Goal: Information Seeking & Learning: Learn about a topic

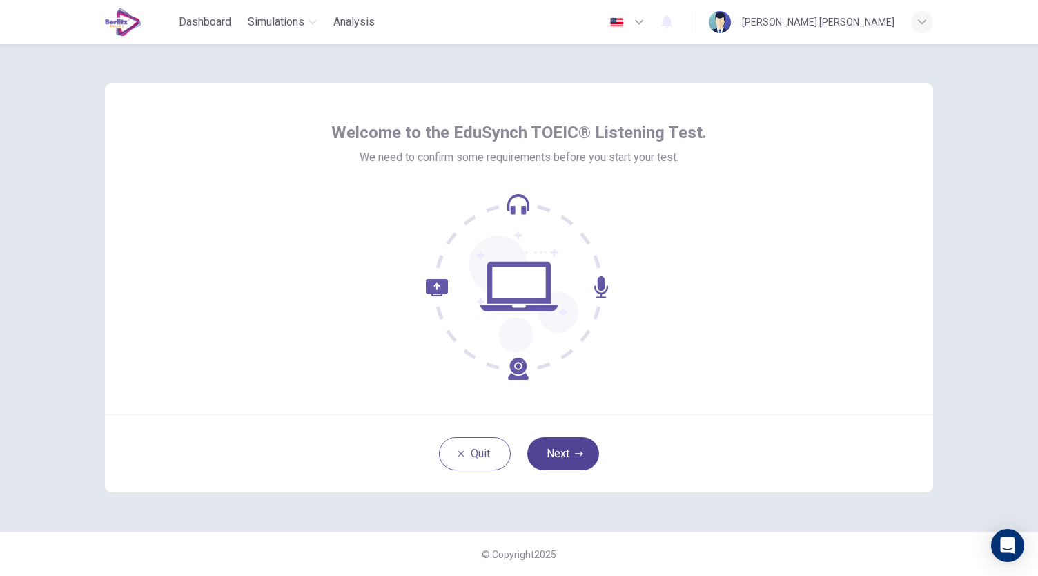
click at [566, 456] on button "Next" at bounding box center [563, 453] width 72 height 33
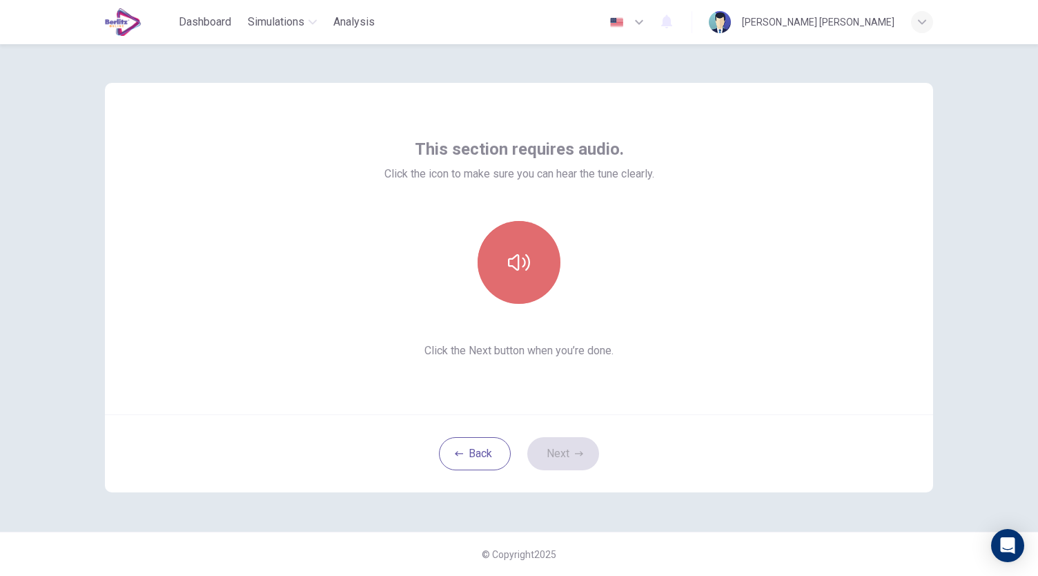
click at [531, 283] on button "button" at bounding box center [519, 262] width 83 height 83
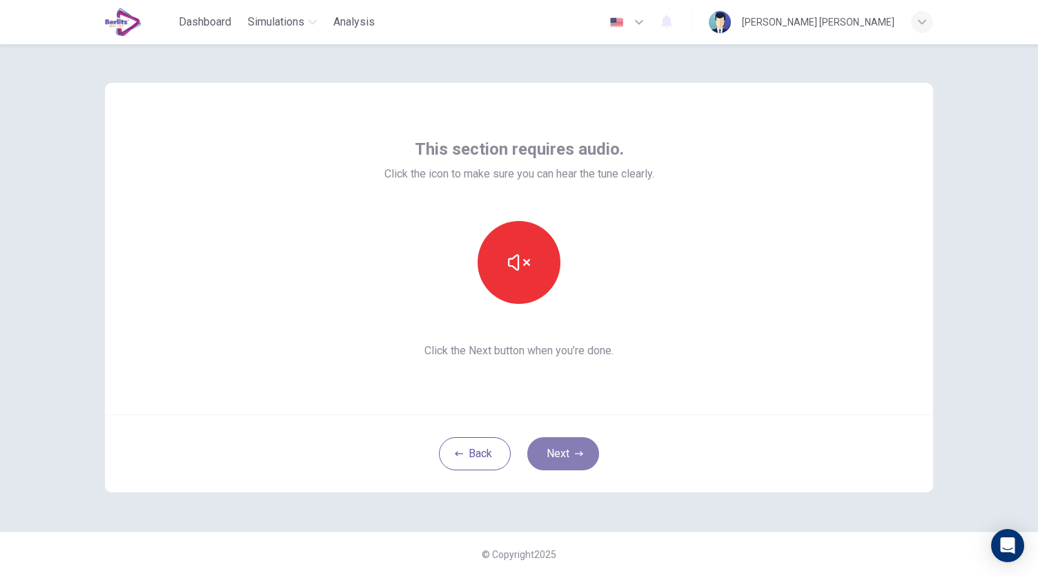
click at [579, 455] on icon "button" at bounding box center [579, 453] width 8 height 8
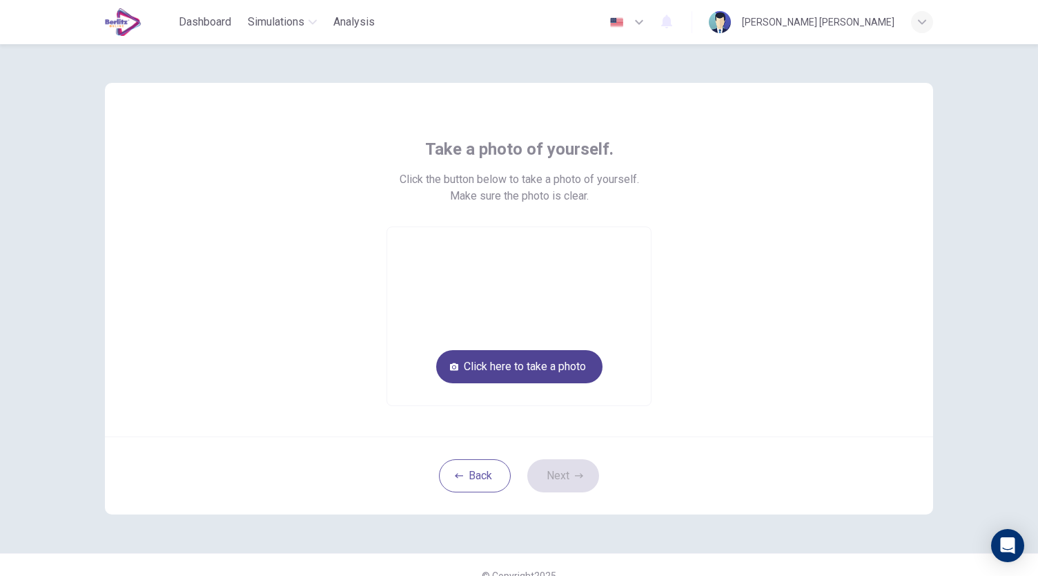
click at [534, 366] on button "Click here to take a photo" at bounding box center [519, 366] width 166 height 33
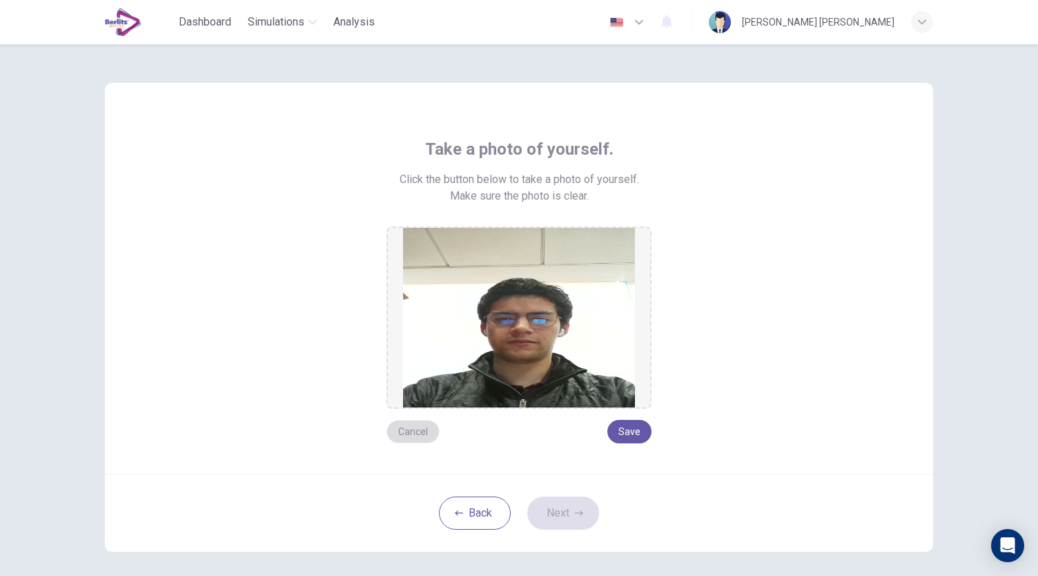
click at [416, 436] on button "Cancel" at bounding box center [413, 431] width 53 height 23
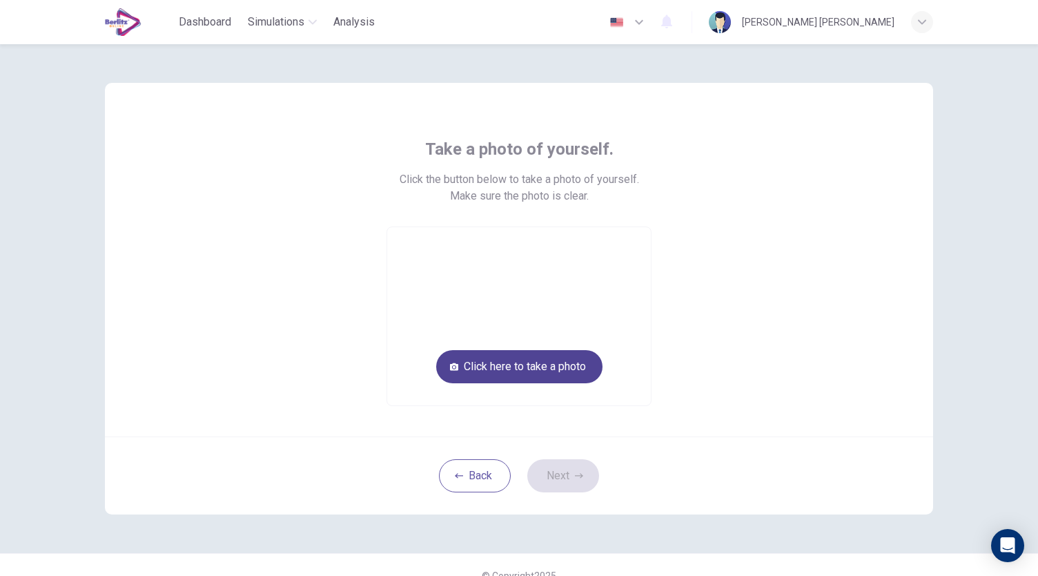
click at [524, 369] on button "Click here to take a photo" at bounding box center [519, 366] width 166 height 33
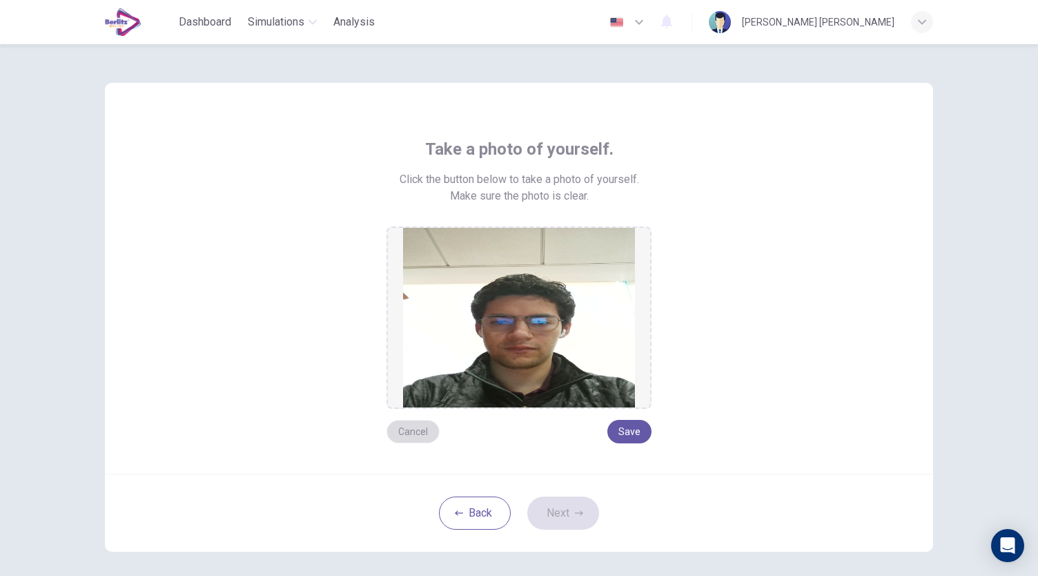
click at [409, 431] on button "Cancel" at bounding box center [413, 431] width 53 height 23
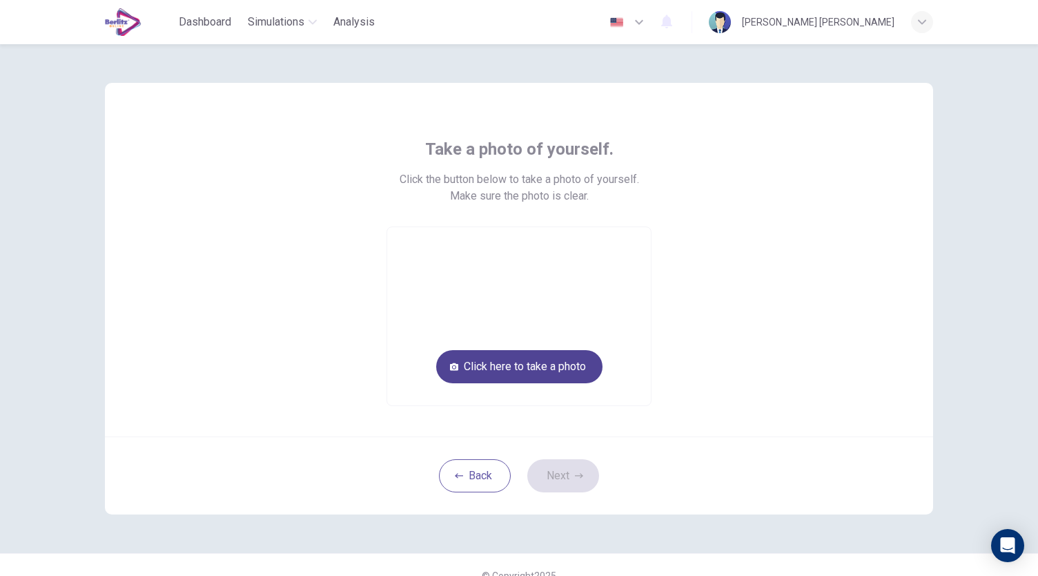
click at [561, 372] on button "Click here to take a photo" at bounding box center [519, 366] width 166 height 33
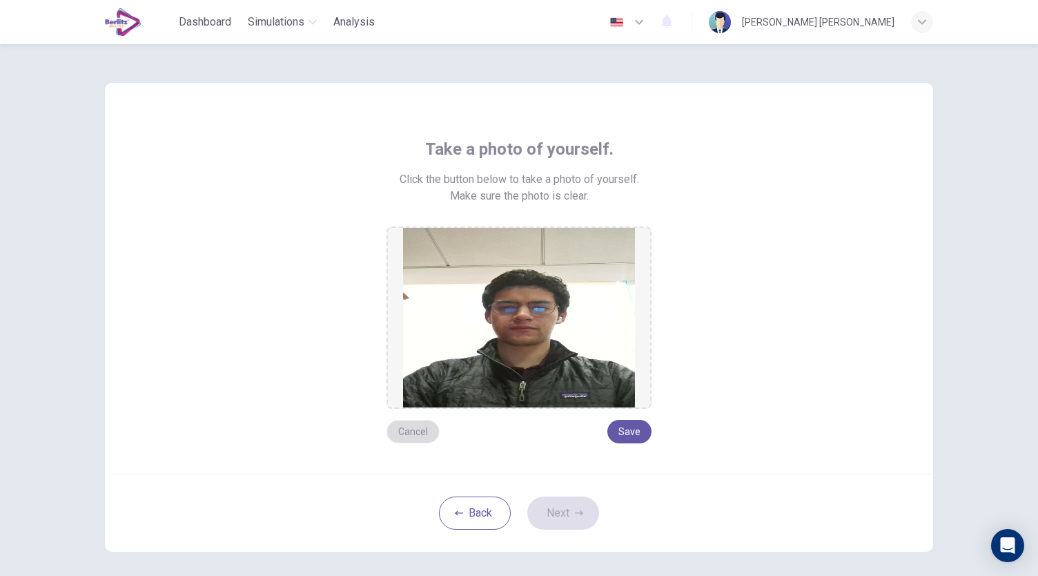
click at [420, 436] on button "Cancel" at bounding box center [413, 431] width 53 height 23
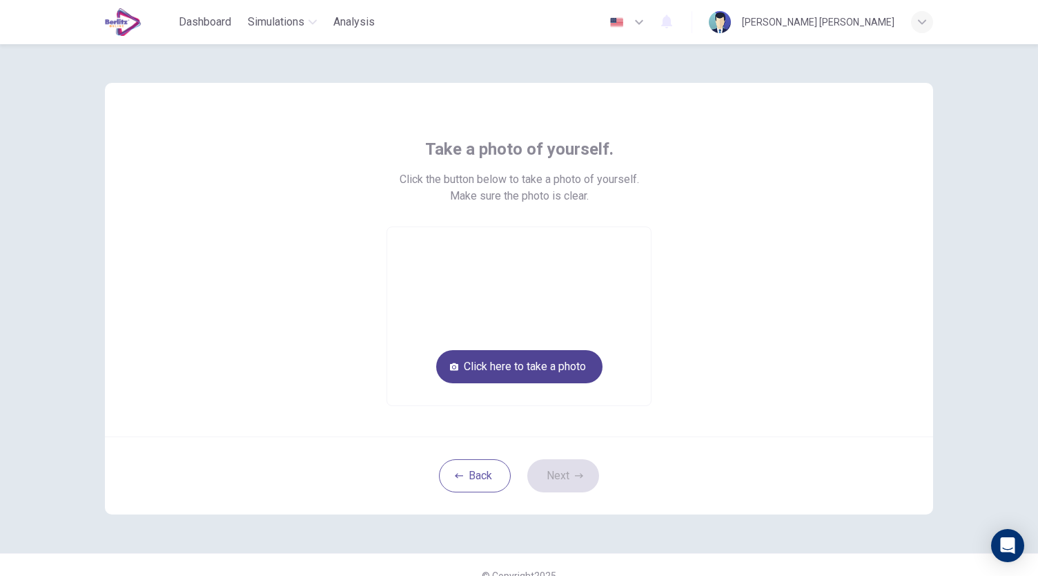
click at [566, 371] on button "Click here to take a photo" at bounding box center [519, 366] width 166 height 33
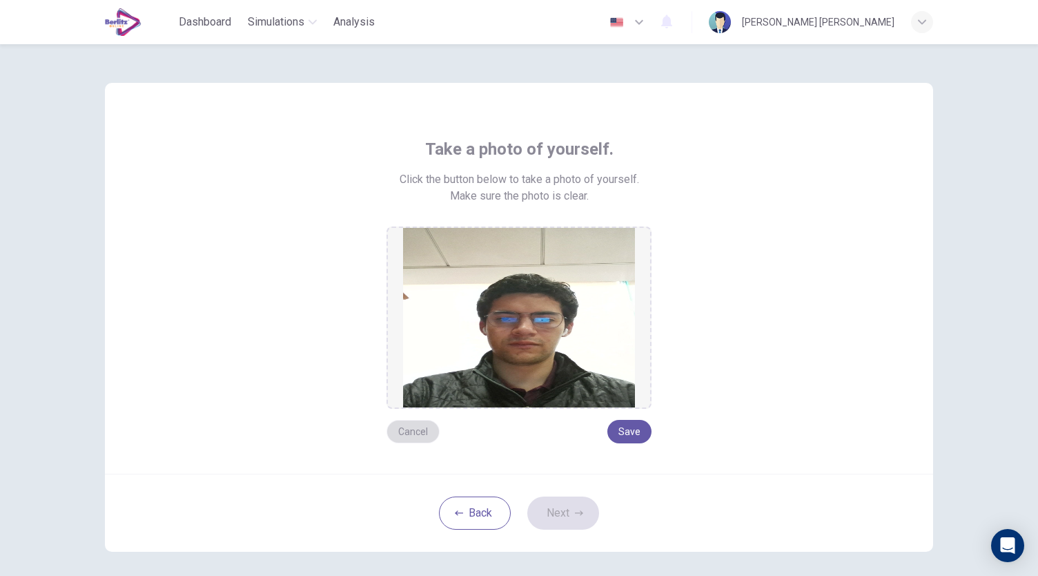
click at [413, 436] on button "Cancel" at bounding box center [413, 431] width 53 height 23
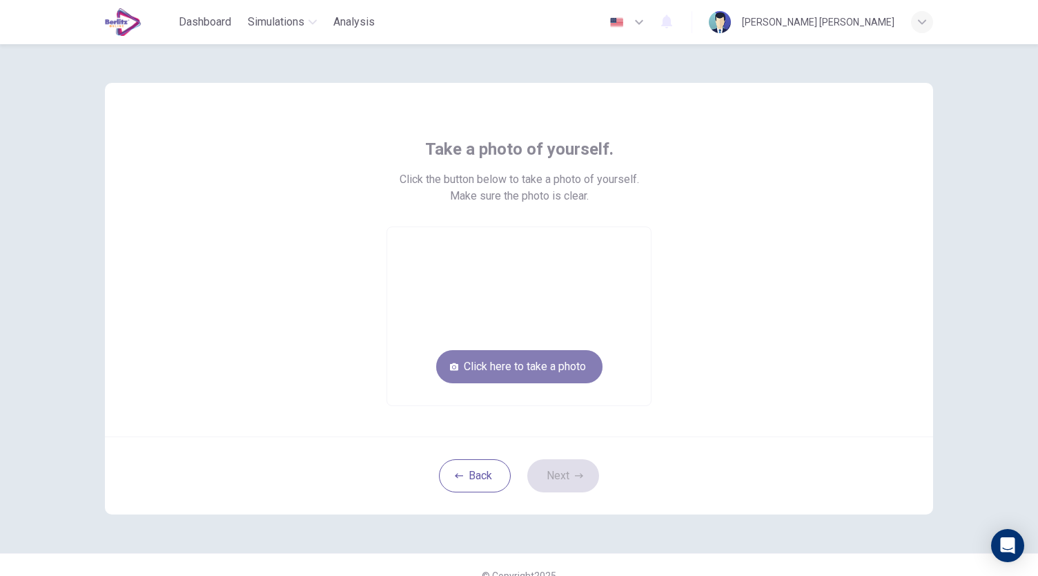
click at [545, 373] on button "Click here to take a photo" at bounding box center [519, 366] width 166 height 33
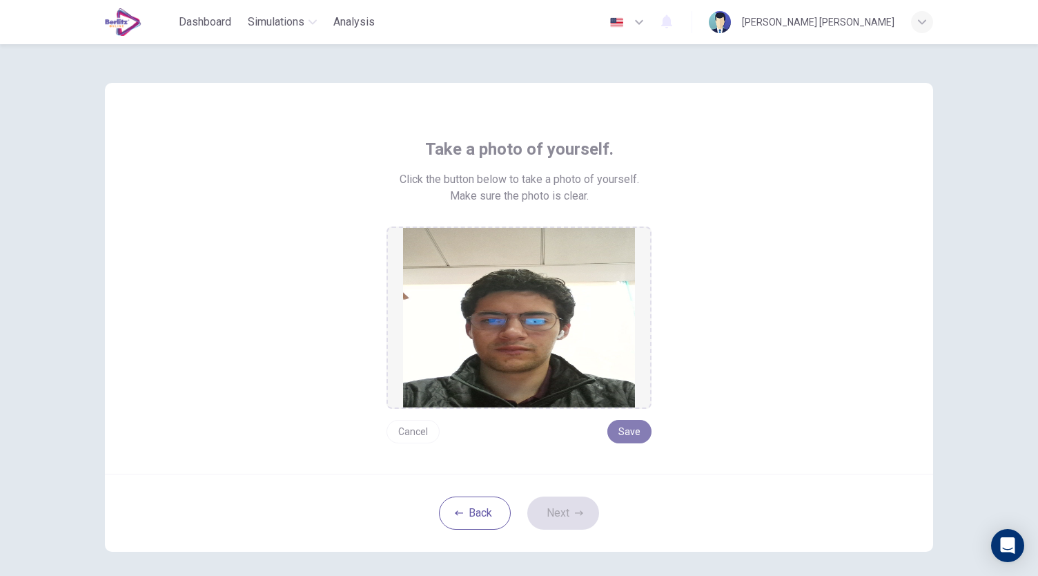
click at [625, 436] on button "Save" at bounding box center [630, 431] width 44 height 23
click at [559, 506] on button "Next" at bounding box center [563, 512] width 72 height 33
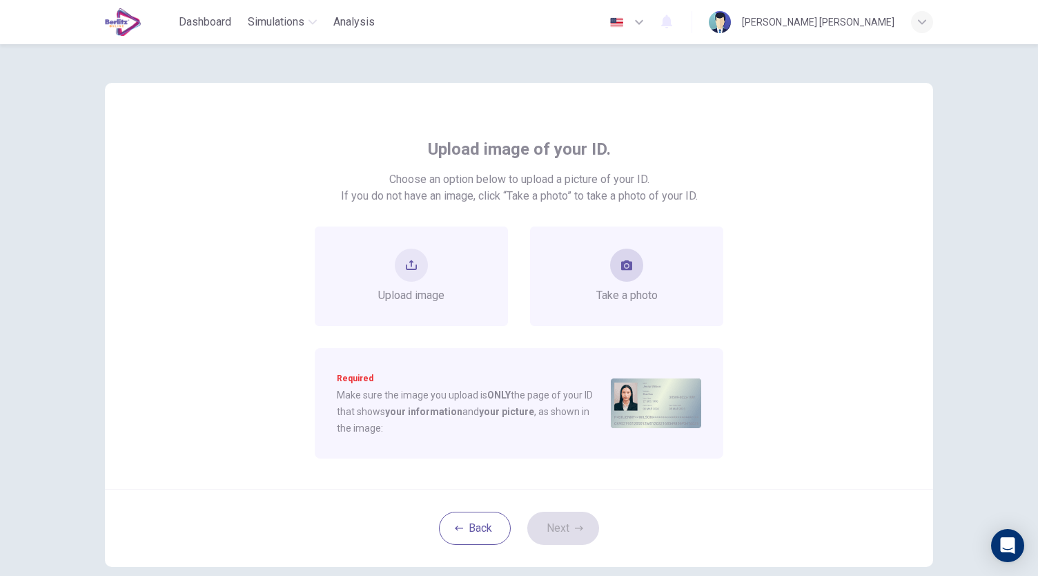
click at [624, 287] on span "Take a photo" at bounding box center [626, 295] width 61 height 17
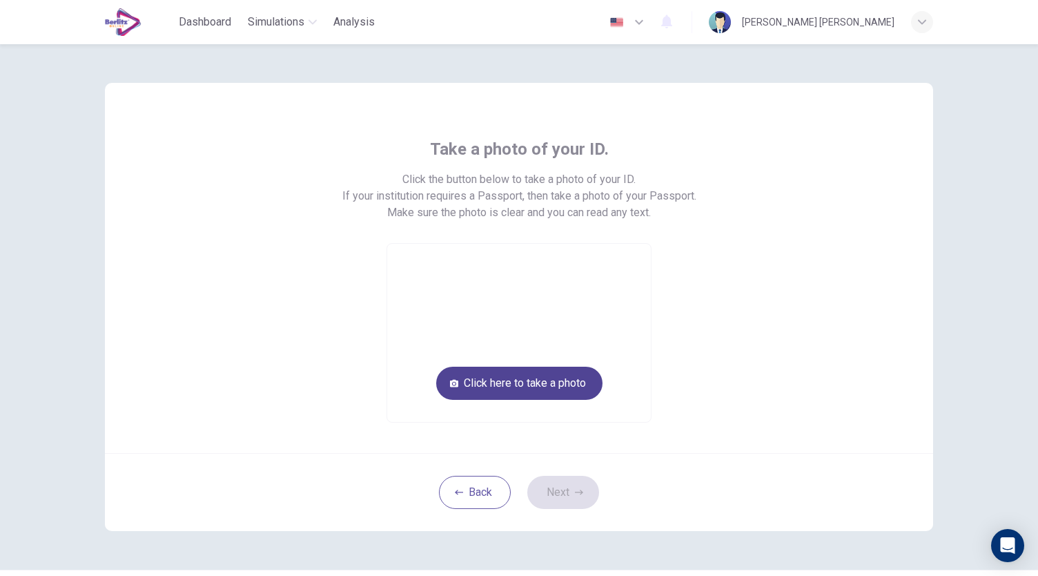
click at [512, 390] on button "Click here to take a photo" at bounding box center [519, 383] width 166 height 33
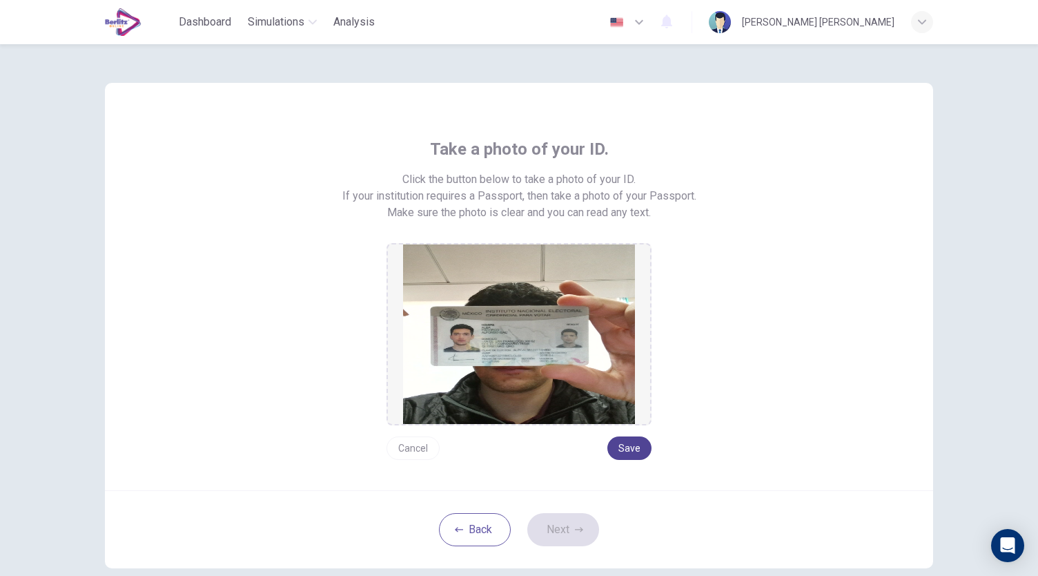
click at [620, 451] on button "Save" at bounding box center [630, 447] width 44 height 23
click at [564, 530] on button "Next" at bounding box center [563, 529] width 72 height 33
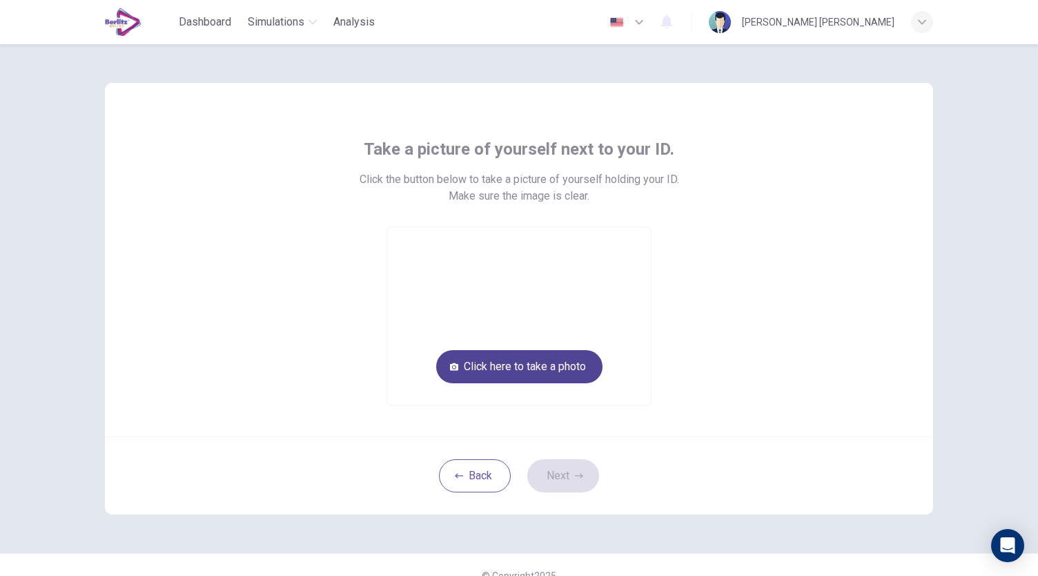
click at [514, 365] on button "Click here to take a photo" at bounding box center [519, 366] width 166 height 33
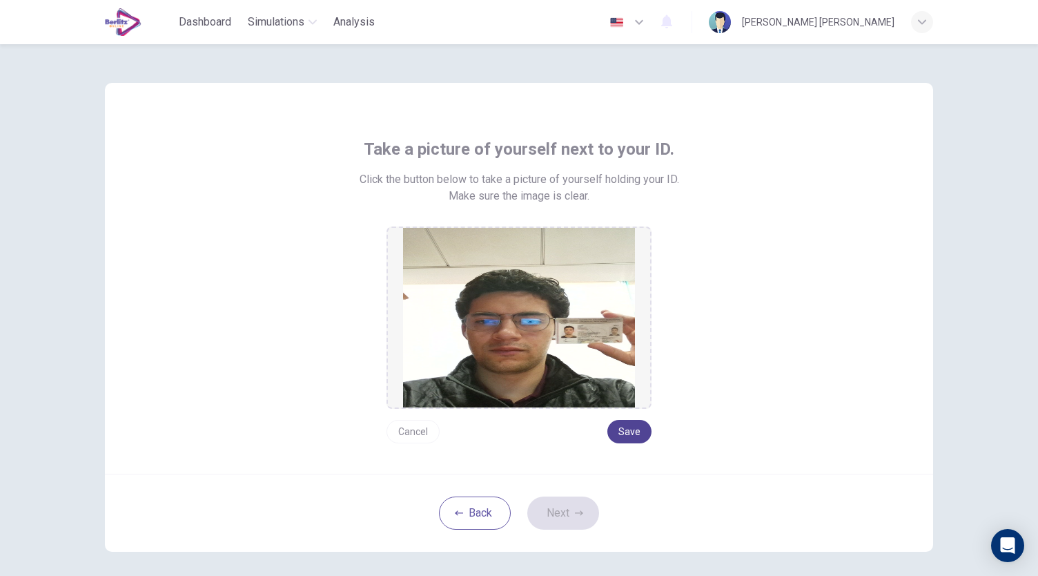
click at [632, 439] on button "Save" at bounding box center [630, 431] width 44 height 23
click at [552, 523] on button "Next" at bounding box center [563, 512] width 72 height 33
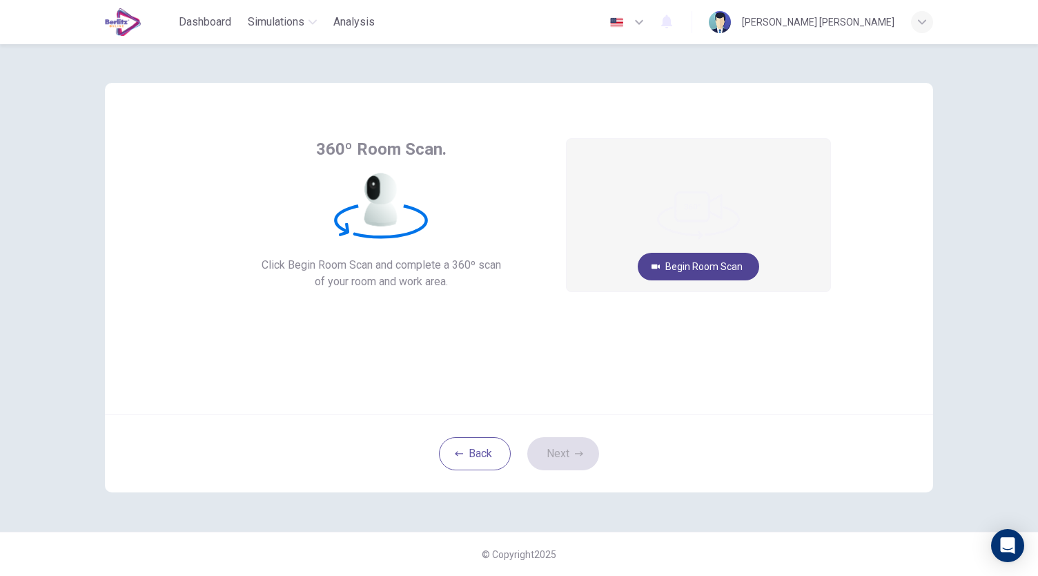
click at [679, 270] on button "Begin Room Scan" at bounding box center [699, 267] width 122 height 28
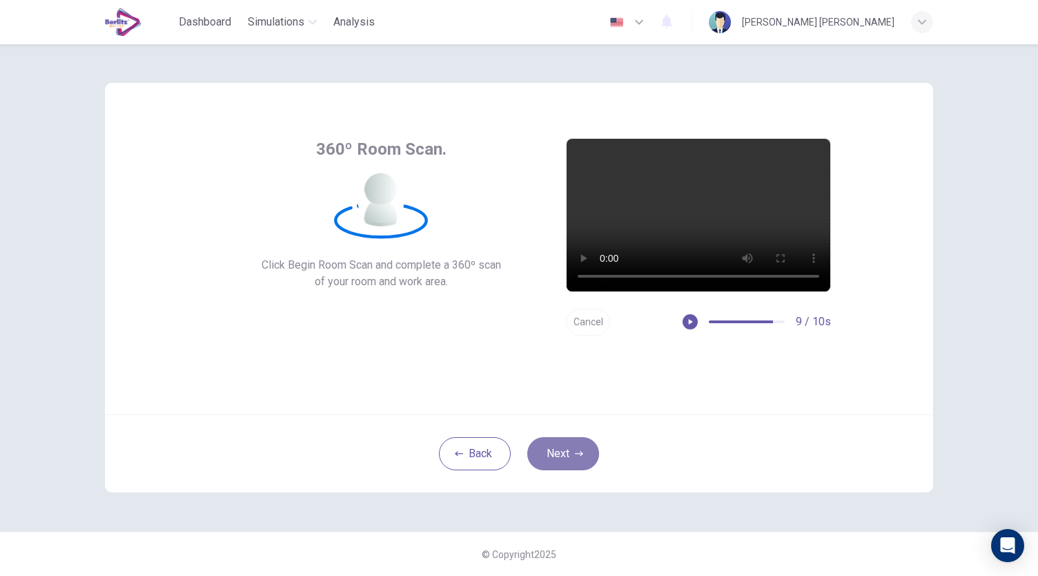
click at [554, 457] on button "Next" at bounding box center [563, 453] width 72 height 33
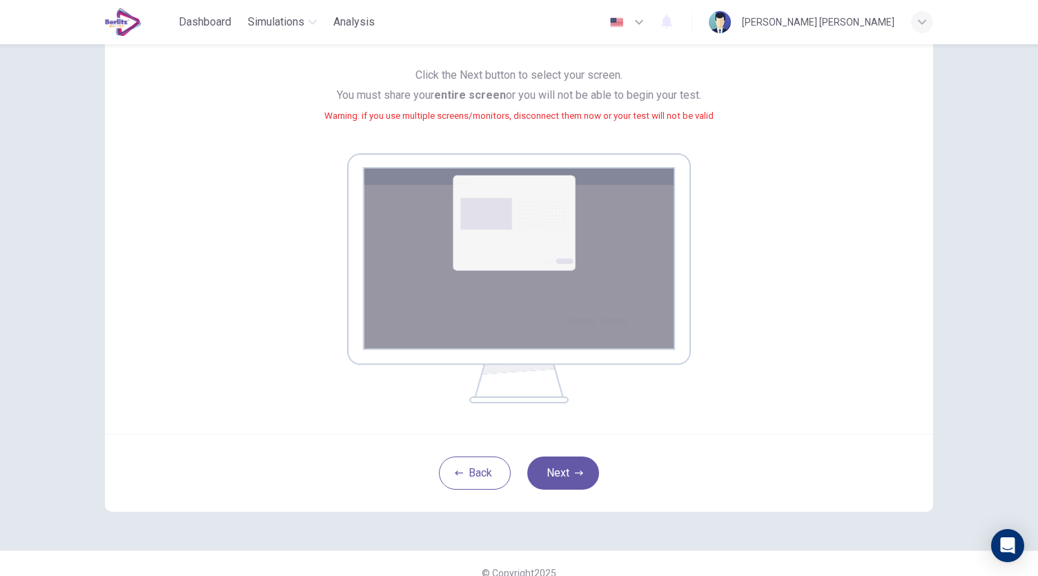
scroll to position [122, 0]
click at [562, 480] on button "Next" at bounding box center [563, 473] width 72 height 33
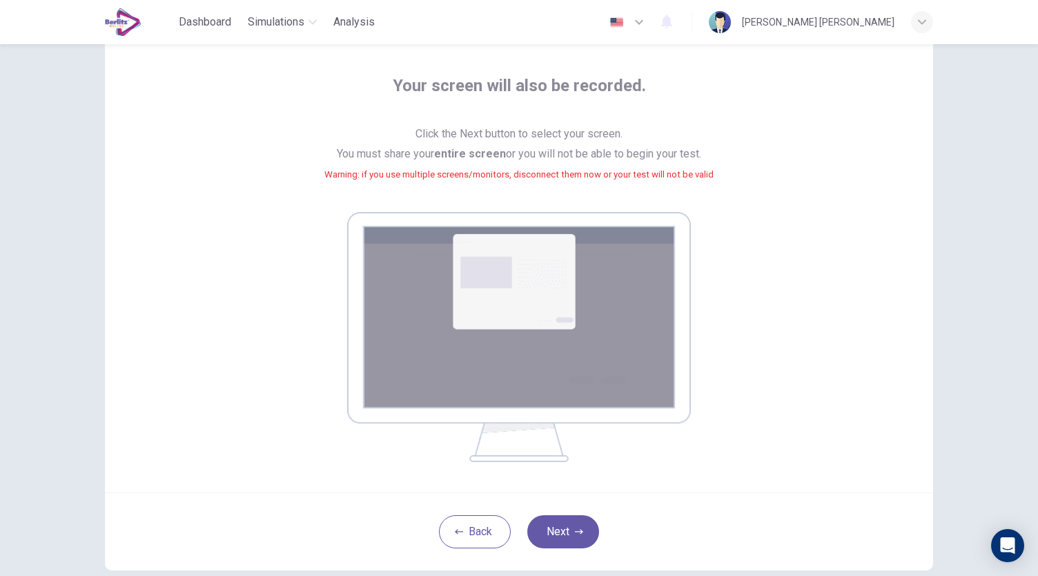
scroll to position [128, 0]
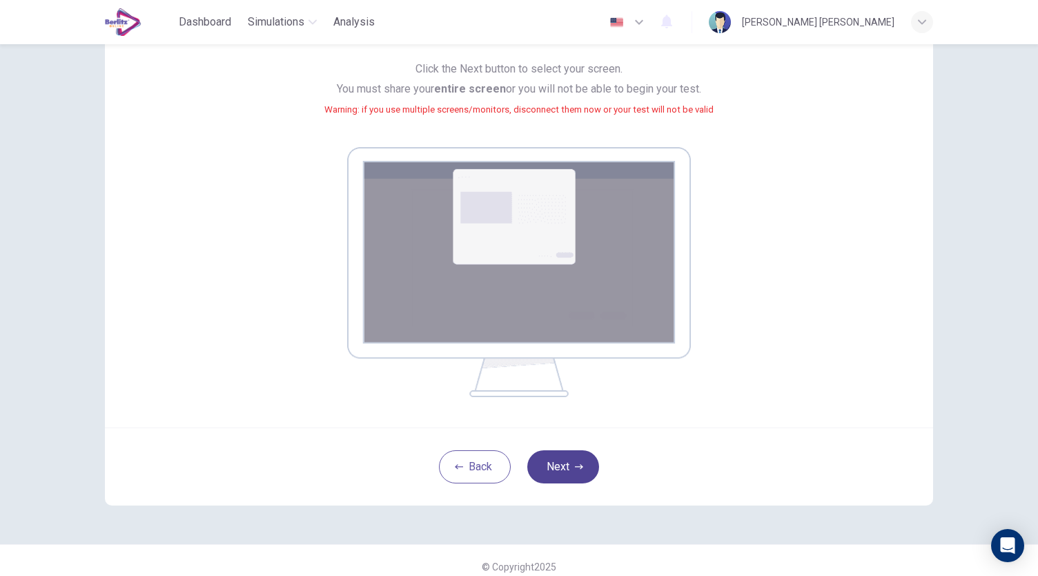
click at [573, 472] on button "Next" at bounding box center [563, 466] width 72 height 33
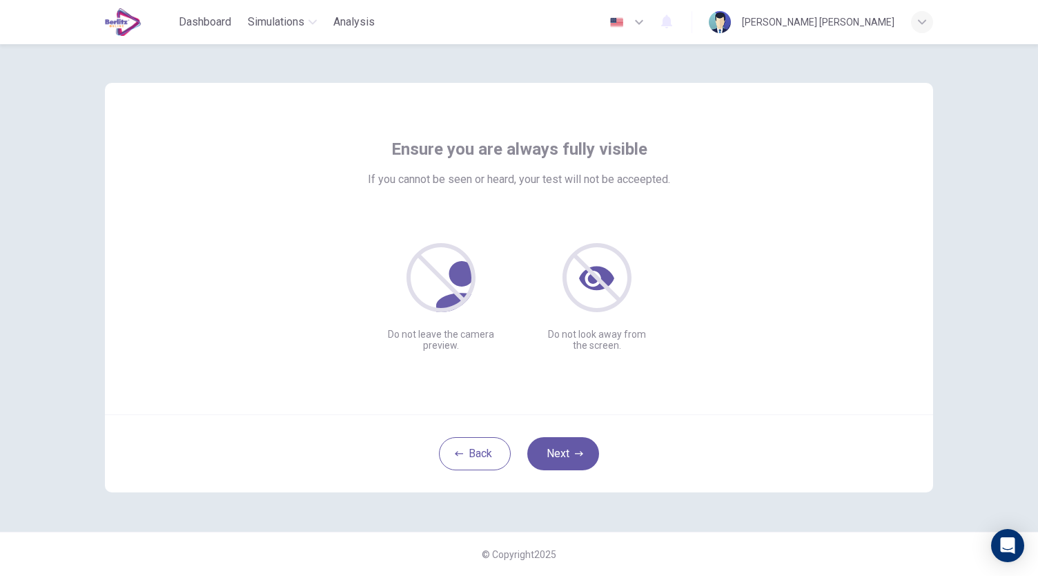
scroll to position [0, 0]
click at [570, 458] on button "Next" at bounding box center [563, 453] width 72 height 33
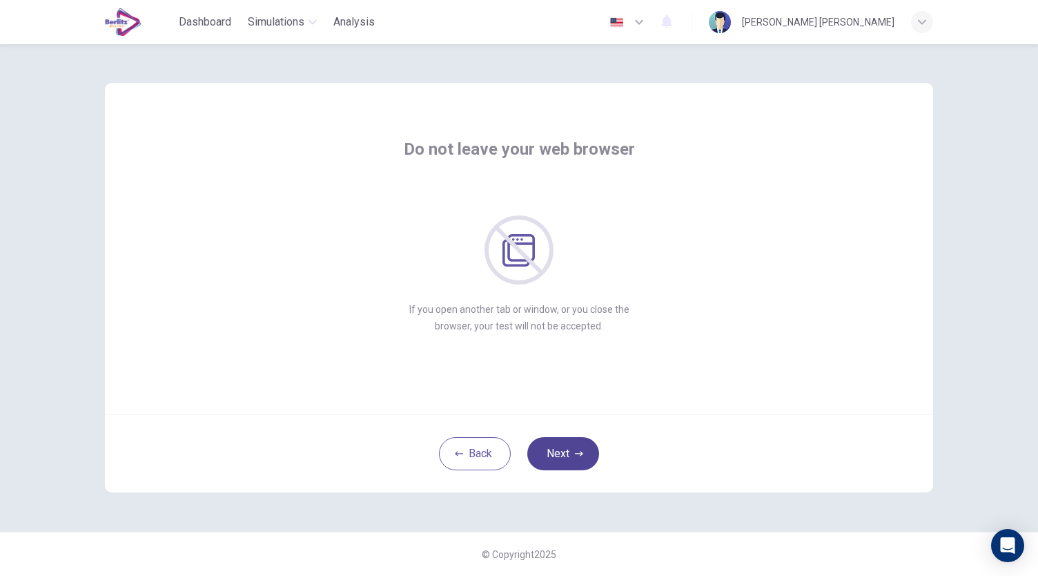
click at [570, 458] on button "Next" at bounding box center [563, 453] width 72 height 33
click at [563, 461] on button "Next" at bounding box center [563, 453] width 72 height 33
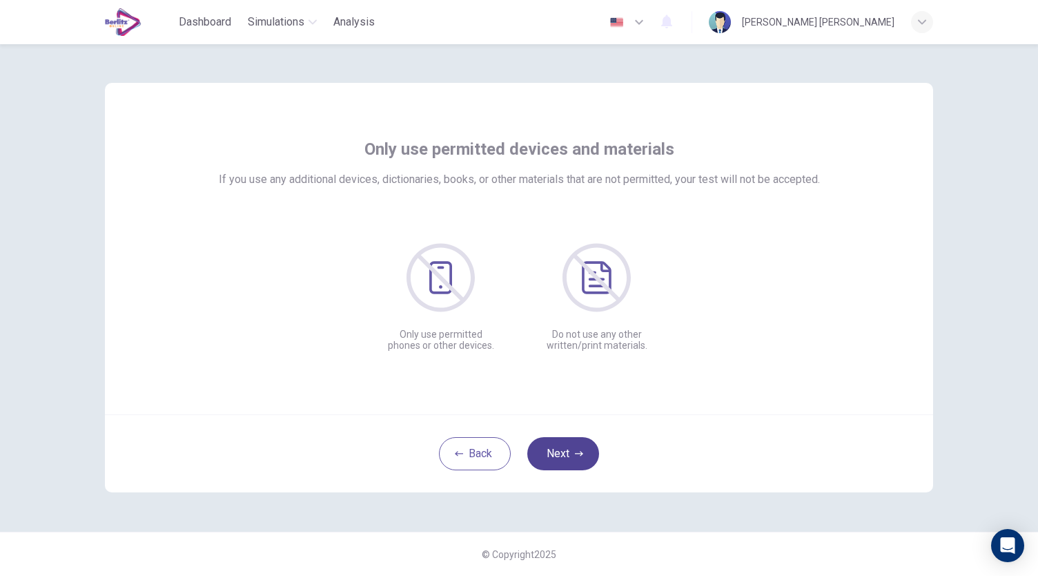
click at [563, 461] on button "Next" at bounding box center [563, 453] width 72 height 33
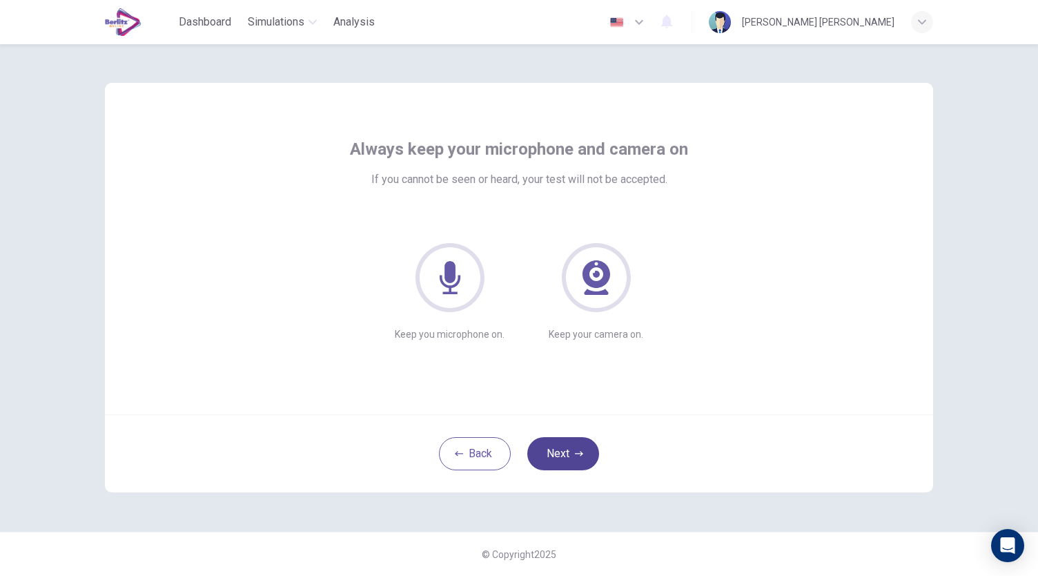
click at [563, 461] on button "Next" at bounding box center [563, 453] width 72 height 33
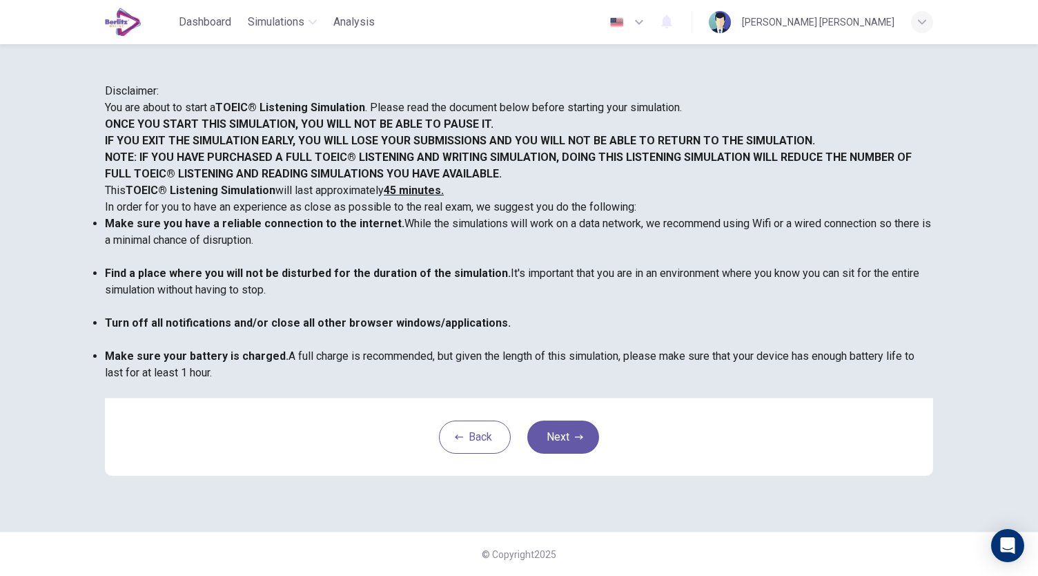
scroll to position [192, 0]
click at [563, 454] on button "Next" at bounding box center [563, 436] width 72 height 33
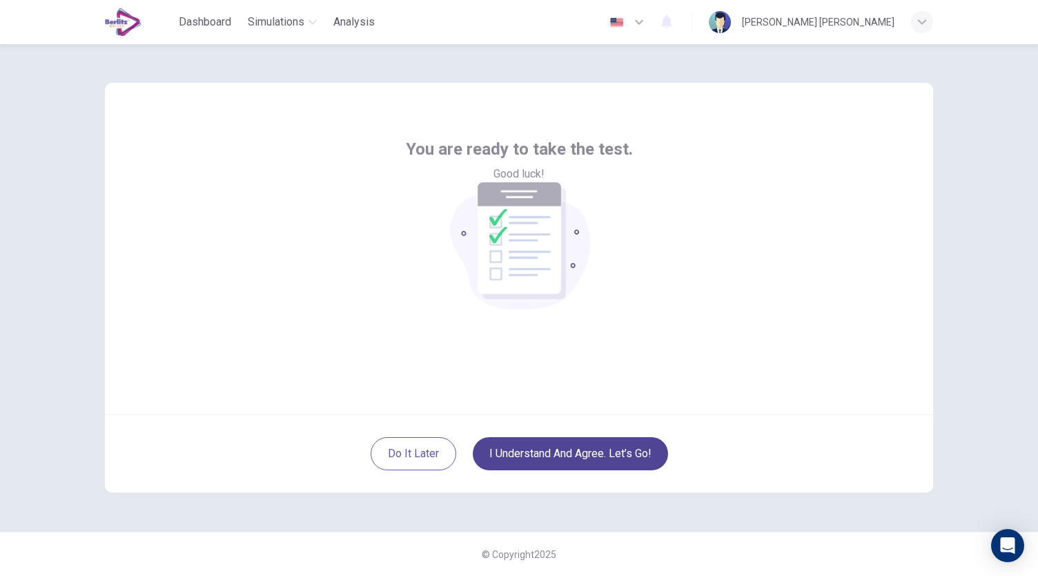
scroll to position [0, 0]
click at [583, 460] on button "I understand and agree. Let’s go!" at bounding box center [570, 453] width 195 height 33
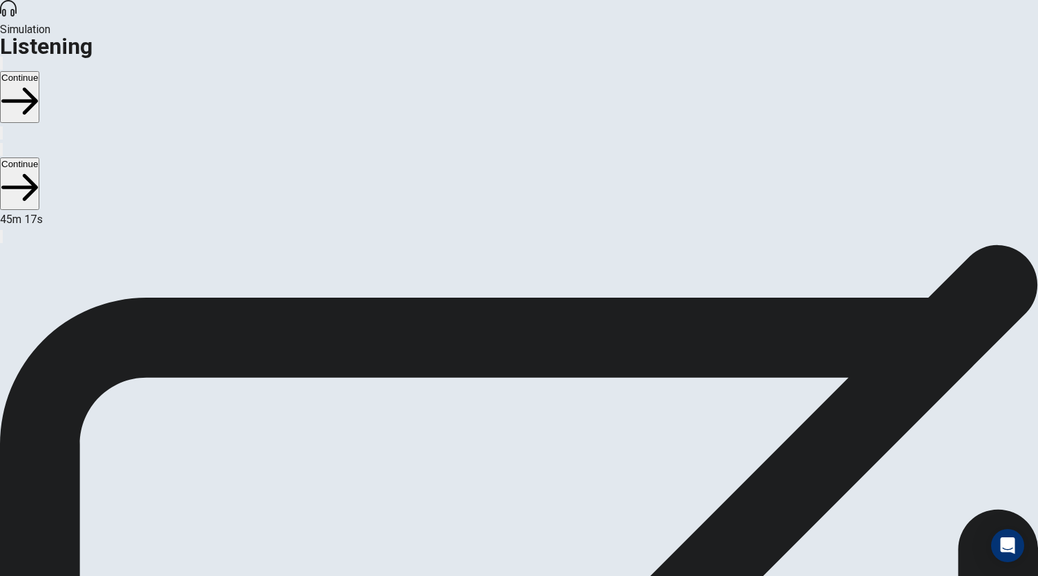
scroll to position [3, 0]
click at [39, 71] on button "Continue" at bounding box center [19, 97] width 39 height 52
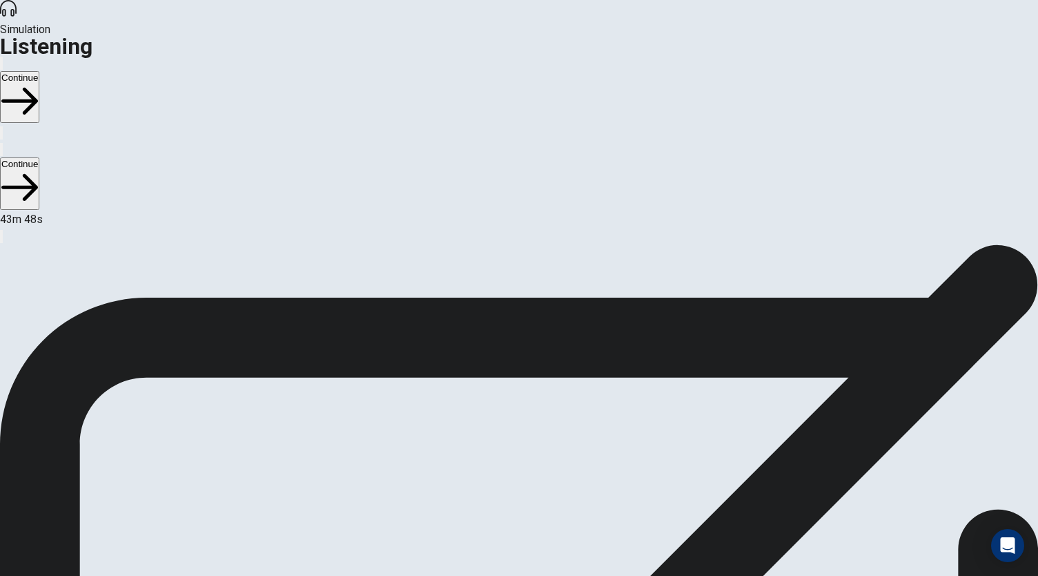
click at [39, 71] on button "Continue" at bounding box center [19, 97] width 39 height 52
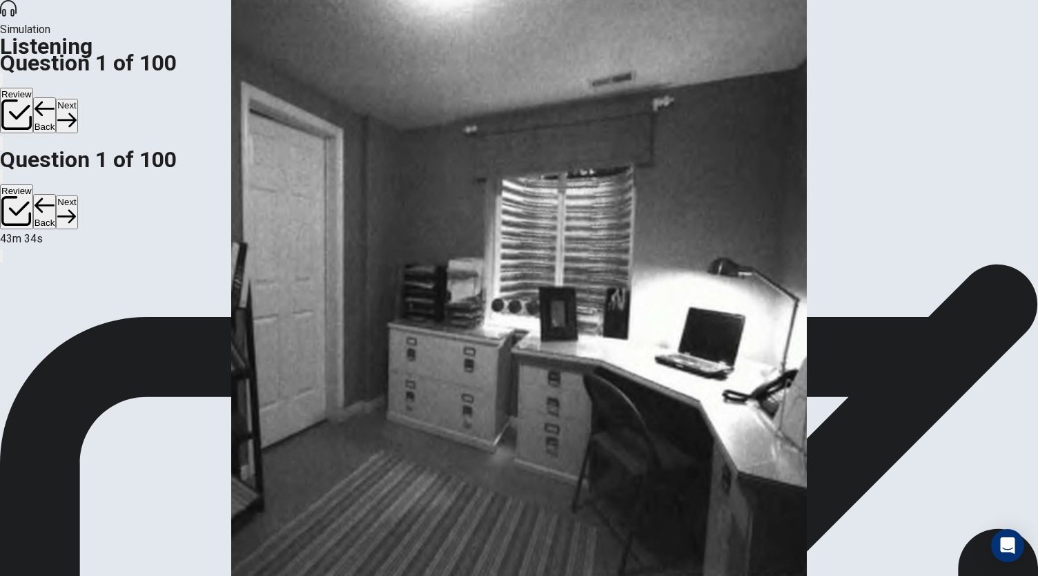
click at [77, 99] on button "Next" at bounding box center [66, 116] width 21 height 34
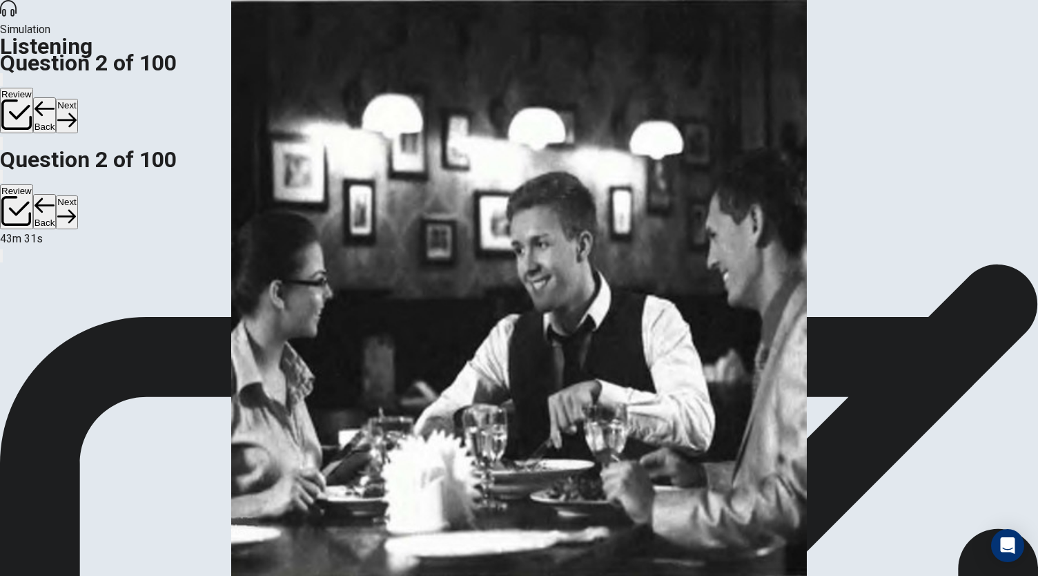
click at [77, 99] on button "Next" at bounding box center [66, 116] width 21 height 34
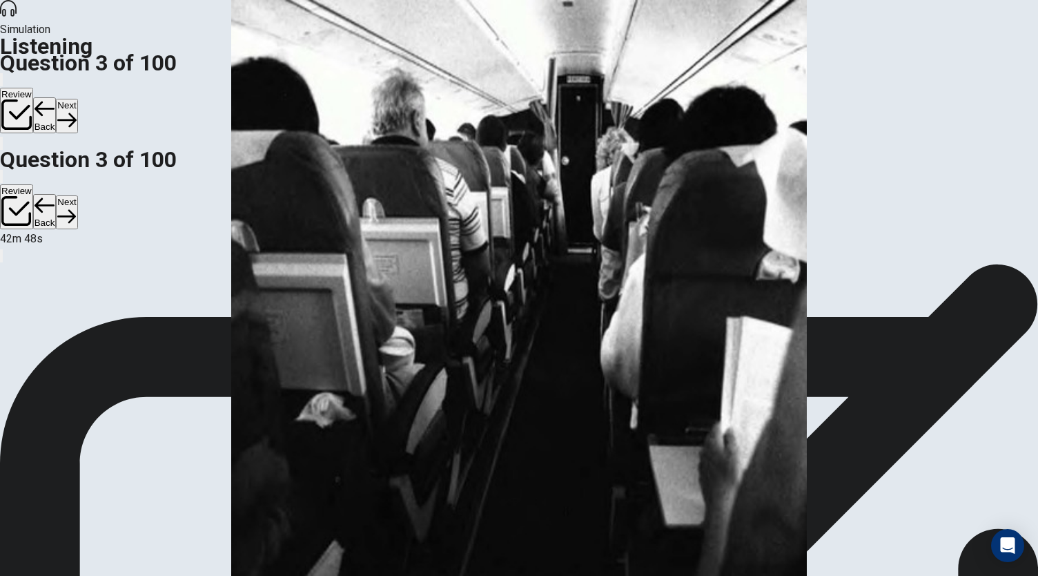
click at [77, 99] on button "Next" at bounding box center [66, 116] width 21 height 34
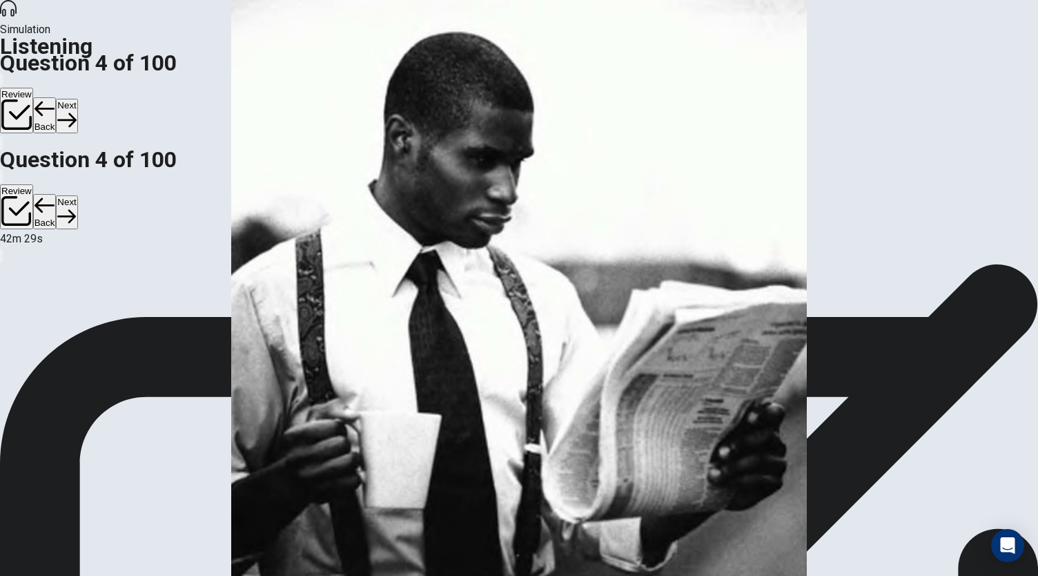
click at [77, 99] on button "Next" at bounding box center [66, 116] width 21 height 34
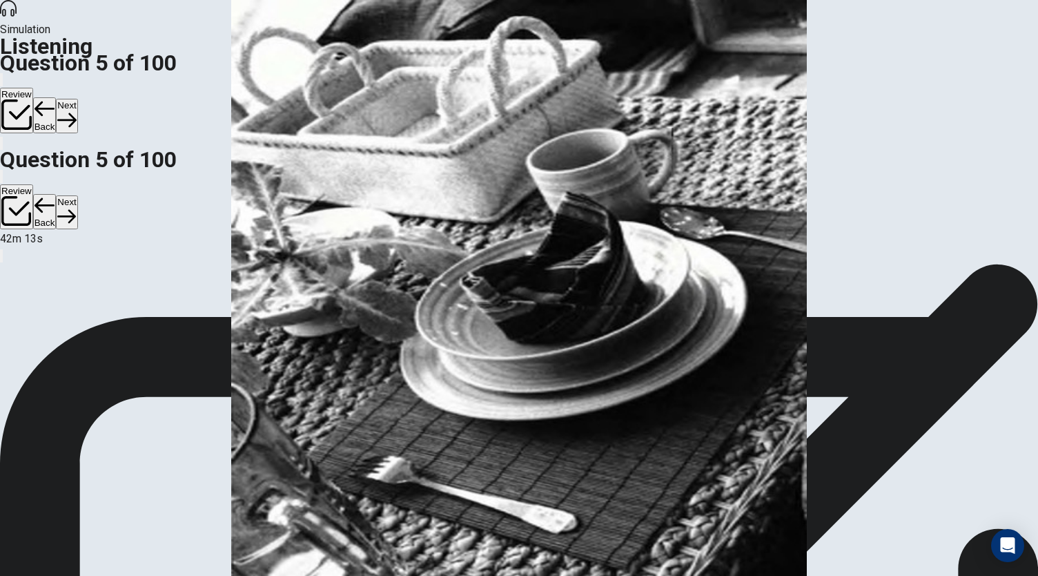
click at [57, 97] on button "Back" at bounding box center [44, 115] width 23 height 36
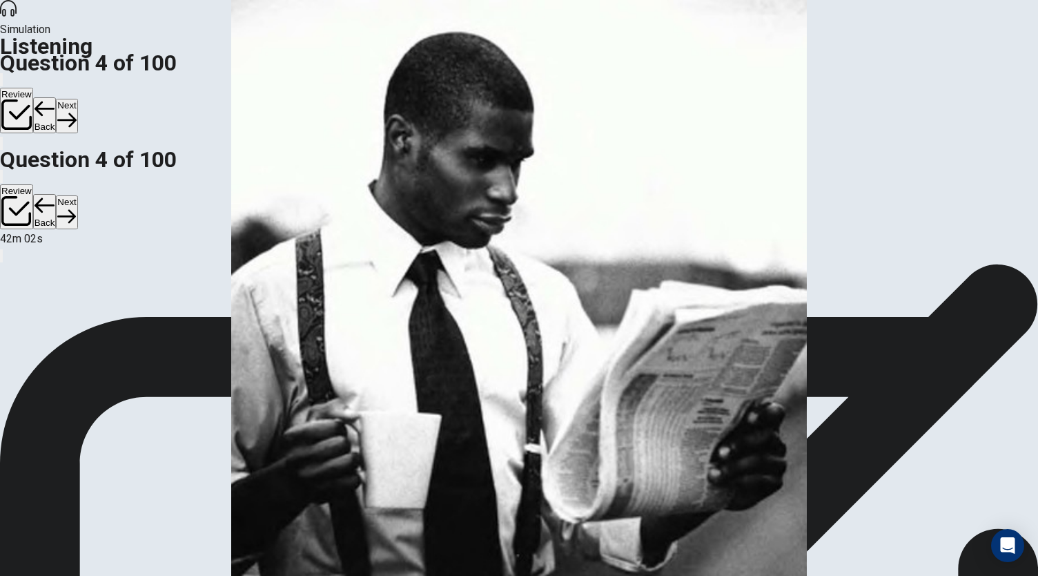
click at [77, 99] on button "Next" at bounding box center [66, 116] width 21 height 34
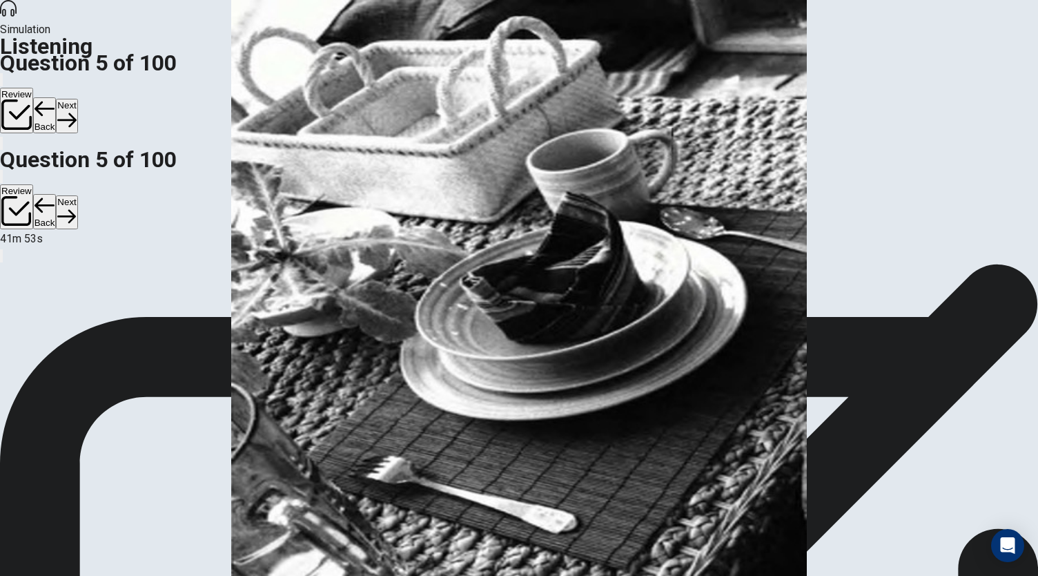
click at [77, 99] on button "Next" at bounding box center [66, 116] width 21 height 34
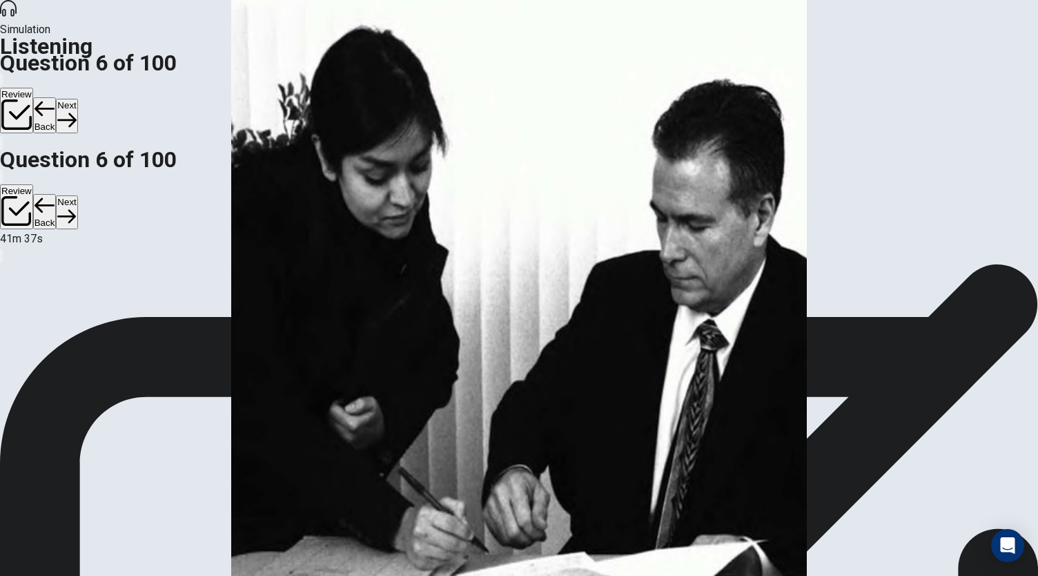
click at [77, 99] on button "Next" at bounding box center [66, 116] width 21 height 34
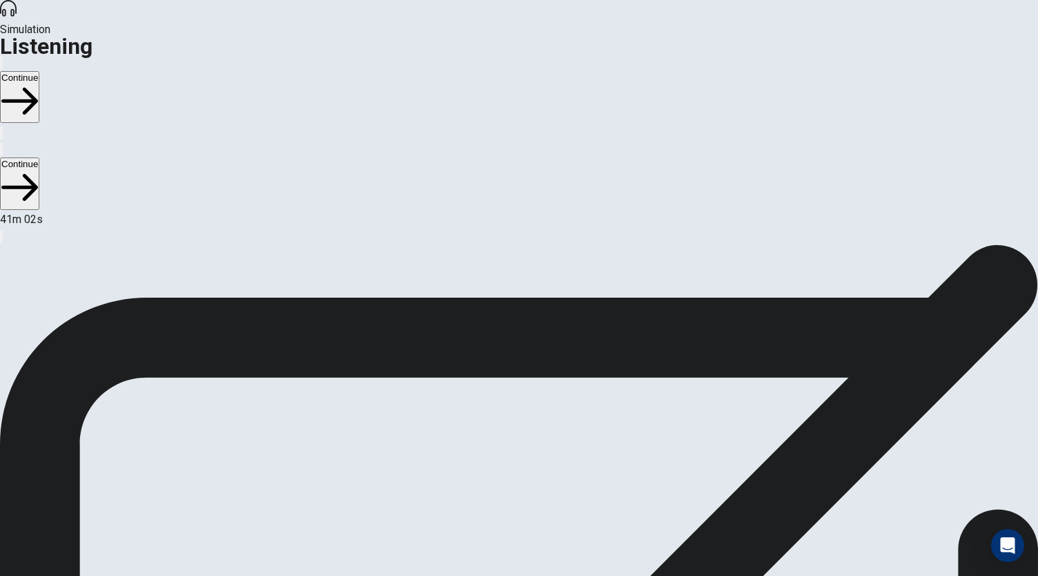
click at [39, 71] on button "Continue" at bounding box center [19, 97] width 39 height 52
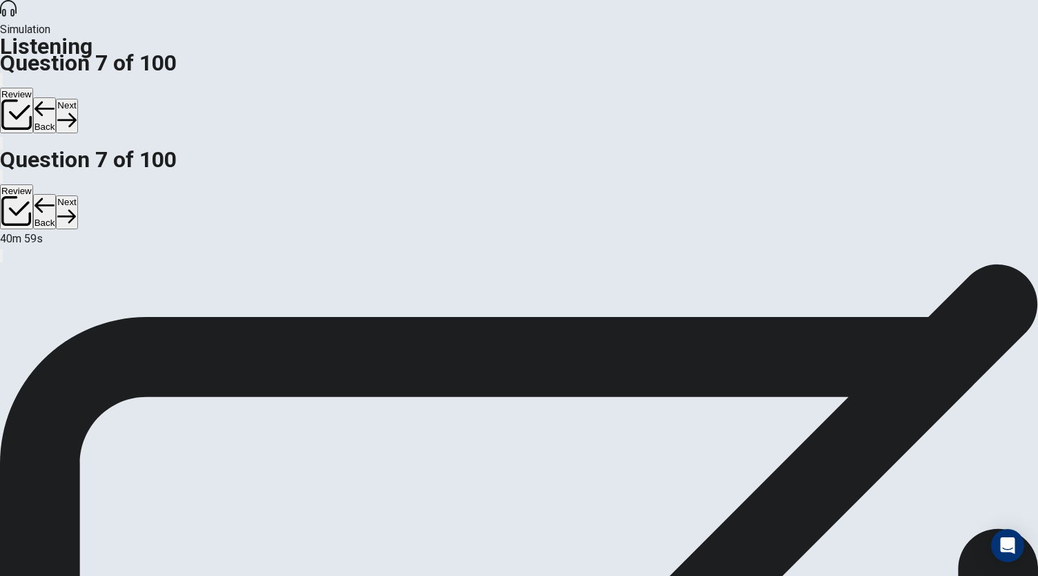
click at [77, 99] on button "Next" at bounding box center [66, 116] width 21 height 34
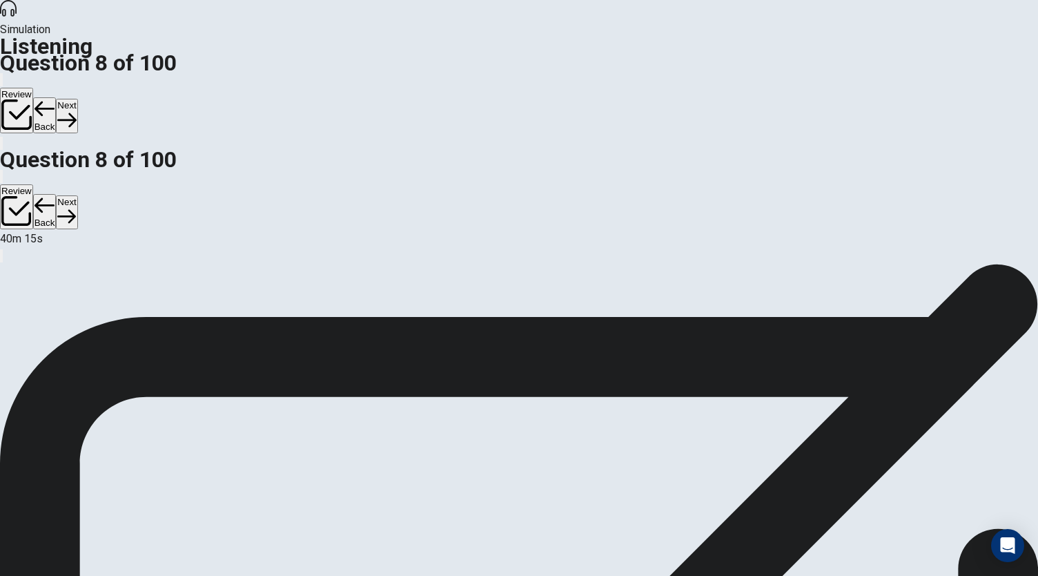
click at [77, 99] on button "Next" at bounding box center [66, 116] width 21 height 34
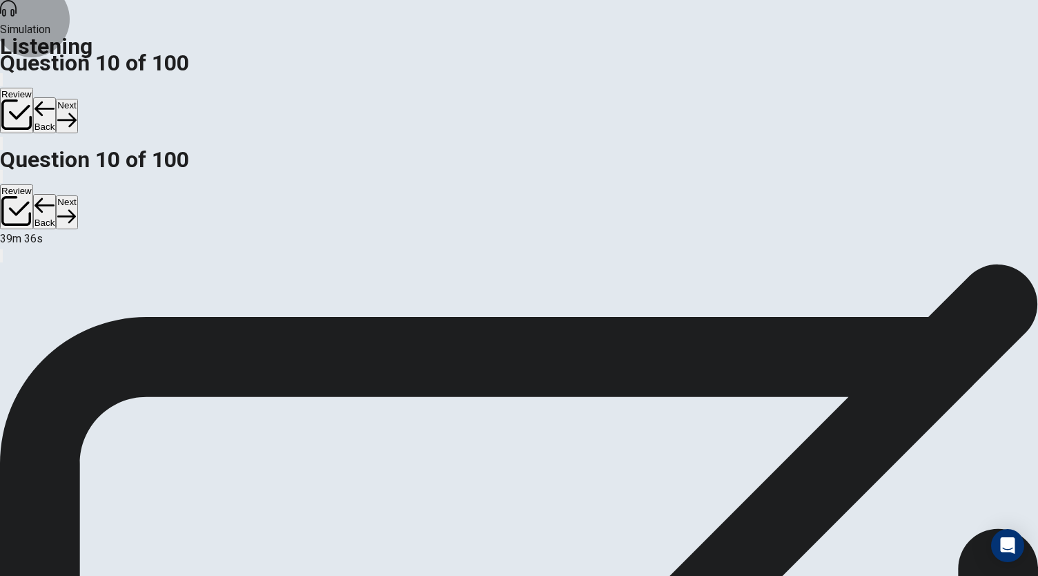
click at [77, 99] on button "Next" at bounding box center [66, 116] width 21 height 34
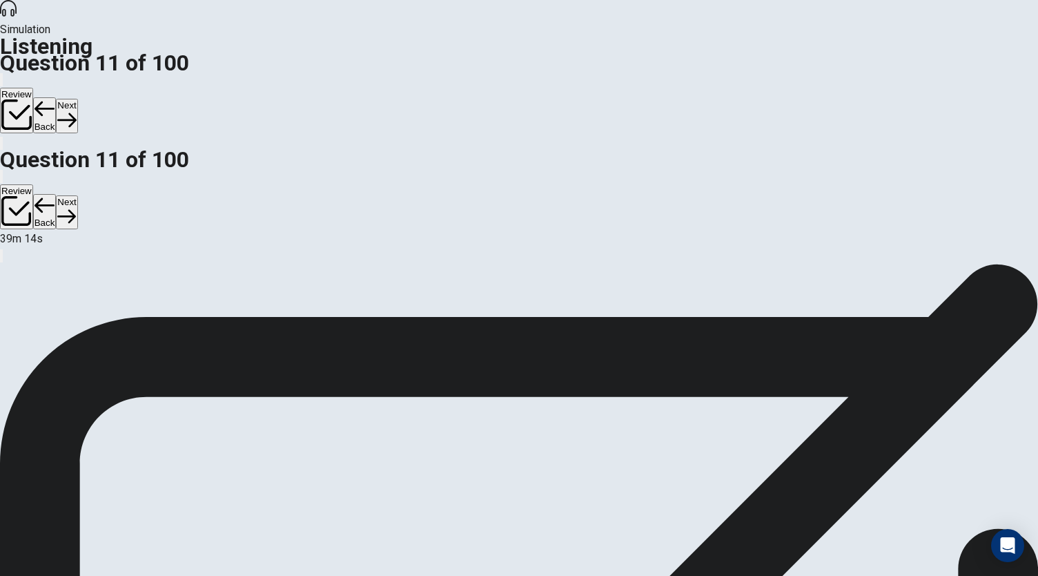
click at [77, 99] on button "Next" at bounding box center [66, 116] width 21 height 34
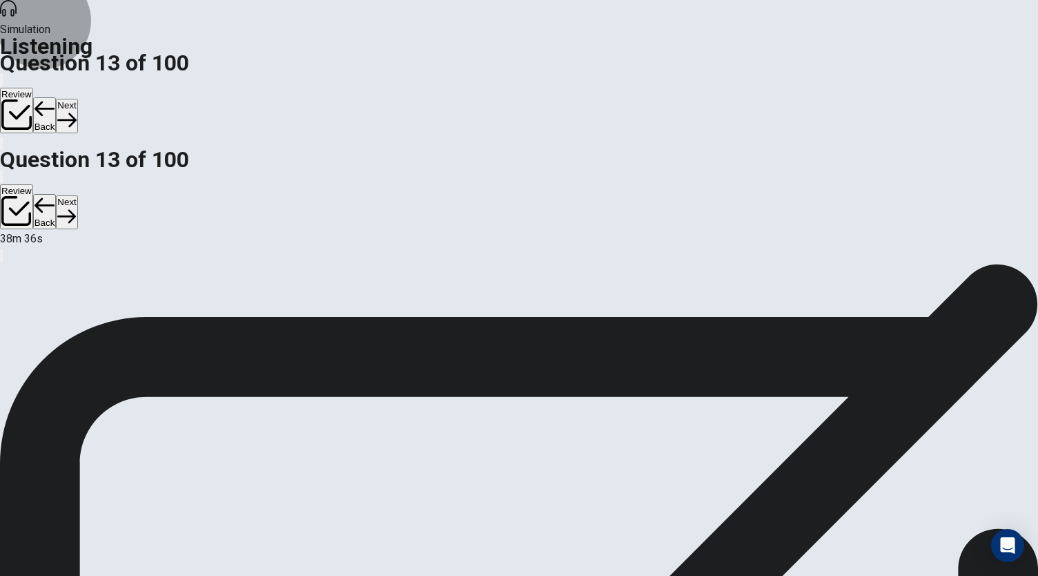
click at [77, 99] on button "Next" at bounding box center [66, 116] width 21 height 34
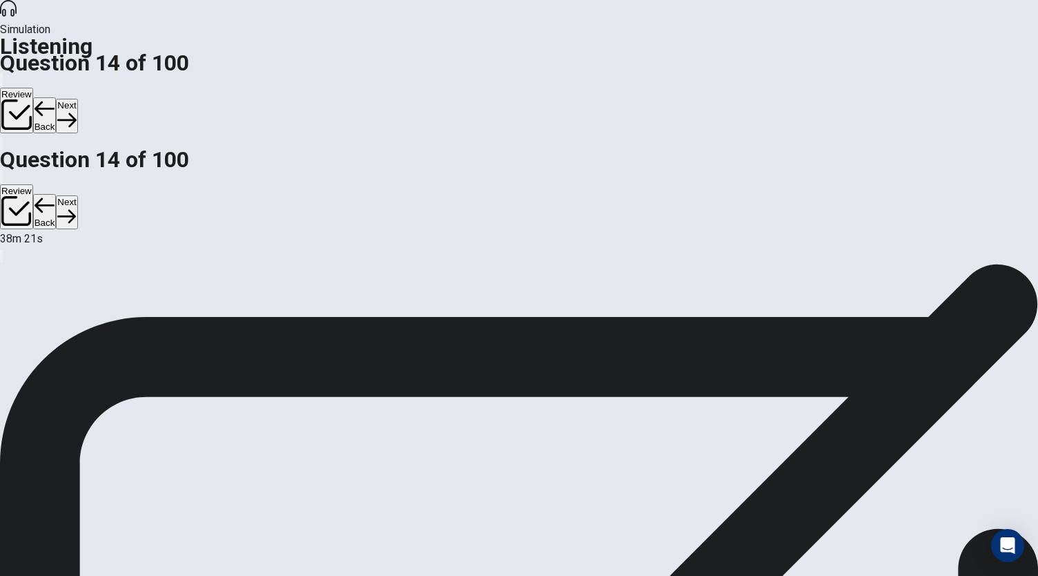
click at [77, 99] on button "Next" at bounding box center [66, 116] width 21 height 34
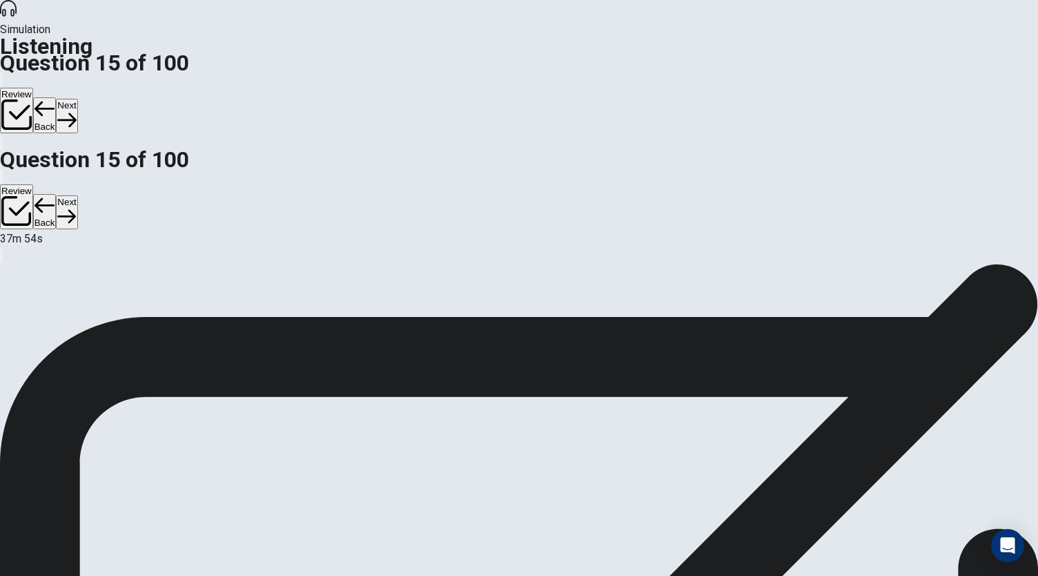
click at [77, 99] on button "Next" at bounding box center [66, 116] width 21 height 34
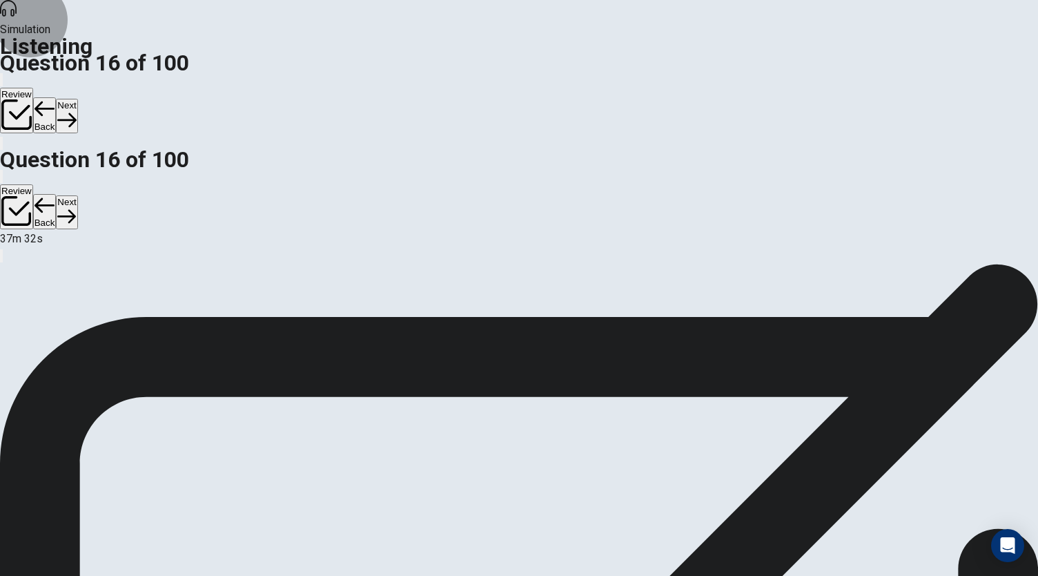
click at [77, 99] on button "Next" at bounding box center [66, 116] width 21 height 34
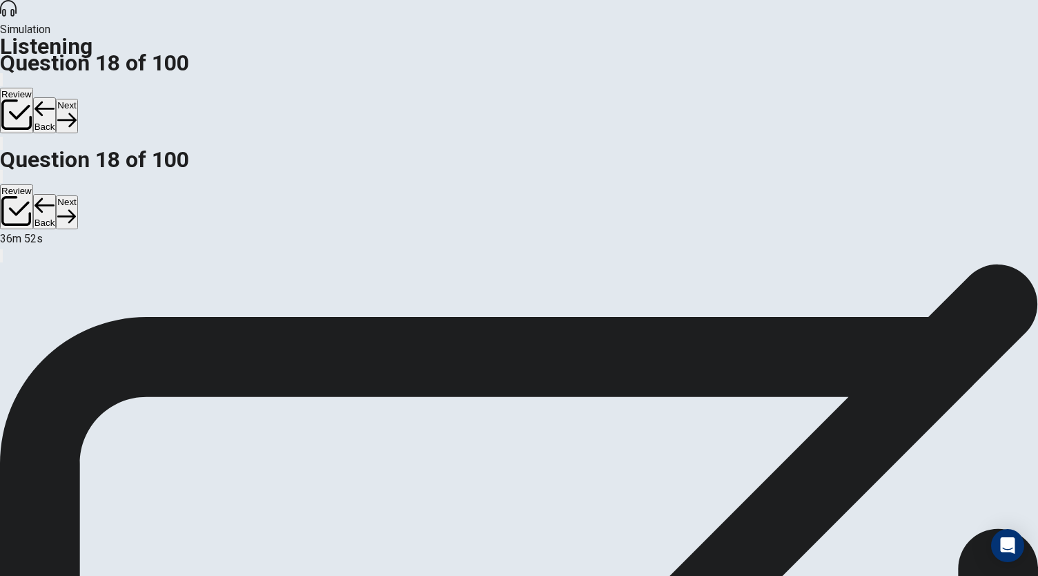
click at [77, 99] on button "Next" at bounding box center [66, 116] width 21 height 34
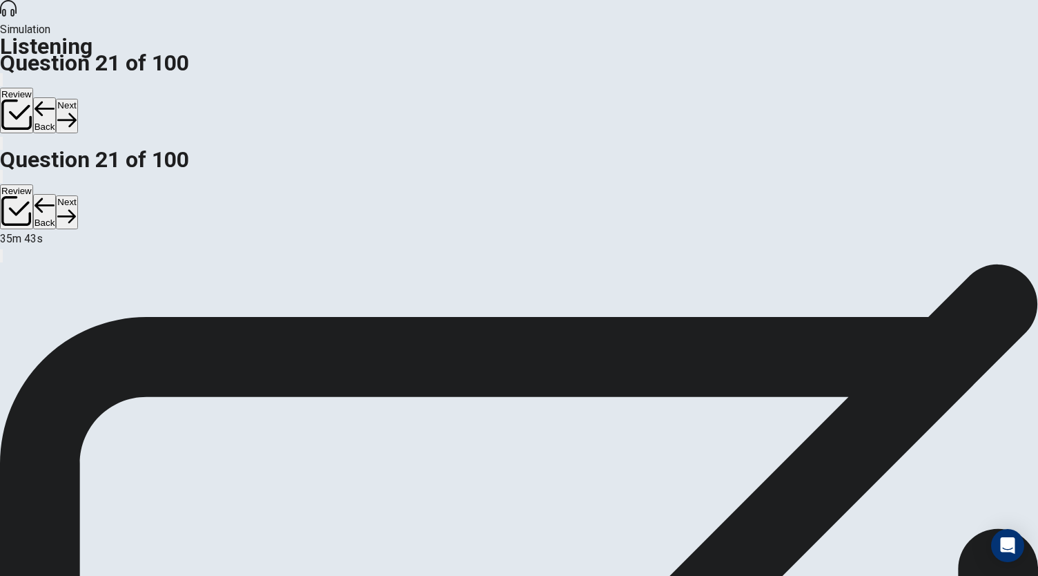
click at [77, 99] on button "Next" at bounding box center [66, 116] width 21 height 34
click at [57, 97] on button "Back" at bounding box center [44, 115] width 23 height 36
click at [77, 99] on button "Next" at bounding box center [66, 116] width 21 height 34
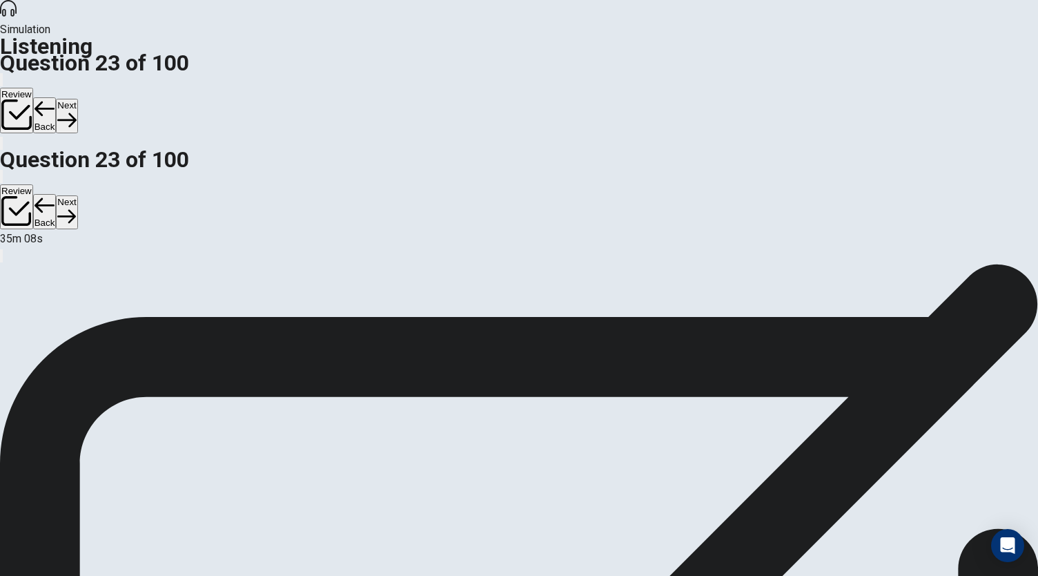
click at [57, 97] on button "Back" at bounding box center [44, 115] width 23 height 36
click at [77, 99] on button "Next" at bounding box center [66, 116] width 21 height 34
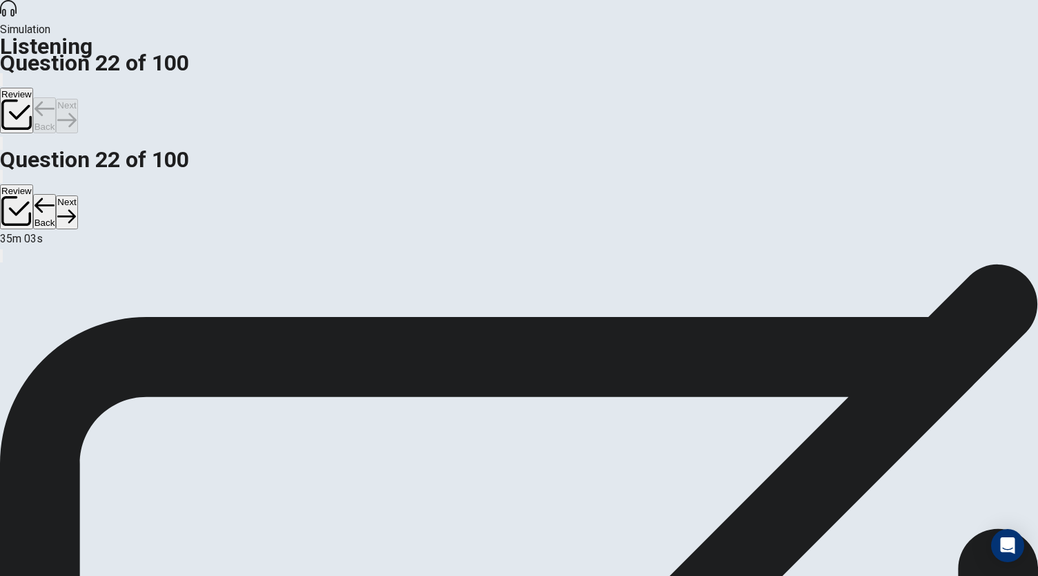
click at [841, 71] on div "Review Back Next" at bounding box center [519, 103] width 1038 height 64
click at [77, 99] on button "Next" at bounding box center [66, 116] width 21 height 34
click at [841, 71] on div "Review Back Next" at bounding box center [519, 103] width 1038 height 64
click at [77, 99] on button "Next" at bounding box center [66, 116] width 21 height 34
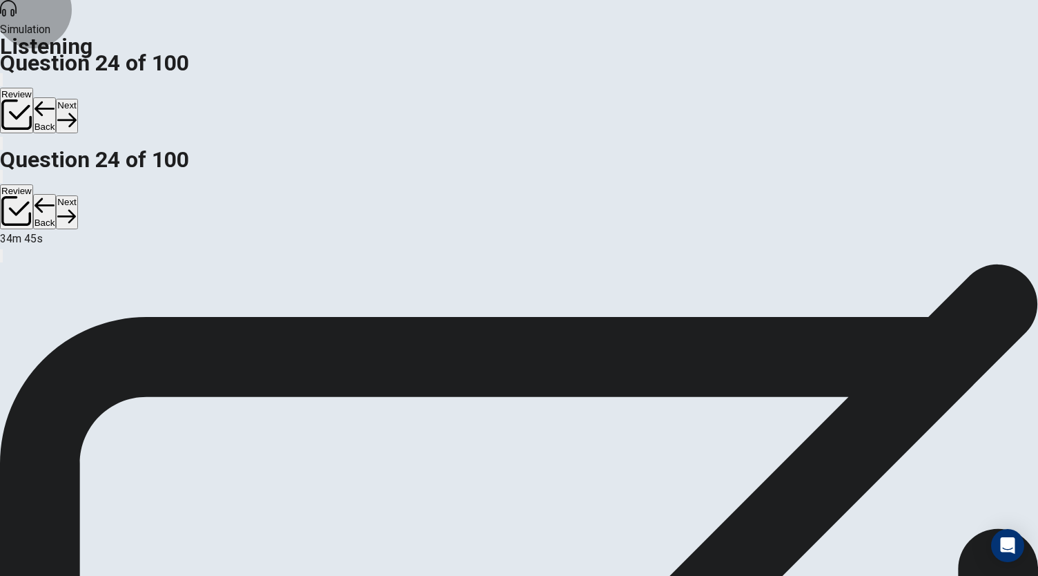
click at [77, 99] on button "Next" at bounding box center [66, 116] width 21 height 34
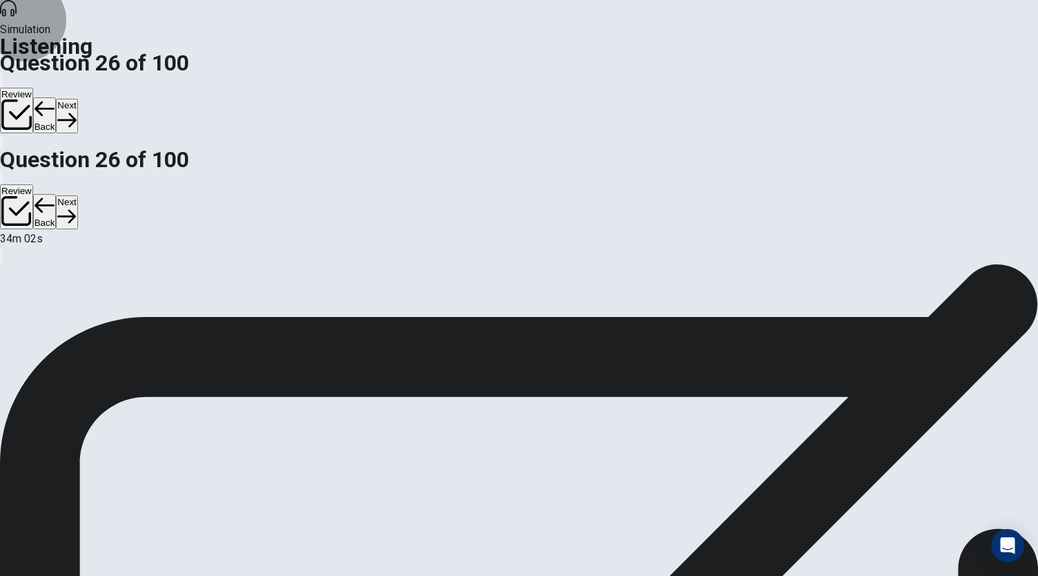
click at [77, 99] on button "Next" at bounding box center [66, 116] width 21 height 34
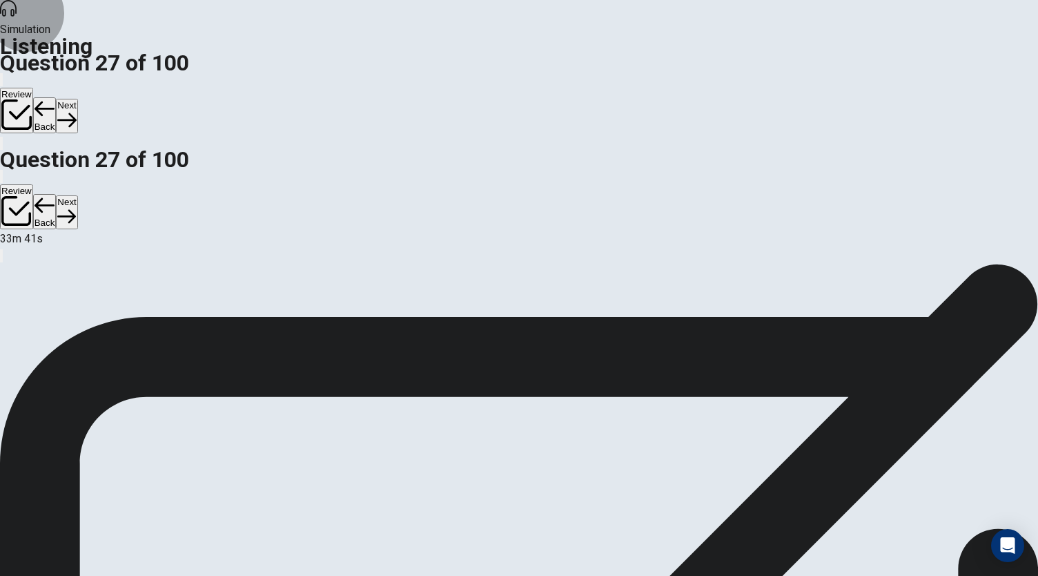
click at [77, 99] on button "Next" at bounding box center [66, 116] width 21 height 34
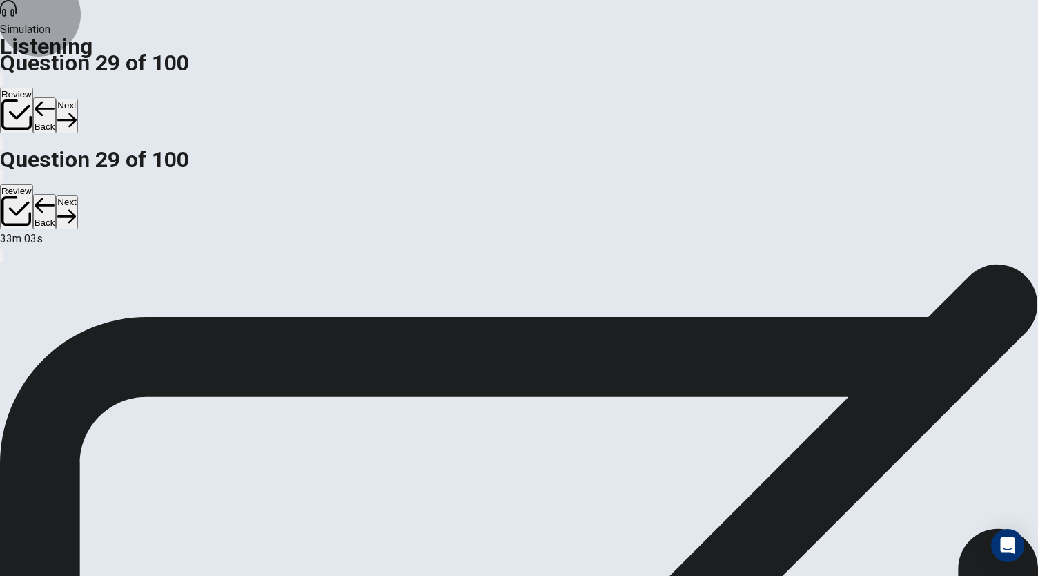
click at [77, 99] on button "Next" at bounding box center [66, 116] width 21 height 34
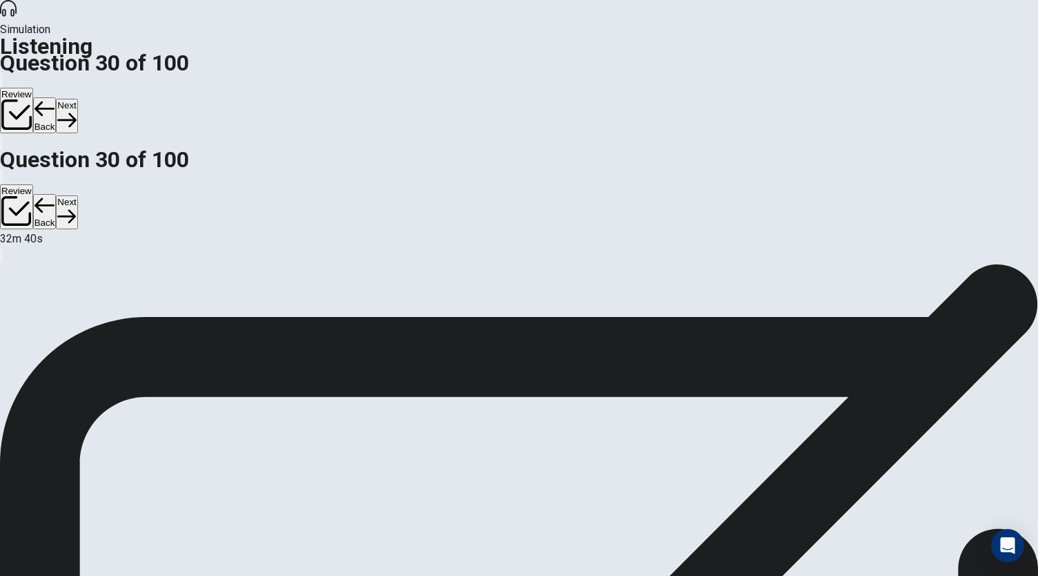
click at [77, 99] on button "Next" at bounding box center [66, 116] width 21 height 34
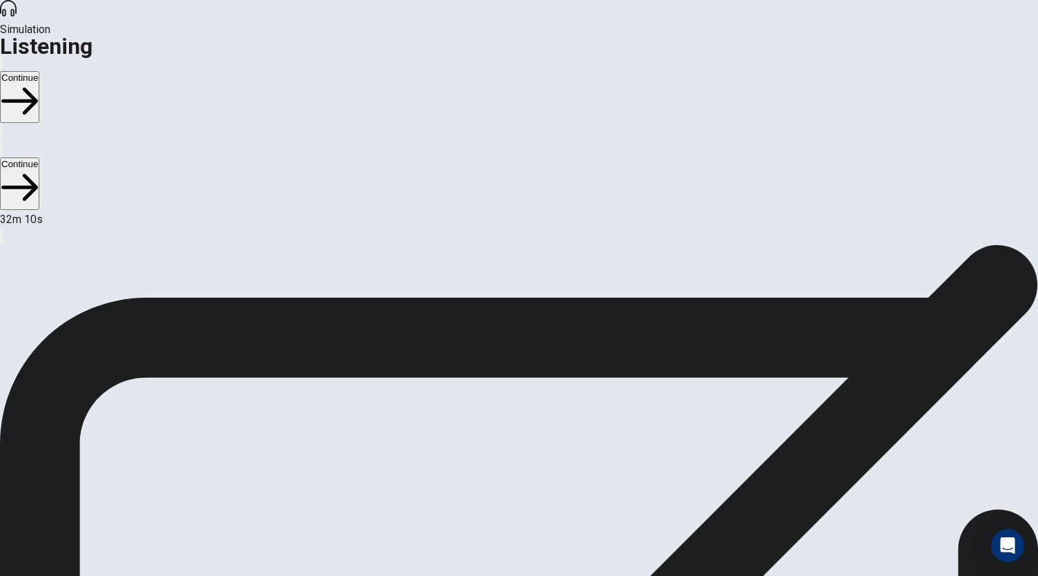
click at [39, 71] on button "Continue" at bounding box center [19, 97] width 39 height 52
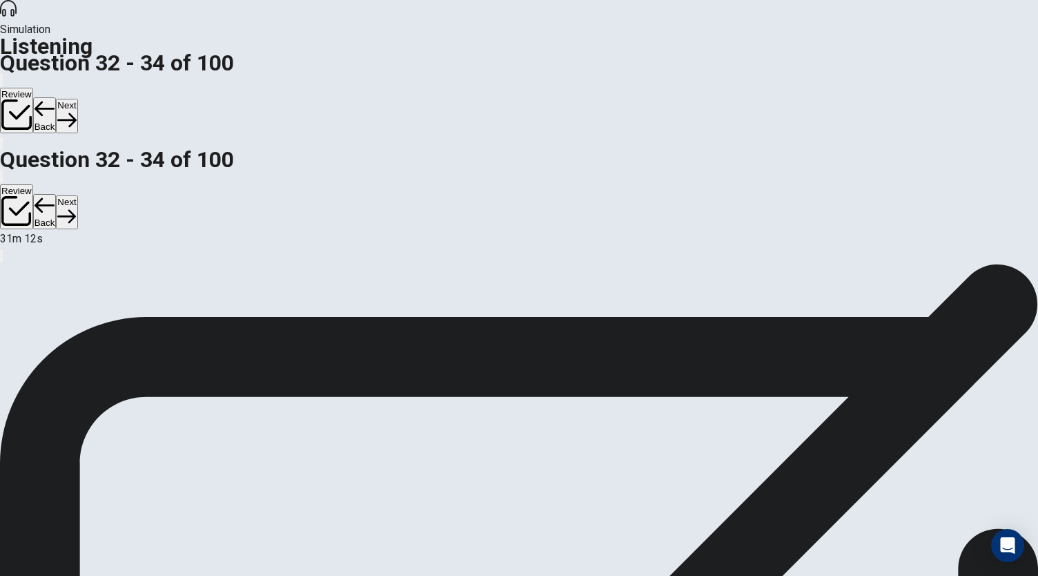
scroll to position [0, 0]
click at [77, 99] on button "Next" at bounding box center [66, 116] width 21 height 34
click at [57, 97] on button "Back" at bounding box center [44, 115] width 23 height 36
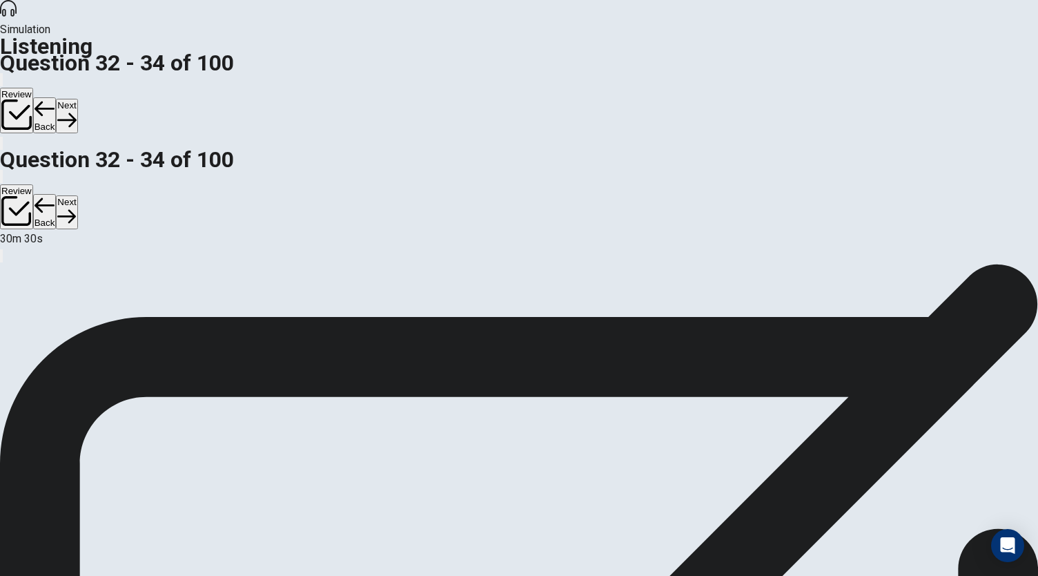
scroll to position [0, 0]
click at [77, 99] on button "Next" at bounding box center [66, 116] width 21 height 34
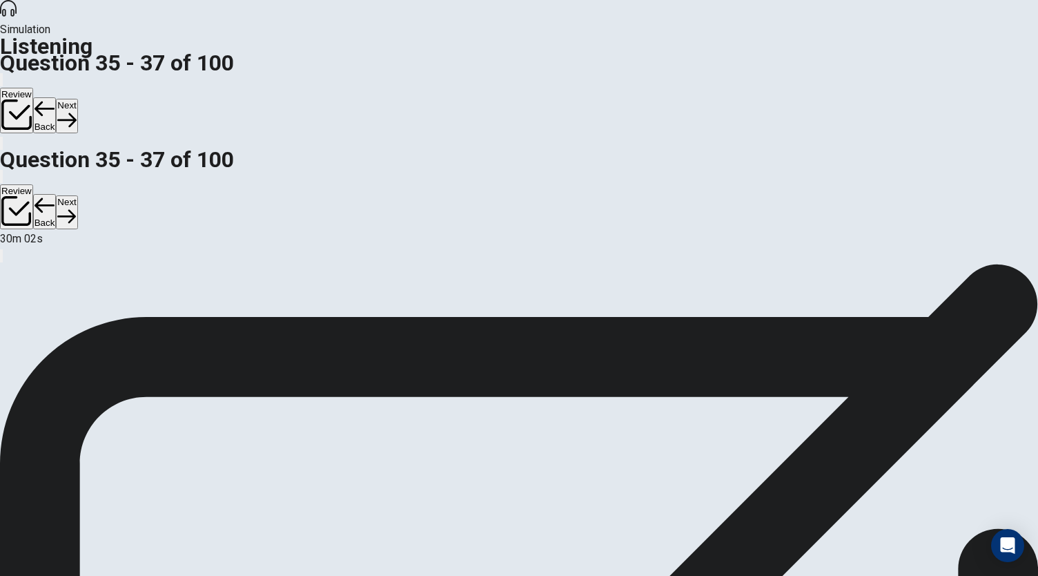
scroll to position [0, 0]
click at [77, 99] on button "Next" at bounding box center [66, 116] width 21 height 34
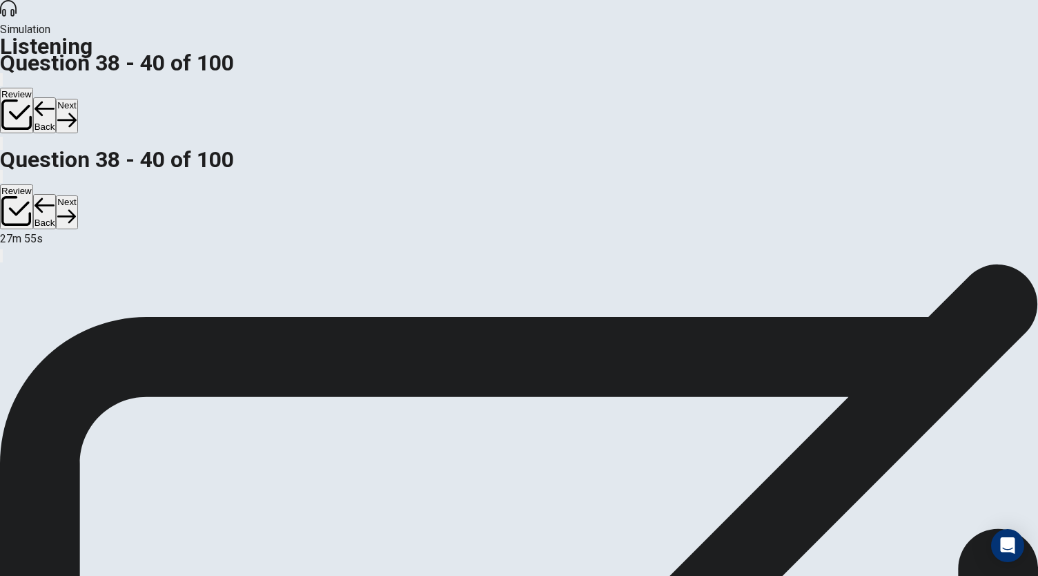
scroll to position [82, 0]
click at [77, 99] on button "Next" at bounding box center [66, 116] width 21 height 34
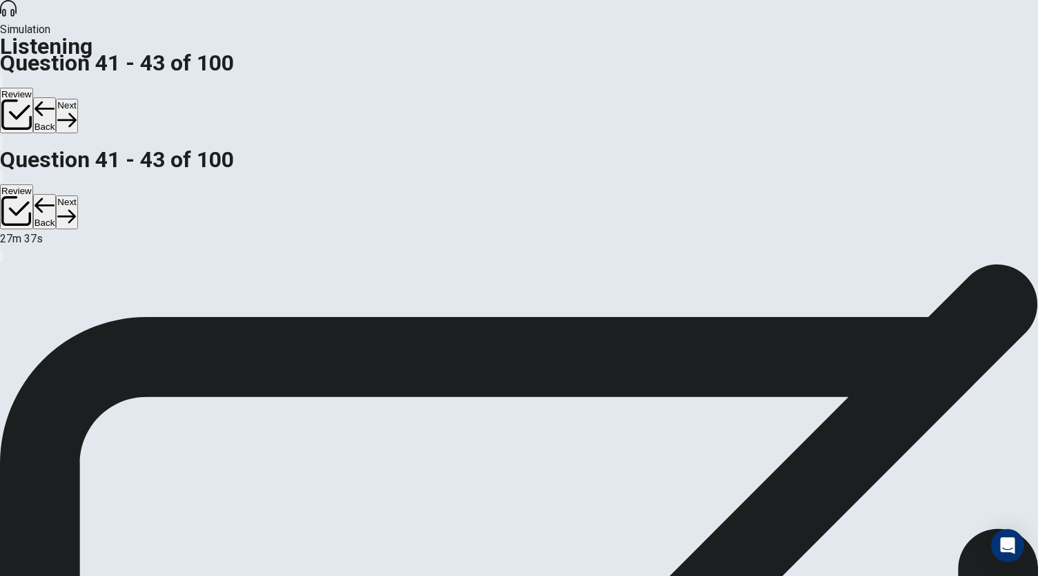
scroll to position [82, 0]
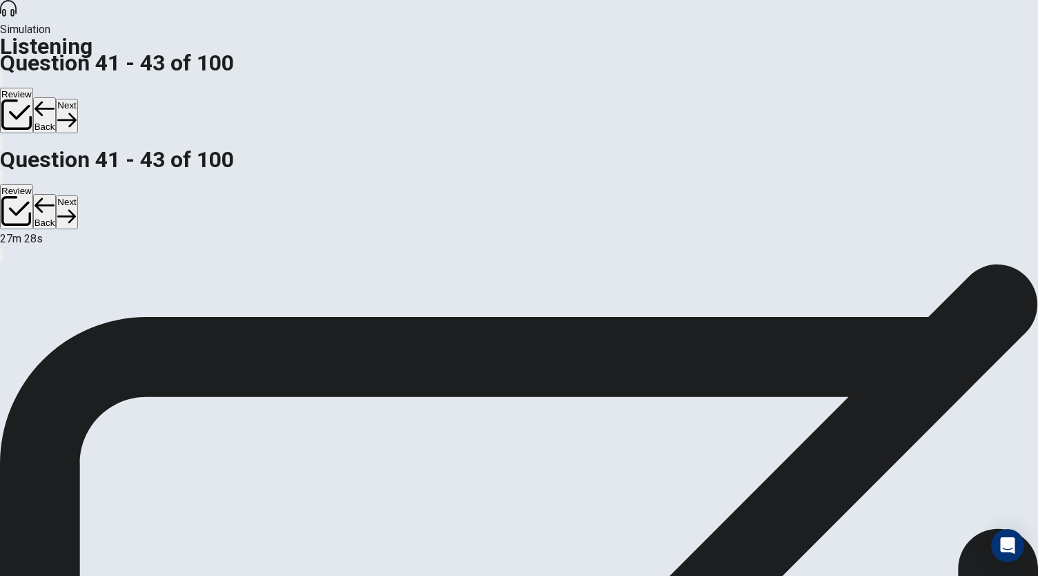
scroll to position [138, 0]
click at [77, 99] on button "Next" at bounding box center [66, 116] width 21 height 34
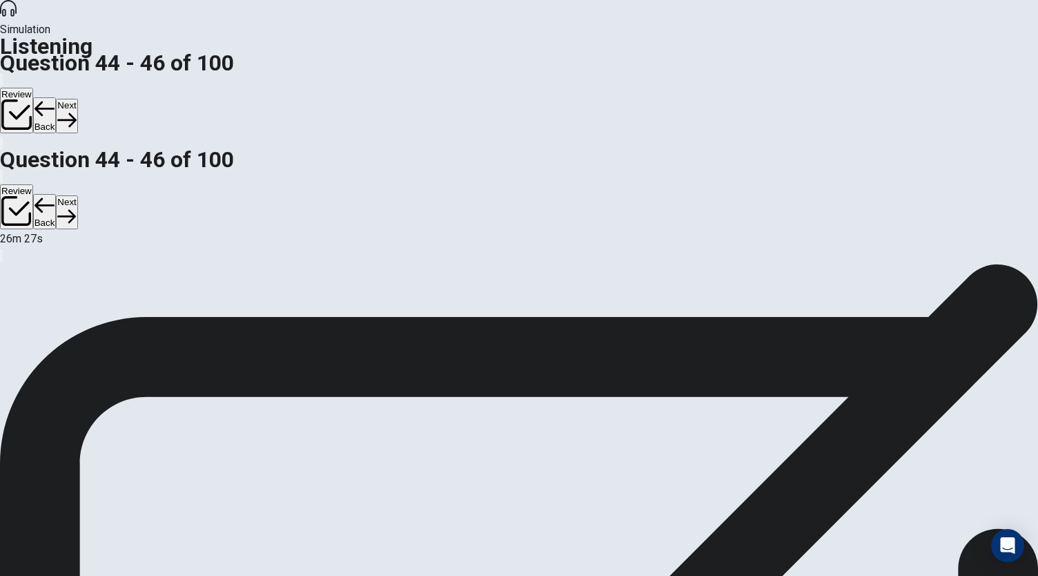
scroll to position [56, 0]
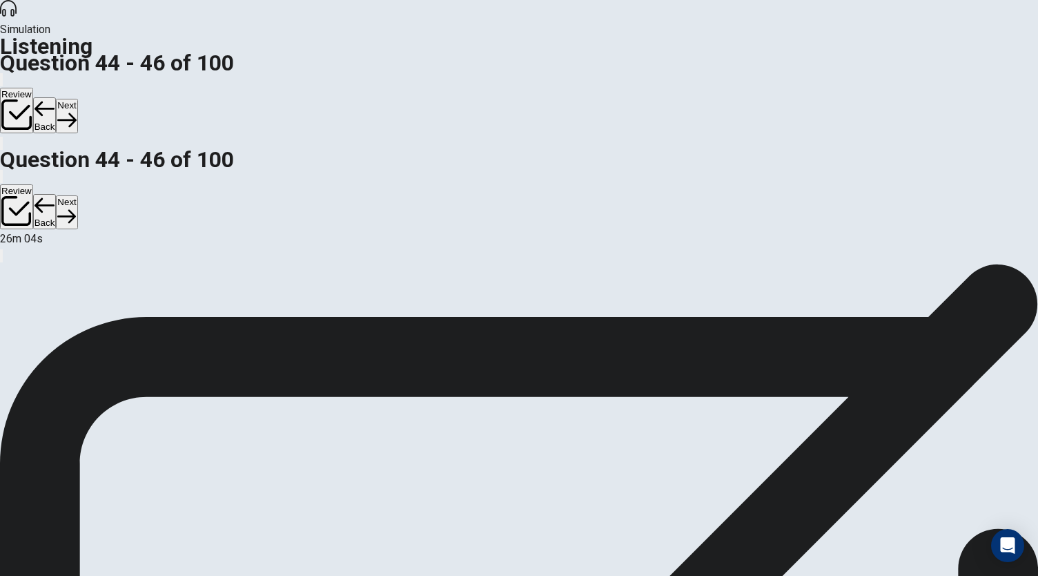
scroll to position [0, 0]
click at [77, 99] on button "Next" at bounding box center [66, 116] width 21 height 34
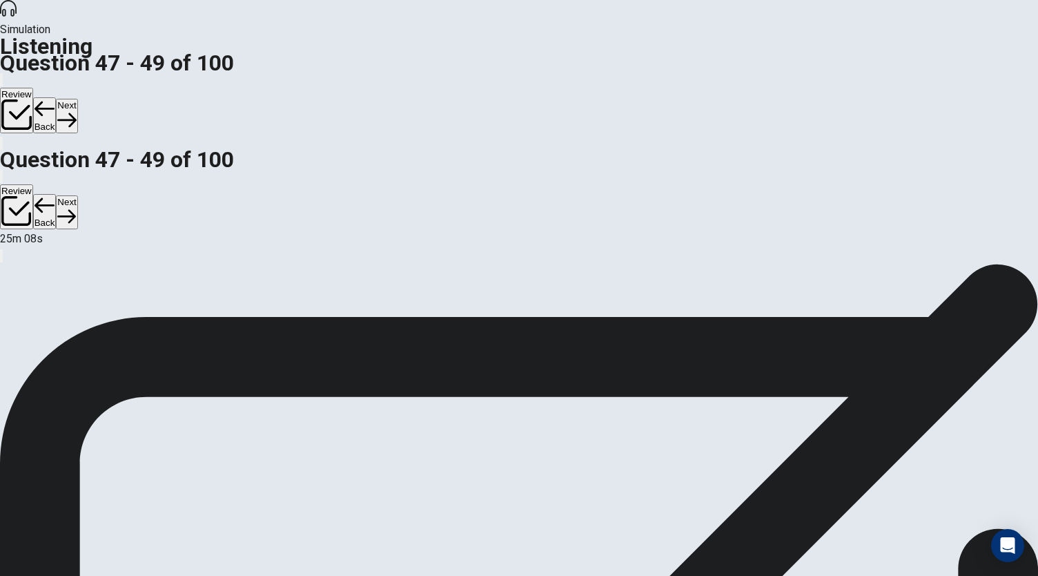
scroll to position [82, 0]
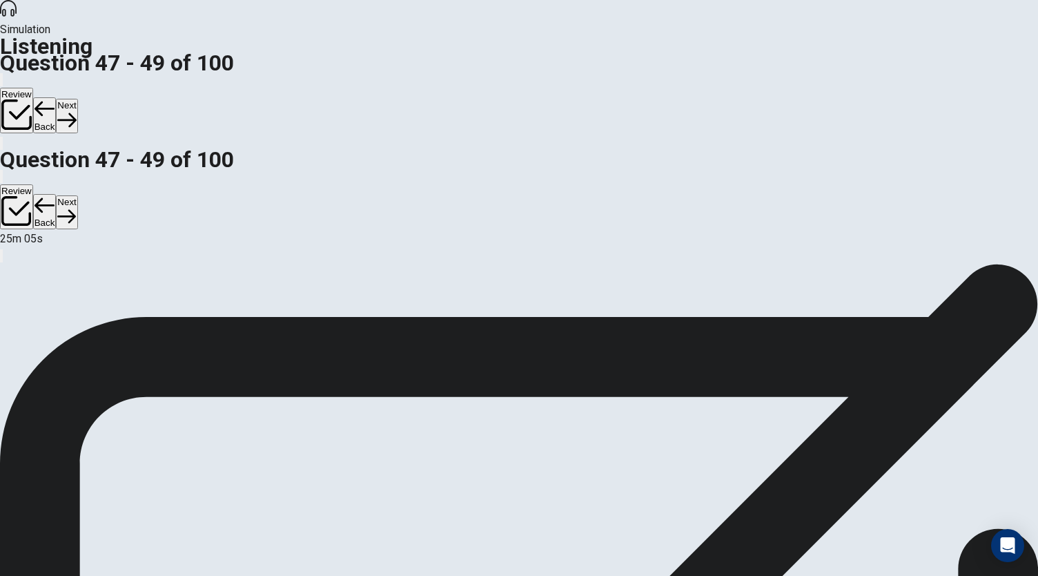
click at [77, 99] on button "Next" at bounding box center [66, 116] width 21 height 34
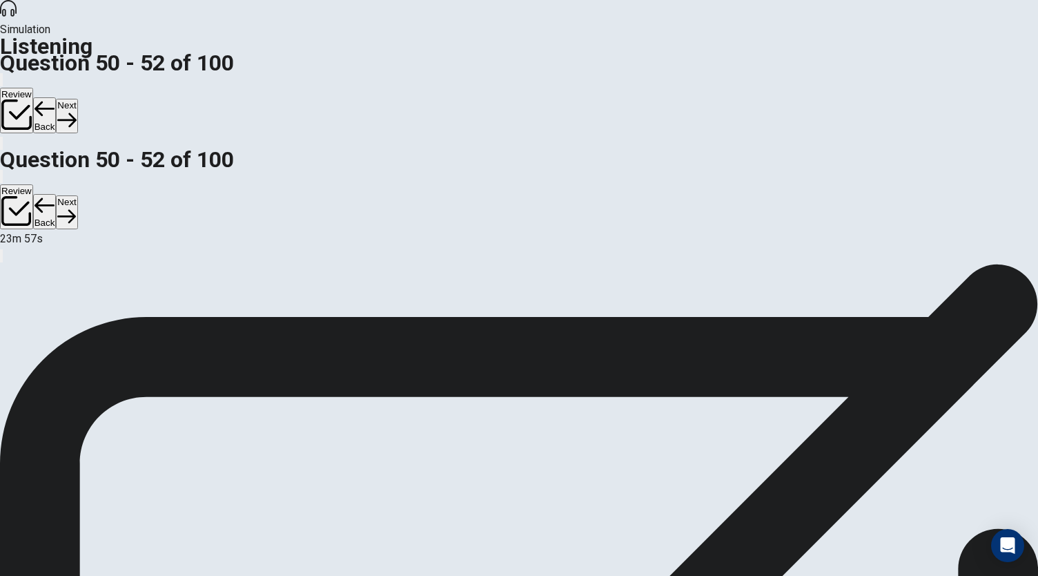
scroll to position [49, 0]
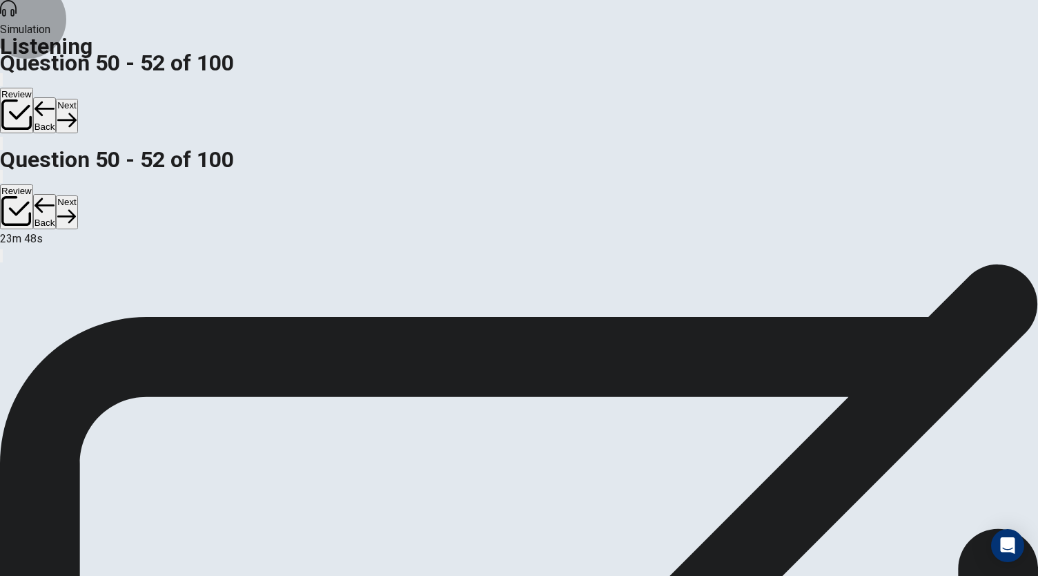
click at [77, 99] on button "Next" at bounding box center [66, 116] width 21 height 34
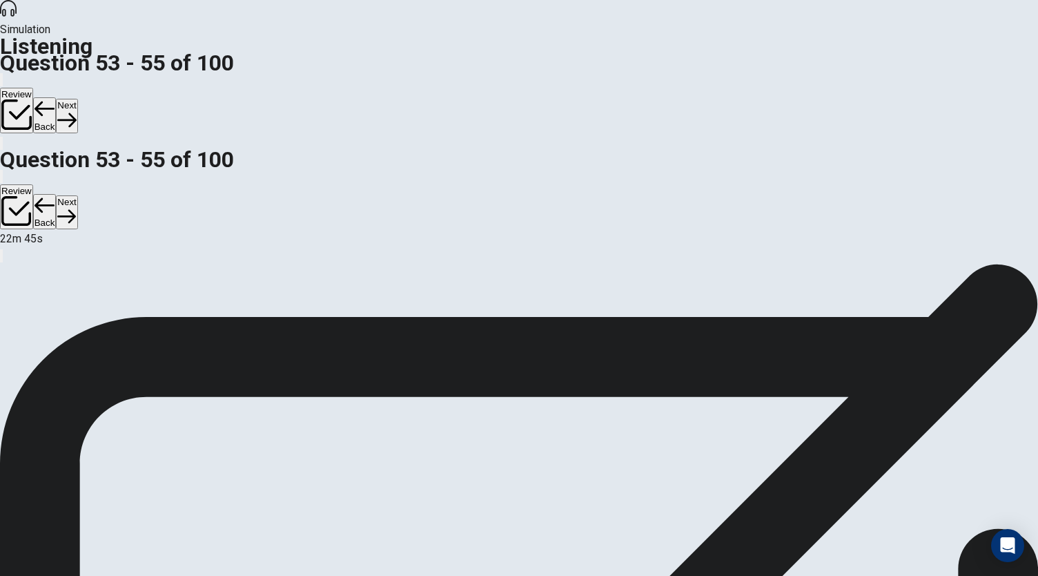
scroll to position [138, 0]
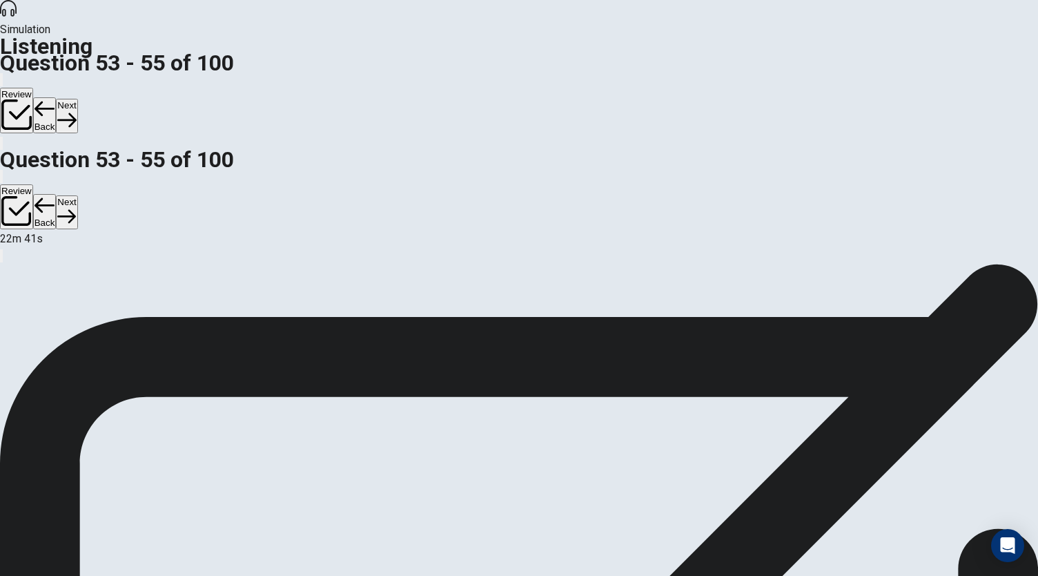
scroll to position [26, 0]
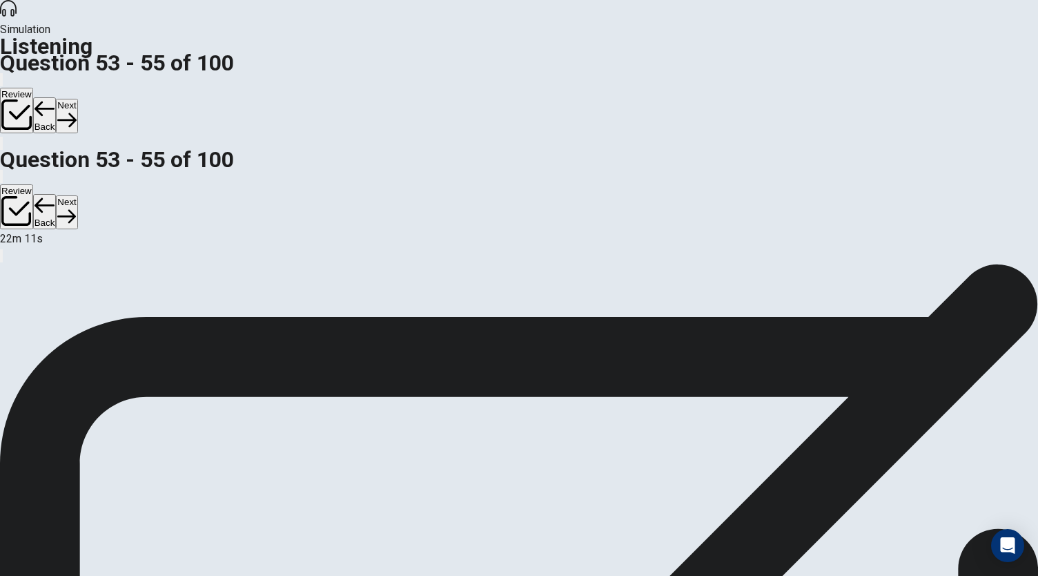
click at [77, 99] on button "Next" at bounding box center [66, 116] width 21 height 34
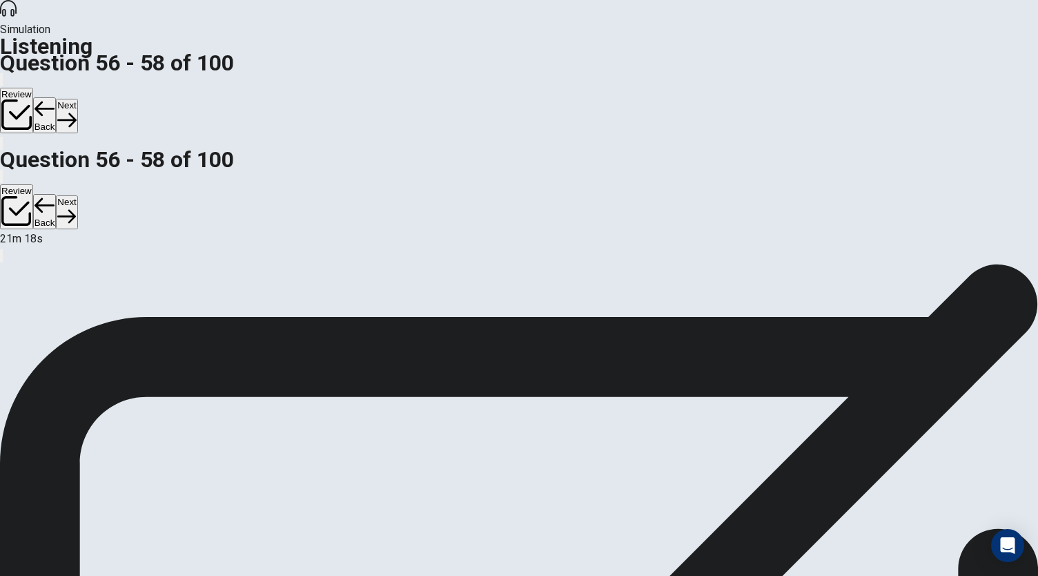
scroll to position [82, 0]
click at [77, 99] on button "Next" at bounding box center [66, 116] width 21 height 34
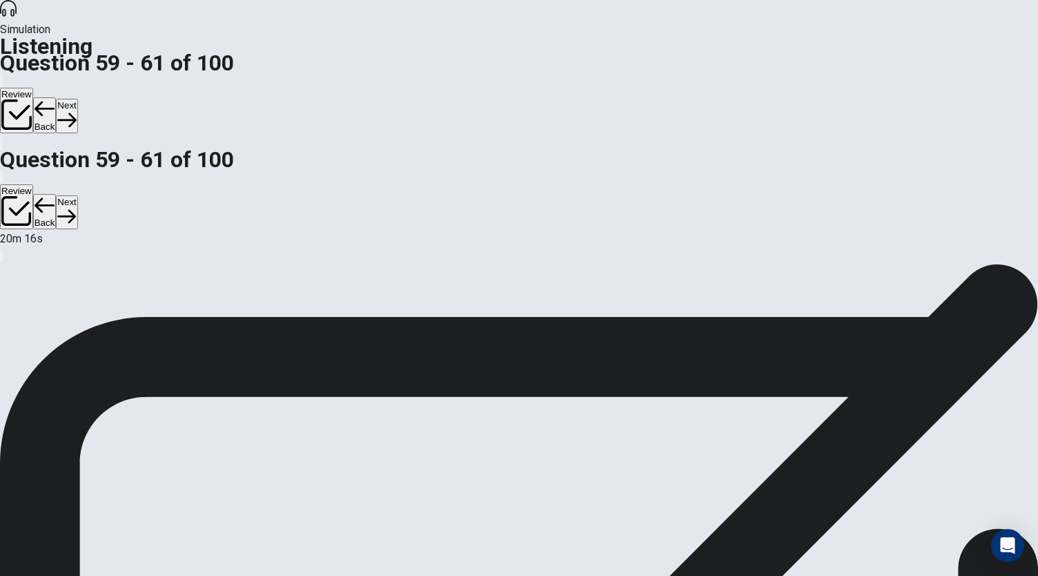
scroll to position [155, 0]
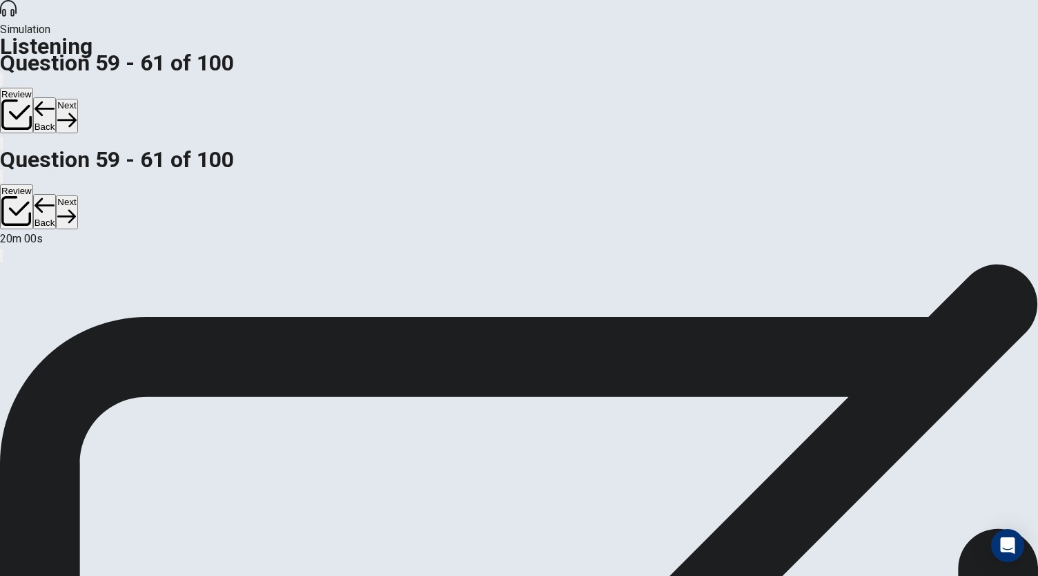
scroll to position [0, 0]
click at [77, 99] on button "Next" at bounding box center [66, 116] width 21 height 34
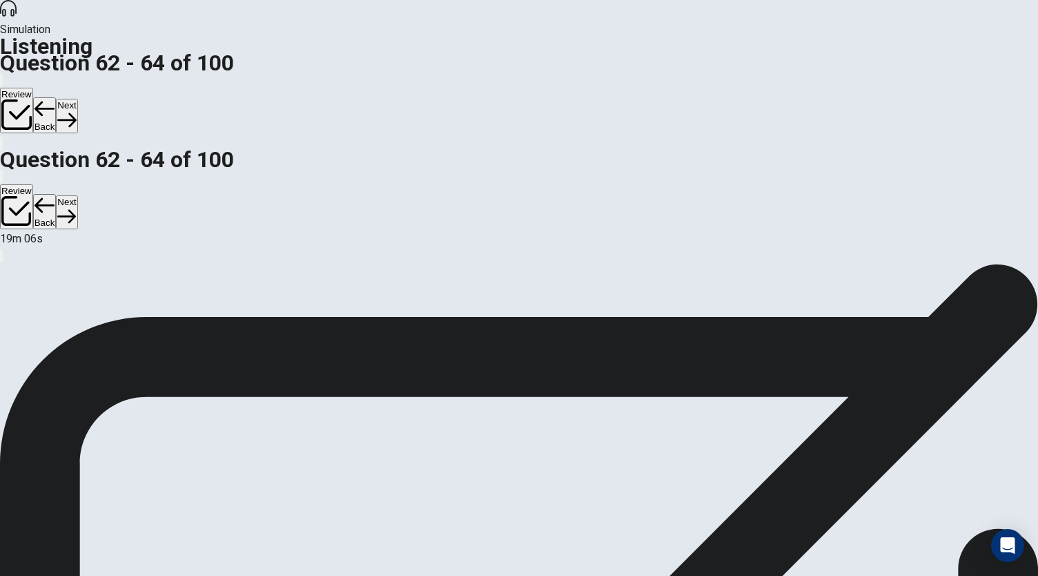
scroll to position [138, 0]
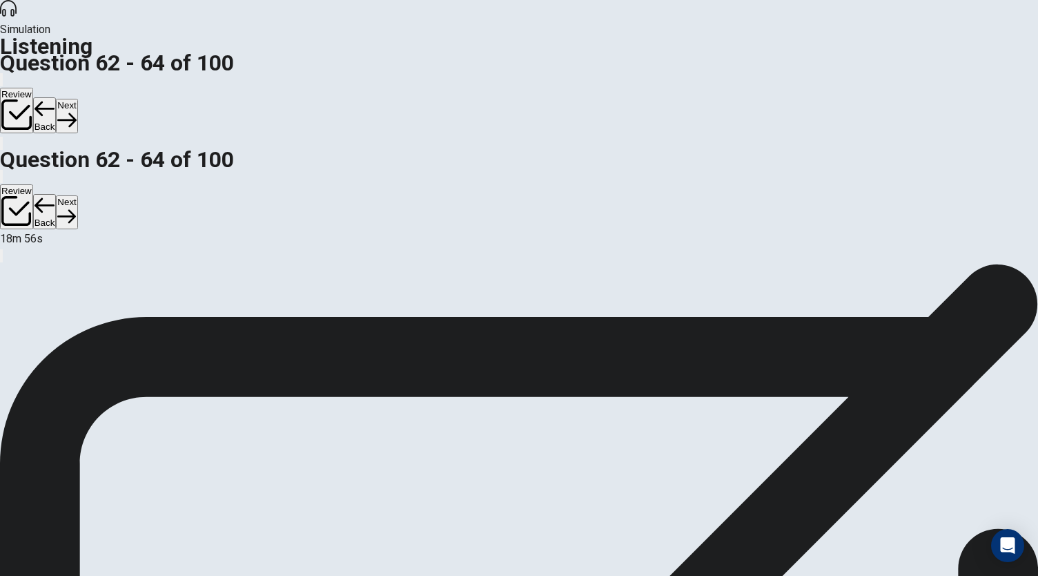
scroll to position [68, 0]
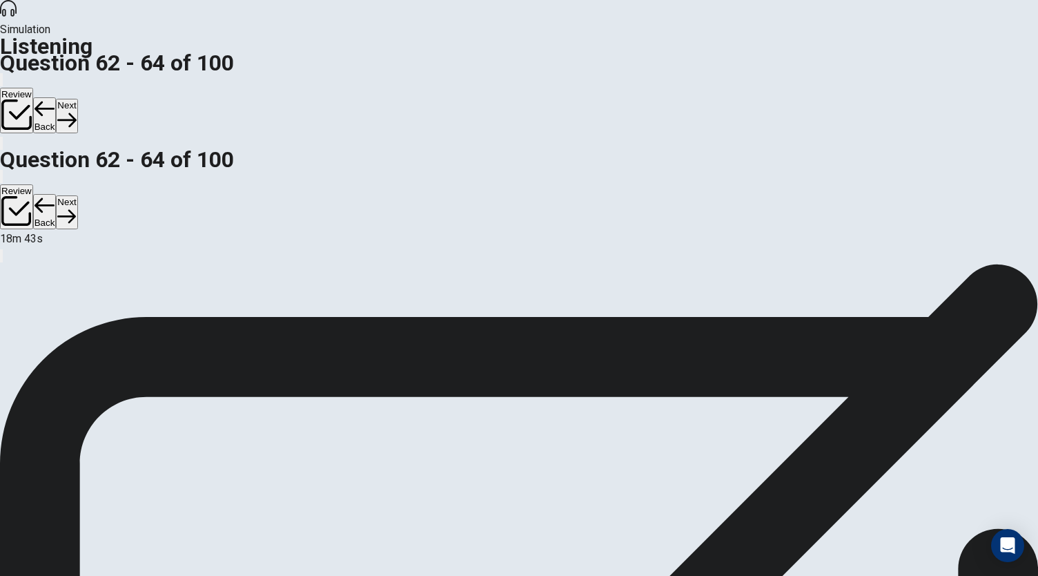
scroll to position [0, 0]
click at [77, 99] on button "Next" at bounding box center [66, 116] width 21 height 34
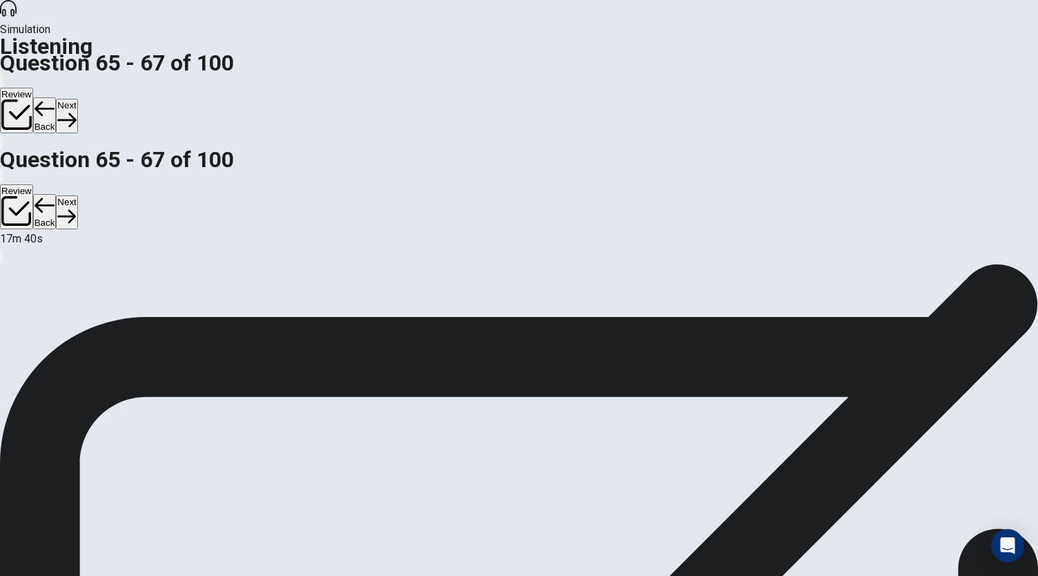
scroll to position [82, 0]
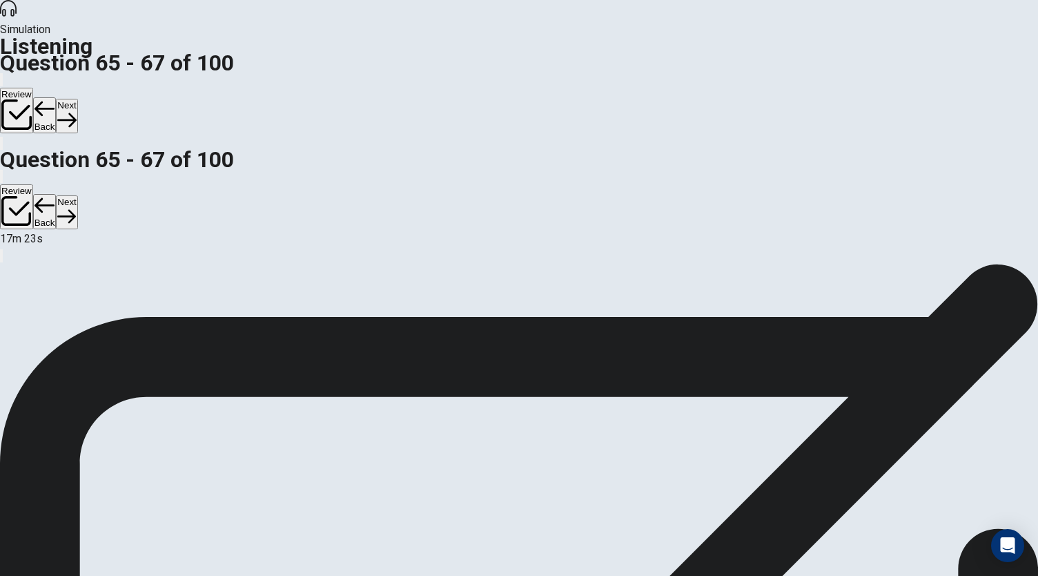
scroll to position [0, 0]
click at [77, 99] on button "Next" at bounding box center [66, 116] width 21 height 34
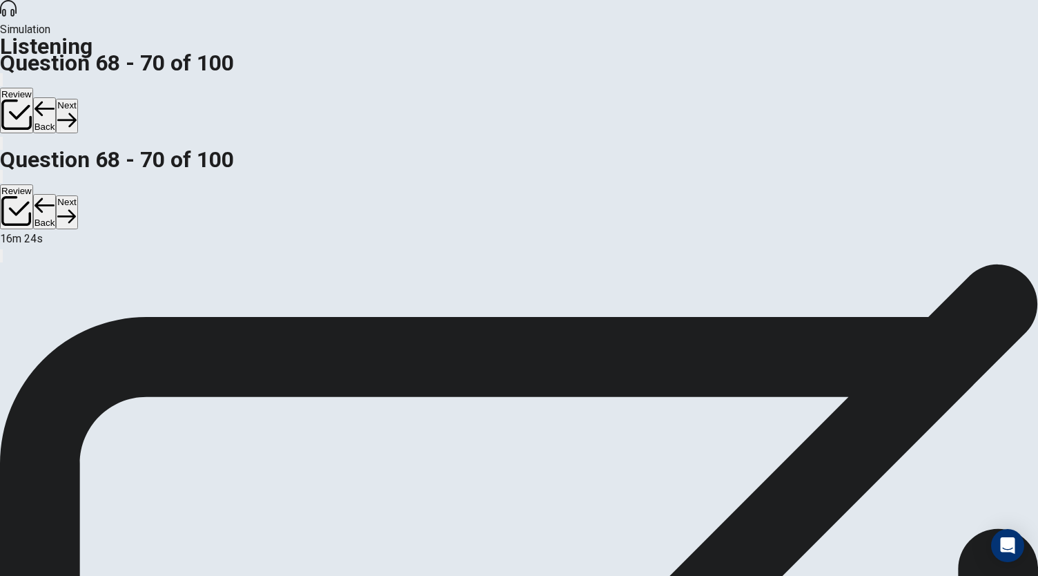
scroll to position [0, 0]
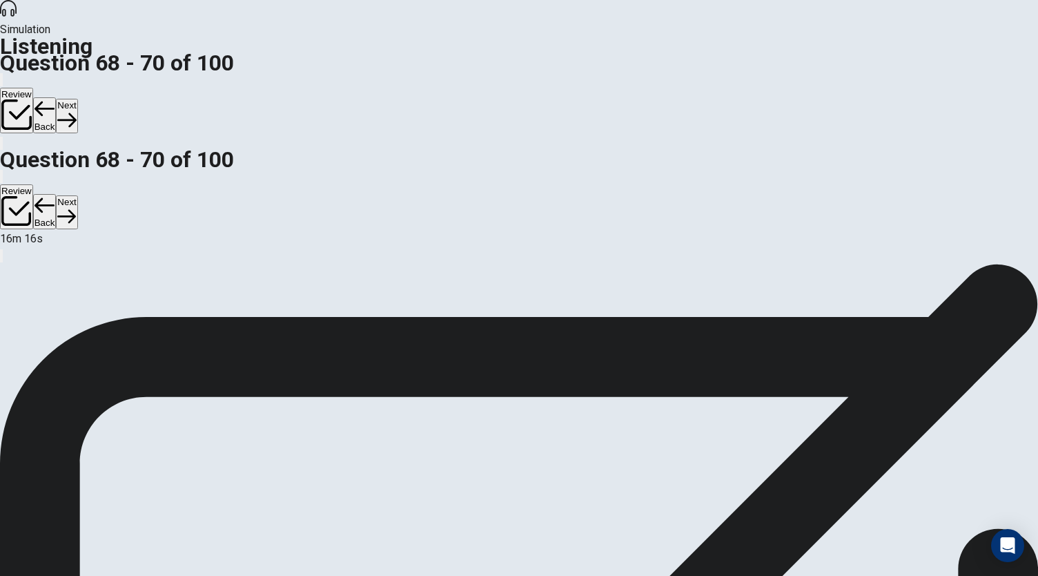
click at [77, 99] on button "Next" at bounding box center [66, 116] width 21 height 34
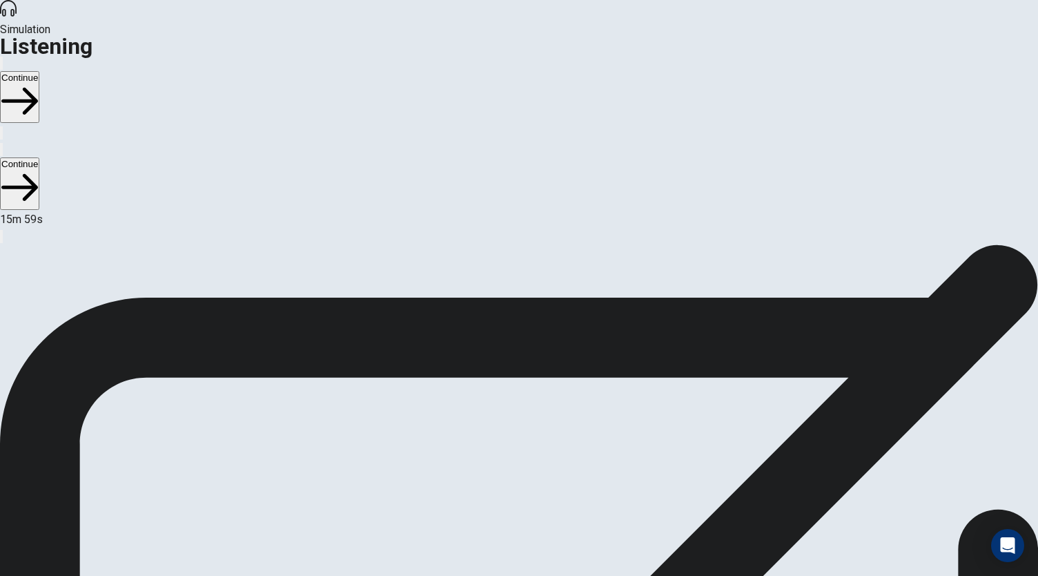
click at [583, 211] on div at bounding box center [519, 211] width 1038 height 0
click at [587, 211] on div at bounding box center [519, 211] width 1038 height 0
click at [39, 71] on button "Continue" at bounding box center [19, 97] width 39 height 52
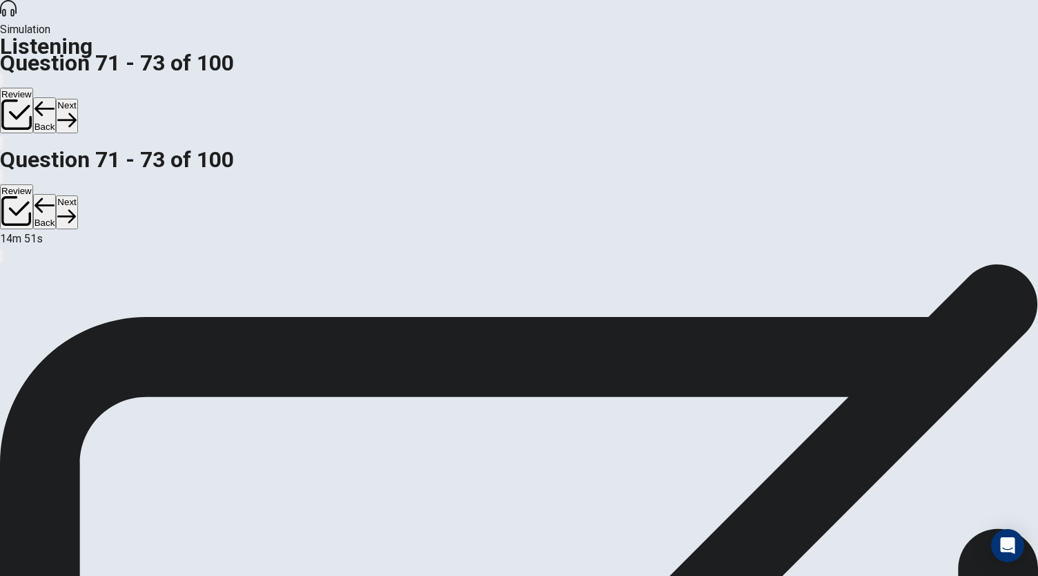
scroll to position [138, 0]
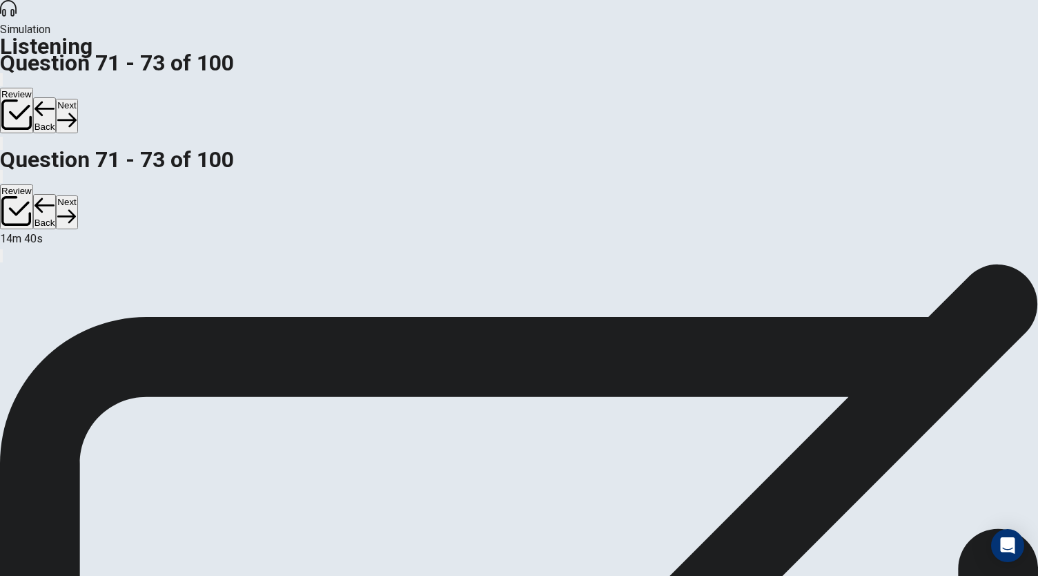
scroll to position [65, 0]
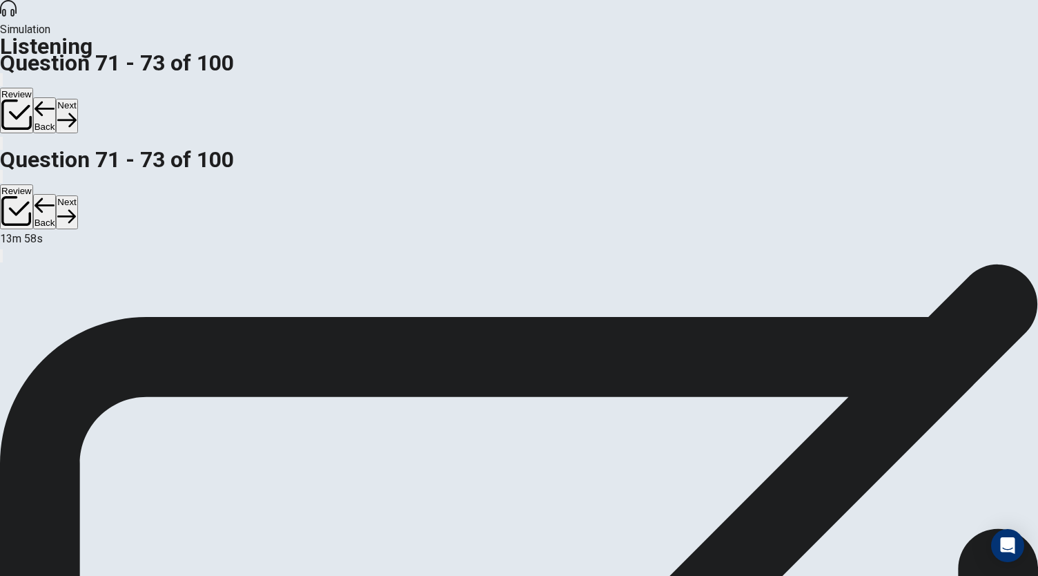
click at [77, 99] on button "Next" at bounding box center [66, 116] width 21 height 34
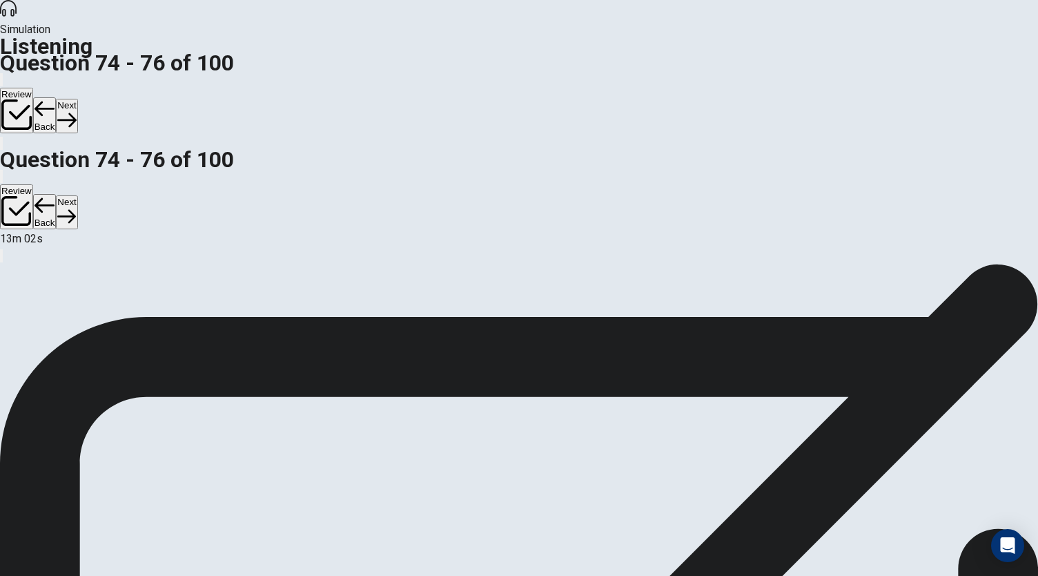
scroll to position [75, 0]
click at [77, 99] on button "Next" at bounding box center [66, 116] width 21 height 34
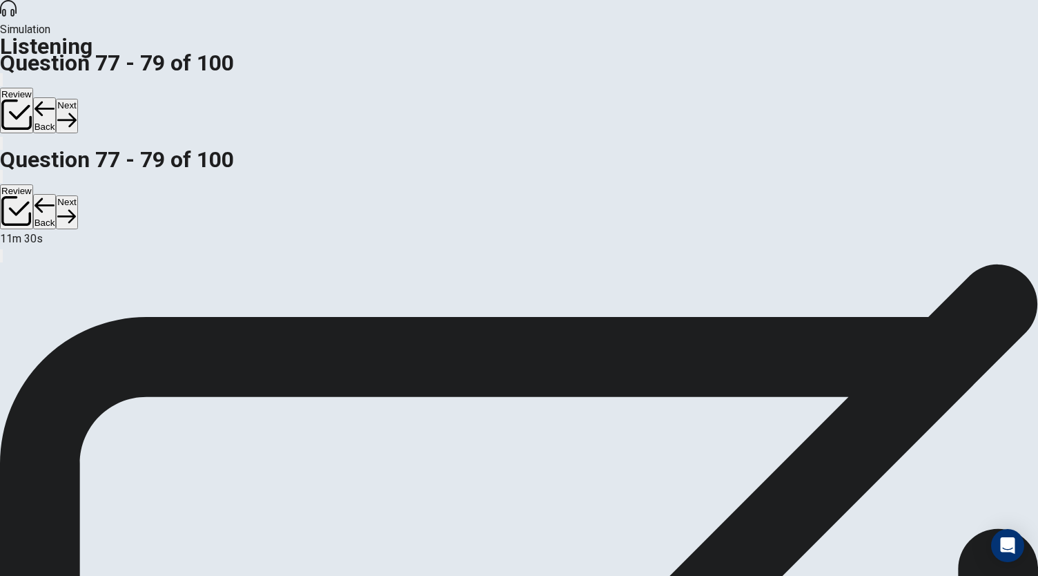
click at [77, 99] on button "Next" at bounding box center [66, 116] width 21 height 34
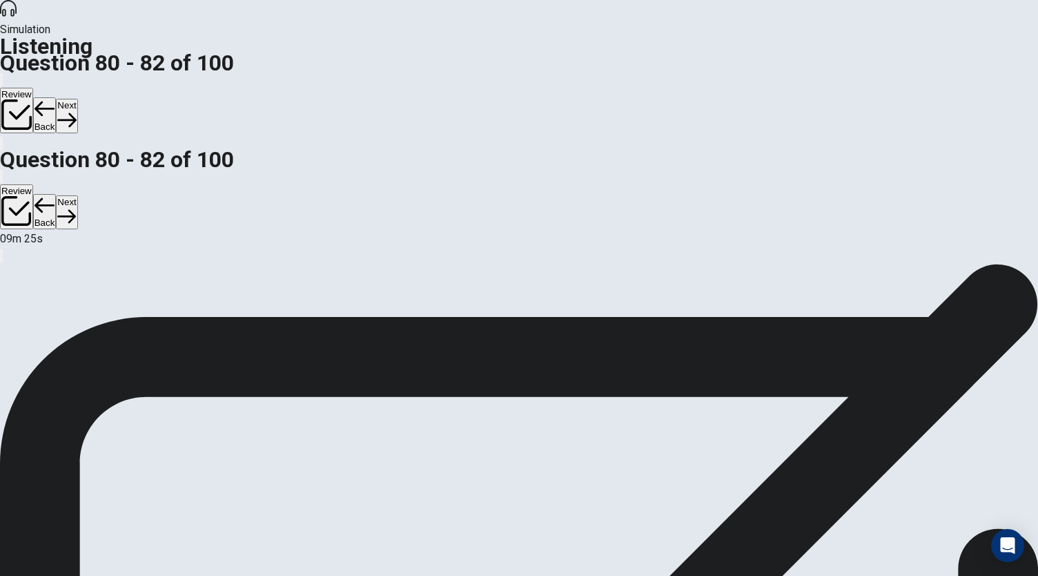
scroll to position [0, 0]
click at [77, 99] on button "Next" at bounding box center [66, 116] width 21 height 34
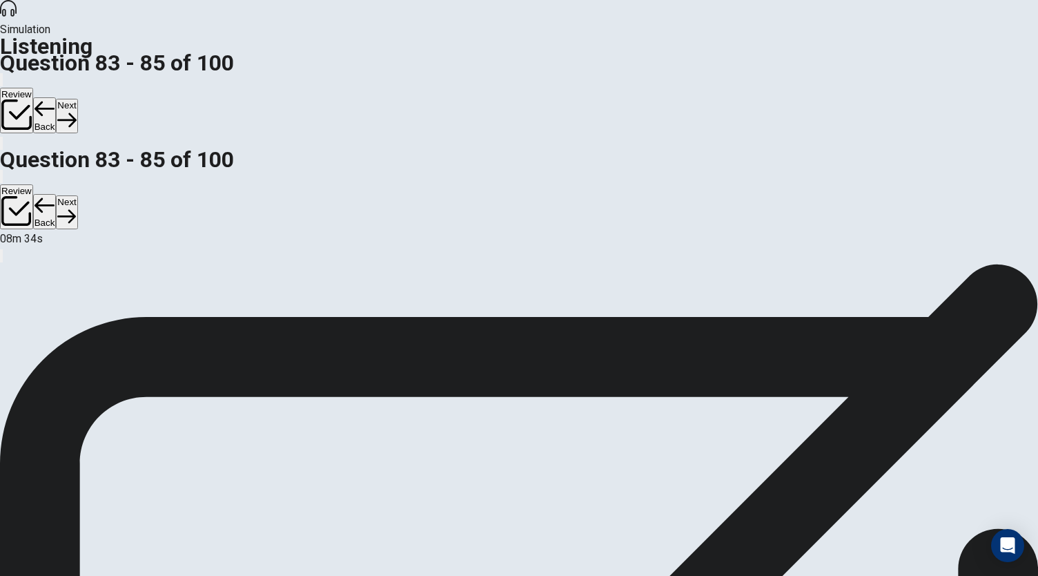
scroll to position [0, 0]
click at [77, 99] on button "Next" at bounding box center [66, 116] width 21 height 34
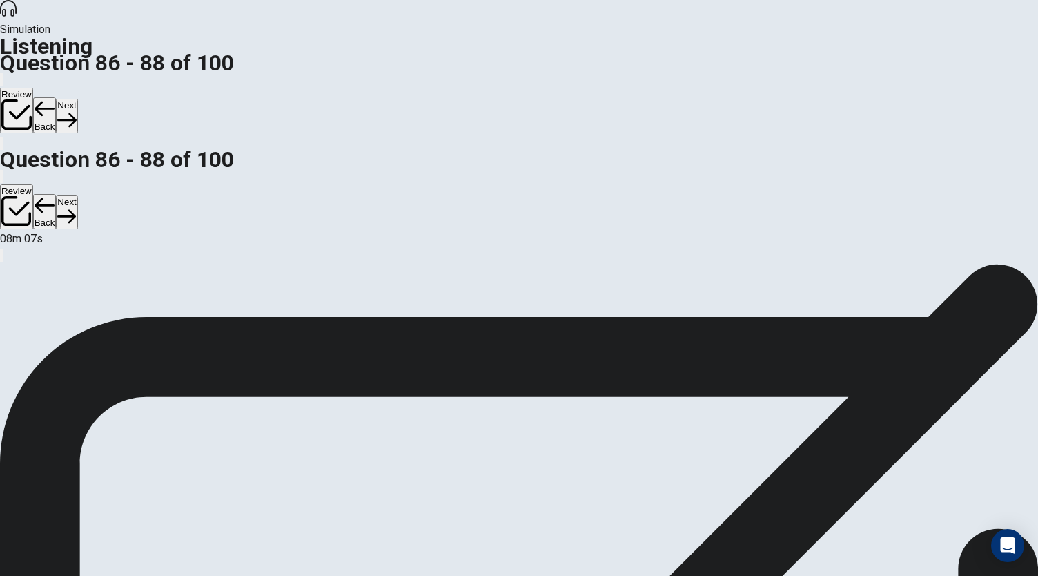
scroll to position [0, 0]
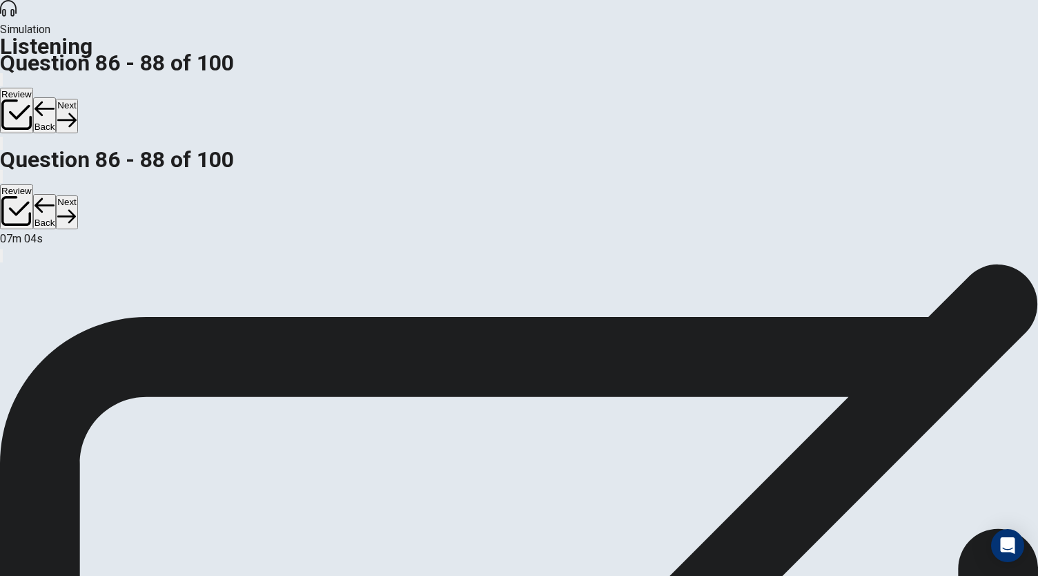
scroll to position [82, 0]
click at [77, 99] on button "Next" at bounding box center [66, 116] width 21 height 34
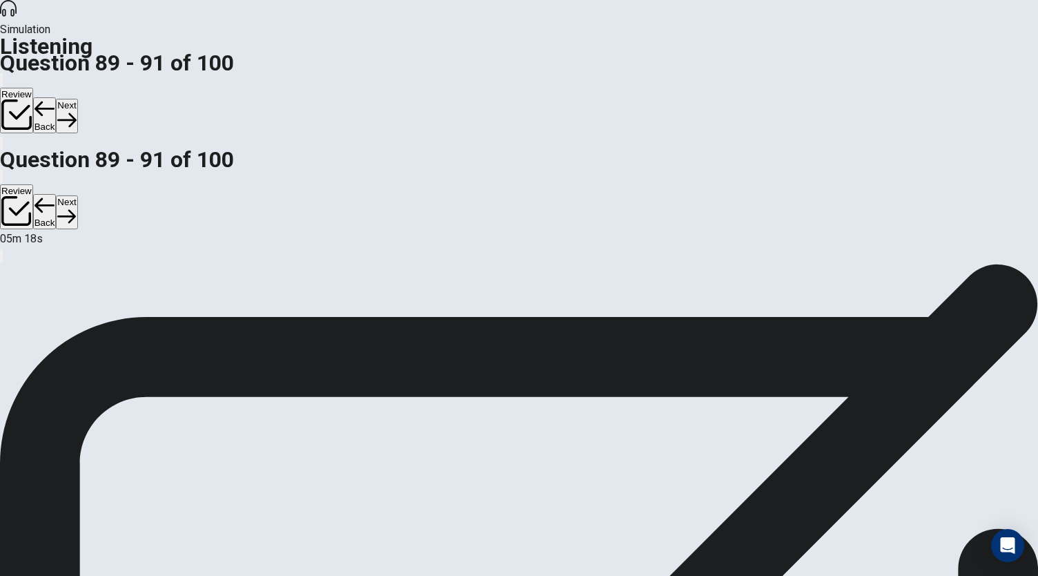
scroll to position [0, 0]
click at [77, 99] on button "Next" at bounding box center [66, 116] width 21 height 34
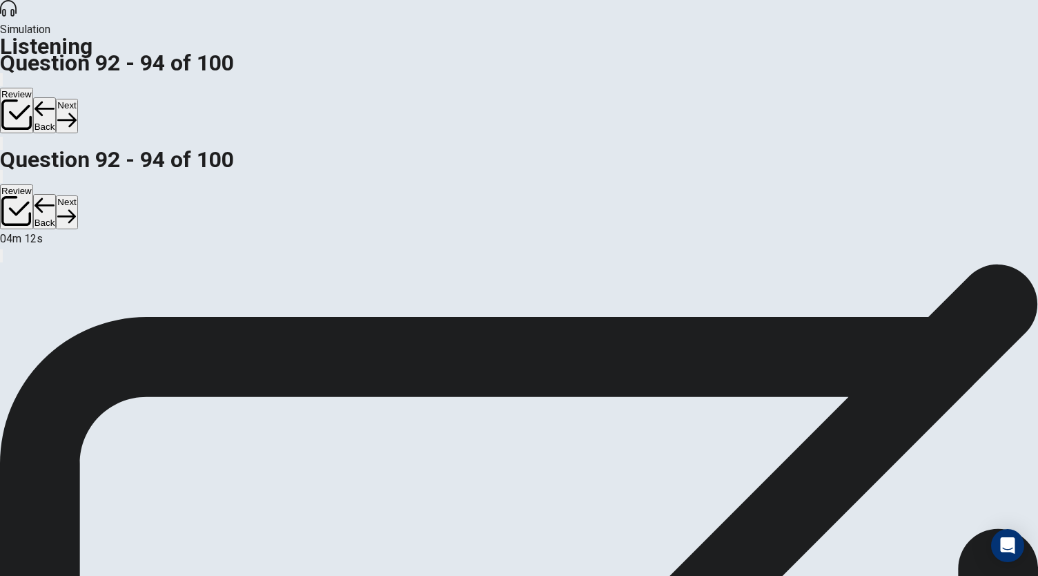
scroll to position [71, 0]
click at [77, 99] on button "Next" at bounding box center [66, 116] width 21 height 34
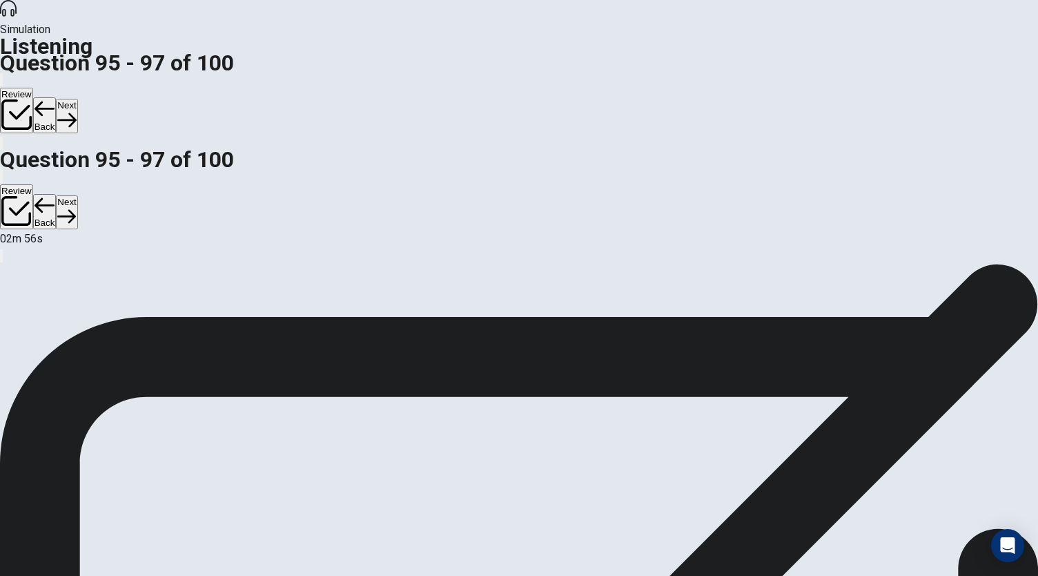
scroll to position [0, 0]
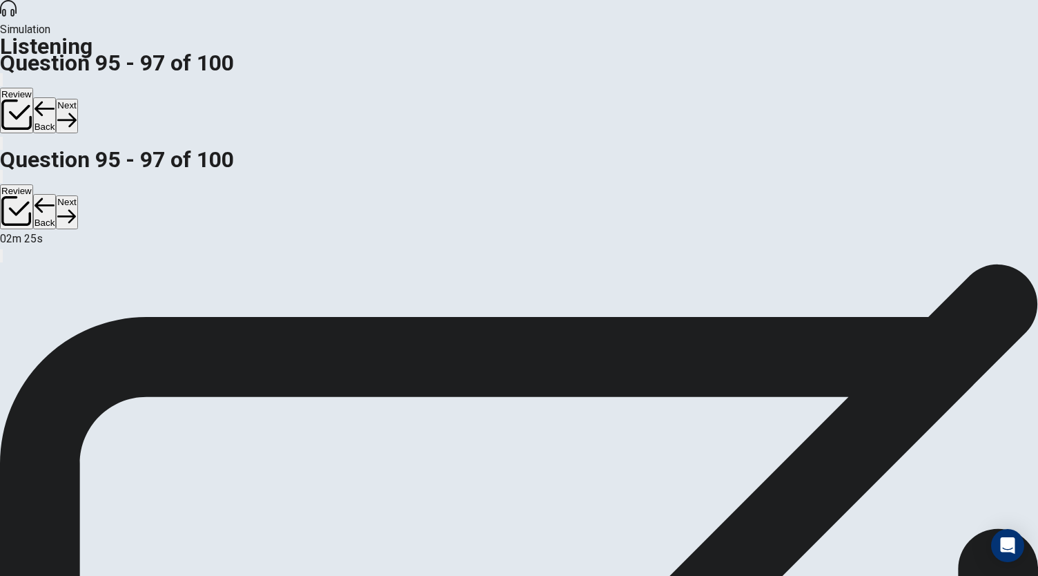
click at [77, 99] on button "Next" at bounding box center [66, 116] width 21 height 34
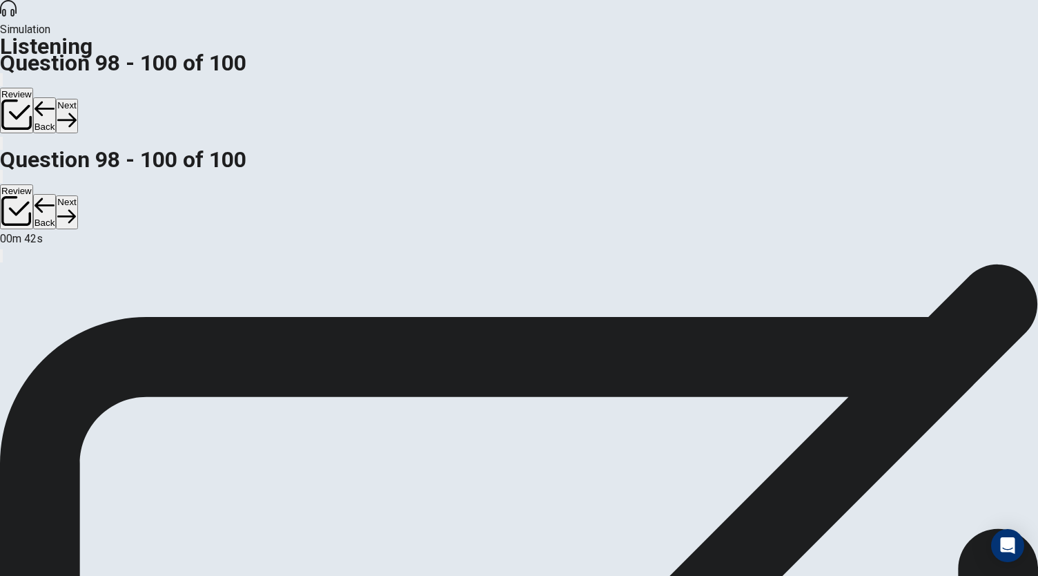
click at [77, 99] on button "Next" at bounding box center [66, 116] width 21 height 34
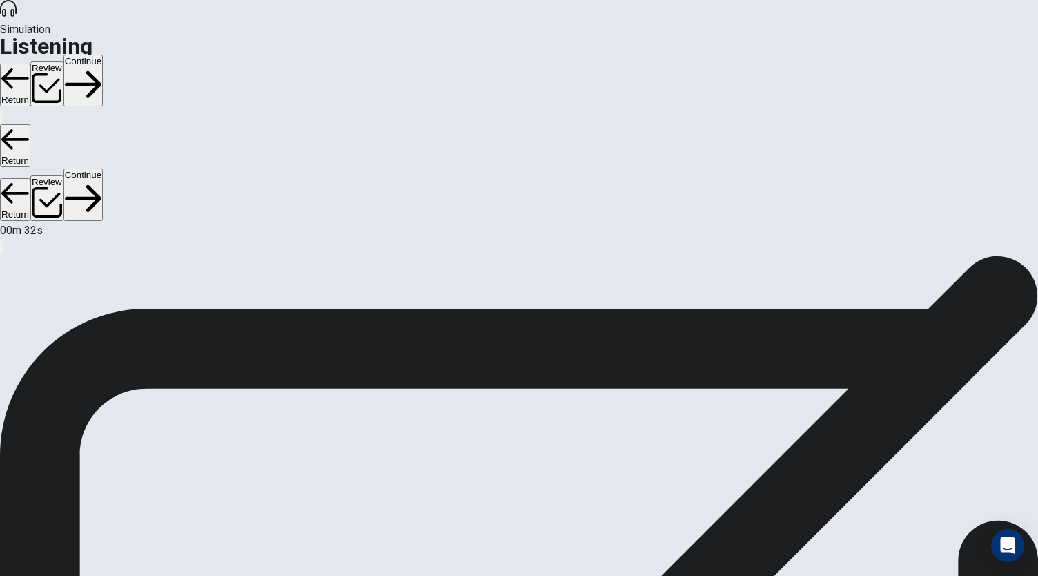
scroll to position [44, 0]
click at [103, 55] on button "Continue" at bounding box center [83, 81] width 39 height 52
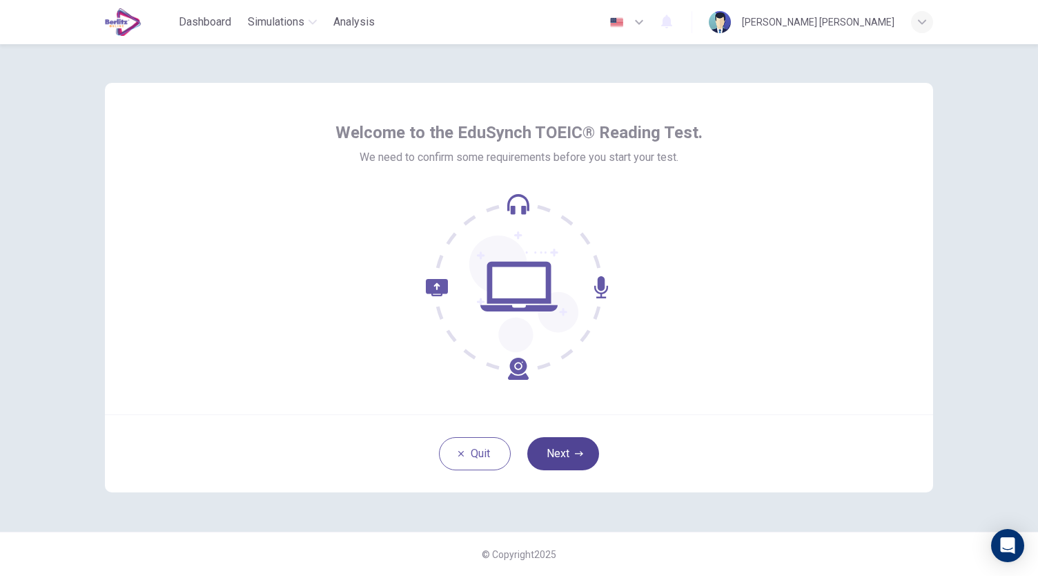
click at [561, 458] on button "Next" at bounding box center [563, 453] width 72 height 33
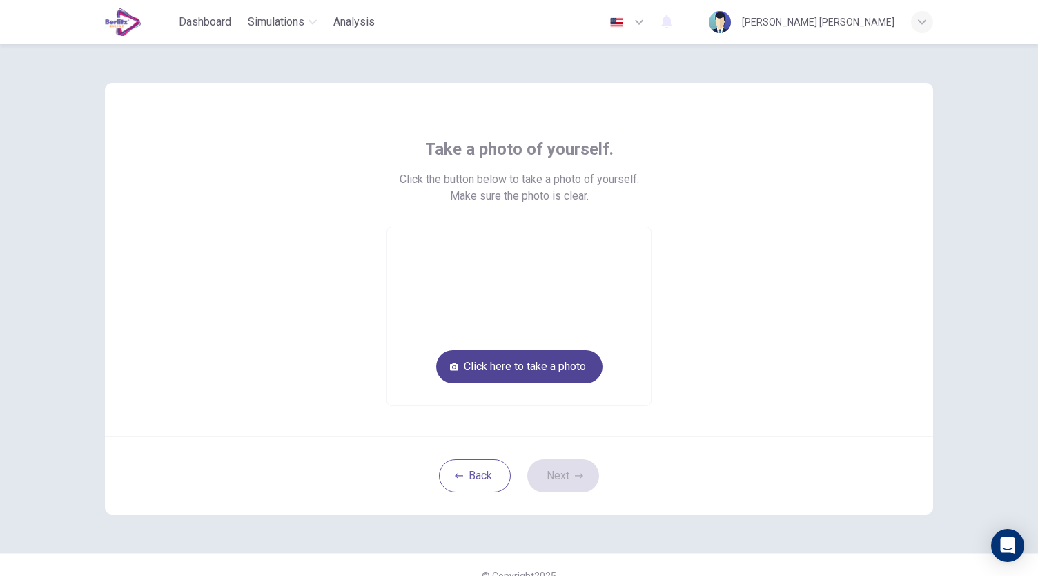
click at [511, 374] on button "Click here to take a photo" at bounding box center [519, 366] width 166 height 33
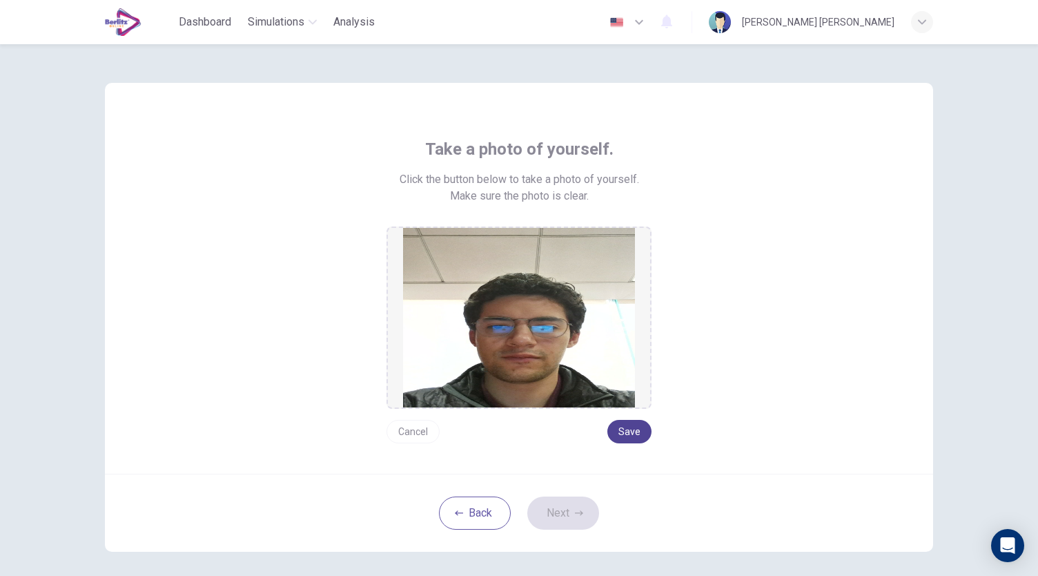
click at [620, 428] on button "Save" at bounding box center [630, 431] width 44 height 23
click at [579, 518] on button "Next" at bounding box center [563, 512] width 72 height 33
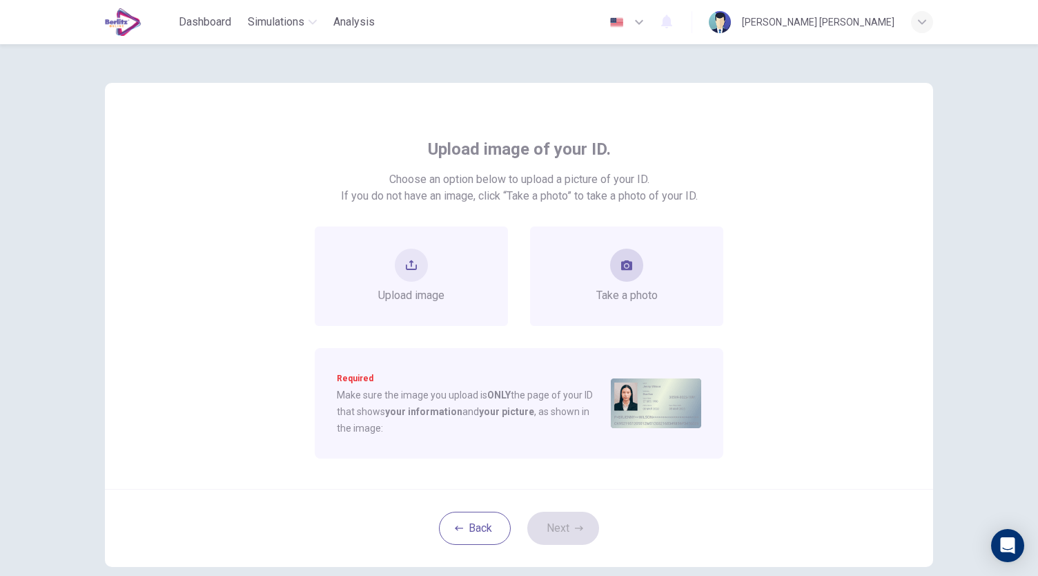
click at [613, 293] on span "Take a photo" at bounding box center [626, 295] width 61 height 17
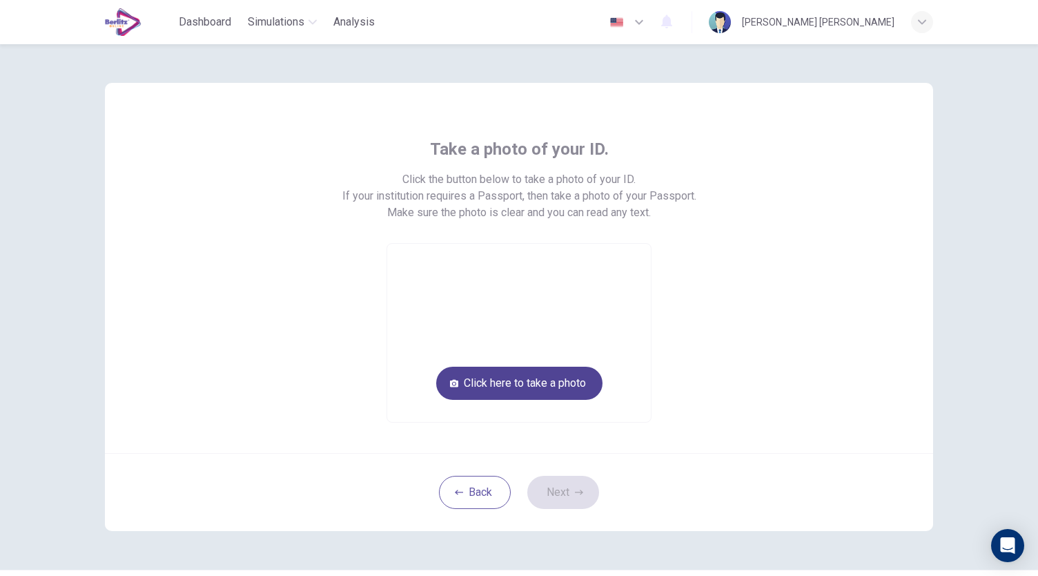
click at [570, 383] on button "Click here to take a photo" at bounding box center [519, 383] width 166 height 33
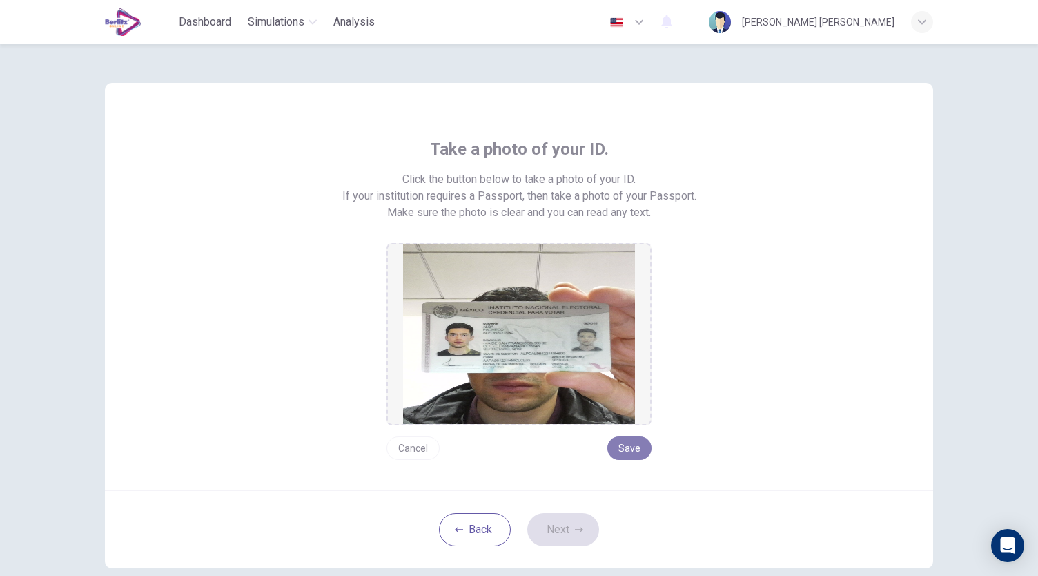
click at [620, 448] on button "Save" at bounding box center [630, 447] width 44 height 23
click at [568, 538] on button "Next" at bounding box center [563, 529] width 72 height 33
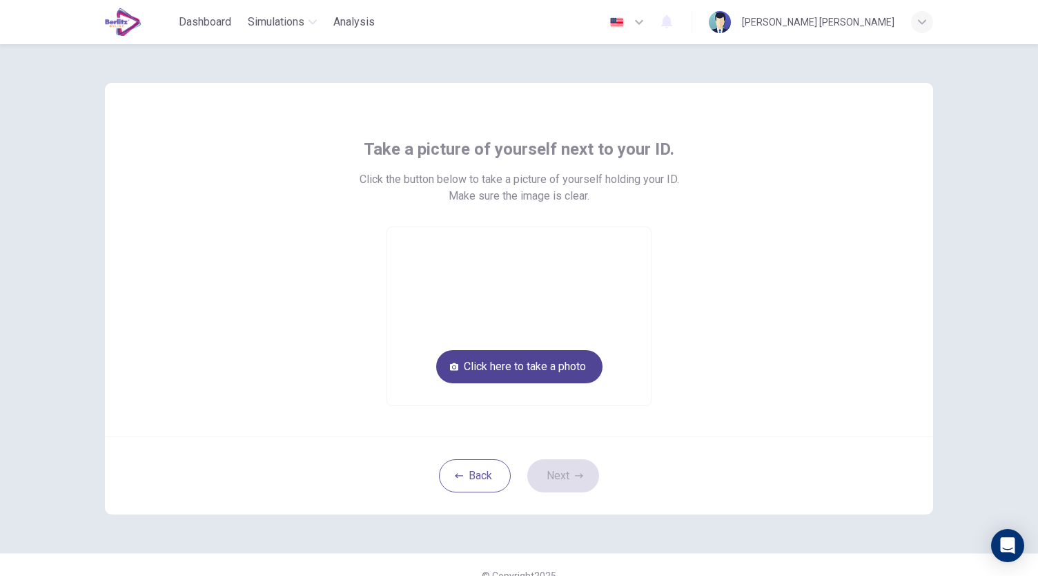
click at [540, 367] on button "Click here to take a photo" at bounding box center [519, 366] width 166 height 33
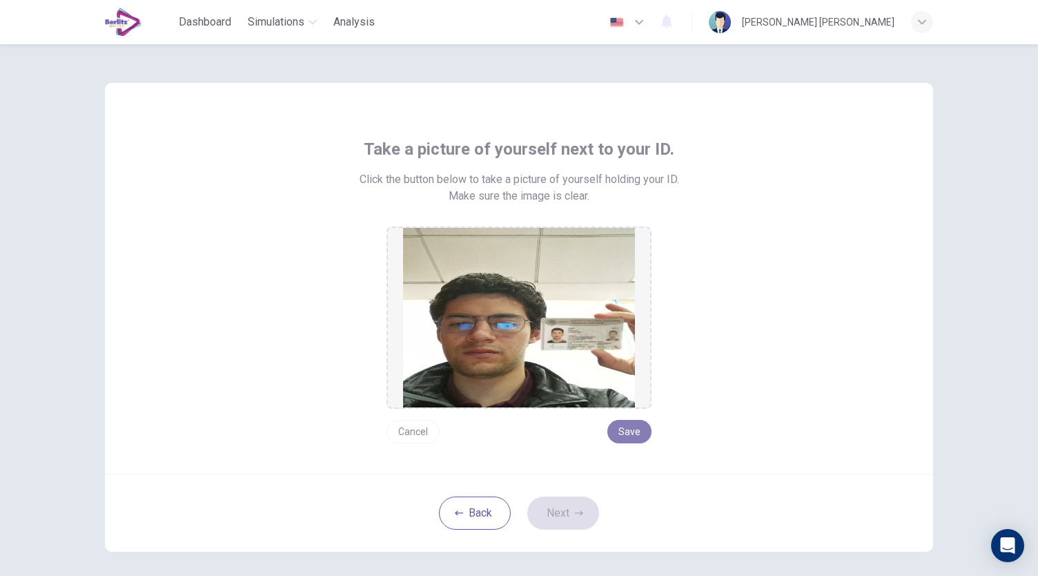
click at [630, 435] on button "Save" at bounding box center [630, 431] width 44 height 23
click at [575, 509] on icon "button" at bounding box center [579, 513] width 8 height 8
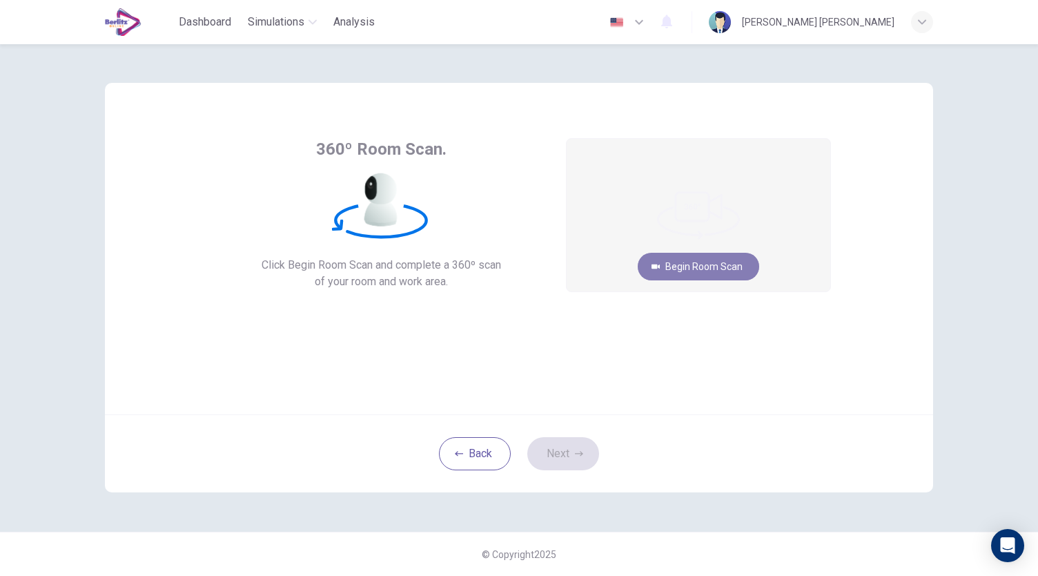
click at [695, 273] on button "Begin Room Scan" at bounding box center [699, 267] width 122 height 28
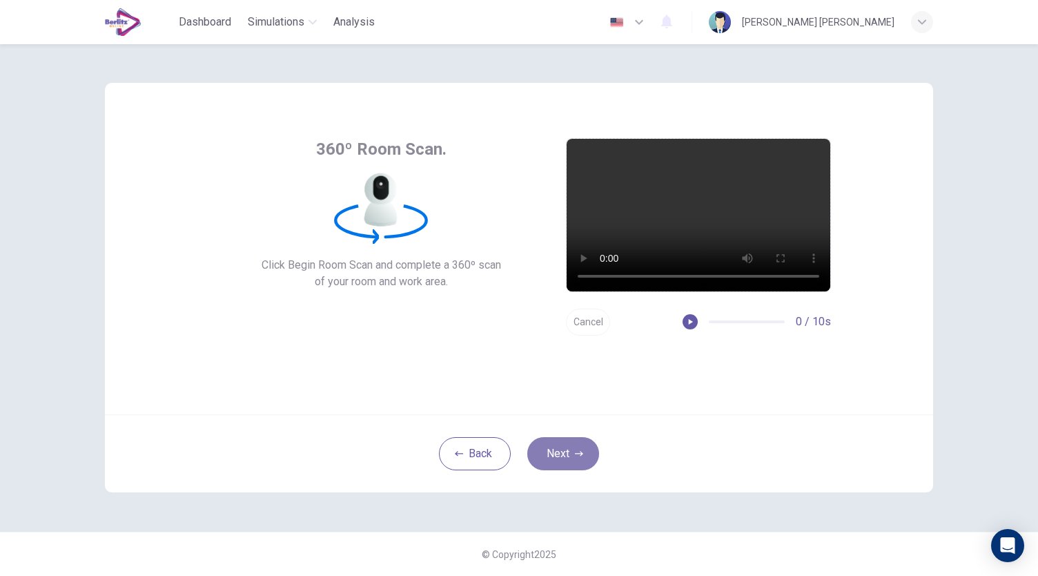
click at [561, 453] on button "Next" at bounding box center [563, 453] width 72 height 33
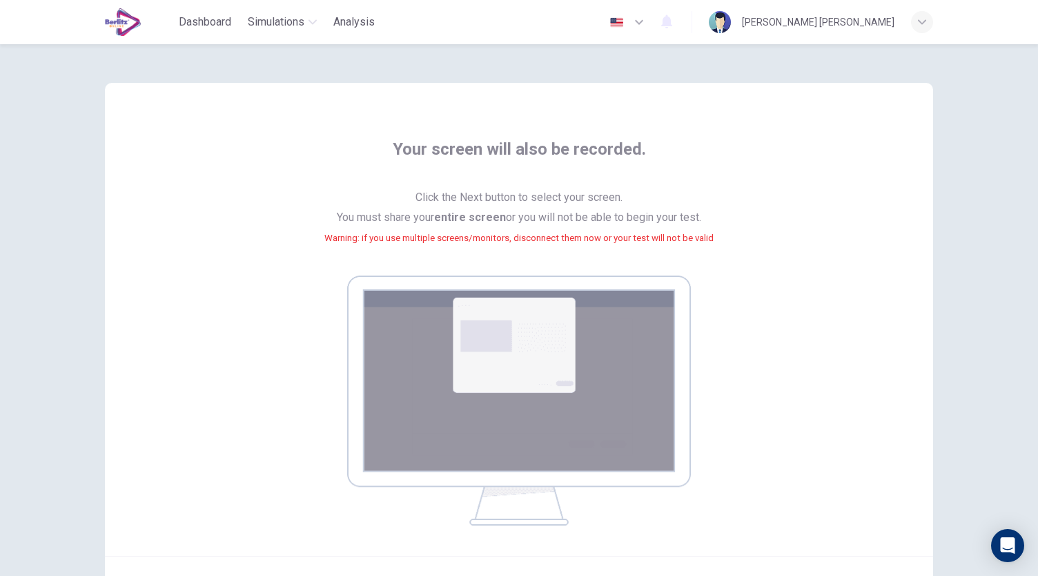
scroll to position [141, 0]
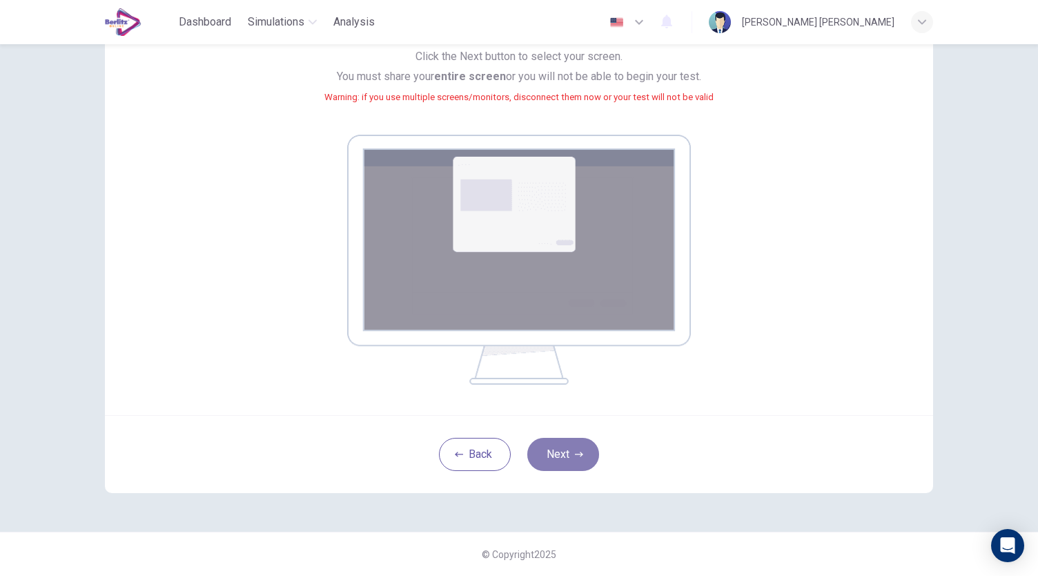
click at [547, 462] on button "Next" at bounding box center [563, 454] width 72 height 33
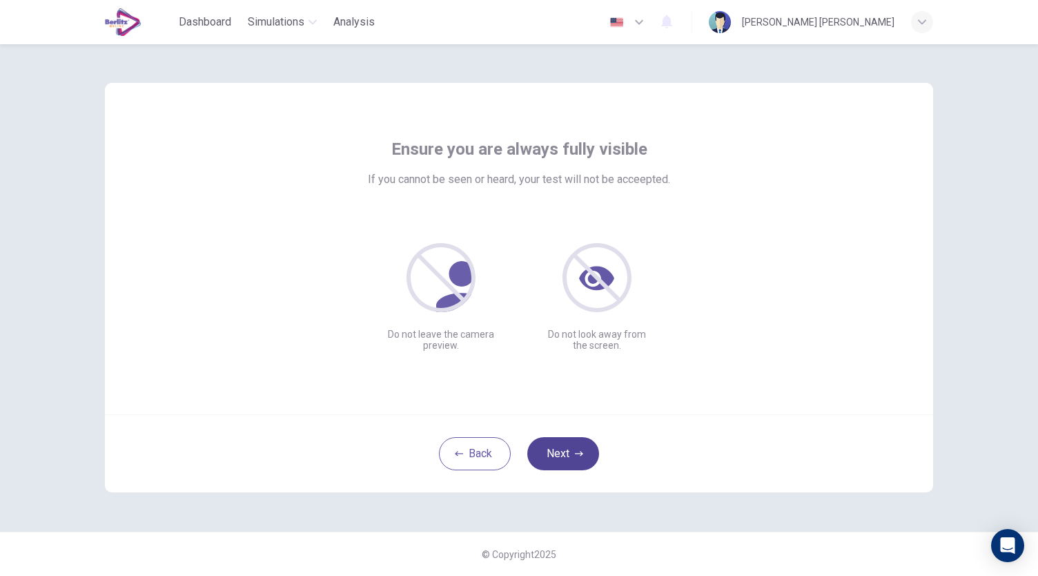
click at [563, 458] on button "Next" at bounding box center [563, 453] width 72 height 33
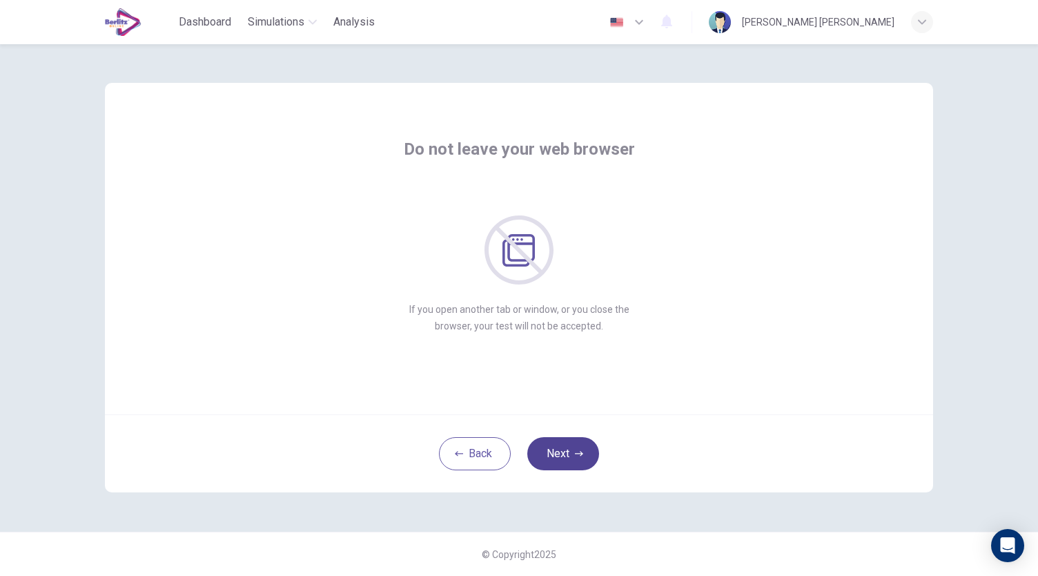
click at [563, 458] on button "Next" at bounding box center [563, 453] width 72 height 33
click at [556, 453] on button "Next" at bounding box center [563, 453] width 72 height 33
click at [576, 454] on icon "button" at bounding box center [579, 453] width 8 height 5
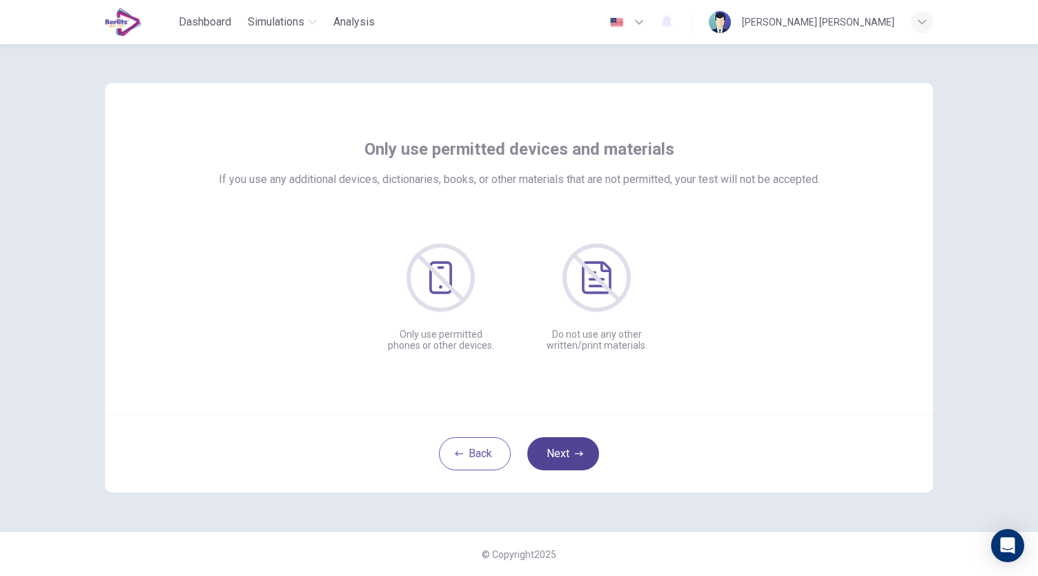
click at [576, 454] on icon "button" at bounding box center [579, 453] width 8 height 5
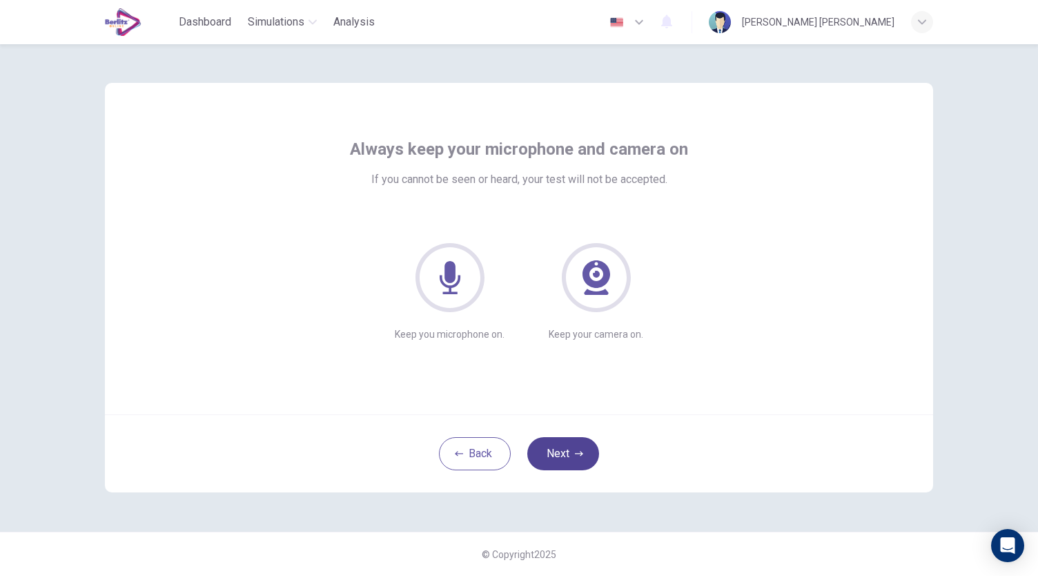
click at [576, 454] on icon "button" at bounding box center [579, 453] width 8 height 5
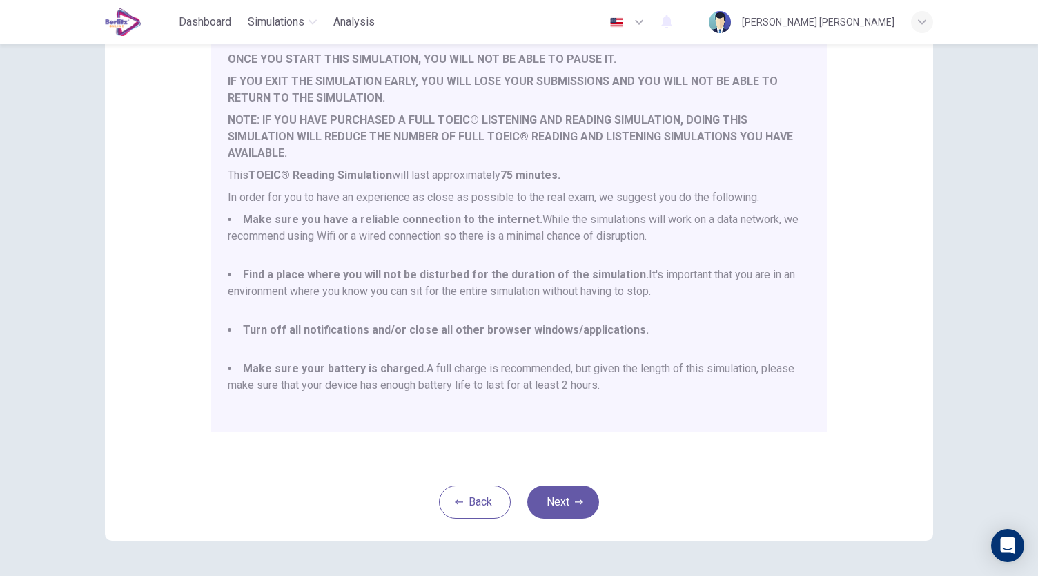
scroll to position [162, 0]
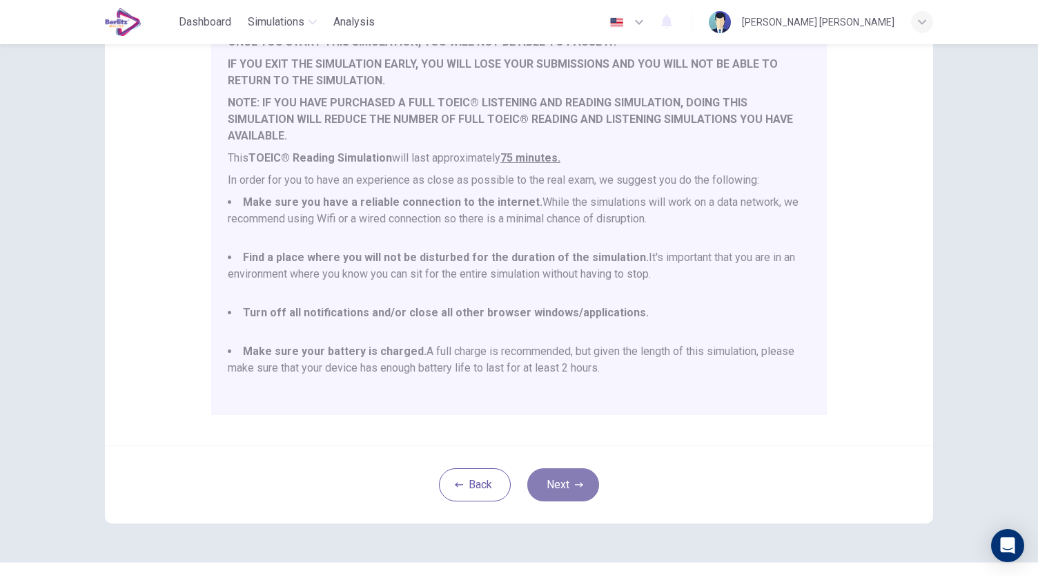
click at [566, 491] on button "Next" at bounding box center [563, 484] width 72 height 33
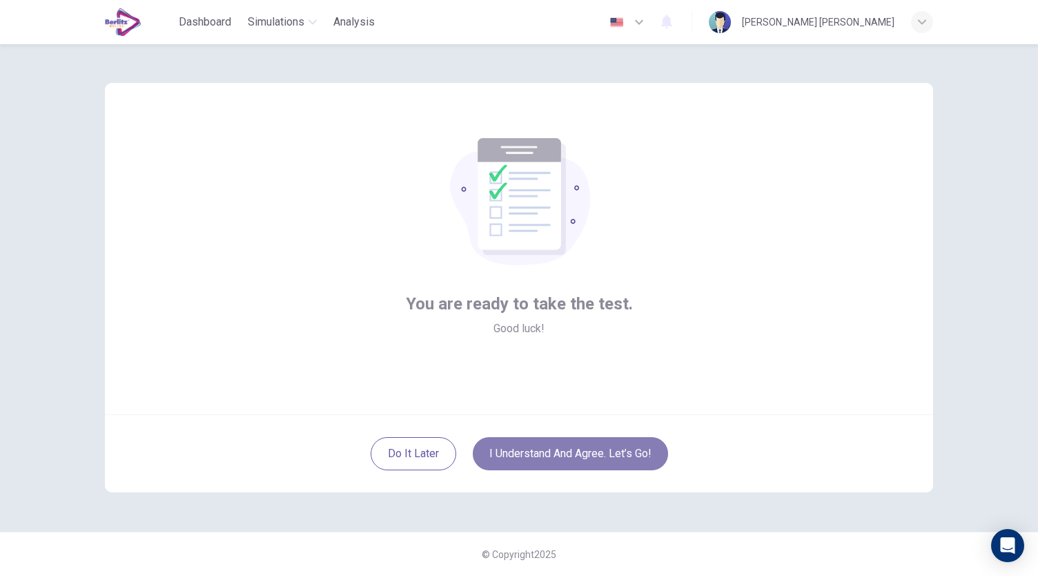
click at [520, 453] on button "I understand and agree. Let’s go!" at bounding box center [570, 453] width 195 height 33
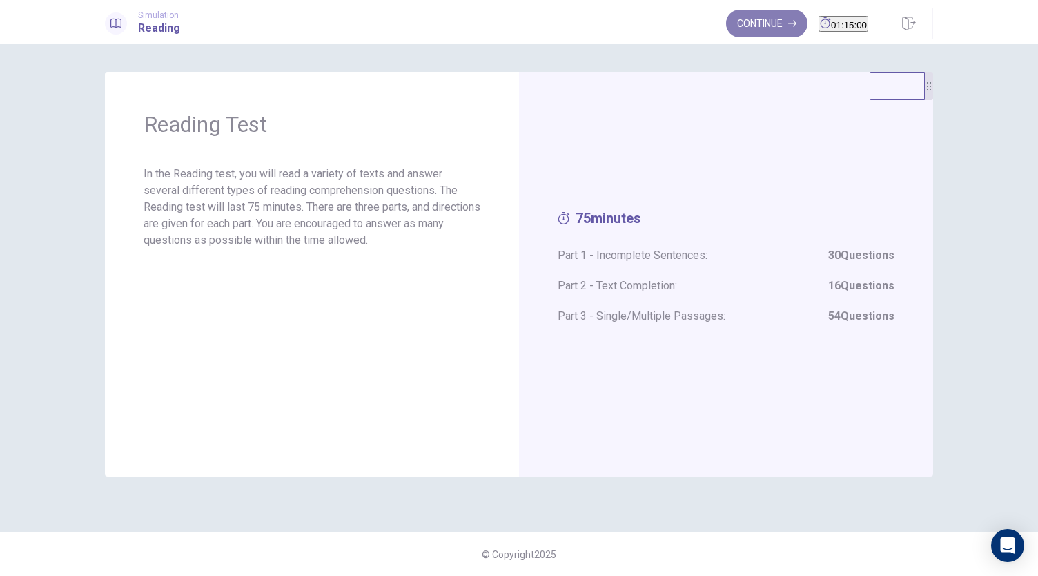
click at [726, 19] on button "Continue" at bounding box center [766, 24] width 81 height 28
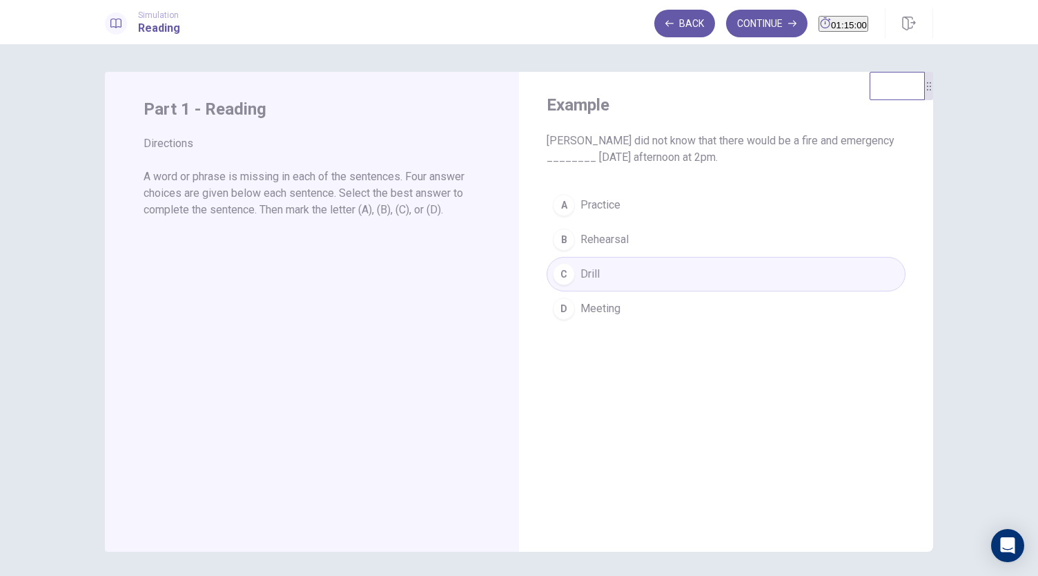
click at [597, 211] on div "A Practice B Rehearsal C Drill D Meeting" at bounding box center [726, 257] width 359 height 138
click at [745, 17] on button "Continue" at bounding box center [766, 24] width 81 height 28
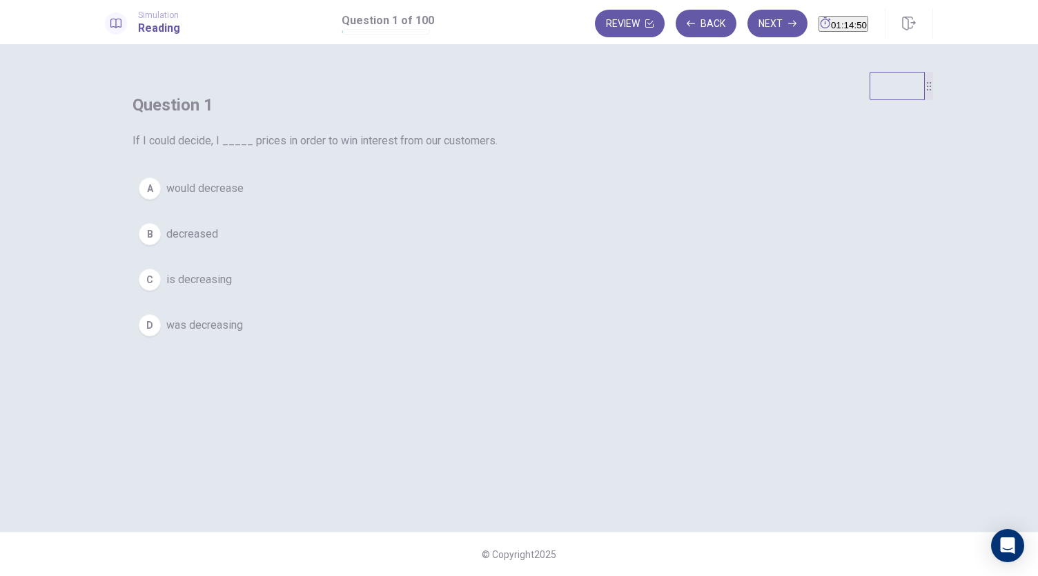
click at [244, 197] on span "would decrease" at bounding box center [204, 188] width 77 height 17
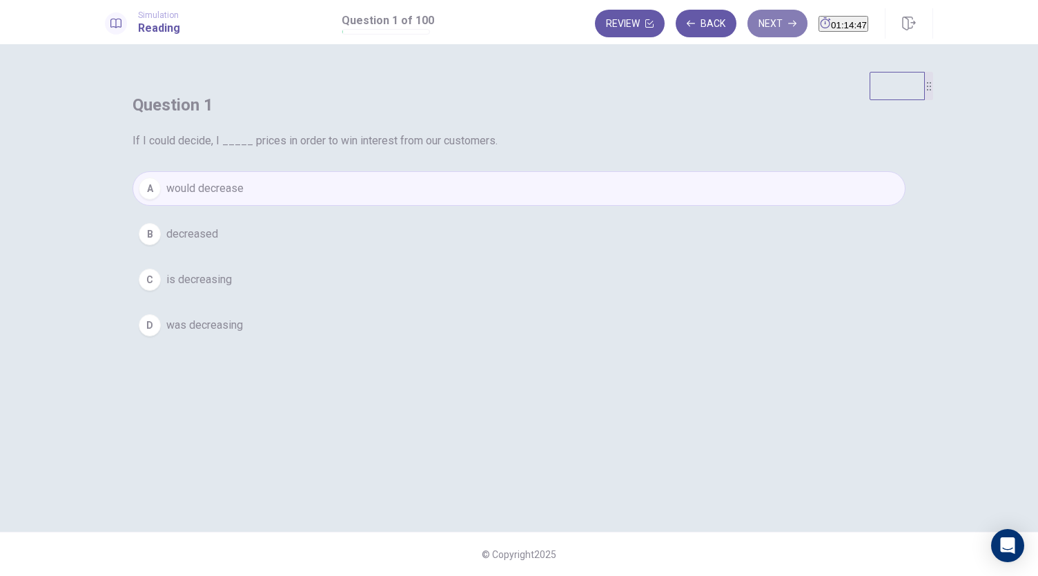
click at [750, 20] on button "Next" at bounding box center [778, 24] width 60 height 28
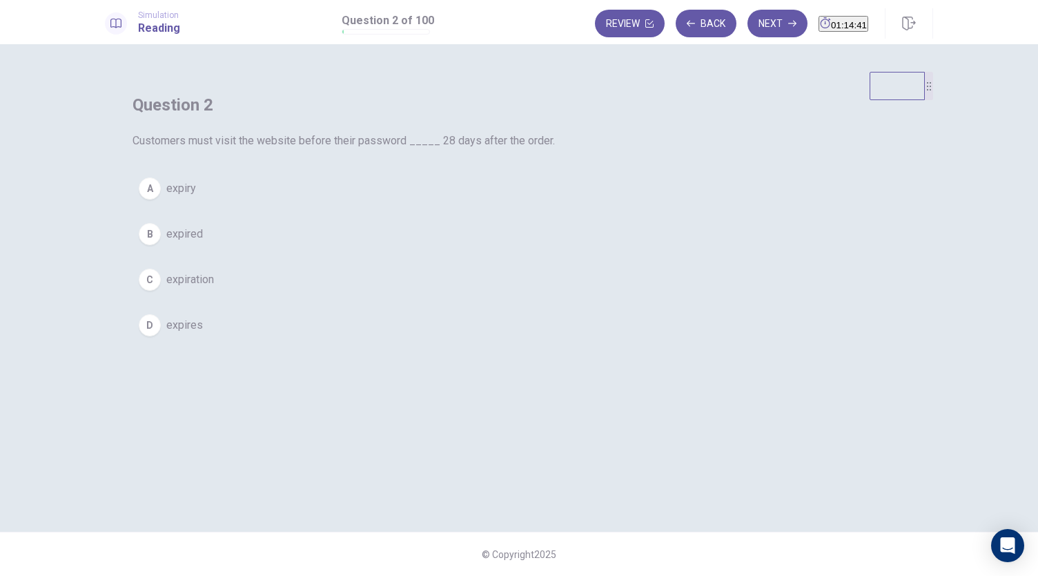
click at [203, 333] on span "expires" at bounding box center [184, 325] width 37 height 17
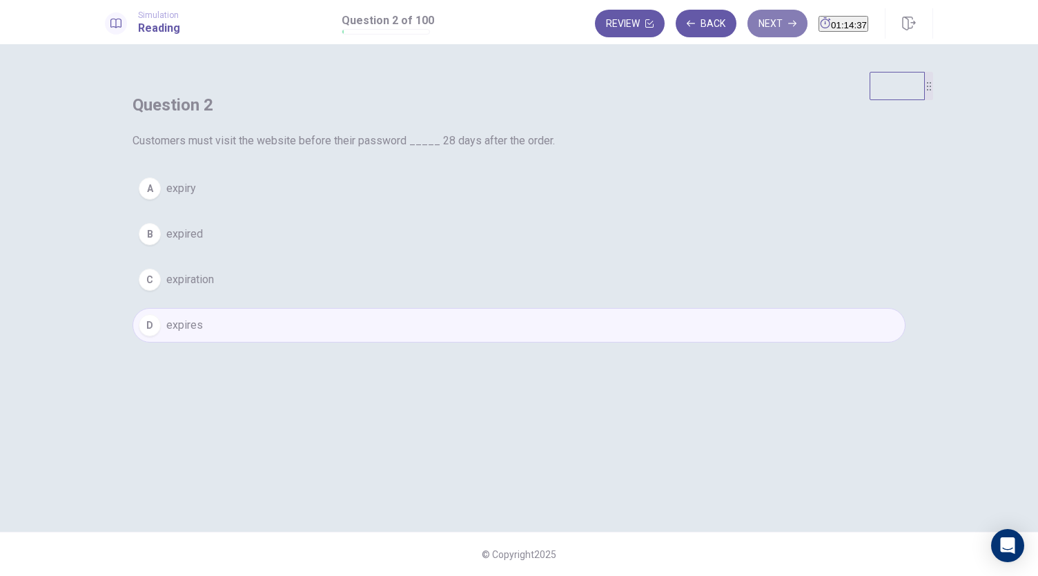
click at [753, 28] on button "Next" at bounding box center [778, 24] width 60 height 28
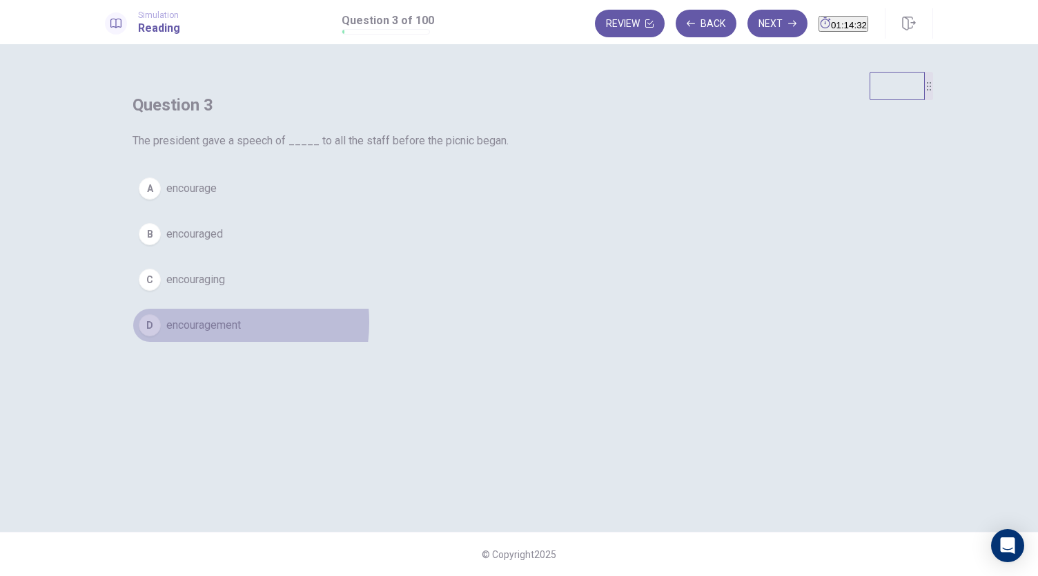
click at [241, 333] on span "encouragement" at bounding box center [203, 325] width 75 height 17
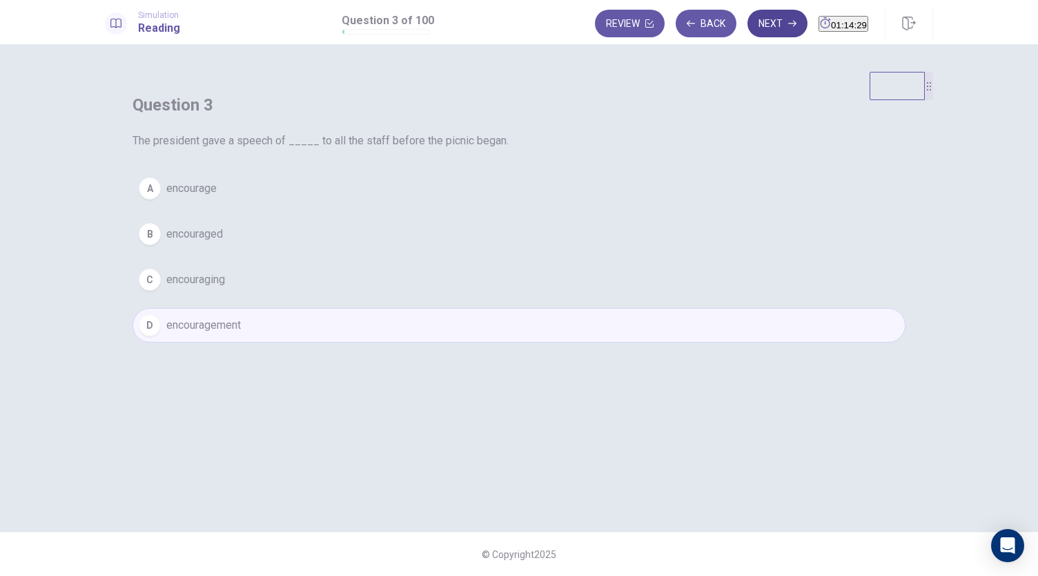
click at [748, 16] on button "Next" at bounding box center [778, 24] width 60 height 28
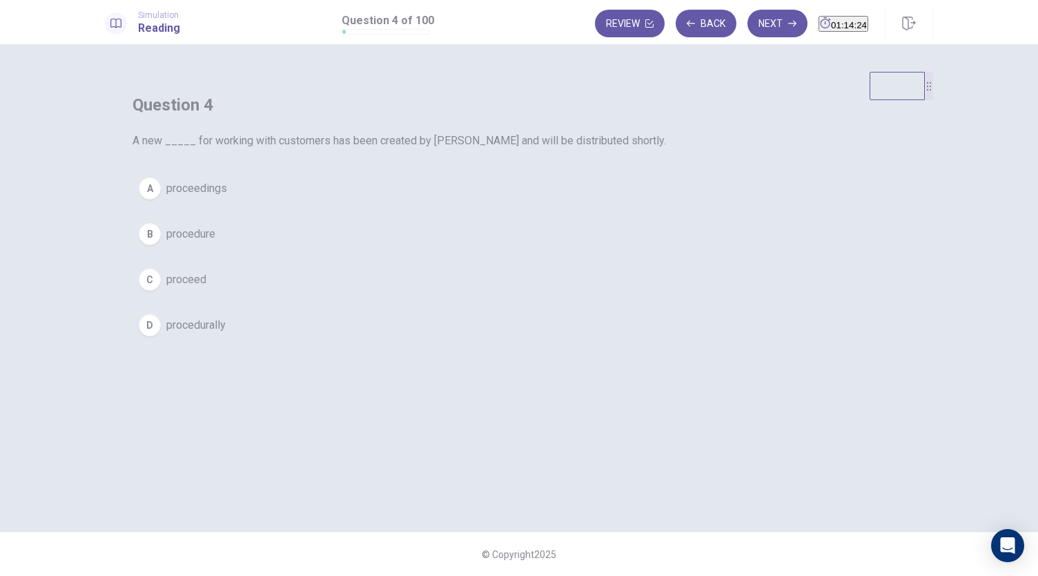
click at [215, 242] on span "procedure" at bounding box center [190, 234] width 49 height 17
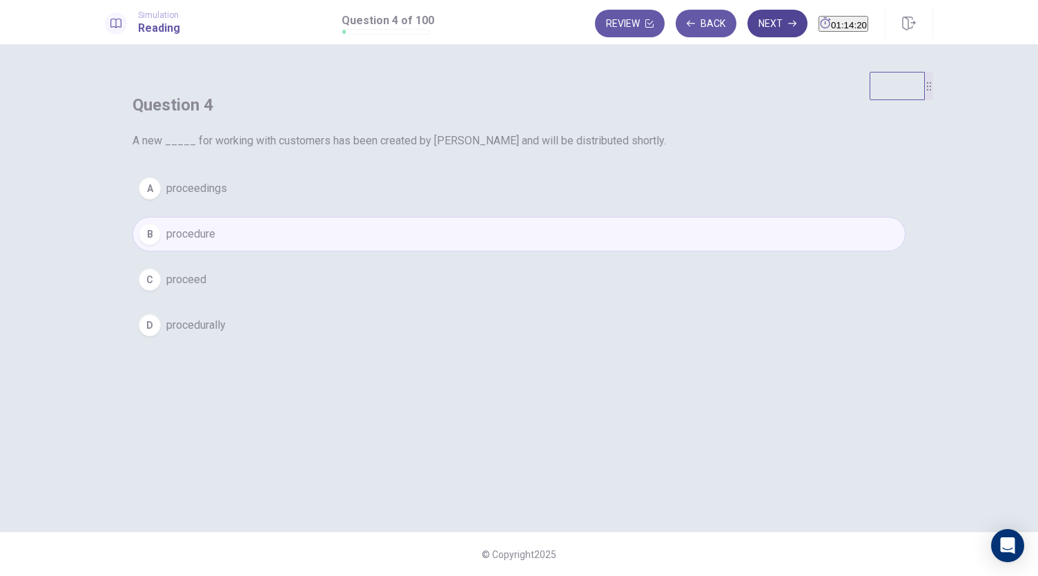
click at [748, 29] on button "Next" at bounding box center [778, 24] width 60 height 28
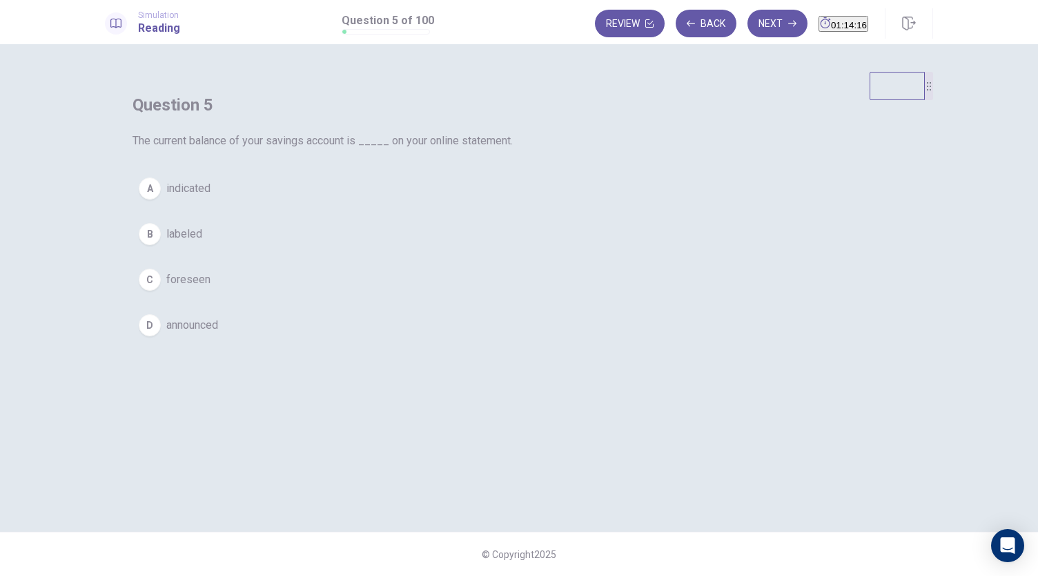
click at [211, 197] on span "indicated" at bounding box center [188, 188] width 44 height 17
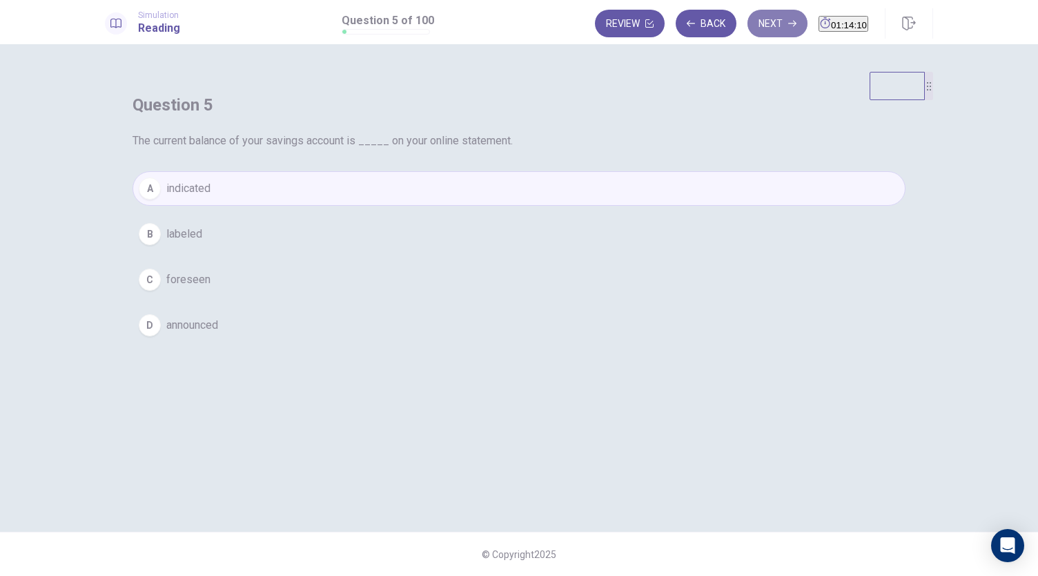
click at [751, 19] on button "Next" at bounding box center [778, 24] width 60 height 28
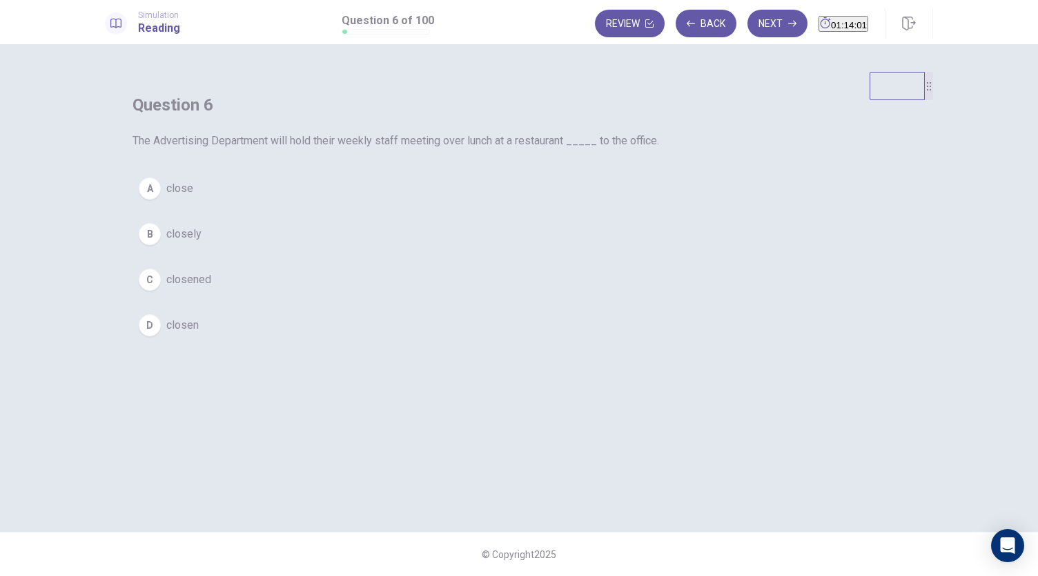
click at [467, 206] on button "A close" at bounding box center [519, 188] width 773 height 35
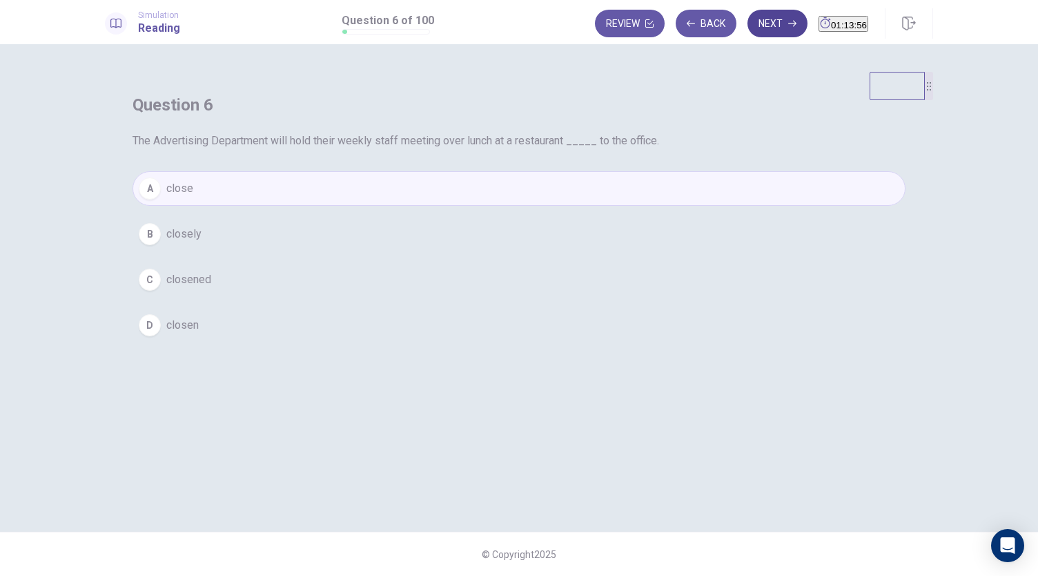
click at [751, 20] on button "Next" at bounding box center [778, 24] width 60 height 28
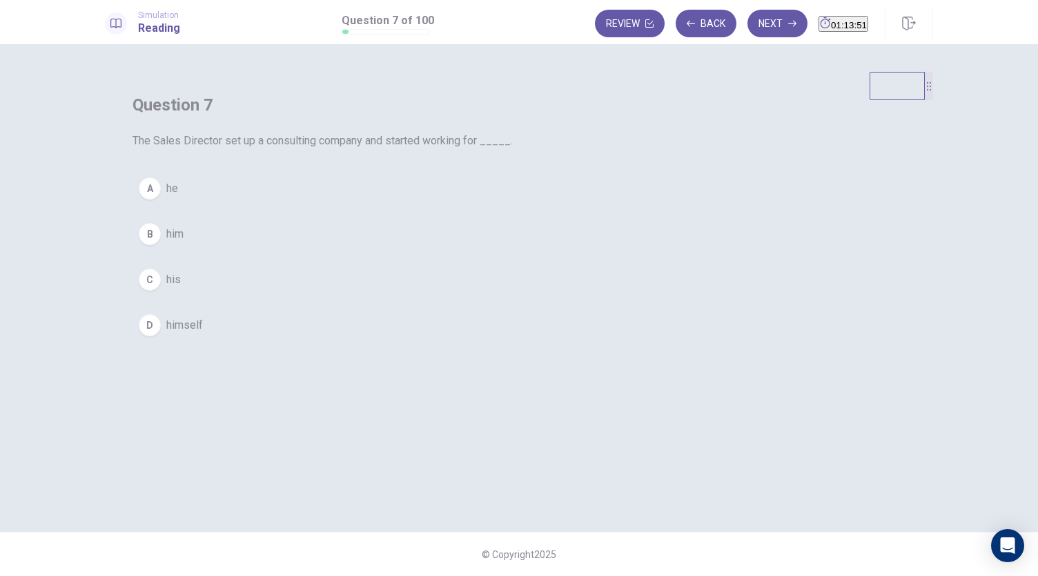
click at [452, 251] on button "B him" at bounding box center [519, 234] width 773 height 35
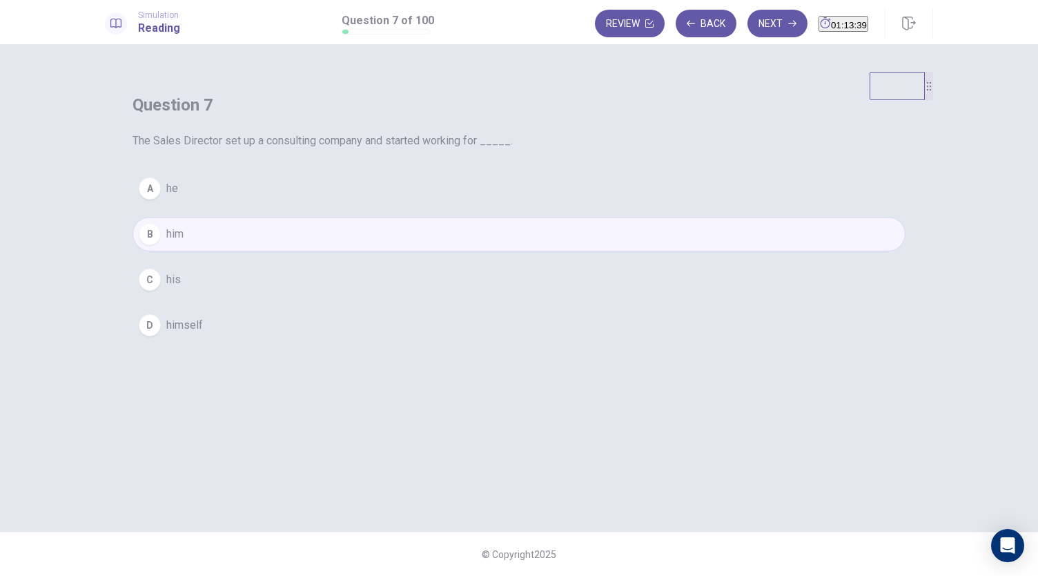
click at [203, 333] on span "himself" at bounding box center [184, 325] width 37 height 17
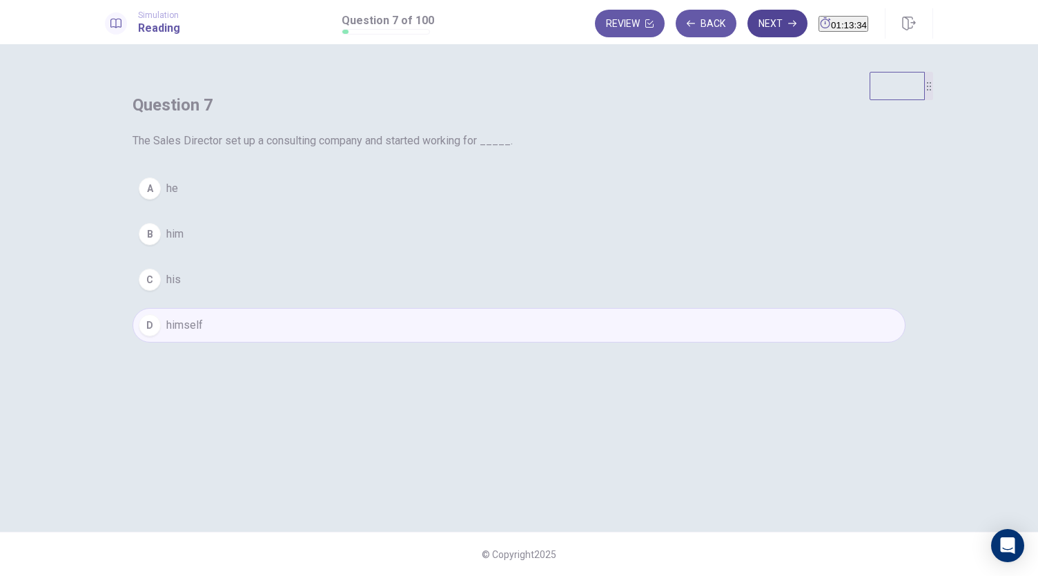
click at [748, 28] on button "Next" at bounding box center [778, 24] width 60 height 28
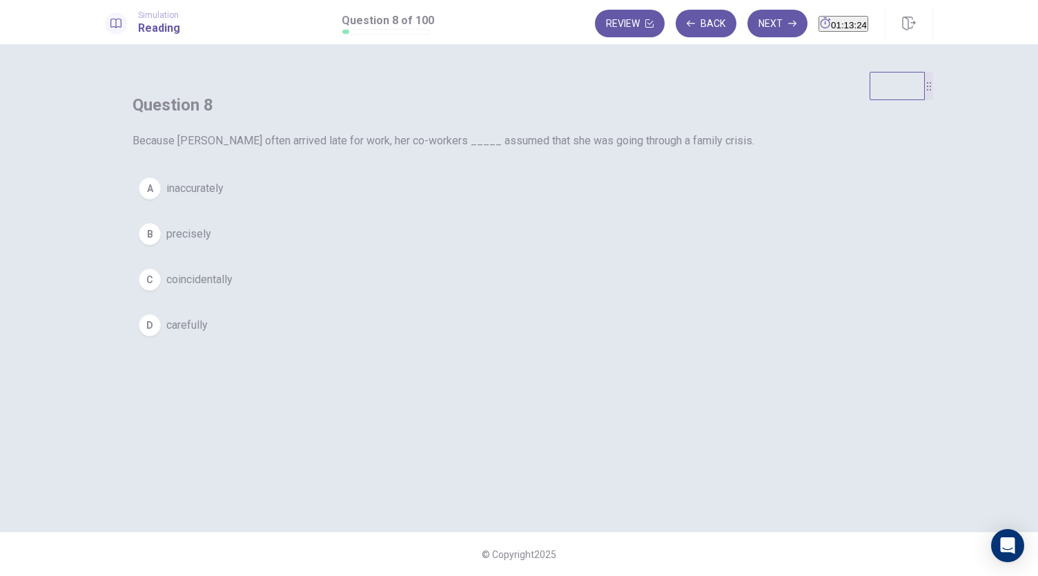
click at [224, 197] on span "inaccurately" at bounding box center [194, 188] width 57 height 17
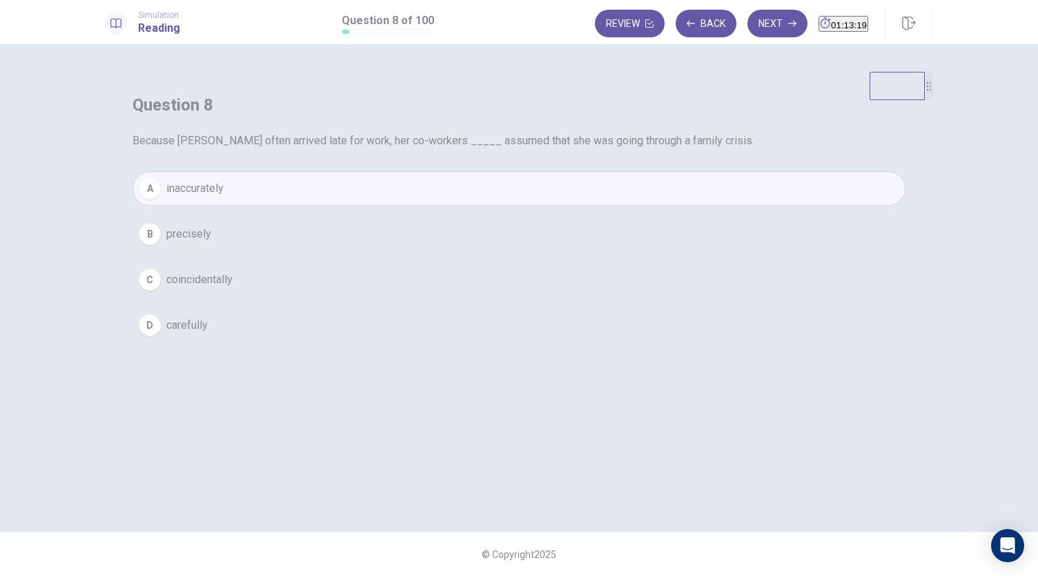
click at [513, 297] on button "C coincidentally" at bounding box center [519, 279] width 773 height 35
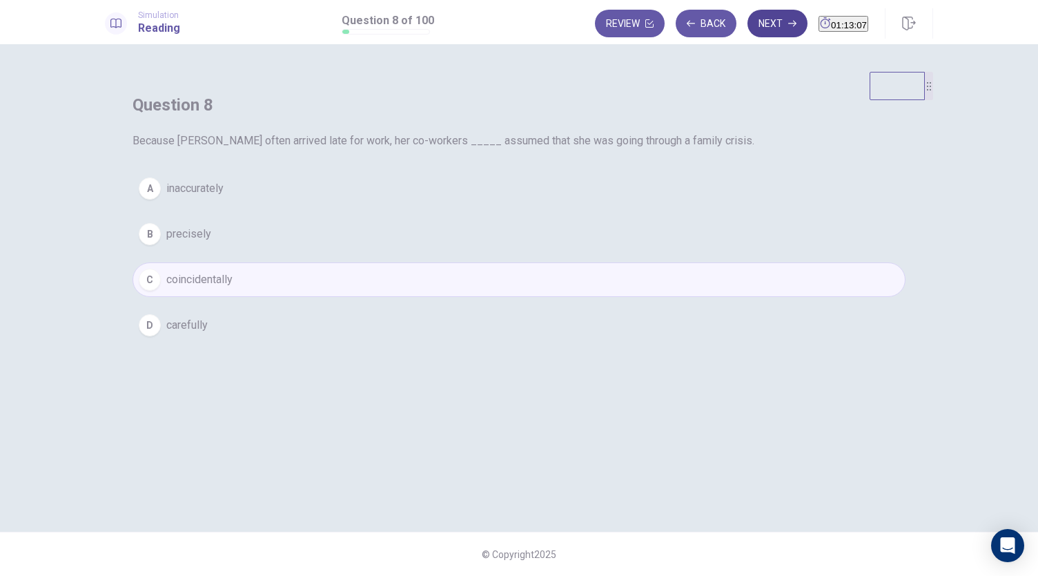
click at [753, 28] on button "Next" at bounding box center [778, 24] width 60 height 28
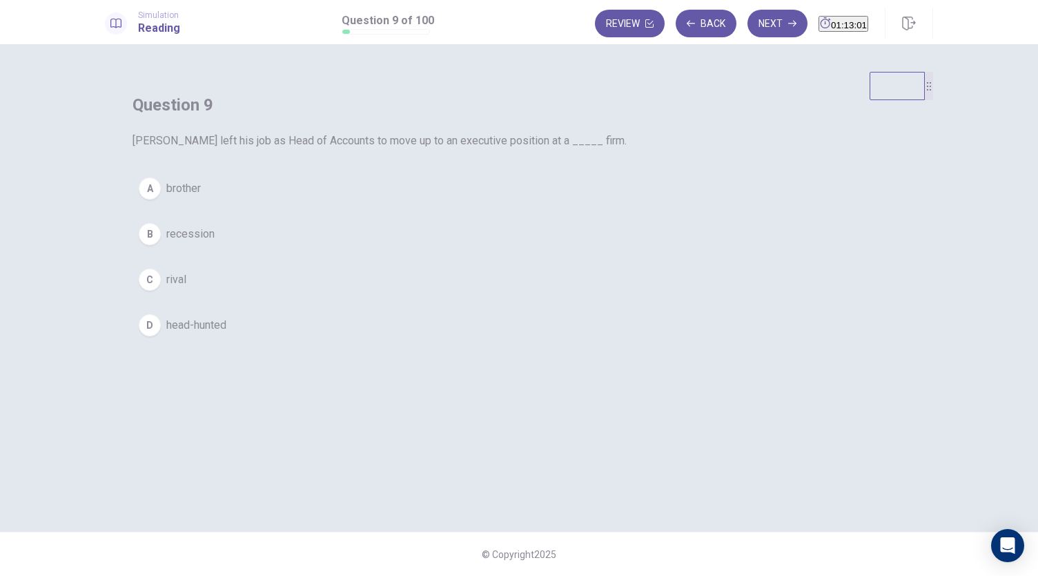
click at [226, 333] on span "head-hunted" at bounding box center [196, 325] width 60 height 17
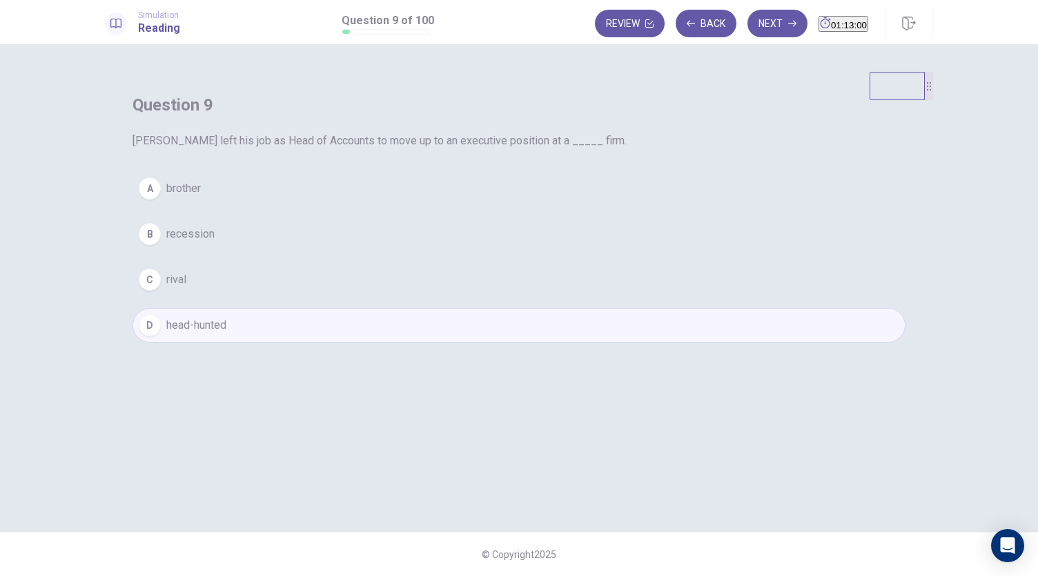
click at [467, 297] on button "C rival" at bounding box center [519, 279] width 773 height 35
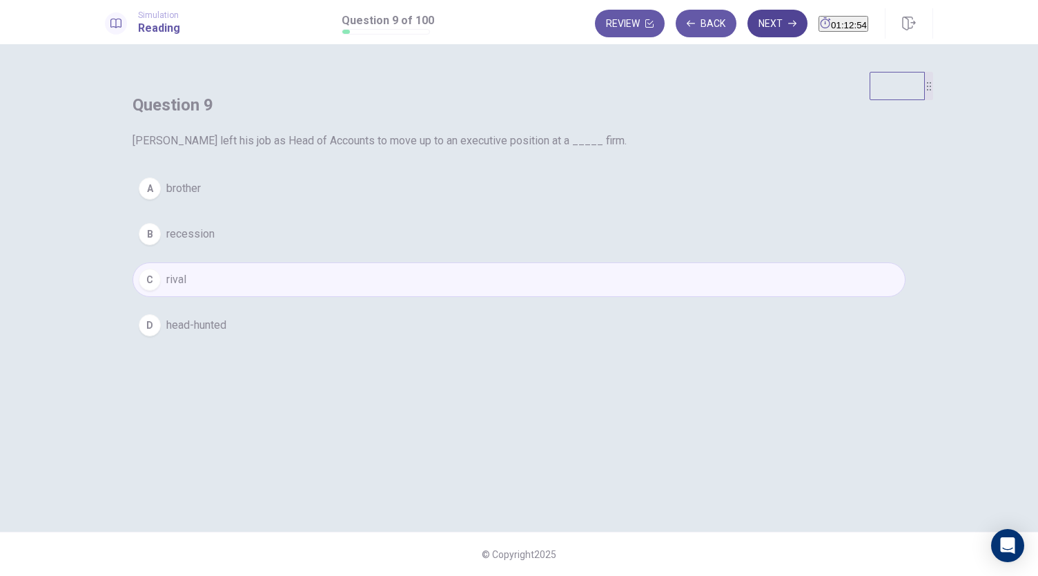
click at [748, 27] on button "Next" at bounding box center [778, 24] width 60 height 28
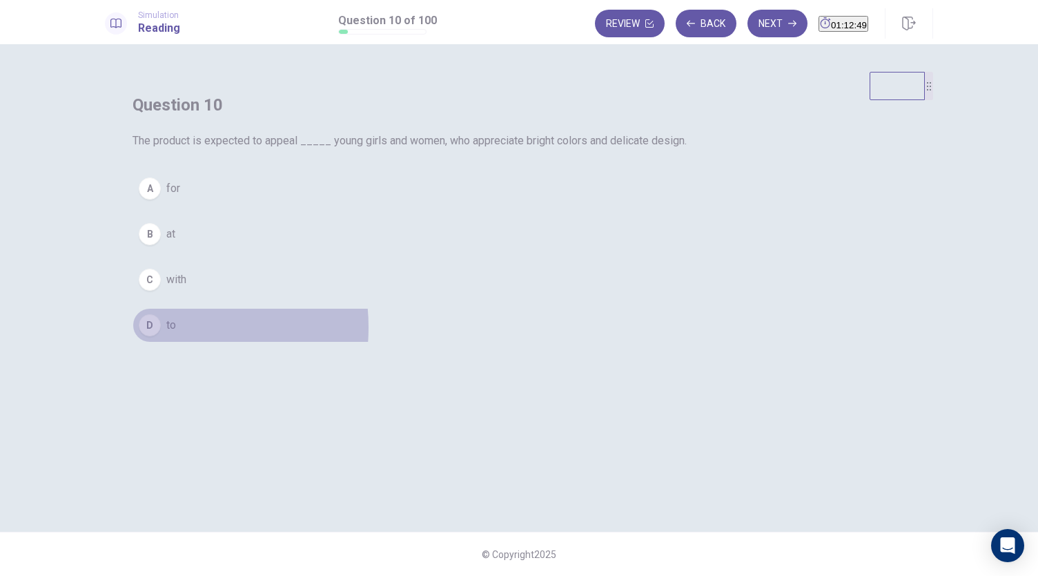
click at [161, 336] on div "D" at bounding box center [150, 325] width 22 height 22
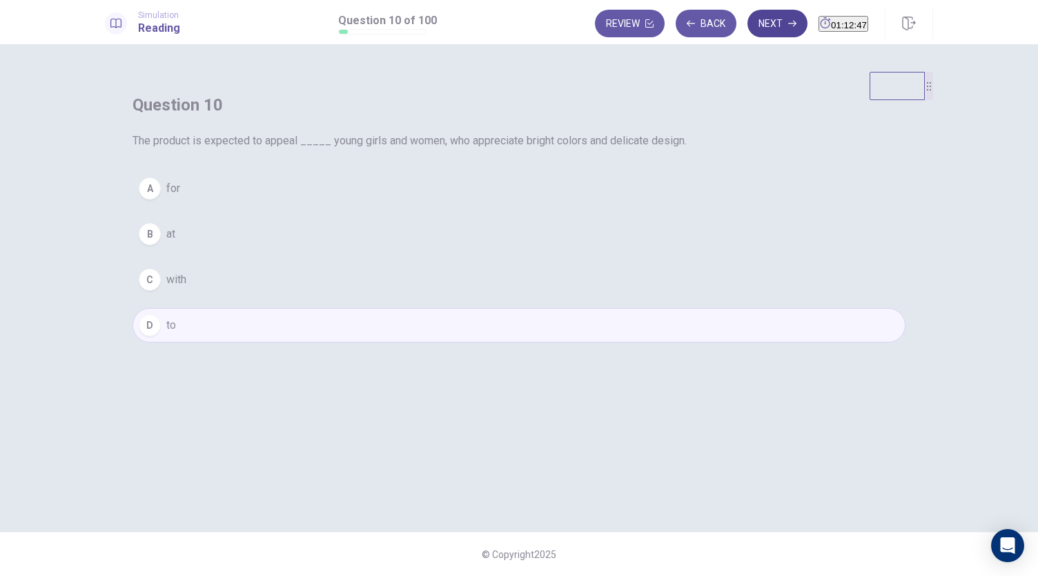
click at [748, 26] on button "Next" at bounding box center [778, 24] width 60 height 28
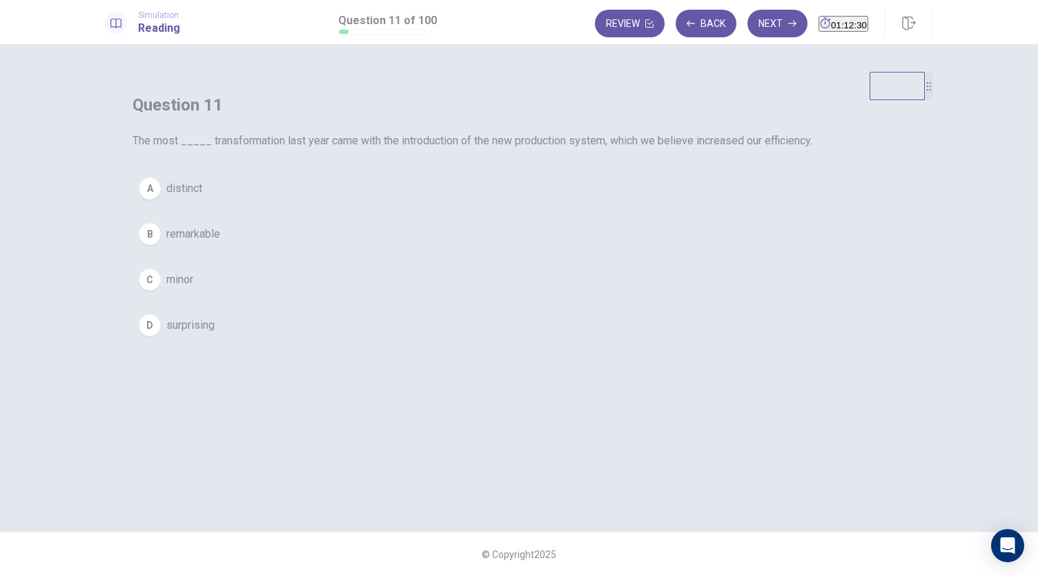
click at [215, 333] on span "surprising" at bounding box center [190, 325] width 48 height 17
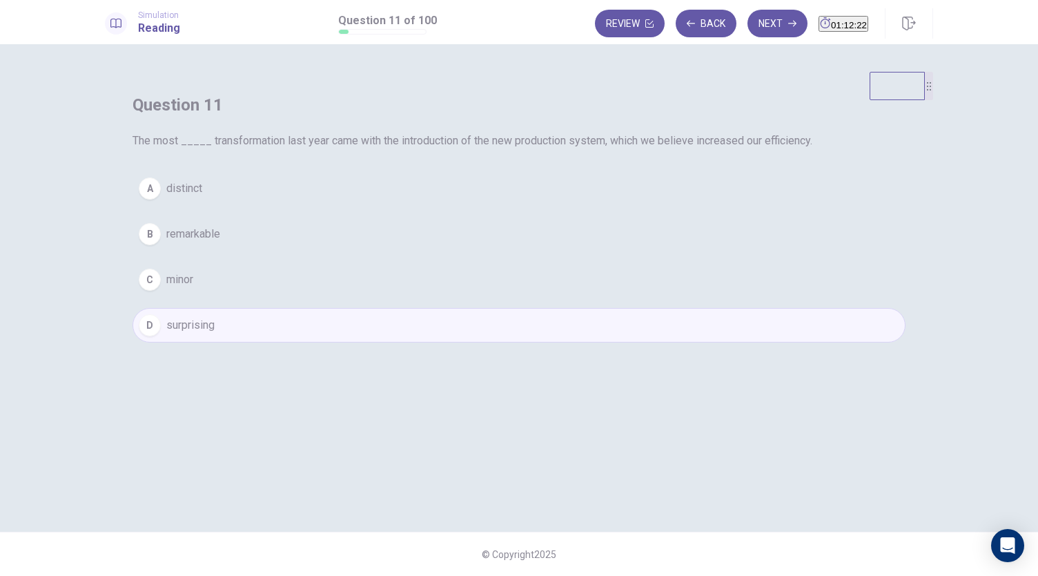
click at [507, 251] on button "B remarkable" at bounding box center [519, 234] width 773 height 35
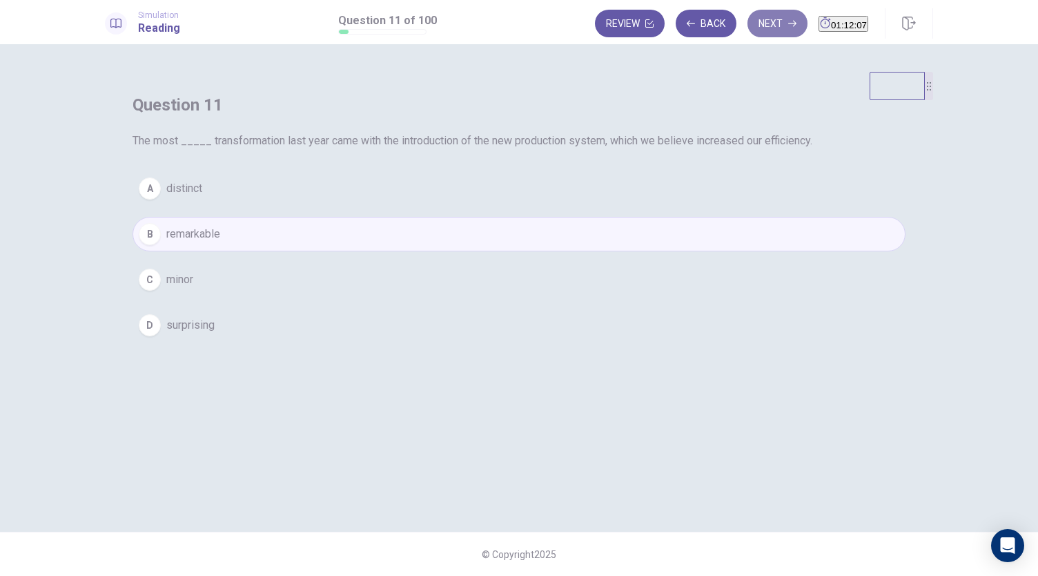
click at [751, 24] on button "Next" at bounding box center [778, 24] width 60 height 28
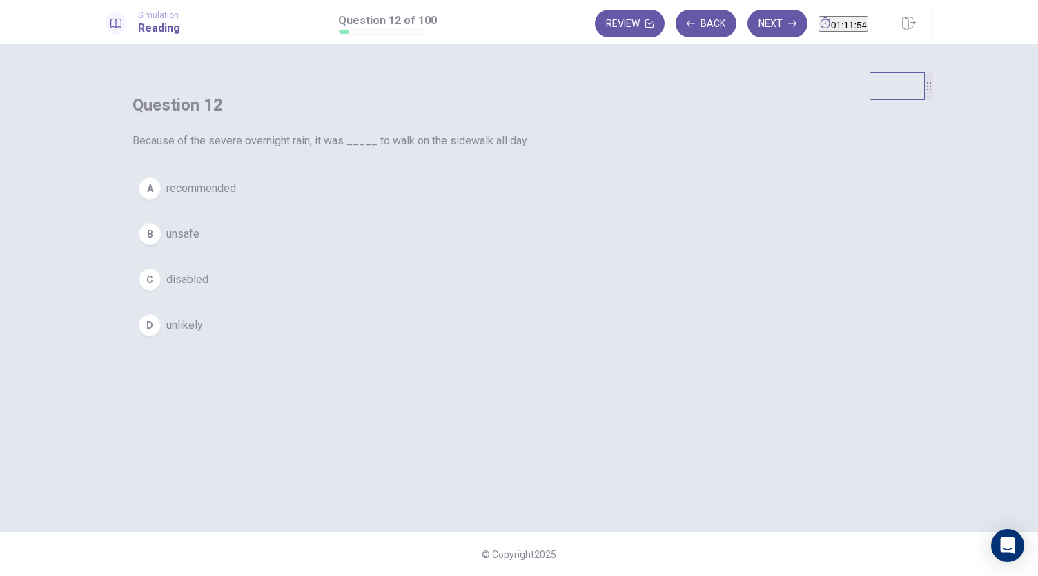
click at [480, 206] on button "A recommended" at bounding box center [519, 188] width 773 height 35
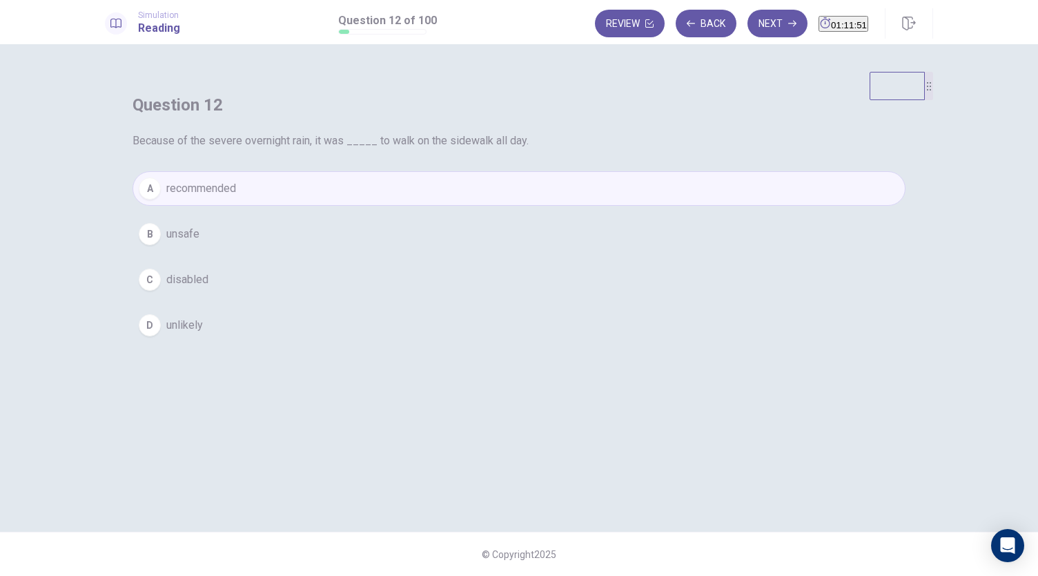
click at [474, 251] on button "B unsafe" at bounding box center [519, 234] width 773 height 35
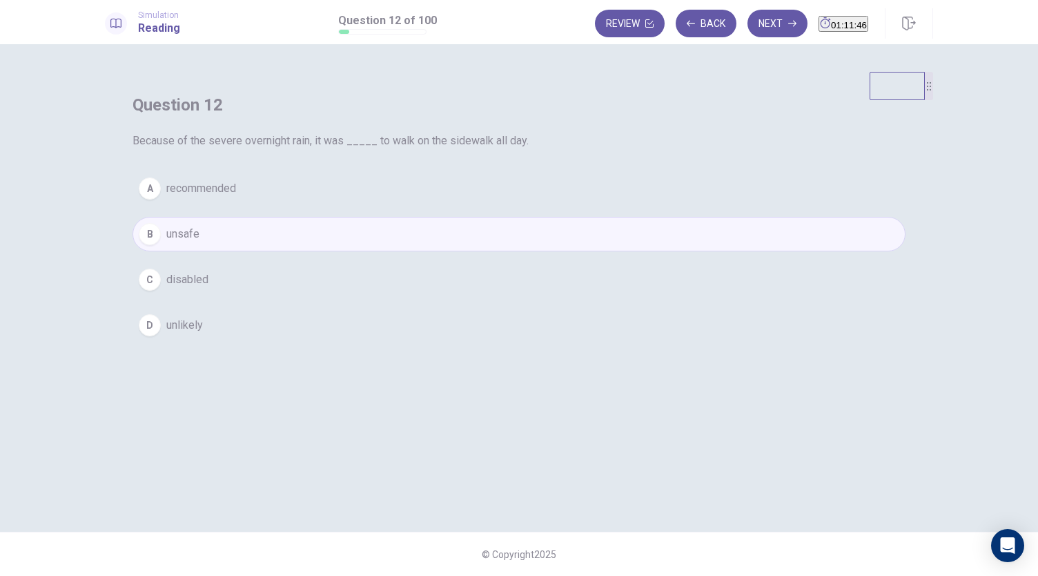
click at [527, 206] on button "A recommended" at bounding box center [519, 188] width 773 height 35
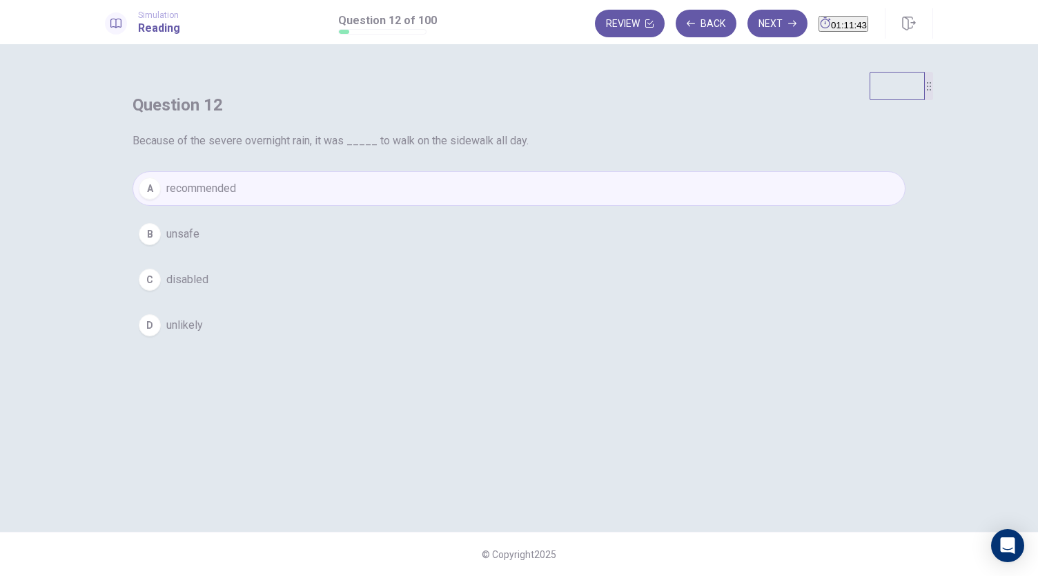
click at [516, 251] on button "B unsafe" at bounding box center [519, 234] width 773 height 35
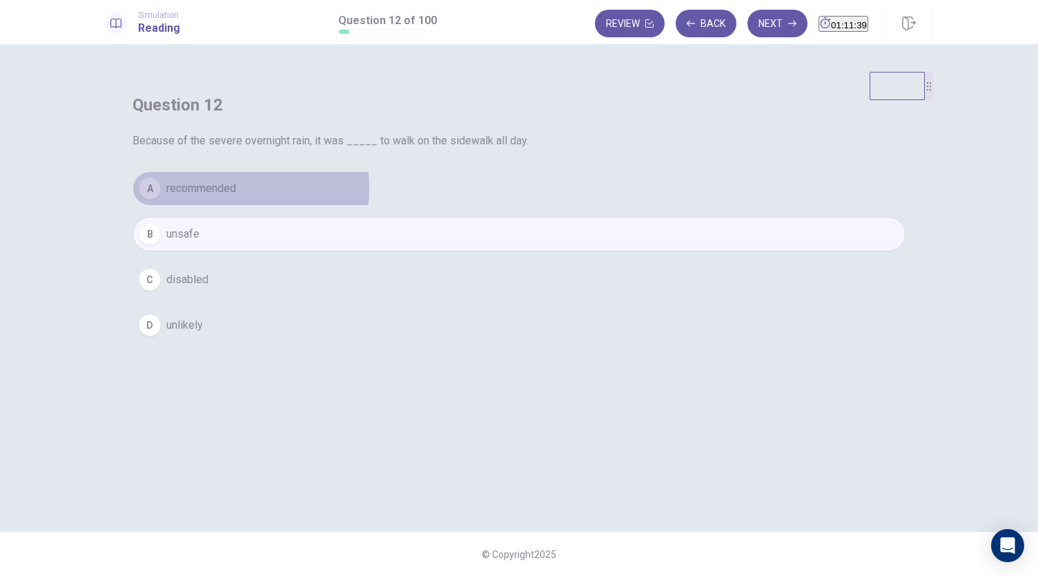
click at [236, 197] on span "recommended" at bounding box center [201, 188] width 70 height 17
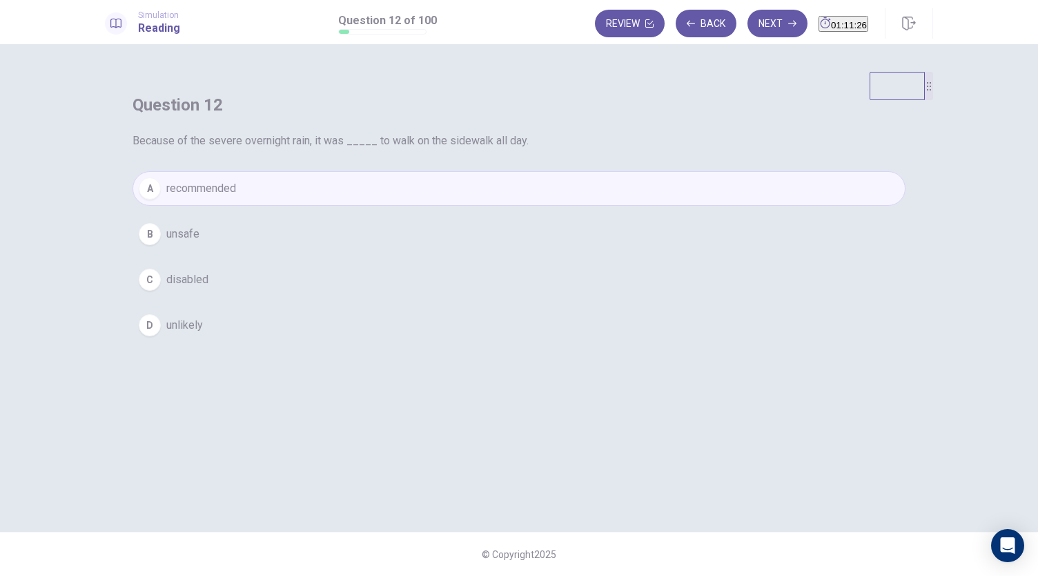
click at [485, 251] on button "B unsafe" at bounding box center [519, 234] width 773 height 35
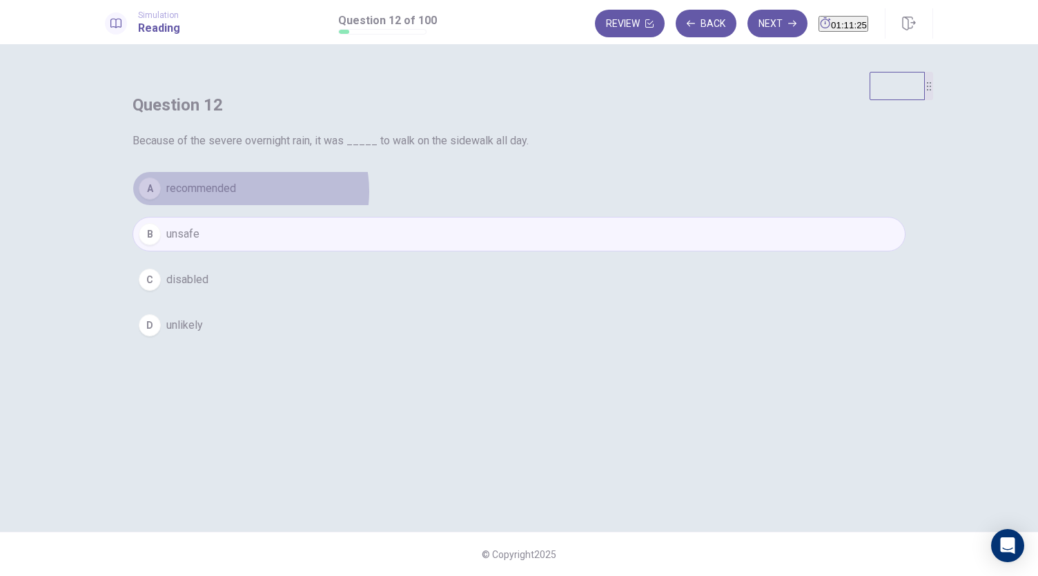
click at [512, 206] on button "A recommended" at bounding box center [519, 188] width 773 height 35
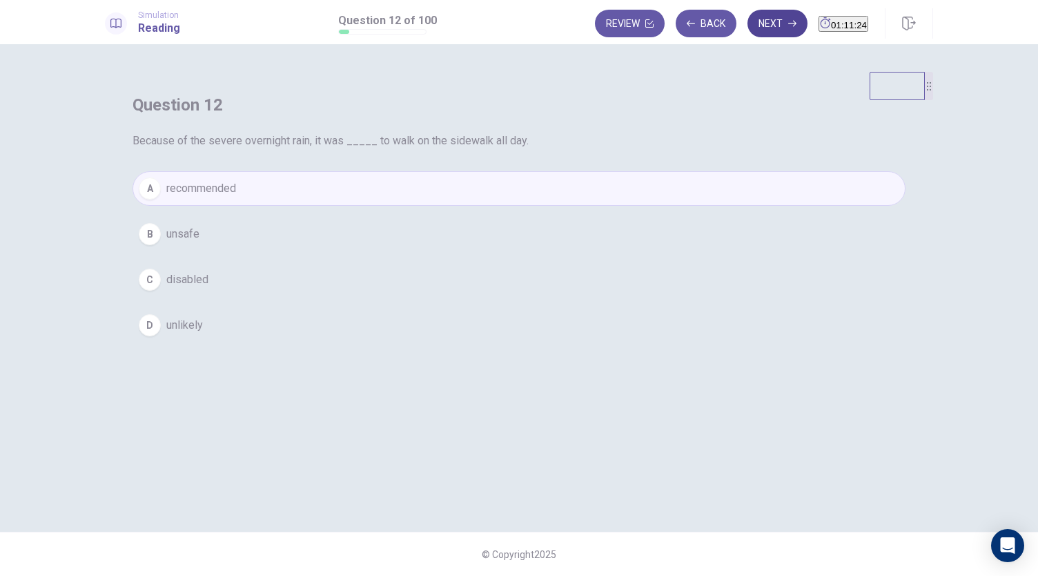
click at [788, 23] on icon "button" at bounding box center [792, 24] width 8 height 6
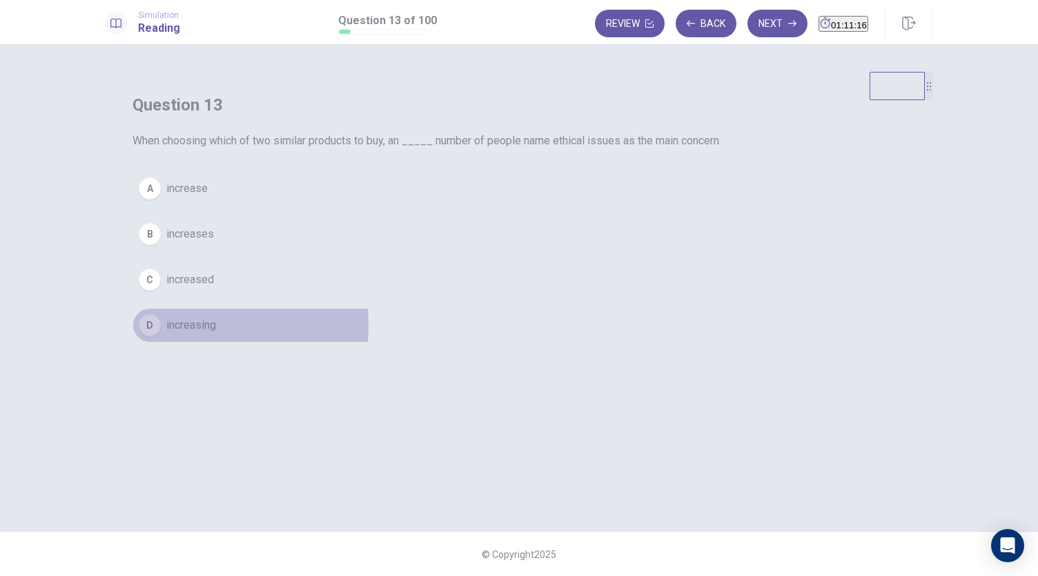
click at [216, 333] on span "increasing" at bounding box center [191, 325] width 50 height 17
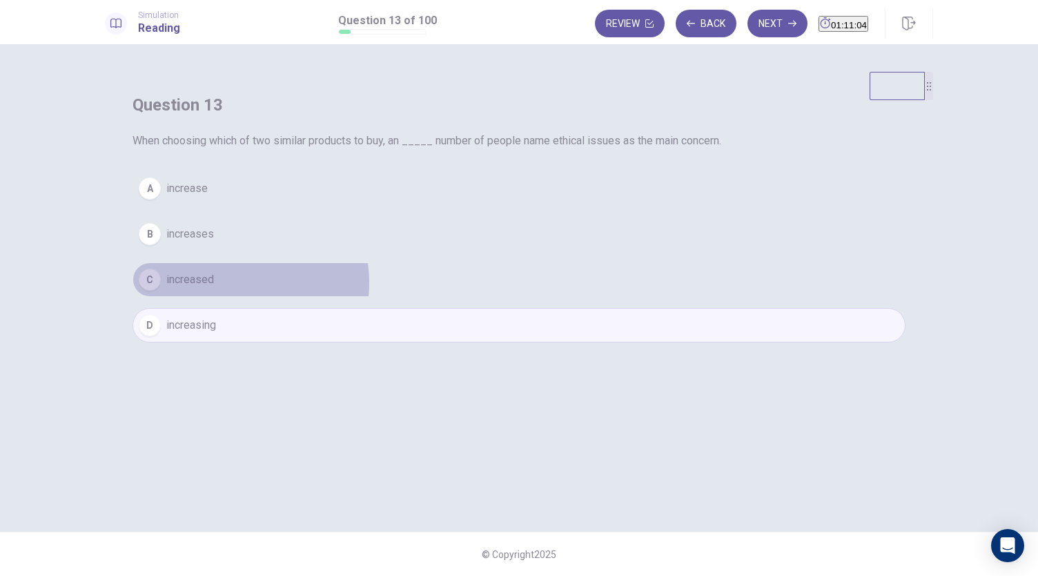
click at [496, 297] on button "C increased" at bounding box center [519, 279] width 773 height 35
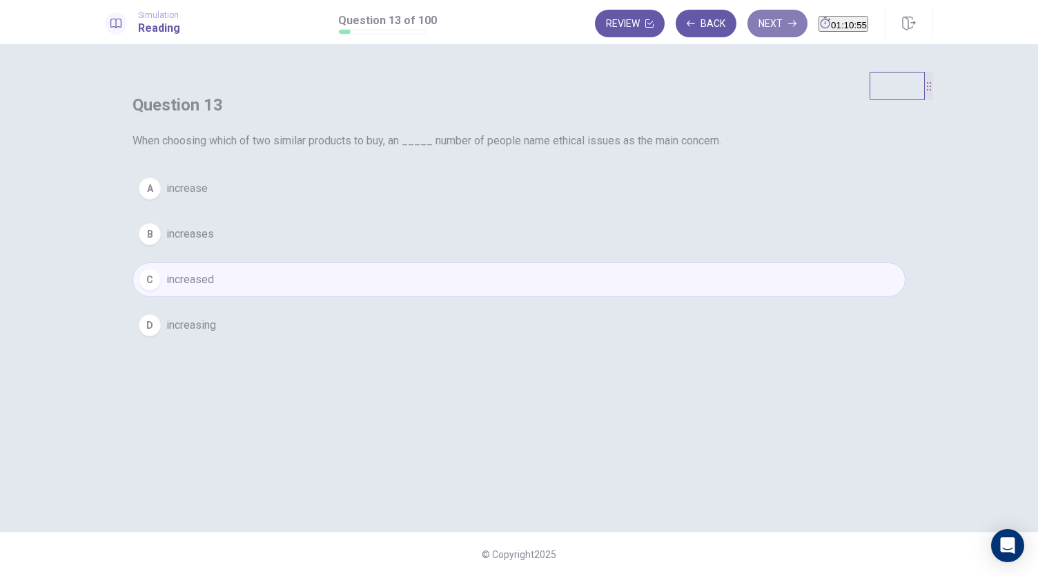
click at [766, 28] on button "Next" at bounding box center [778, 24] width 60 height 28
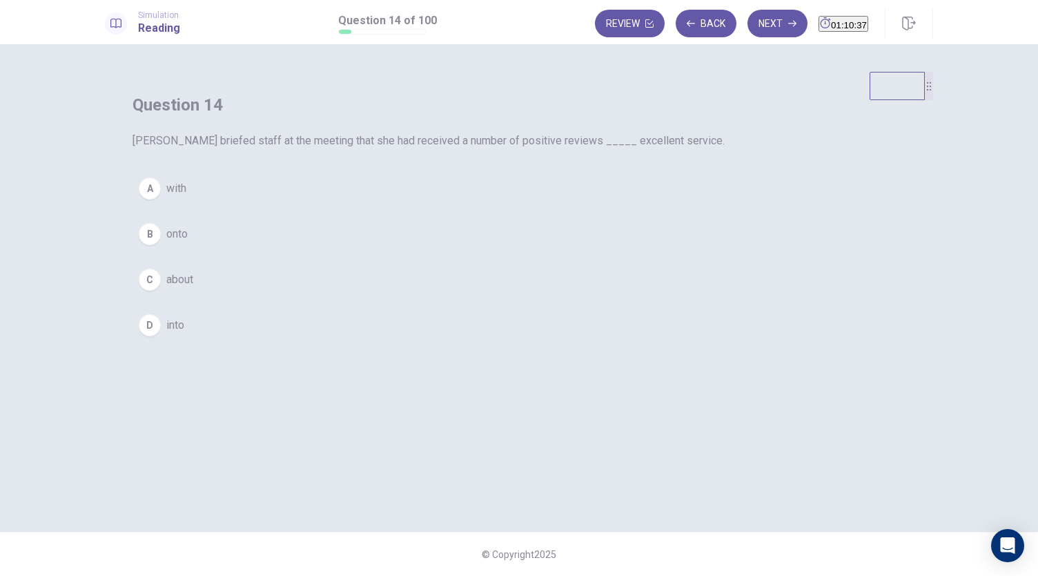
click at [455, 206] on button "A with" at bounding box center [519, 188] width 773 height 35
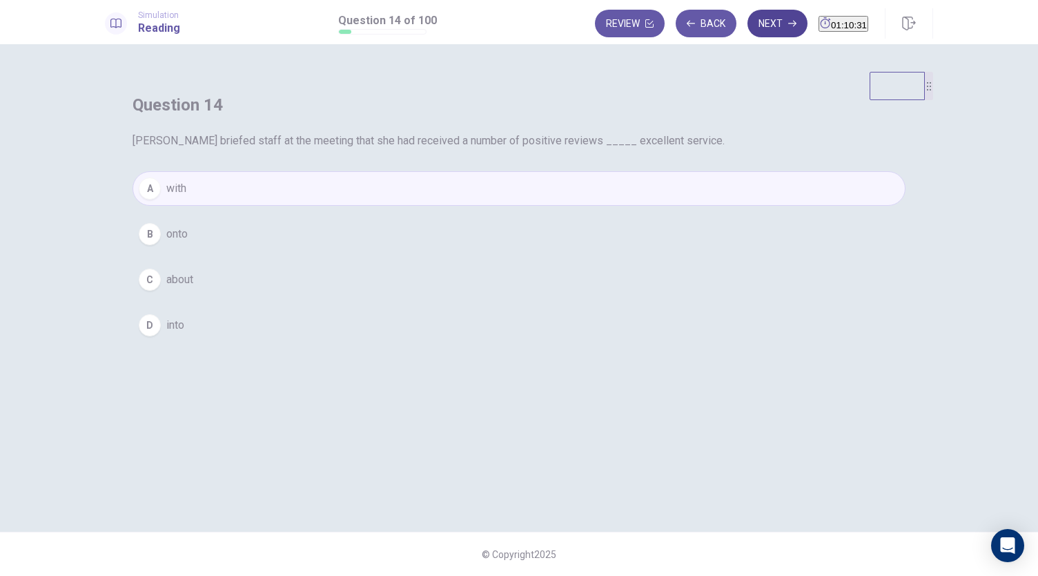
click at [758, 29] on button "Next" at bounding box center [778, 24] width 60 height 28
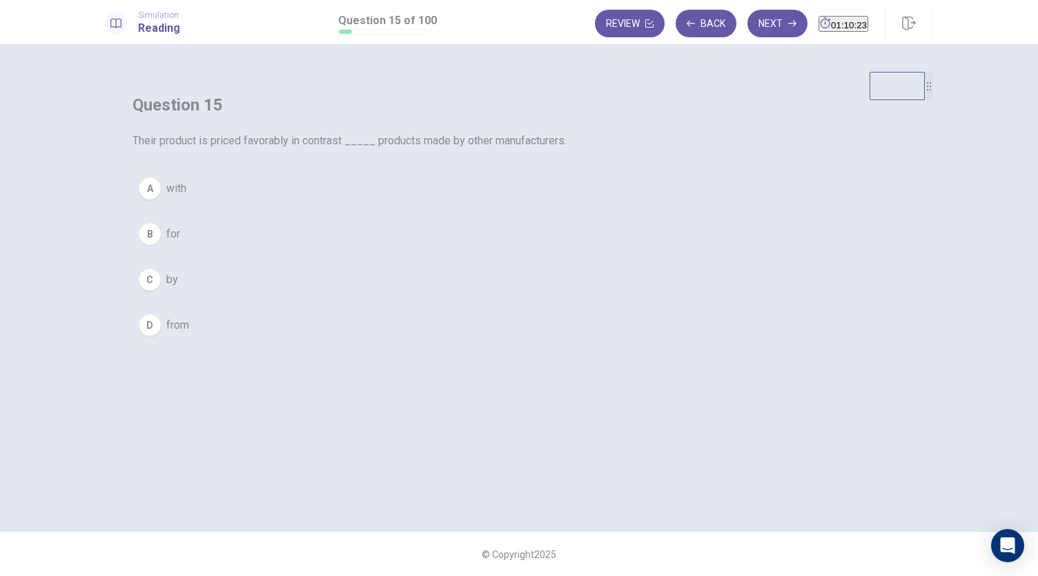
click at [464, 206] on button "A with" at bounding box center [519, 188] width 773 height 35
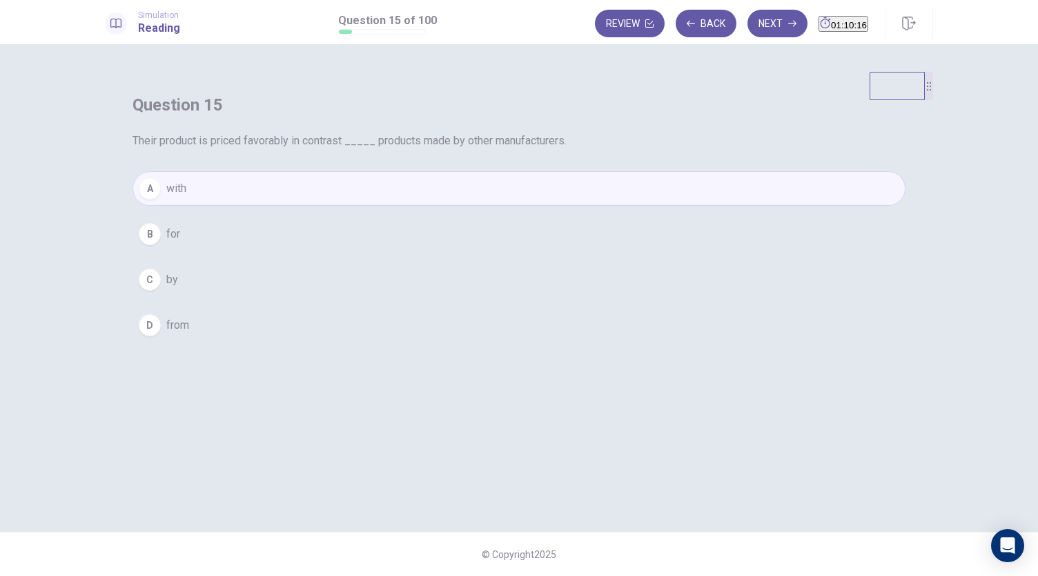
click at [467, 342] on button "D from" at bounding box center [519, 325] width 773 height 35
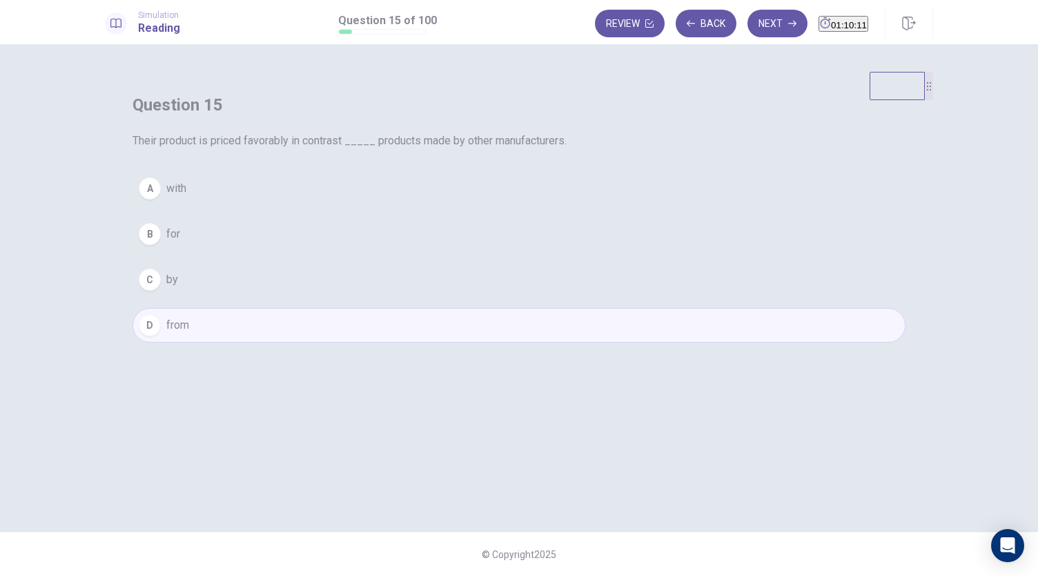
click at [467, 206] on button "A with" at bounding box center [519, 188] width 773 height 35
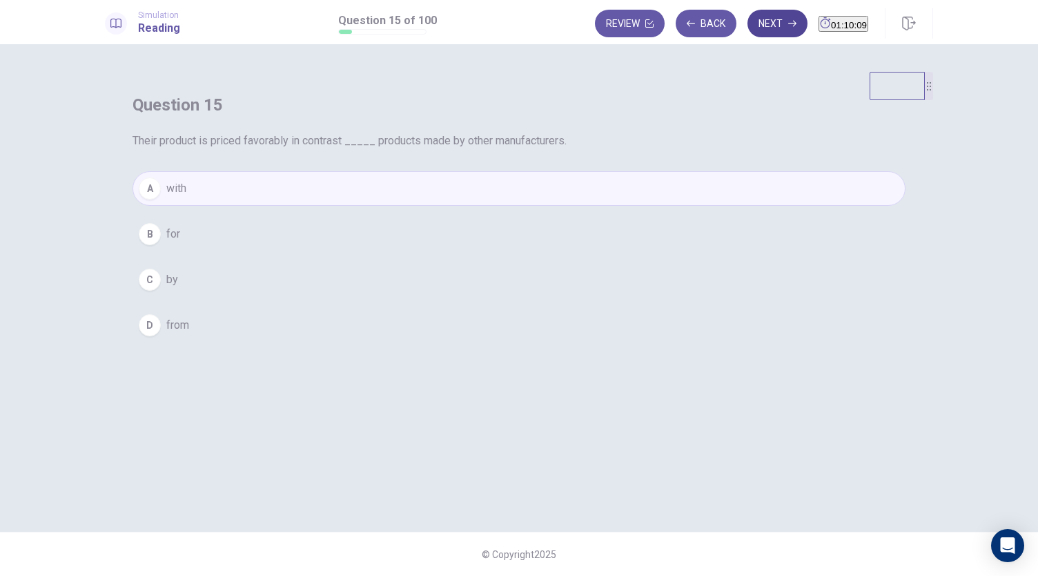
click at [759, 35] on button "Next" at bounding box center [778, 24] width 60 height 28
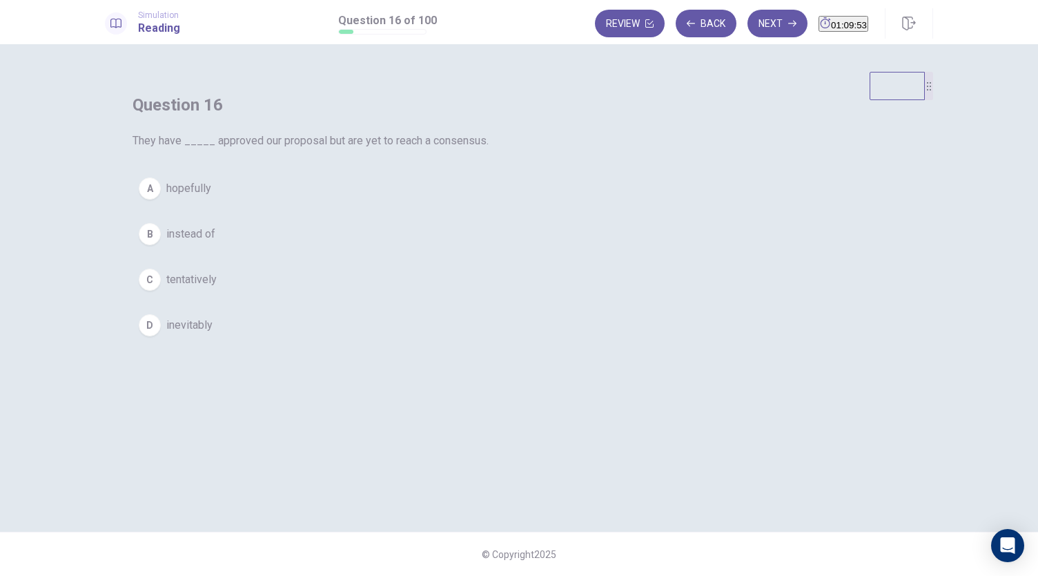
click at [217, 288] on span "tentatively" at bounding box center [191, 279] width 50 height 17
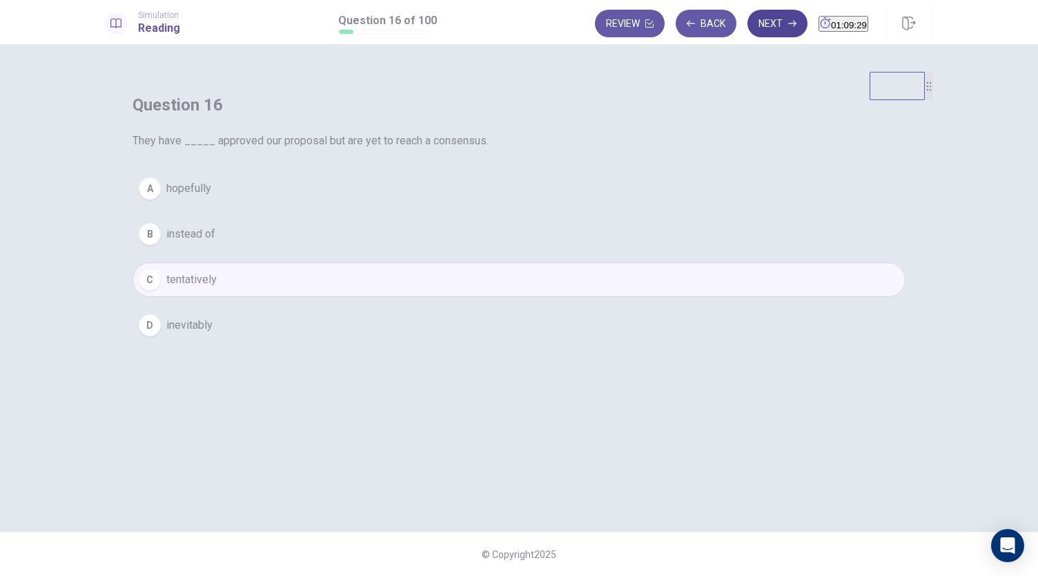
click at [753, 28] on button "Next" at bounding box center [778, 24] width 60 height 28
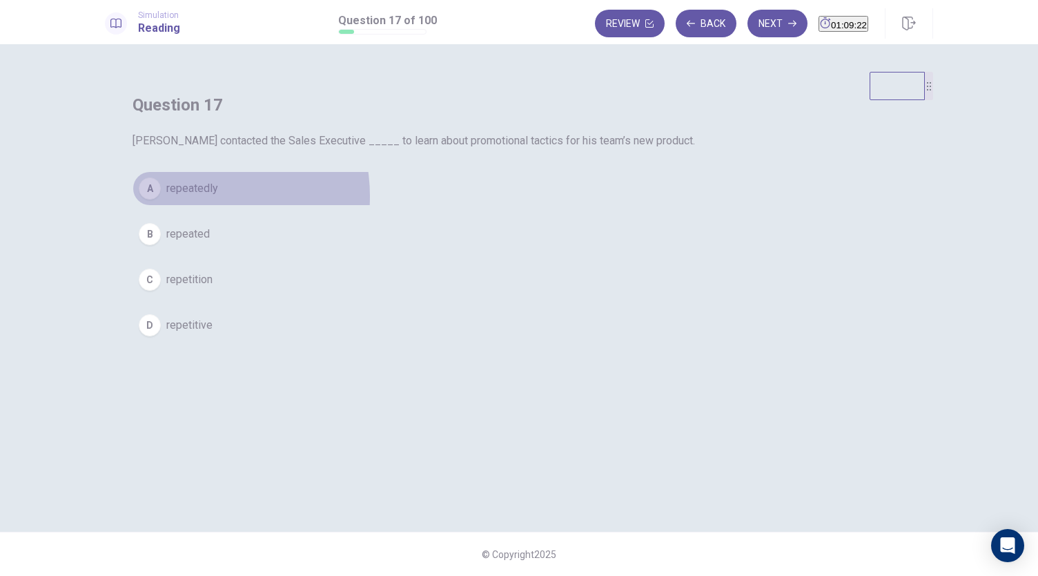
click at [218, 197] on span "repeatedly" at bounding box center [192, 188] width 52 height 17
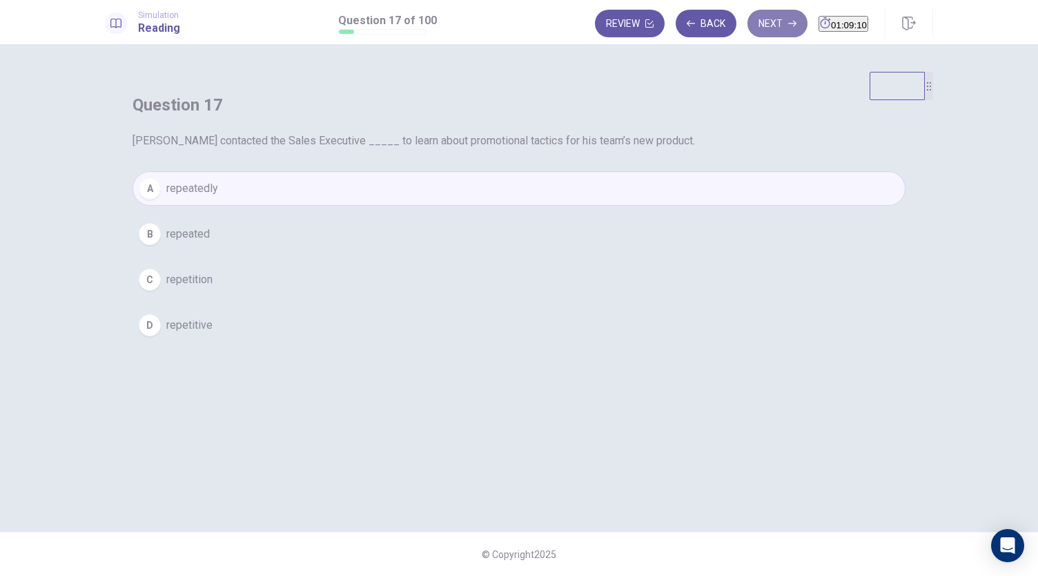
click at [748, 30] on button "Next" at bounding box center [778, 24] width 60 height 28
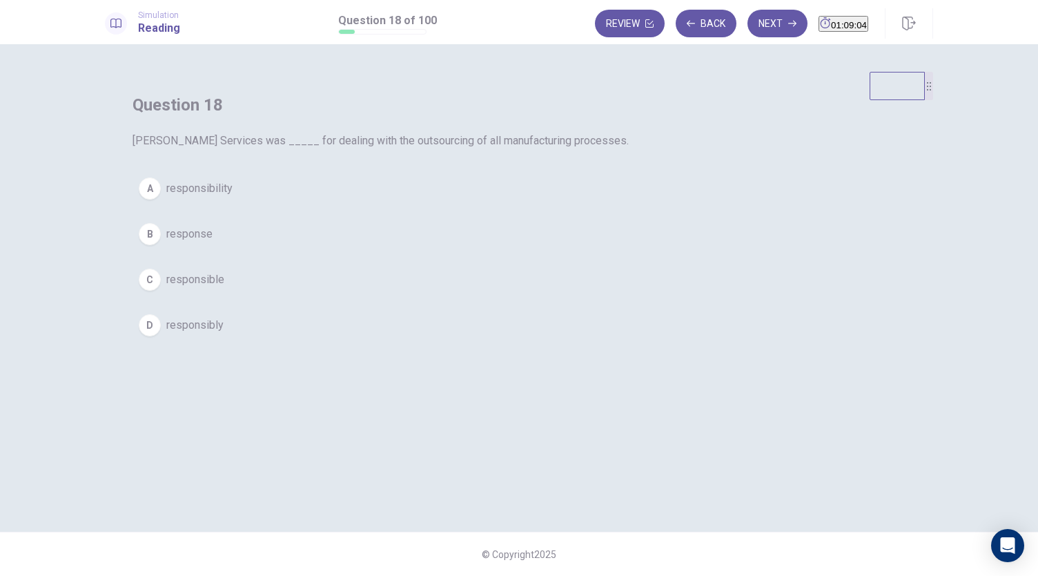
click at [224, 288] on span "responsible" at bounding box center [195, 279] width 58 height 17
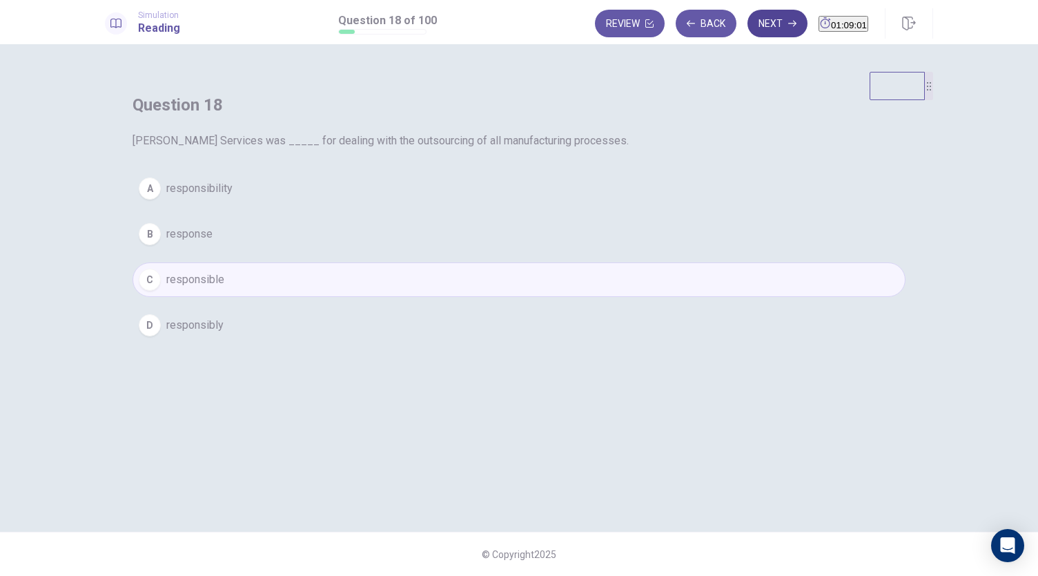
click at [788, 24] on icon "button" at bounding box center [792, 23] width 8 height 8
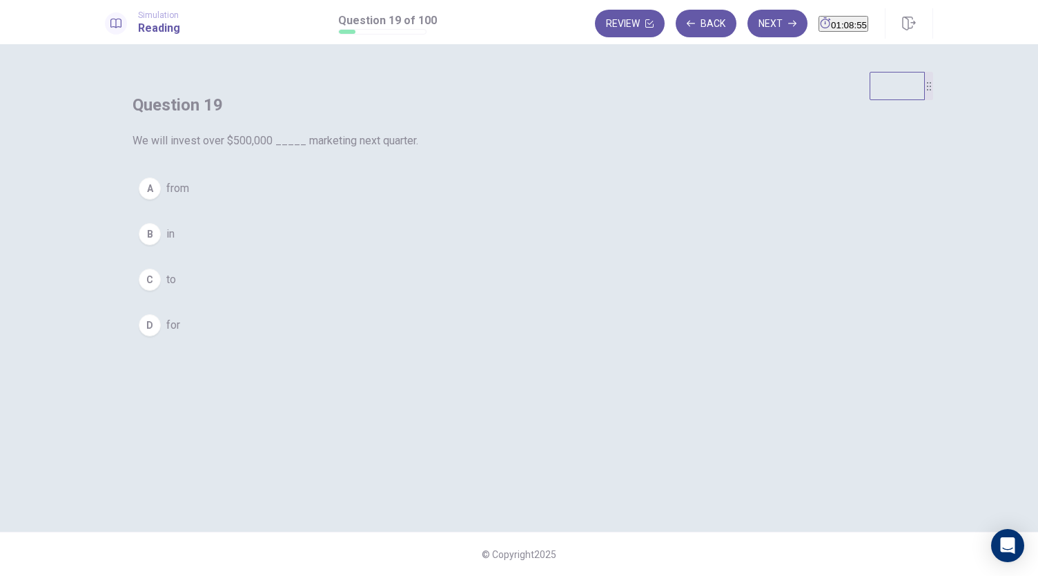
click at [442, 251] on button "B in" at bounding box center [519, 234] width 773 height 35
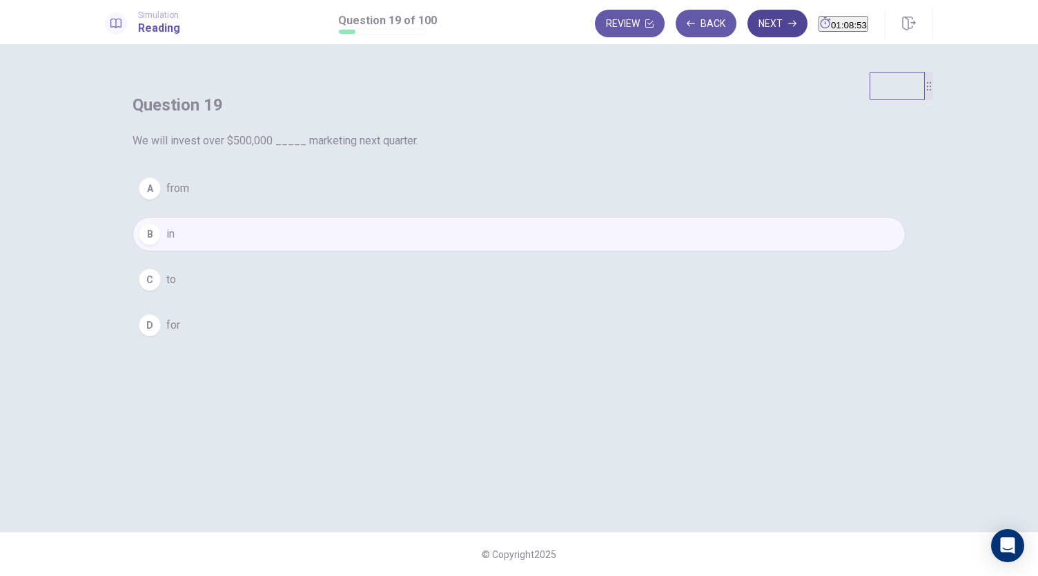
click at [748, 20] on button "Next" at bounding box center [778, 24] width 60 height 28
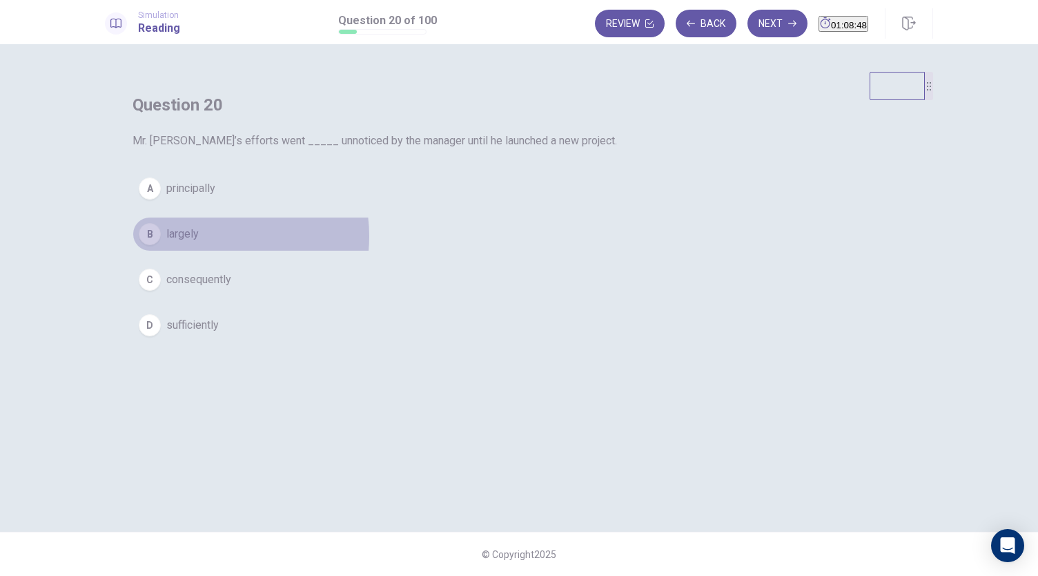
click at [479, 251] on button "B largely" at bounding box center [519, 234] width 773 height 35
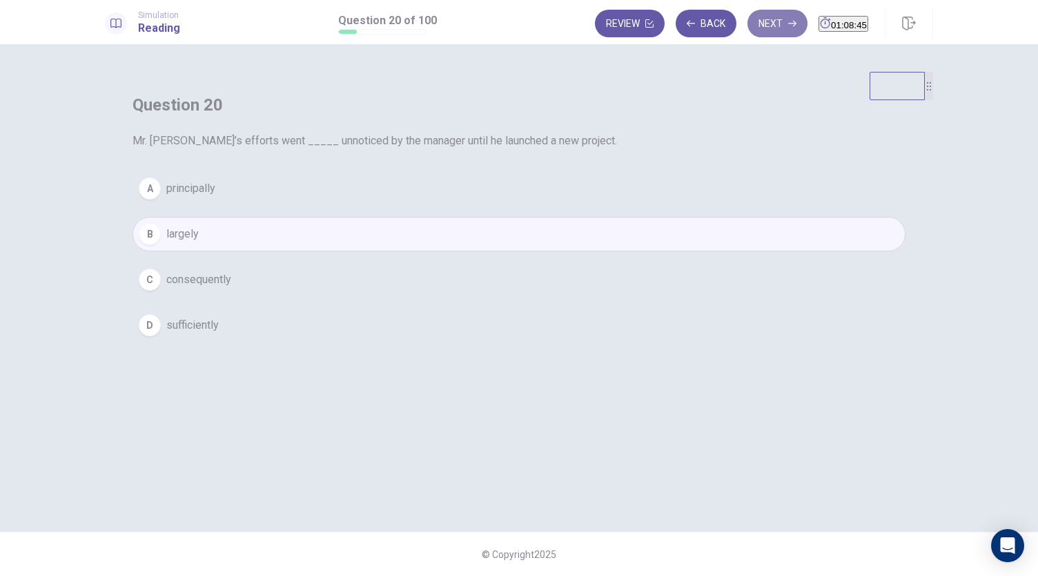
click at [748, 23] on button "Next" at bounding box center [778, 24] width 60 height 28
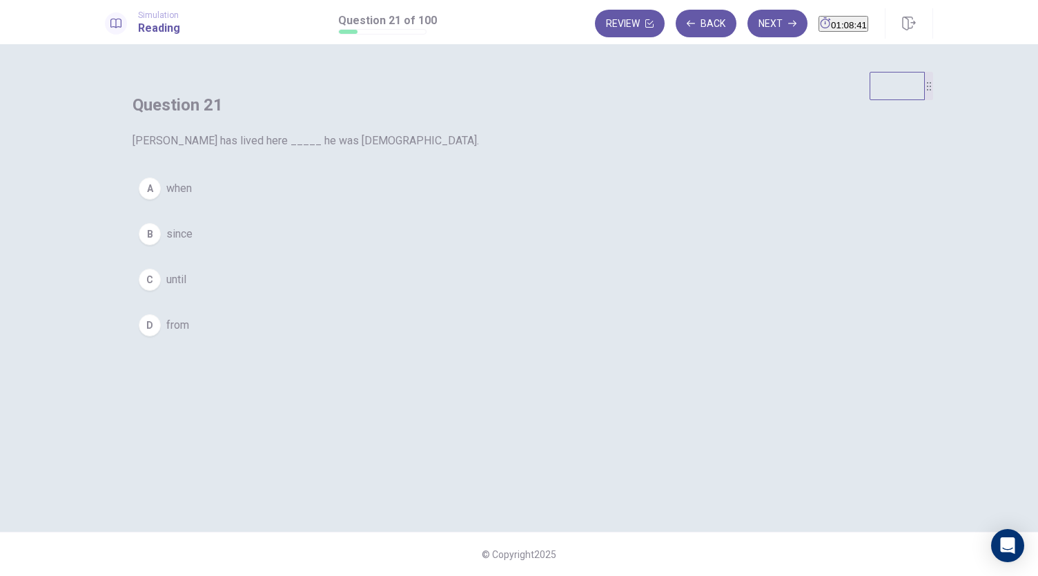
click at [468, 251] on button "B since" at bounding box center [519, 234] width 773 height 35
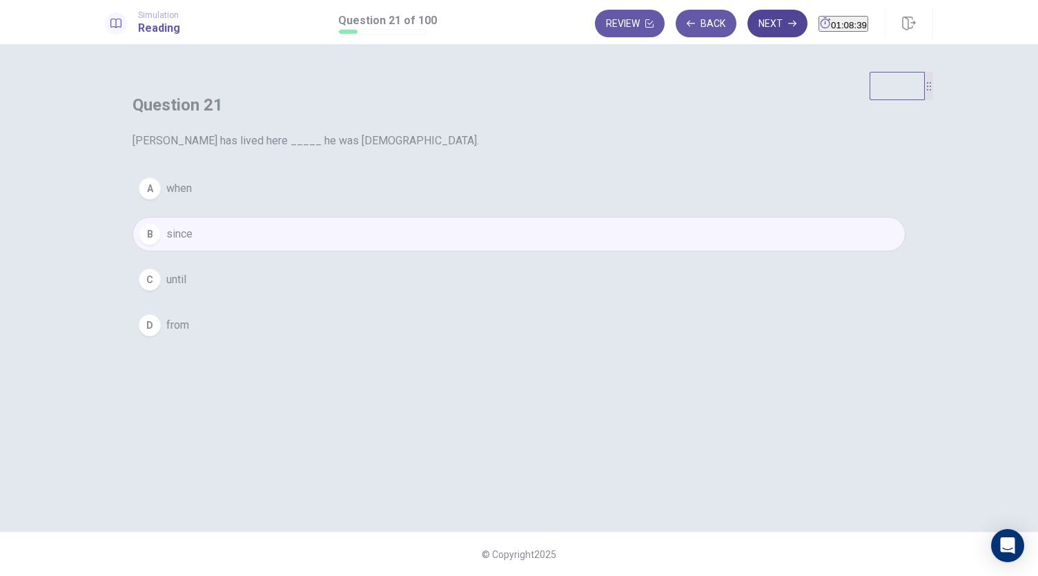
click at [751, 24] on button "Next" at bounding box center [778, 24] width 60 height 28
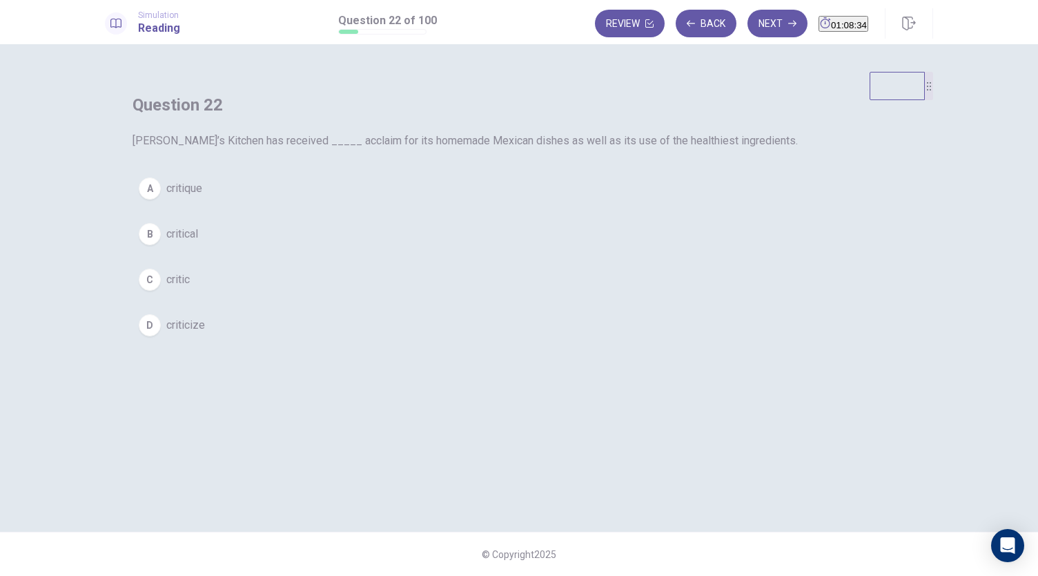
click at [198, 242] on span "critical" at bounding box center [182, 234] width 32 height 17
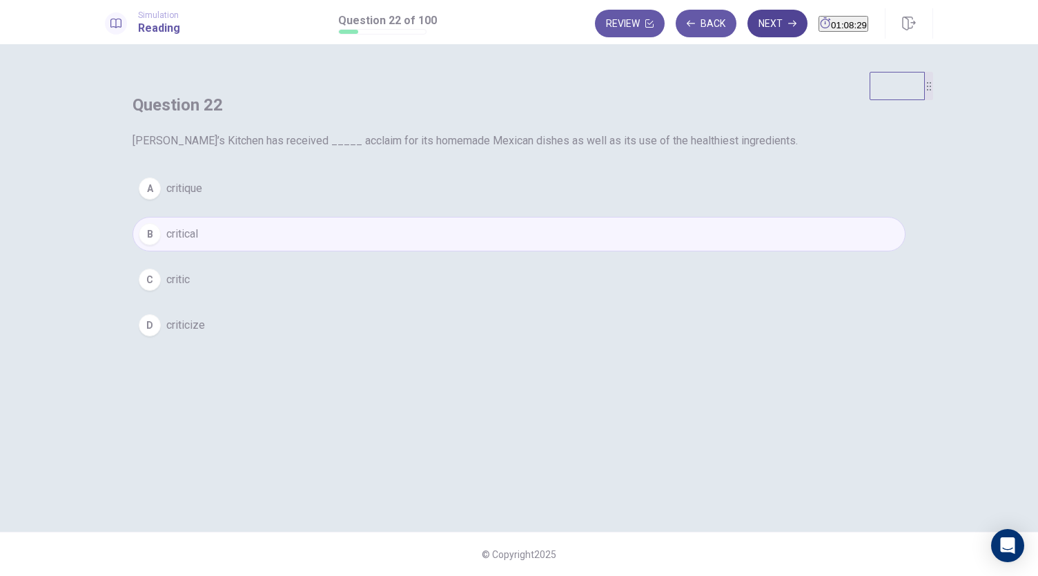
click at [748, 27] on button "Next" at bounding box center [778, 24] width 60 height 28
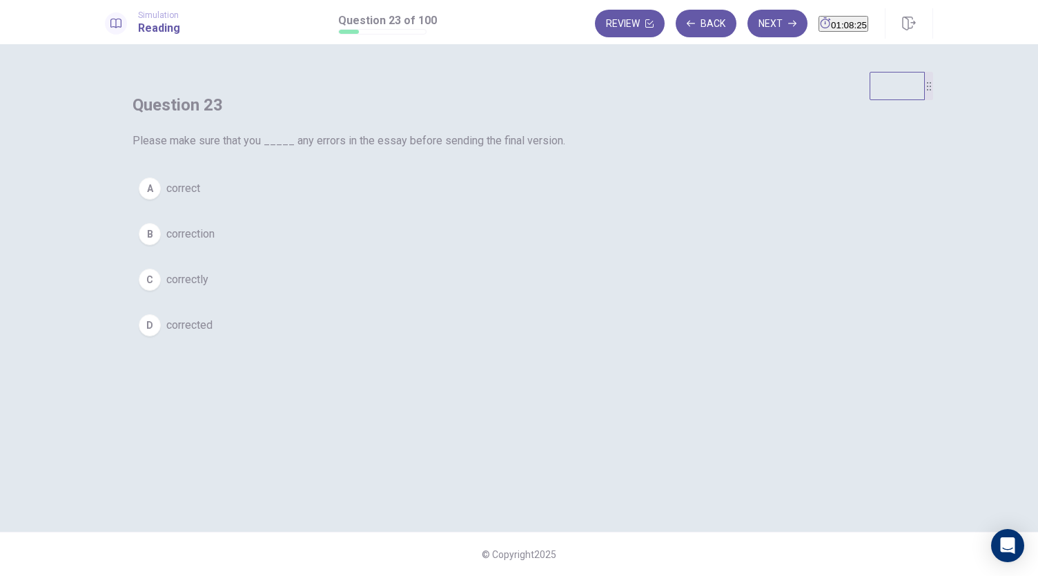
click at [200, 197] on span "correct" at bounding box center [183, 188] width 34 height 17
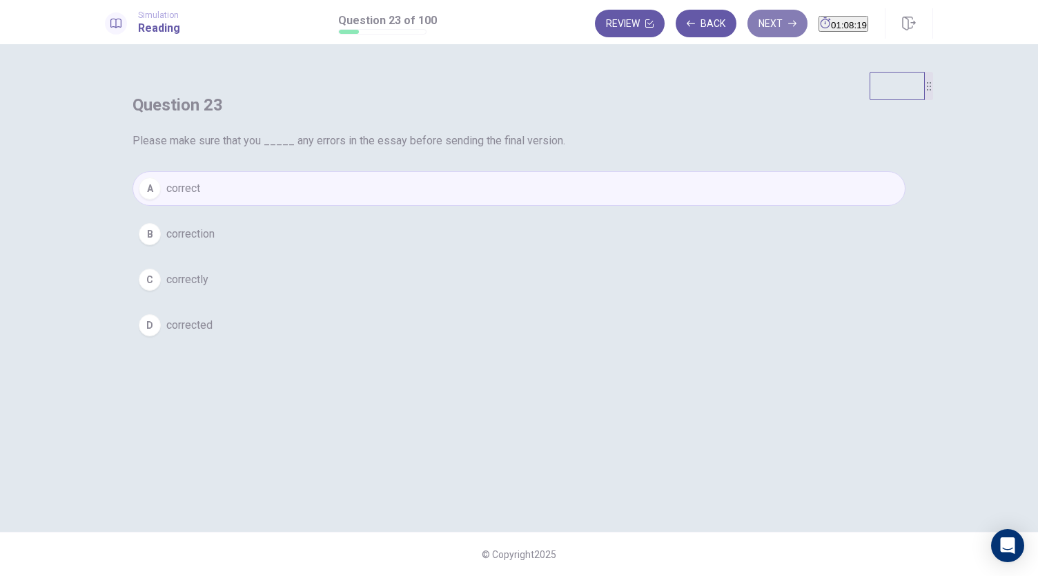
click at [748, 23] on button "Next" at bounding box center [778, 24] width 60 height 28
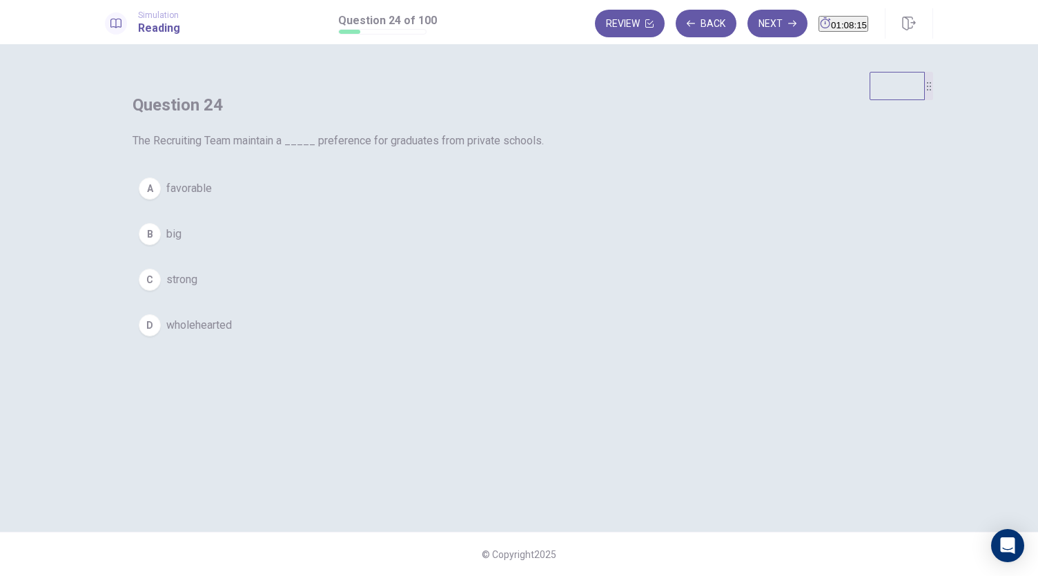
click at [479, 206] on button "A favorable" at bounding box center [519, 188] width 773 height 35
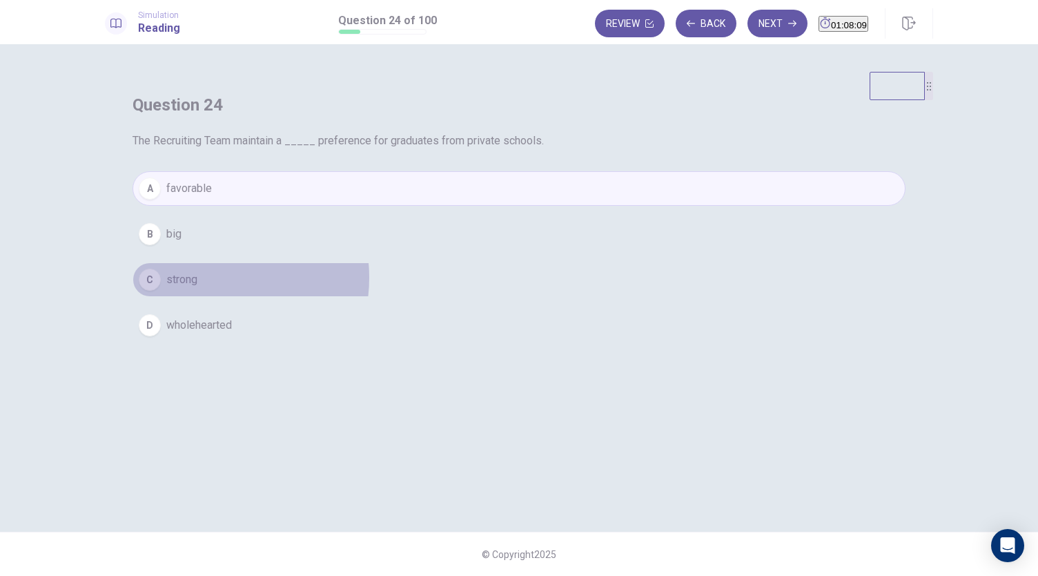
click at [474, 297] on button "C strong" at bounding box center [519, 279] width 773 height 35
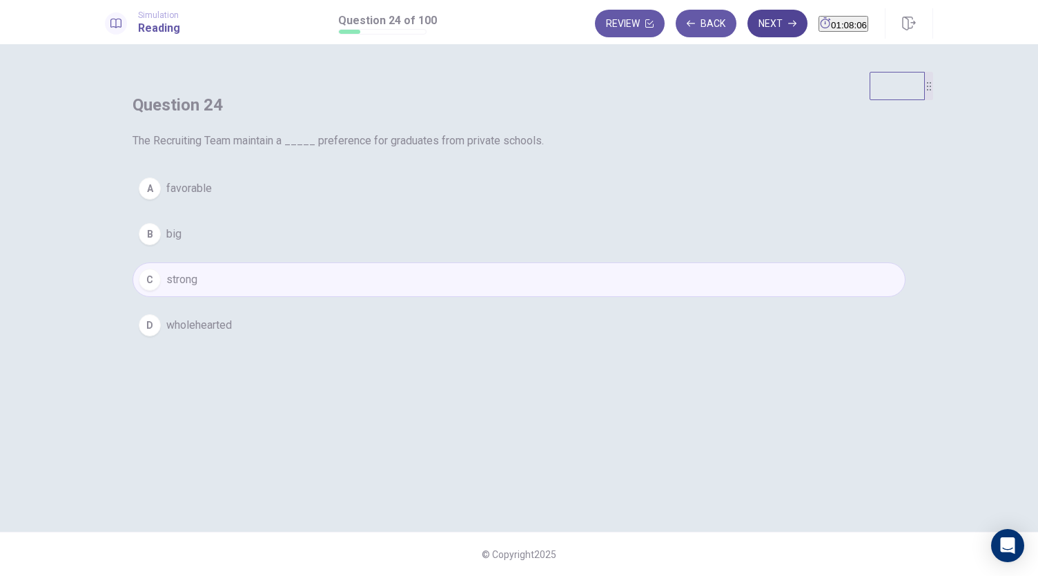
click at [755, 22] on button "Next" at bounding box center [778, 24] width 60 height 28
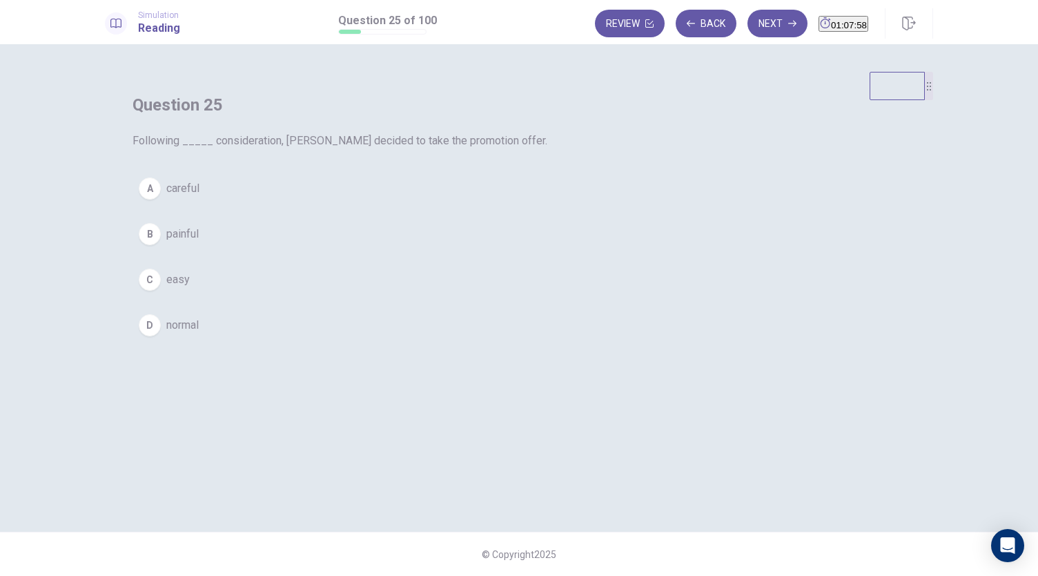
click at [200, 197] on span "careful" at bounding box center [182, 188] width 33 height 17
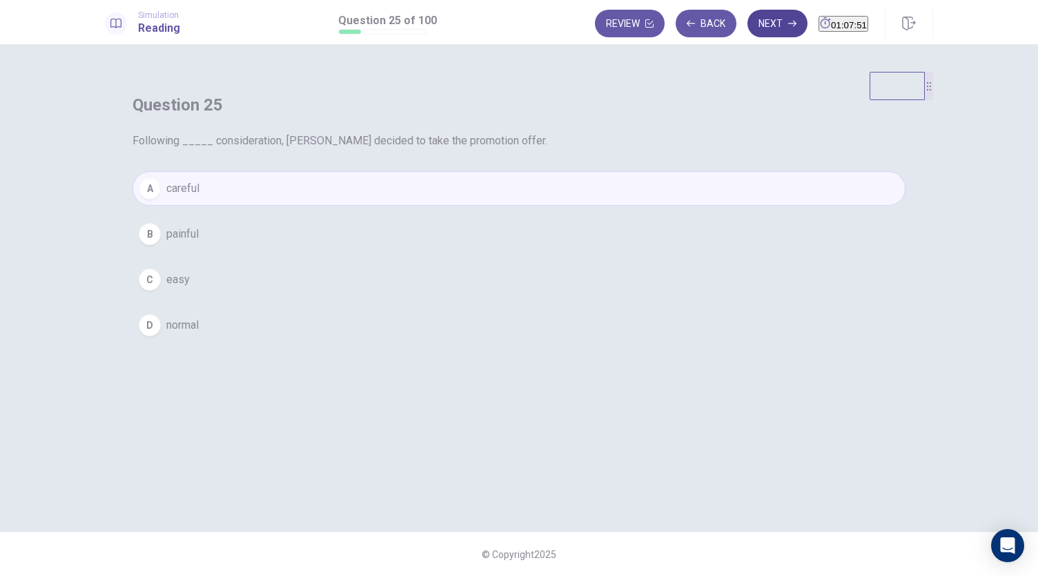
click at [748, 26] on button "Next" at bounding box center [778, 24] width 60 height 28
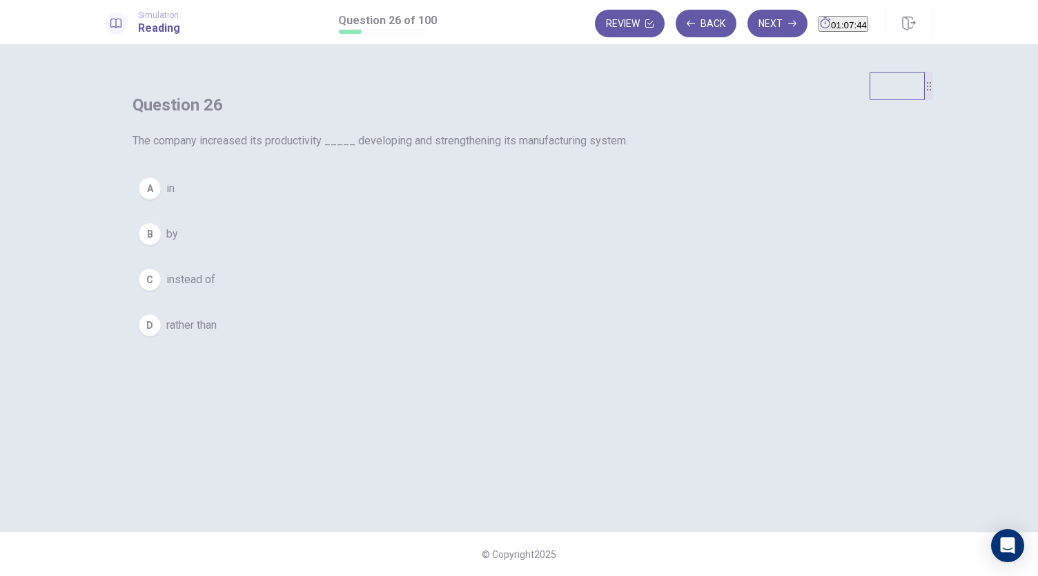
click at [178, 242] on span "by" at bounding box center [172, 234] width 12 height 17
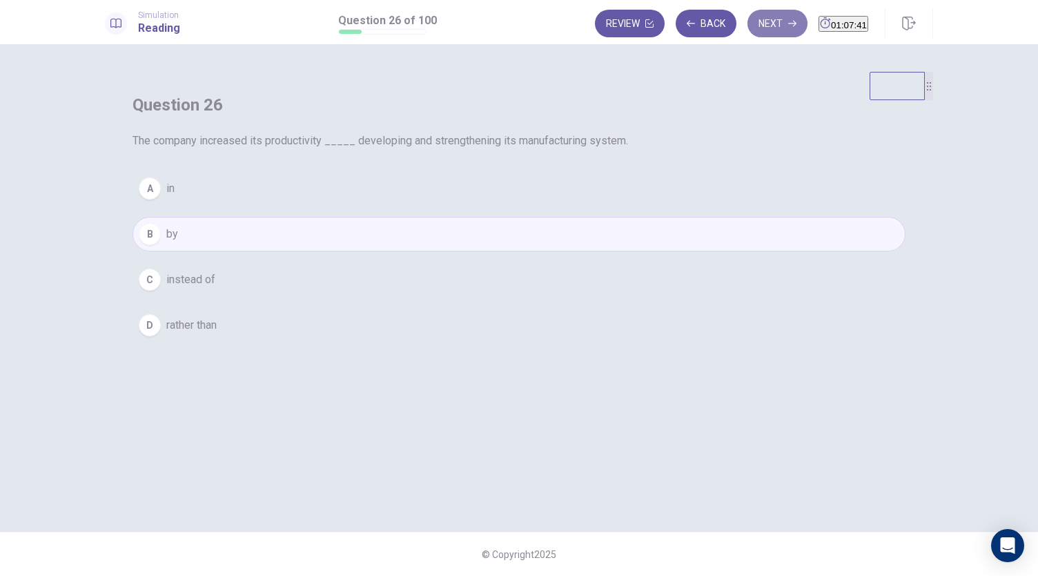
click at [748, 24] on button "Next" at bounding box center [778, 24] width 60 height 28
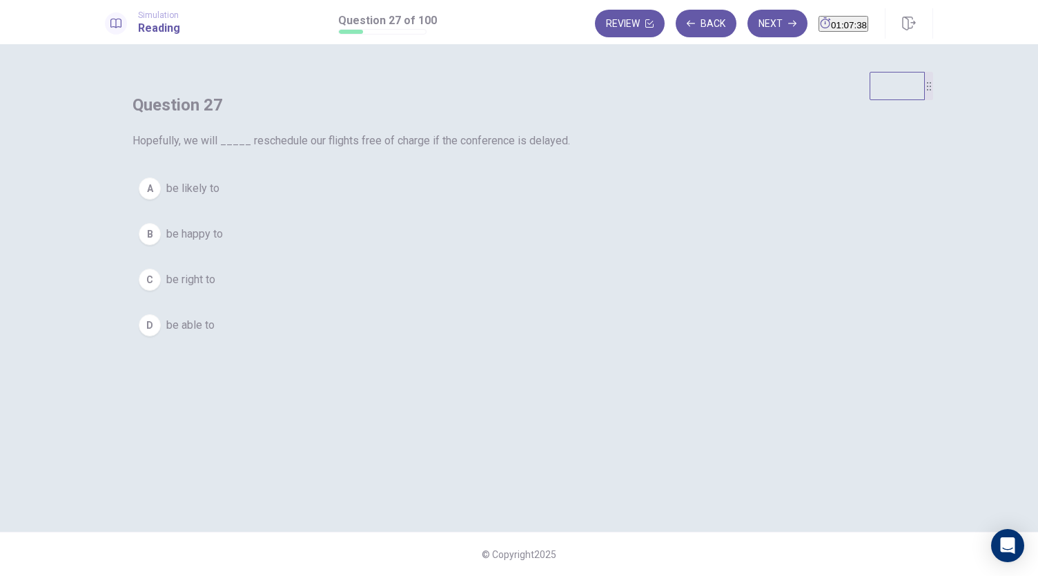
click at [220, 197] on span "be likely to" at bounding box center [192, 188] width 53 height 17
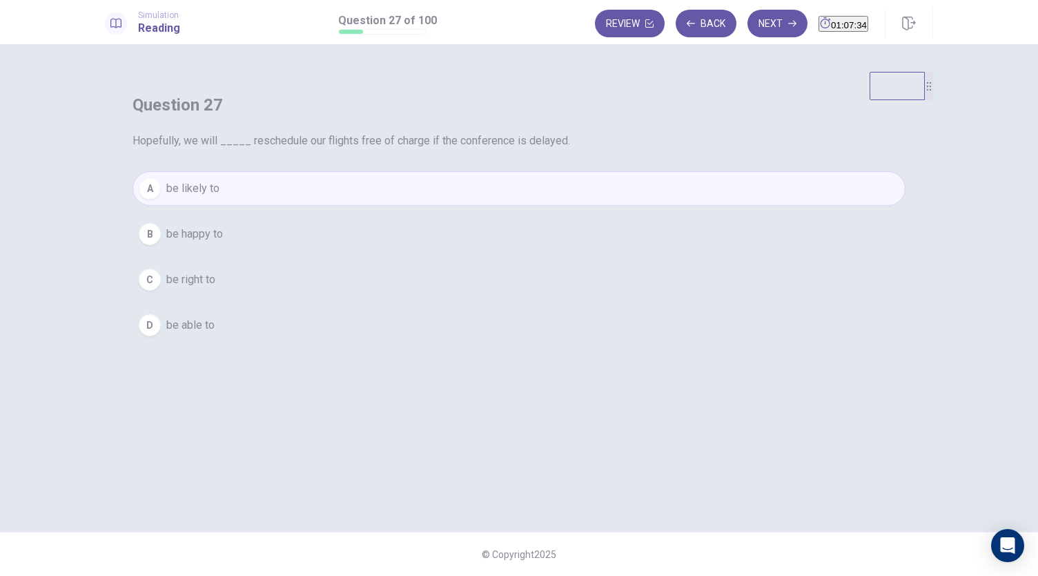
click at [215, 333] on span "be able to" at bounding box center [190, 325] width 48 height 17
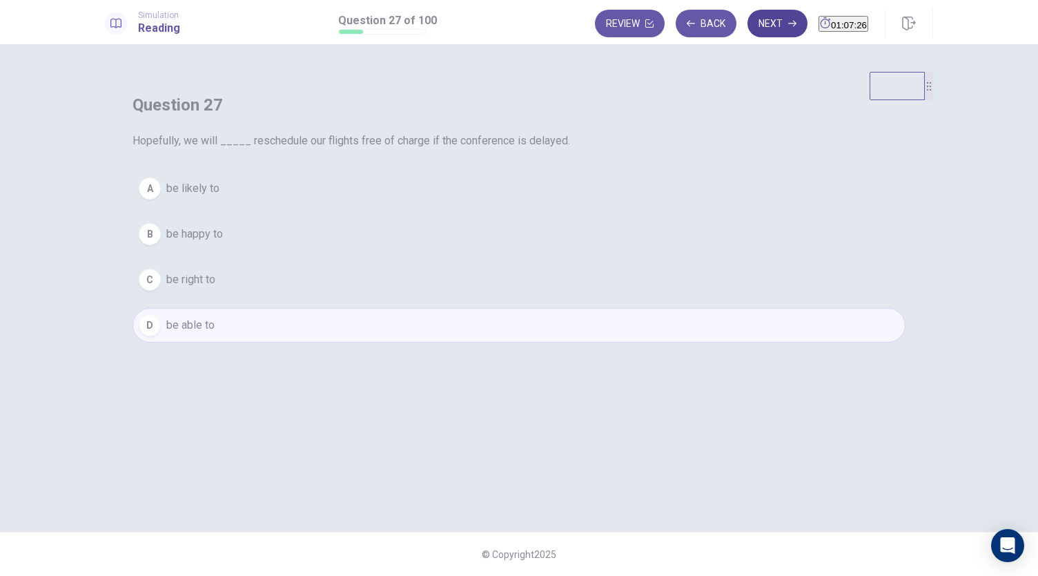
click at [788, 26] on icon "button" at bounding box center [792, 23] width 8 height 8
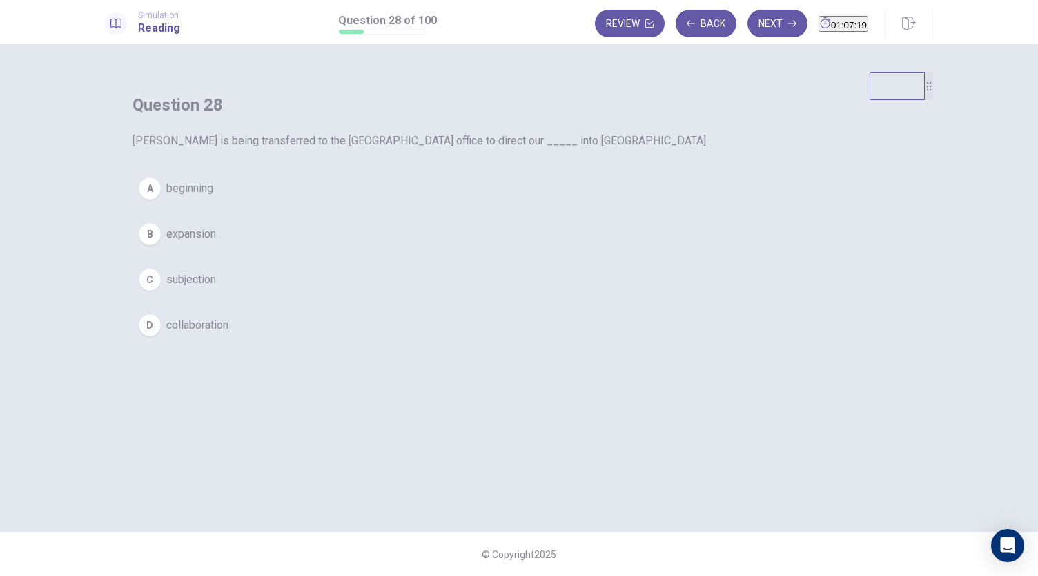
click at [216, 242] on span "expansion" at bounding box center [191, 234] width 50 height 17
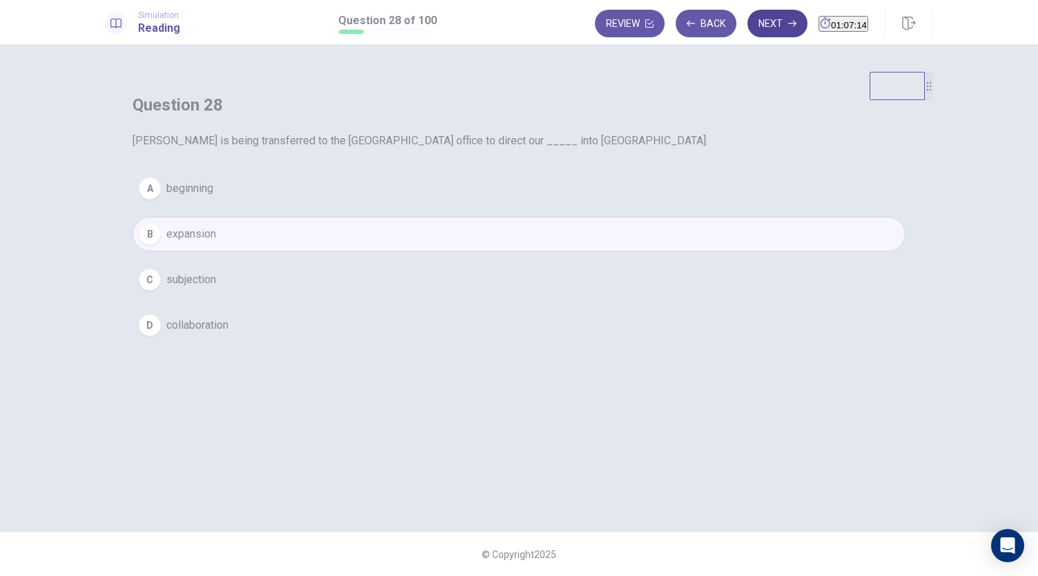
click at [753, 32] on button "Next" at bounding box center [778, 24] width 60 height 28
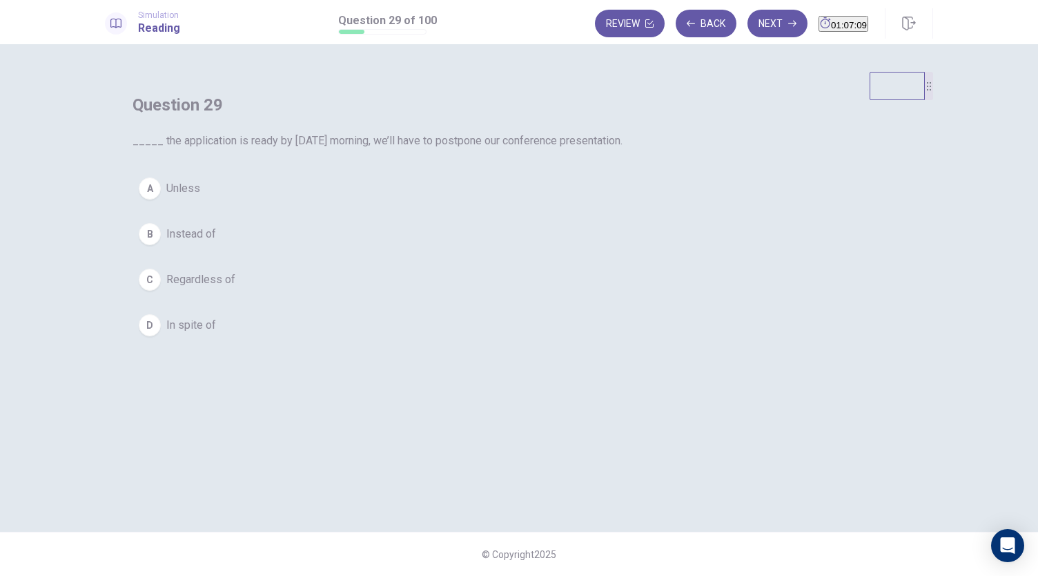
click at [447, 206] on button "A Unless" at bounding box center [519, 188] width 773 height 35
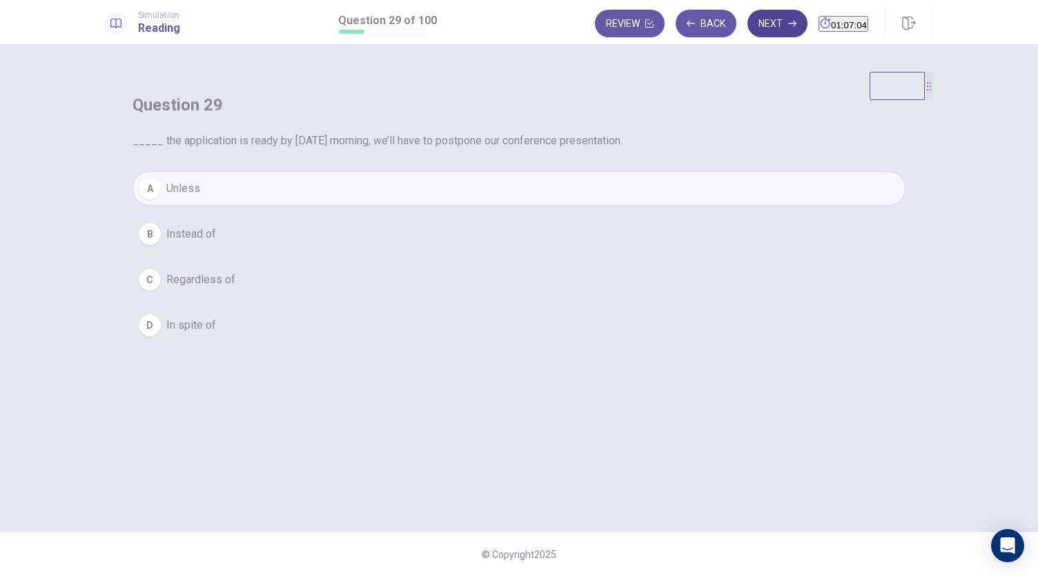
click at [748, 32] on button "Next" at bounding box center [778, 24] width 60 height 28
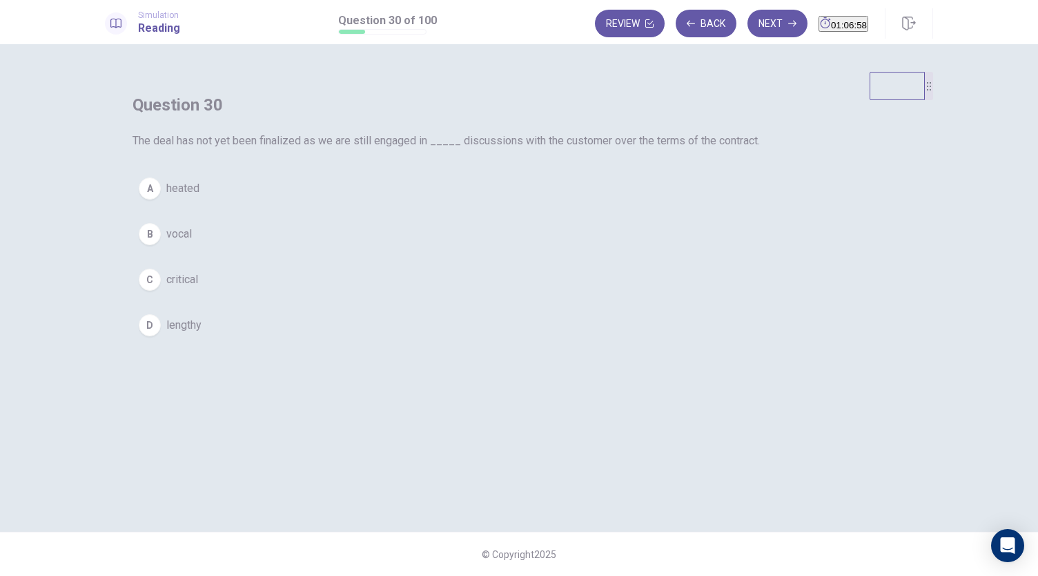
click at [447, 342] on button "D lengthy" at bounding box center [519, 325] width 773 height 35
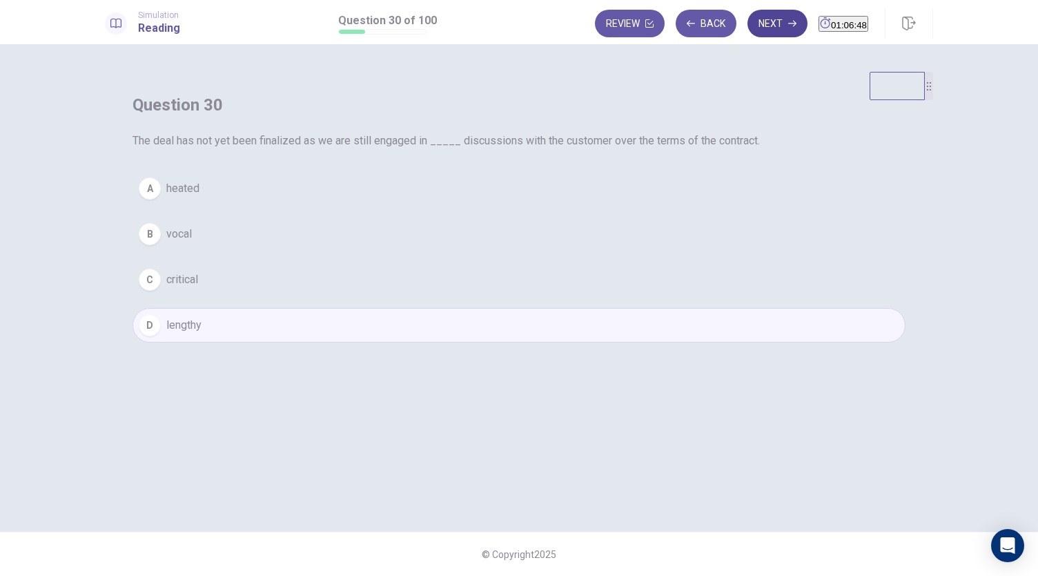
click at [748, 30] on button "Next" at bounding box center [778, 24] width 60 height 28
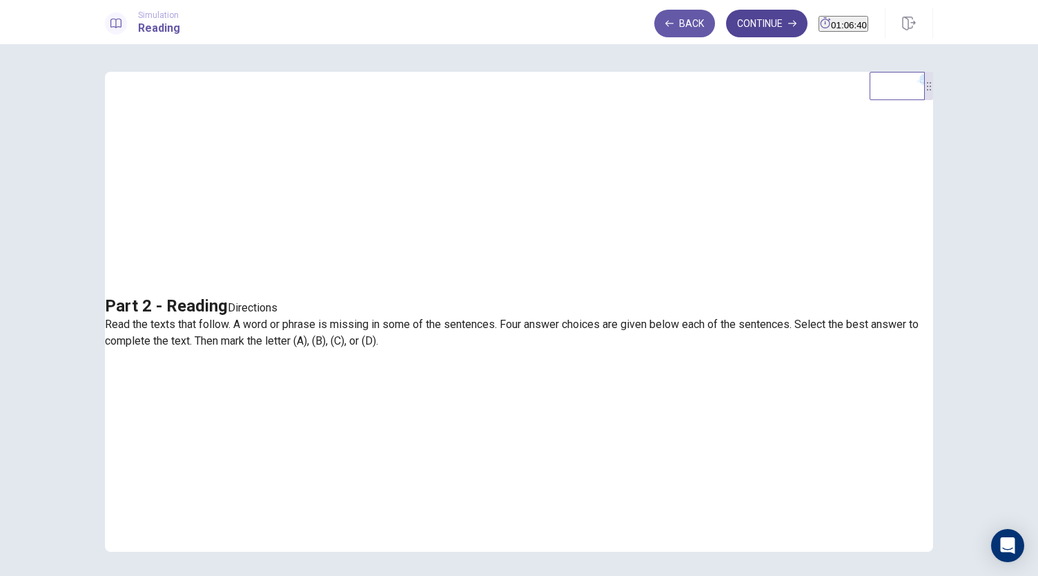
click at [750, 24] on button "Continue" at bounding box center [766, 24] width 81 height 28
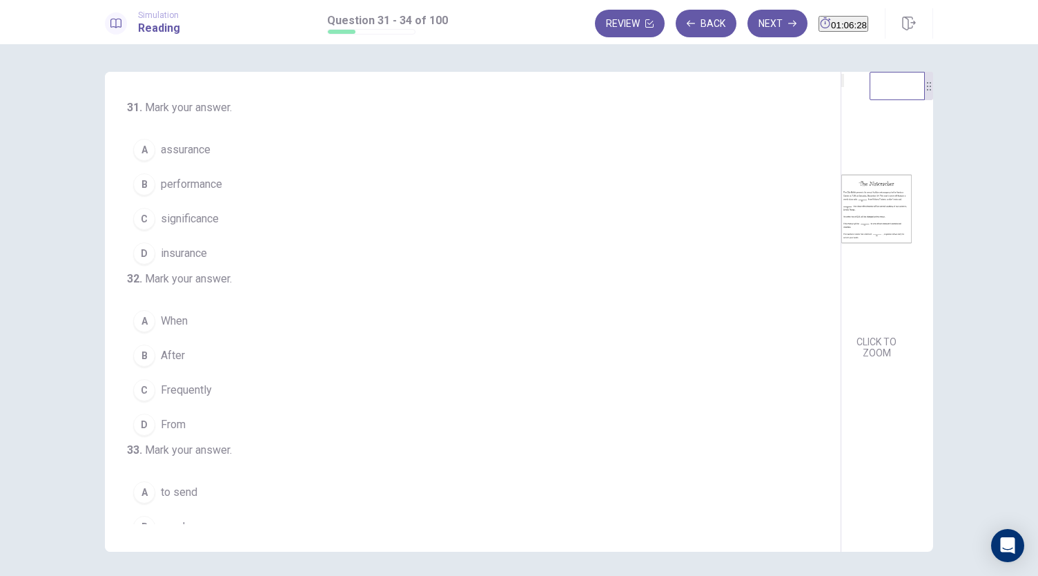
click at [183, 187] on span "performance" at bounding box center [191, 184] width 61 height 17
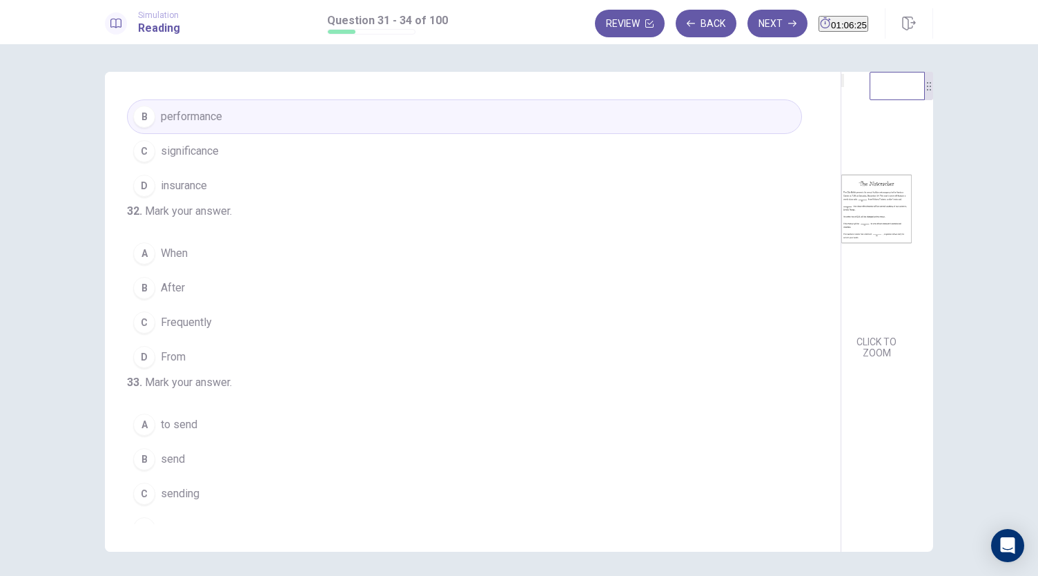
scroll to position [93, 0]
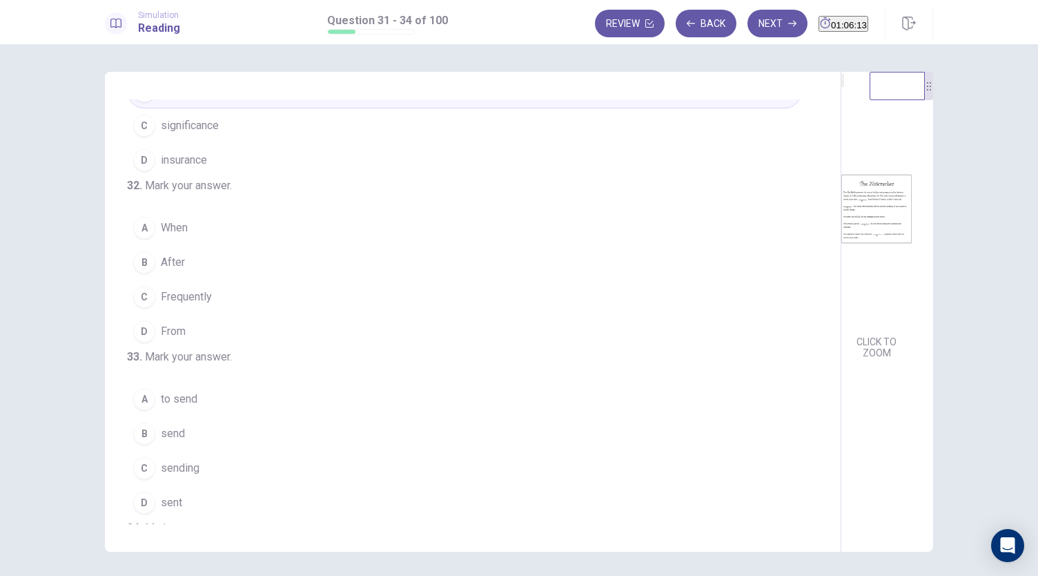
click at [189, 349] on button "D From" at bounding box center [464, 331] width 675 height 35
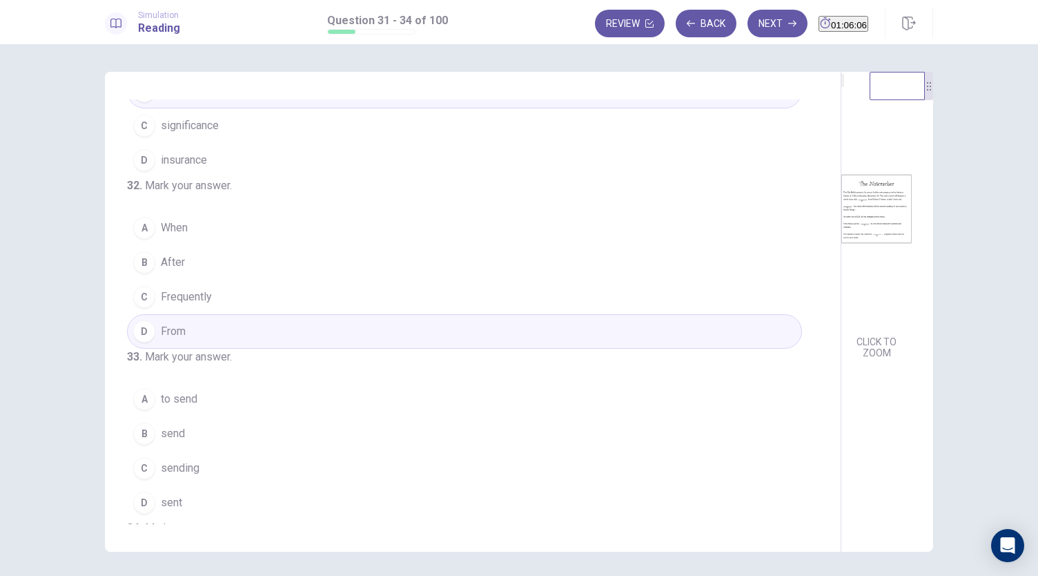
scroll to position [0, 0]
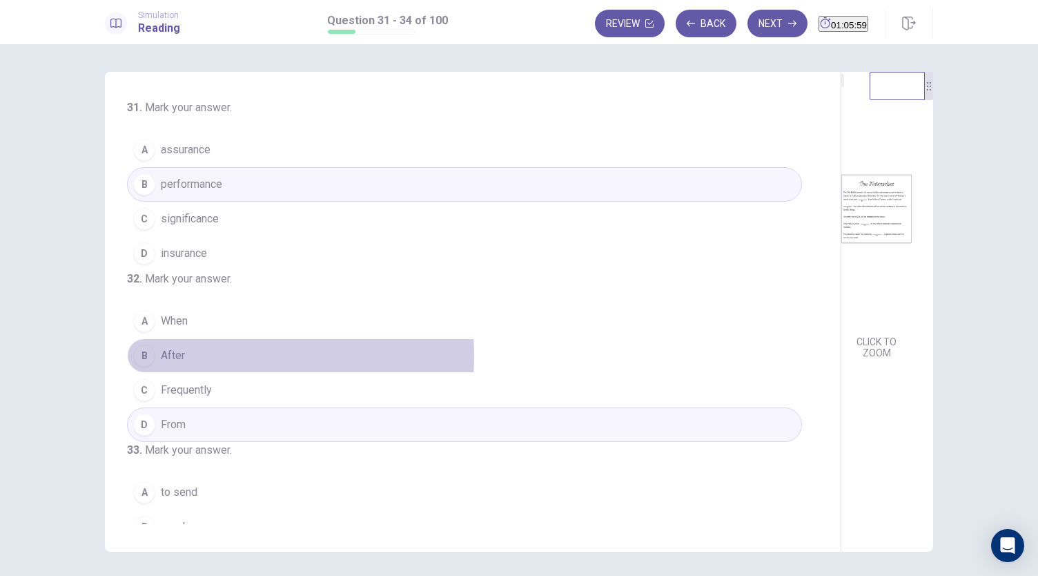
click at [178, 364] on span "After" at bounding box center [173, 355] width 24 height 17
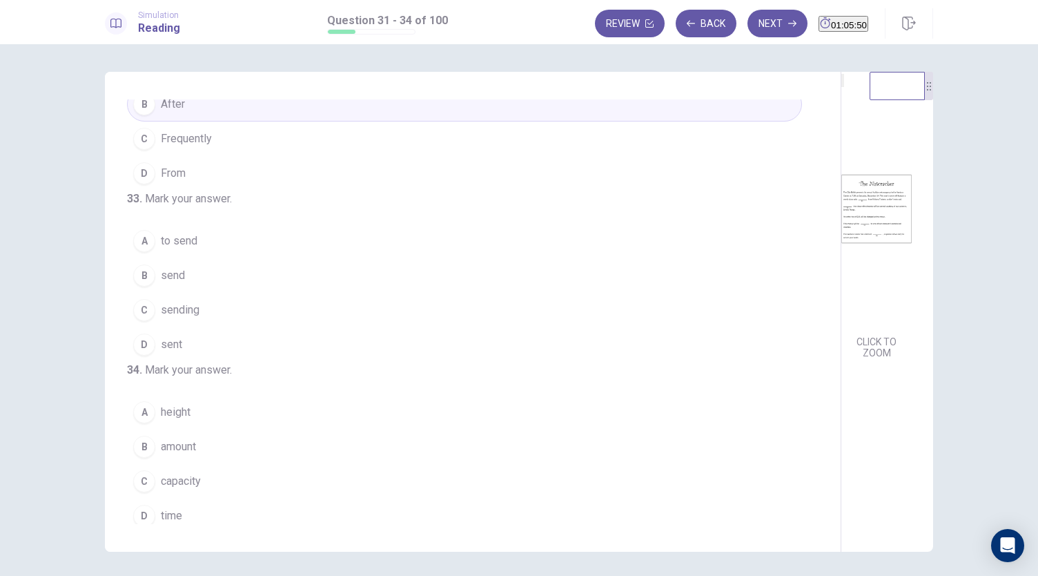
scroll to position [259, 0]
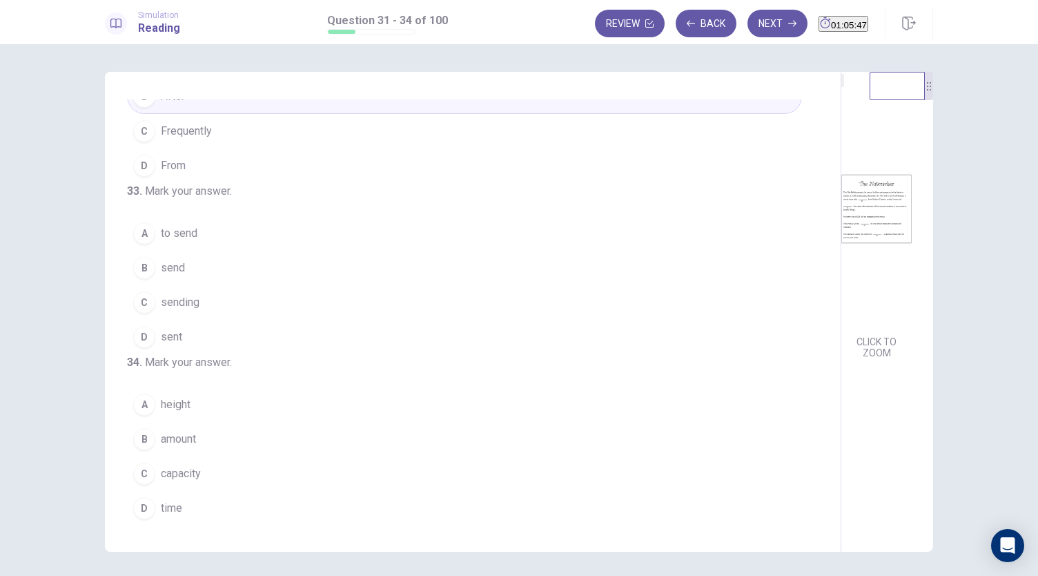
click at [180, 354] on button "D sent" at bounding box center [464, 337] width 675 height 35
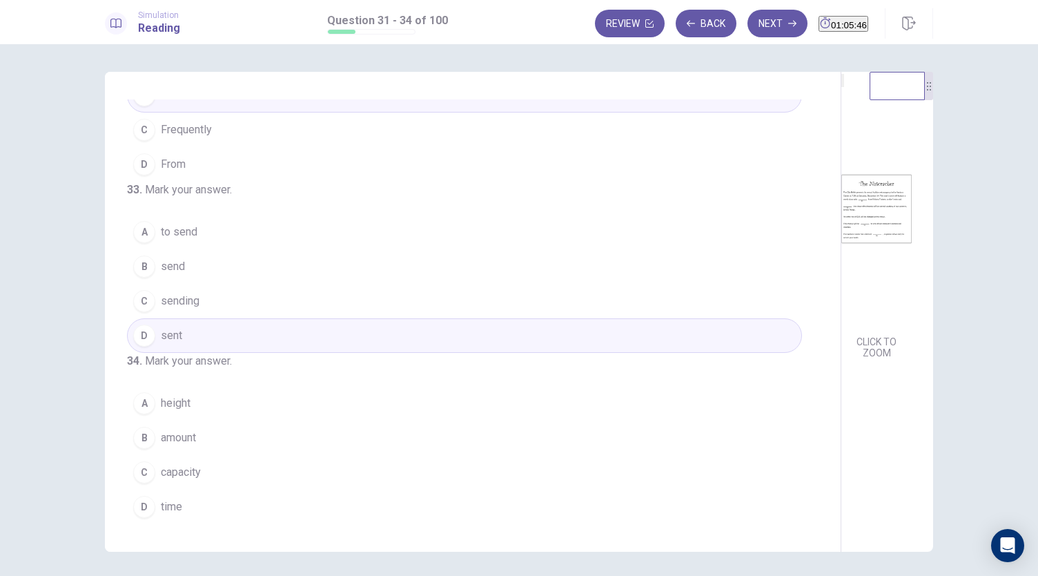
scroll to position [48, 0]
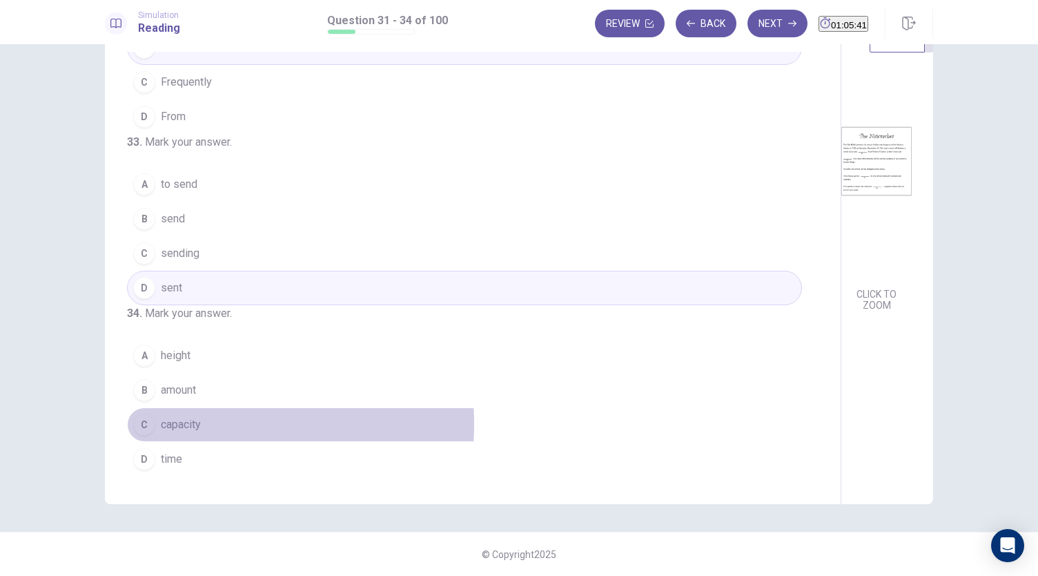
click at [183, 425] on span "capacity" at bounding box center [181, 424] width 40 height 17
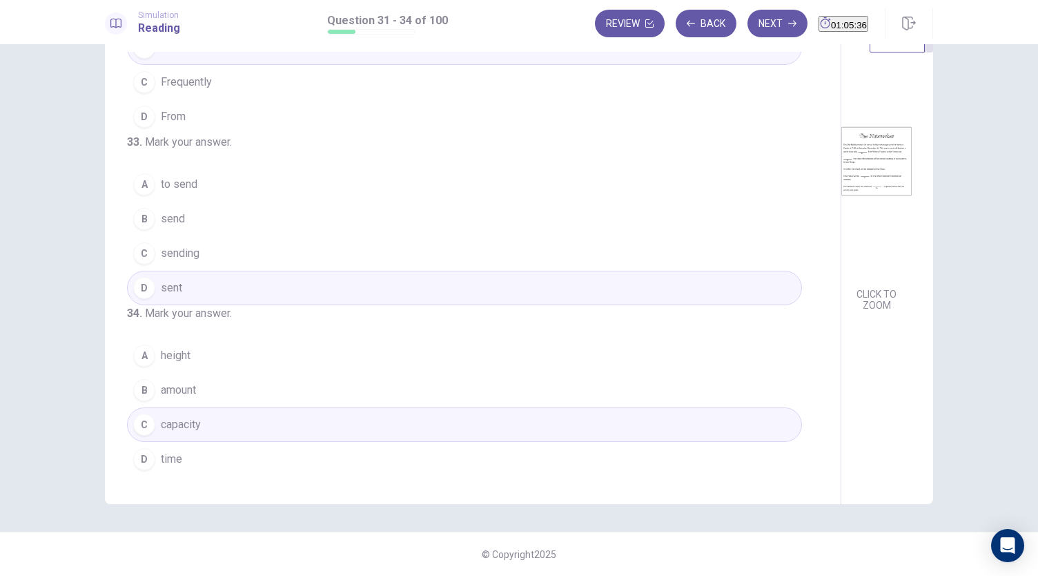
scroll to position [0, 0]
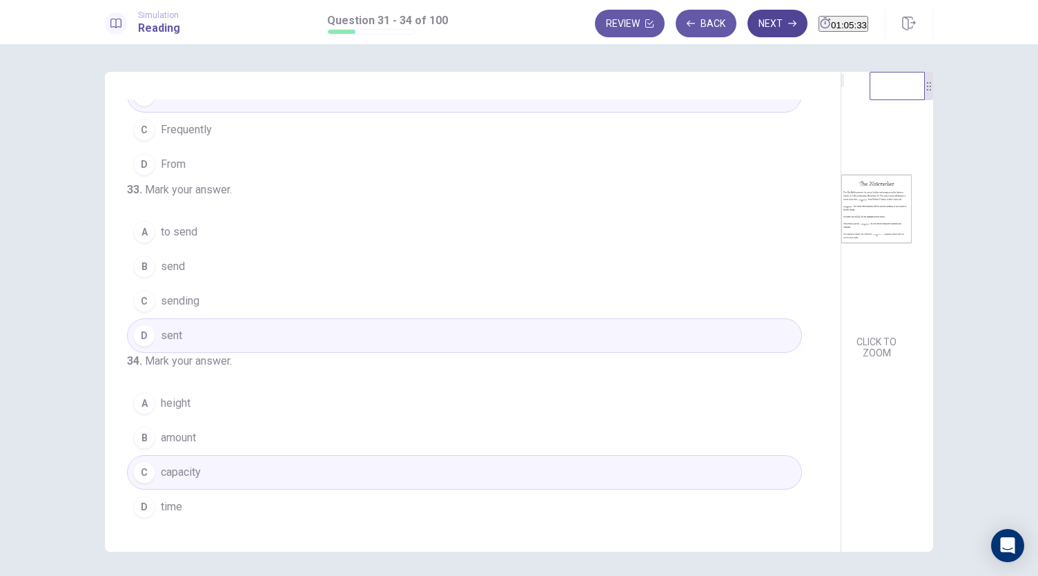
click at [750, 16] on button "Next" at bounding box center [778, 24] width 60 height 28
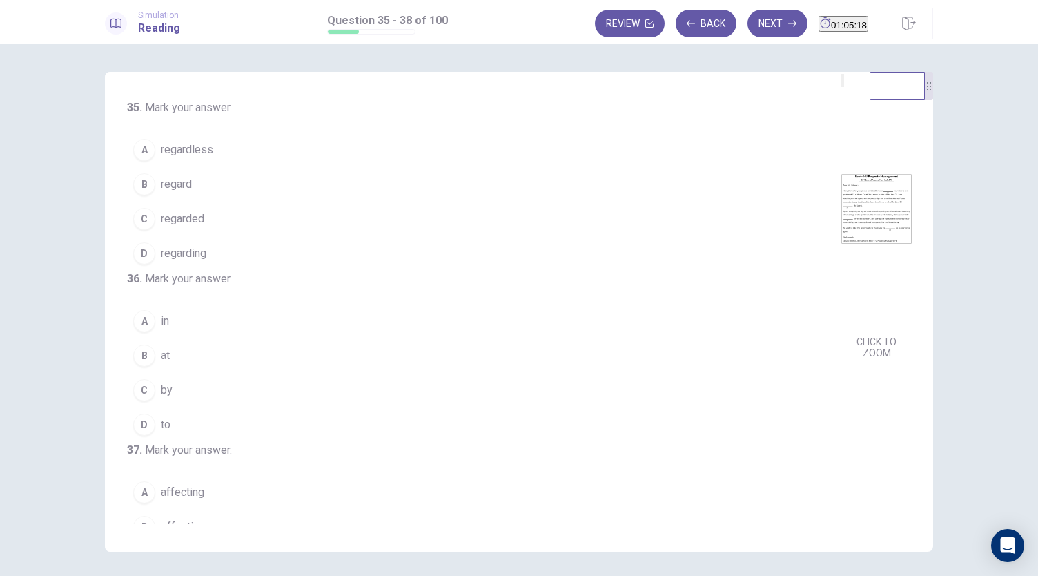
click at [188, 251] on span "regarding" at bounding box center [184, 253] width 46 height 17
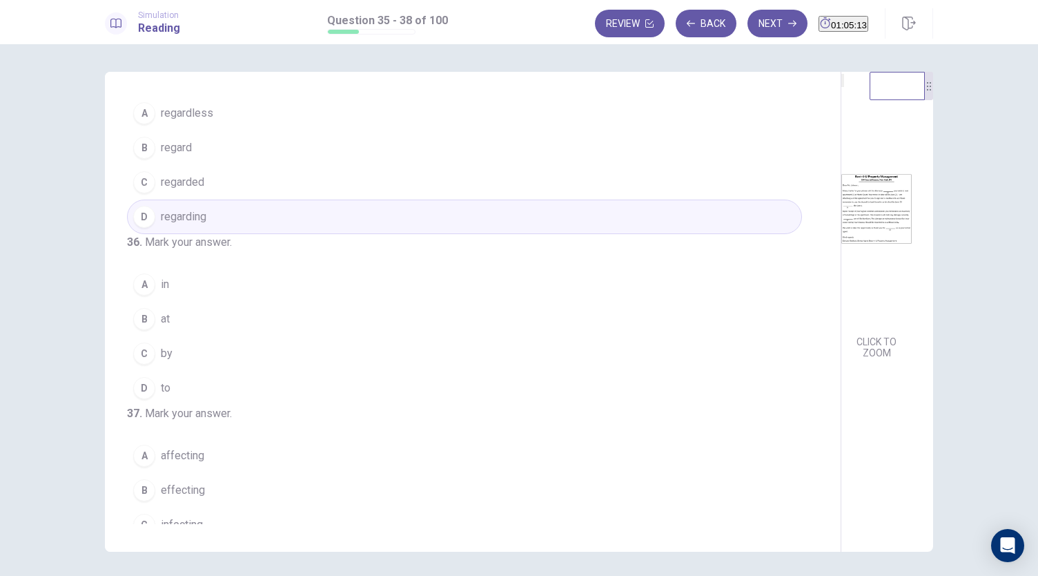
scroll to position [40, 0]
click at [186, 333] on button "B at" at bounding box center [464, 315] width 675 height 35
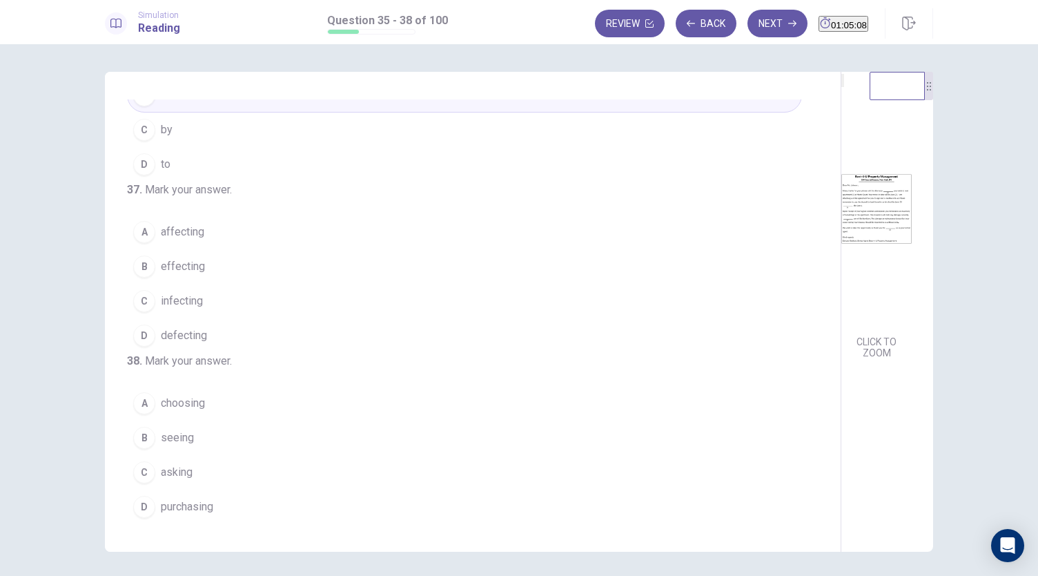
scroll to position [314, 0]
click at [182, 236] on span "affecting" at bounding box center [182, 232] width 43 height 17
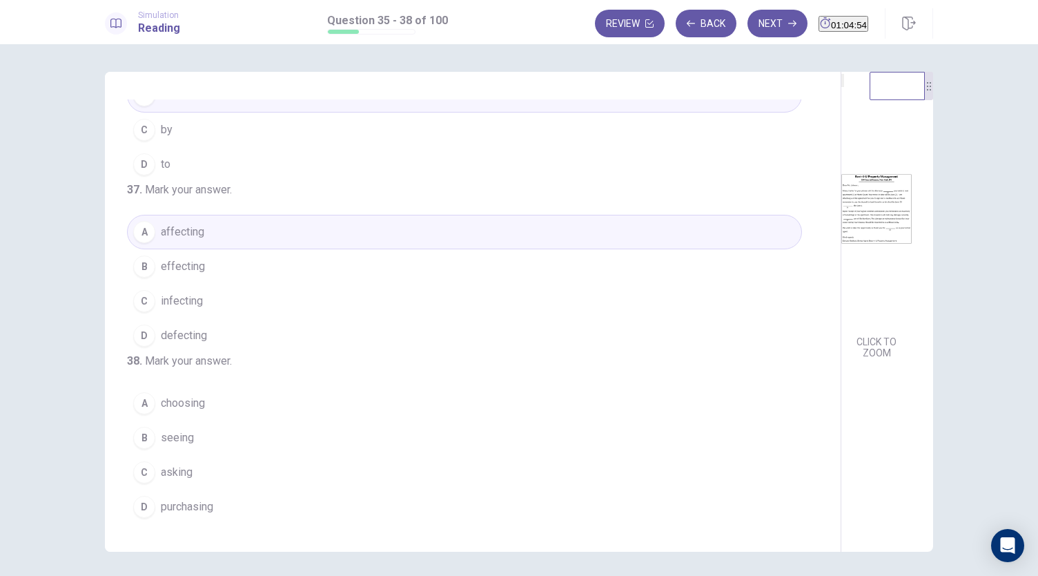
scroll to position [336, 0]
click at [195, 411] on span "choosing" at bounding box center [183, 403] width 44 height 17
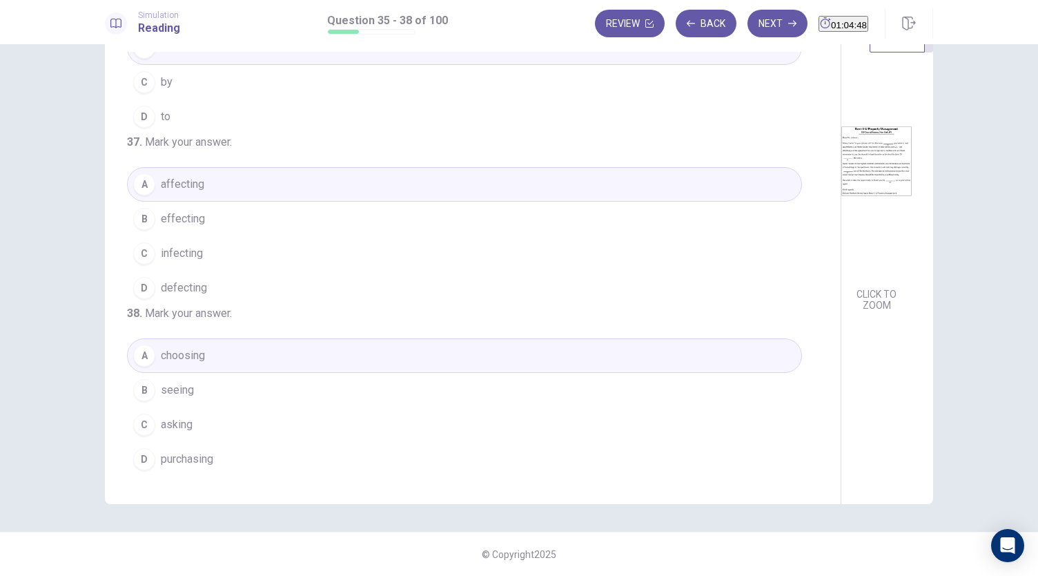
scroll to position [0, 0]
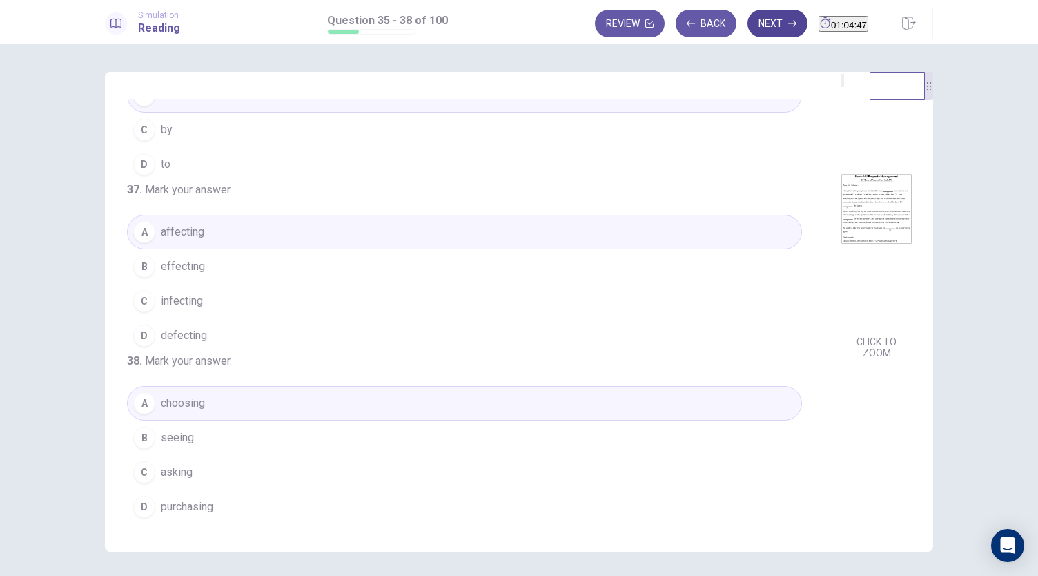
click at [750, 19] on button "Next" at bounding box center [778, 24] width 60 height 28
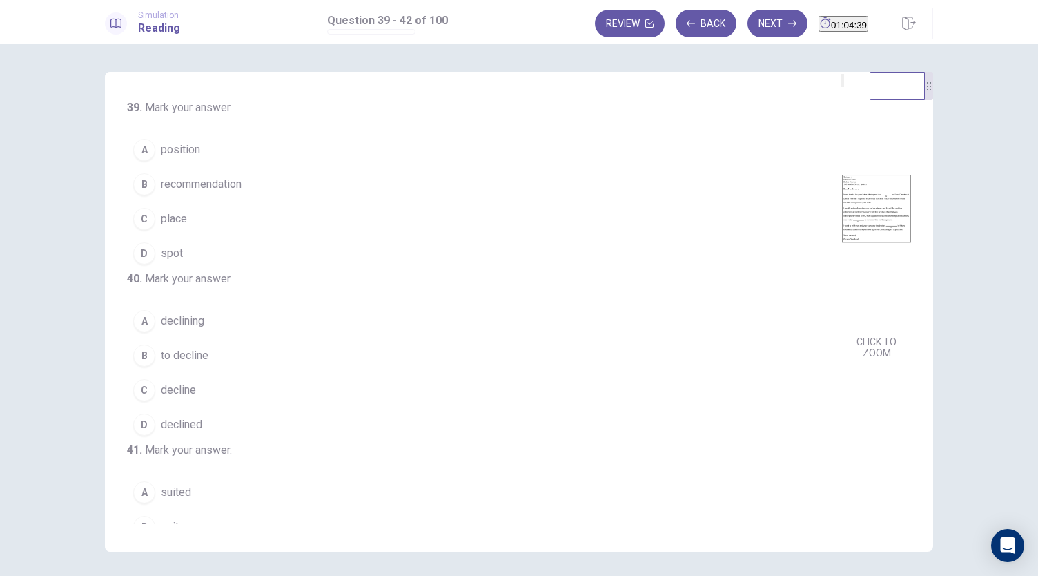
click at [260, 153] on button "A position" at bounding box center [464, 150] width 675 height 35
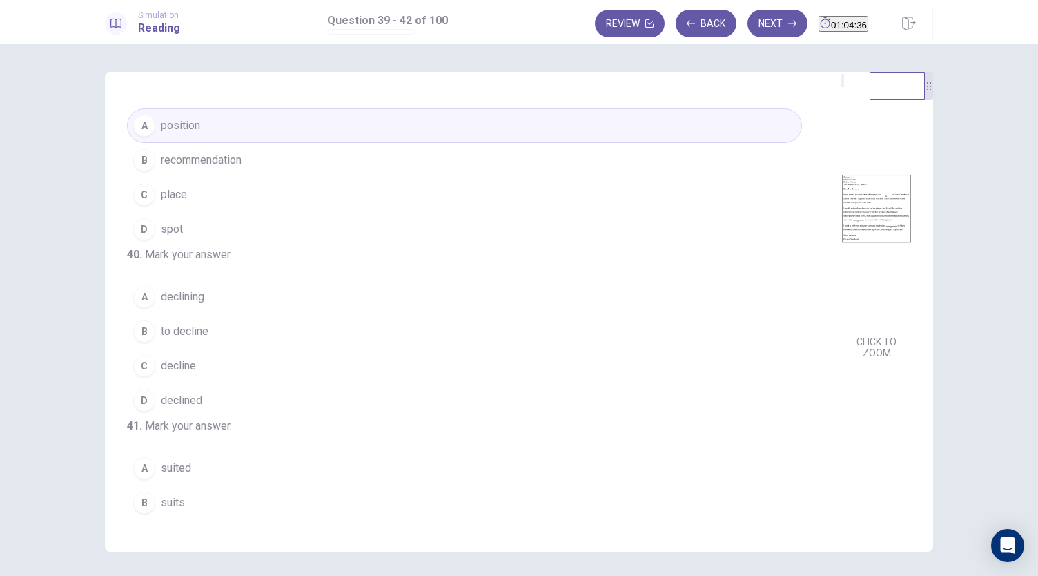
scroll to position [26, 0]
click at [198, 338] on span "to decline" at bounding box center [185, 330] width 48 height 17
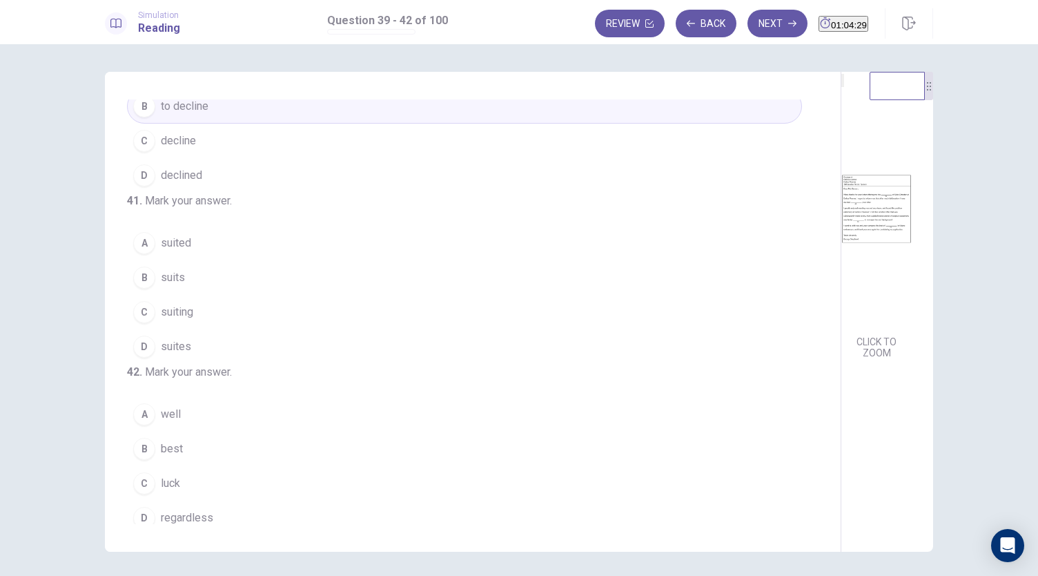
scroll to position [250, 0]
click at [200, 260] on button "A suited" at bounding box center [464, 242] width 675 height 35
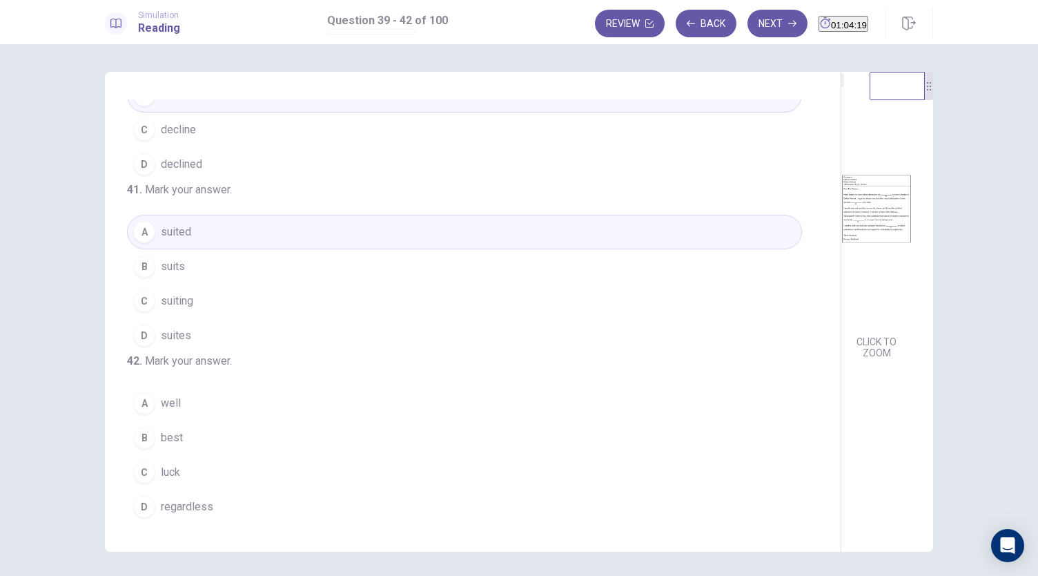
scroll to position [48, 0]
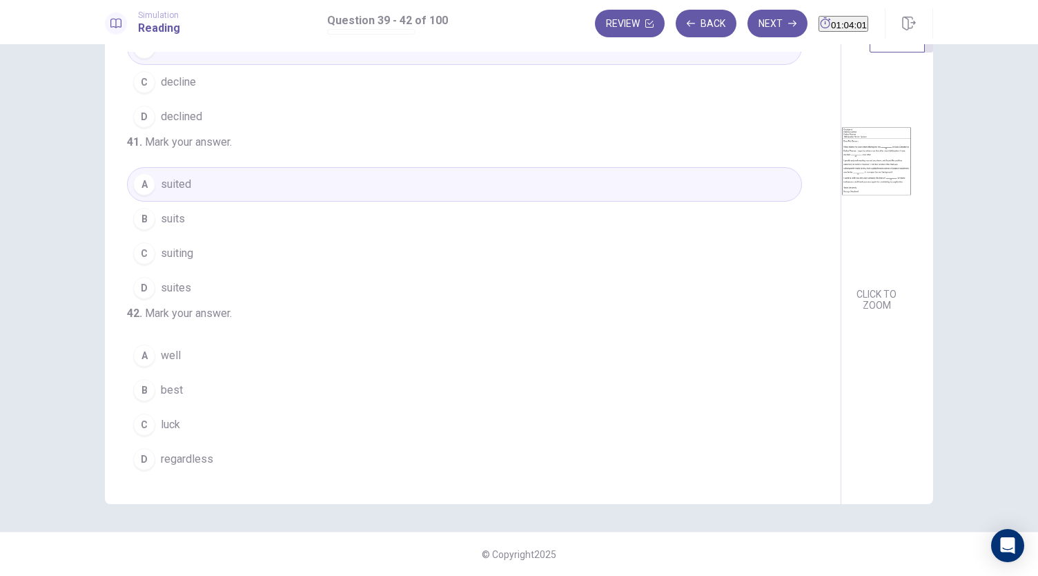
click at [178, 432] on button "C luck" at bounding box center [464, 424] width 675 height 35
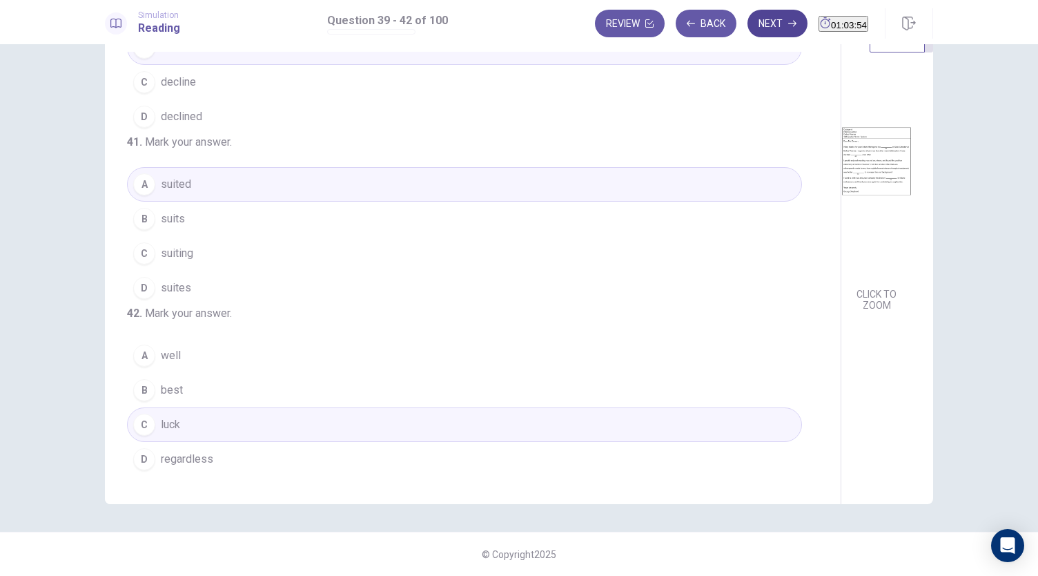
click at [754, 29] on button "Next" at bounding box center [778, 24] width 60 height 28
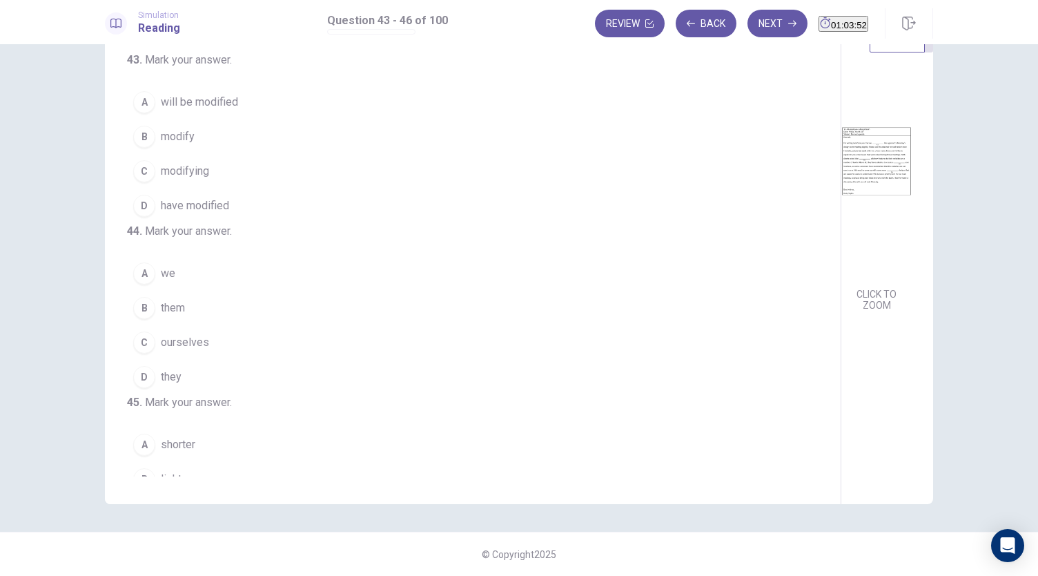
scroll to position [0, 0]
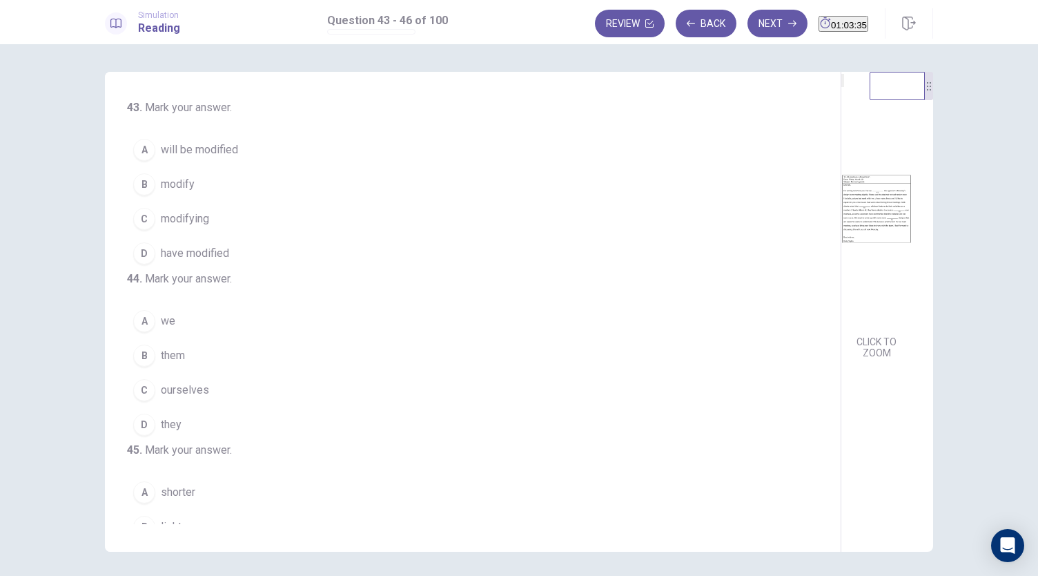
click at [210, 255] on span "have modified" at bounding box center [195, 253] width 68 height 17
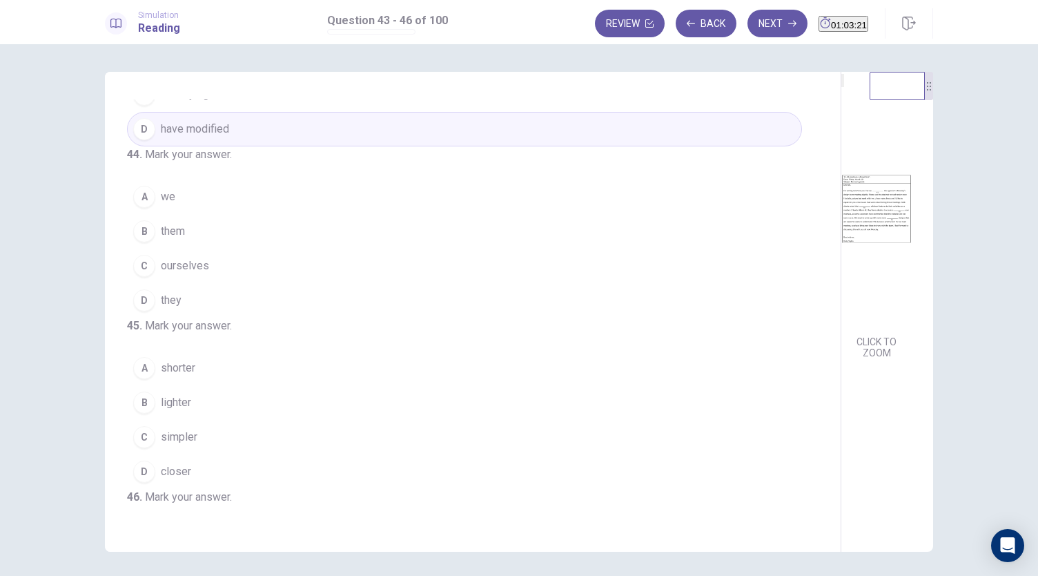
scroll to position [126, 0]
click at [168, 204] on span "we" at bounding box center [168, 195] width 14 height 17
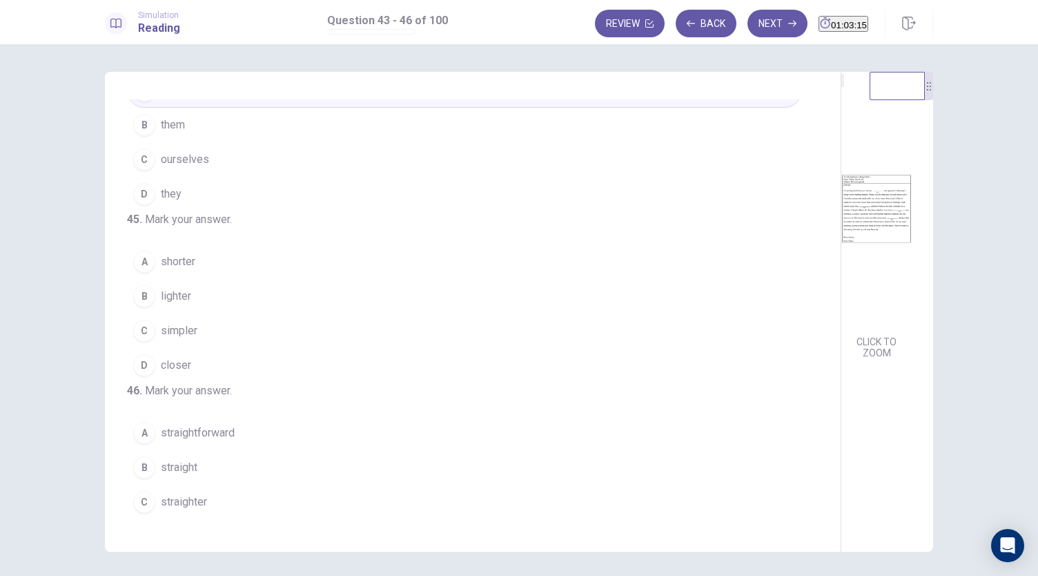
scroll to position [231, 0]
click at [197, 347] on button "C simpler" at bounding box center [464, 330] width 675 height 35
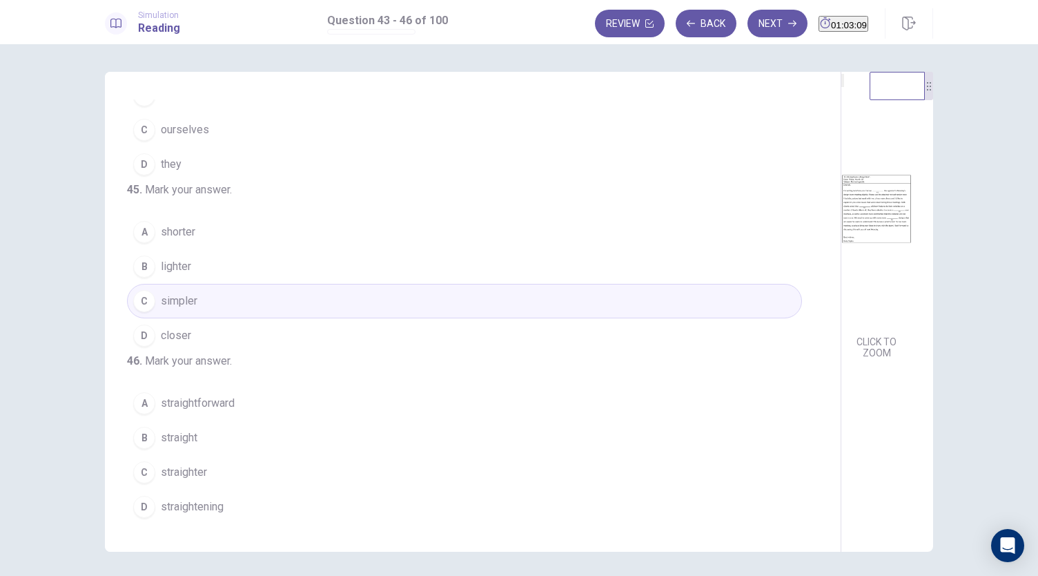
scroll to position [336, 0]
click at [214, 411] on span "straightforward" at bounding box center [198, 403] width 74 height 17
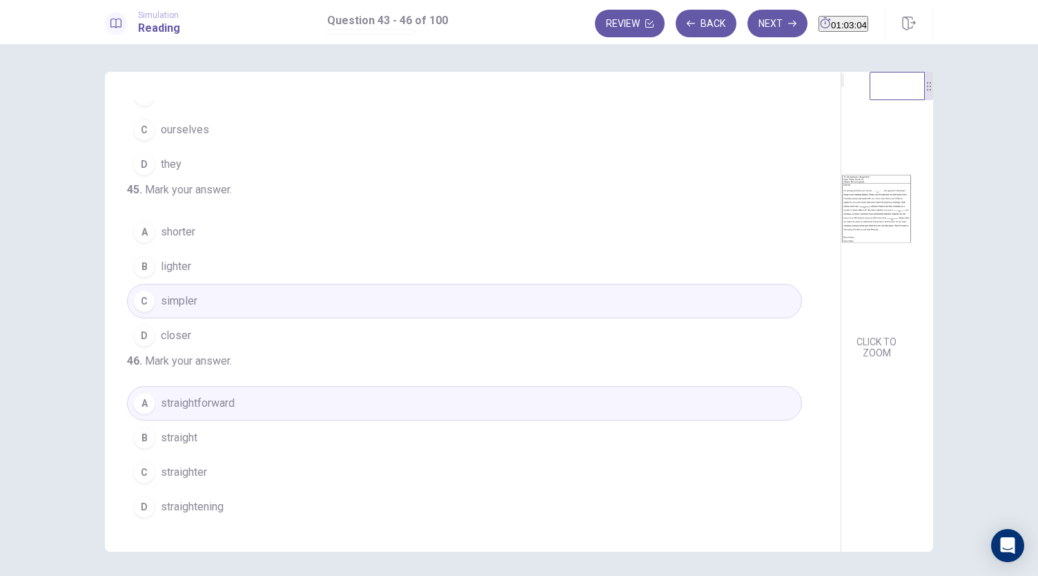
scroll to position [33, 0]
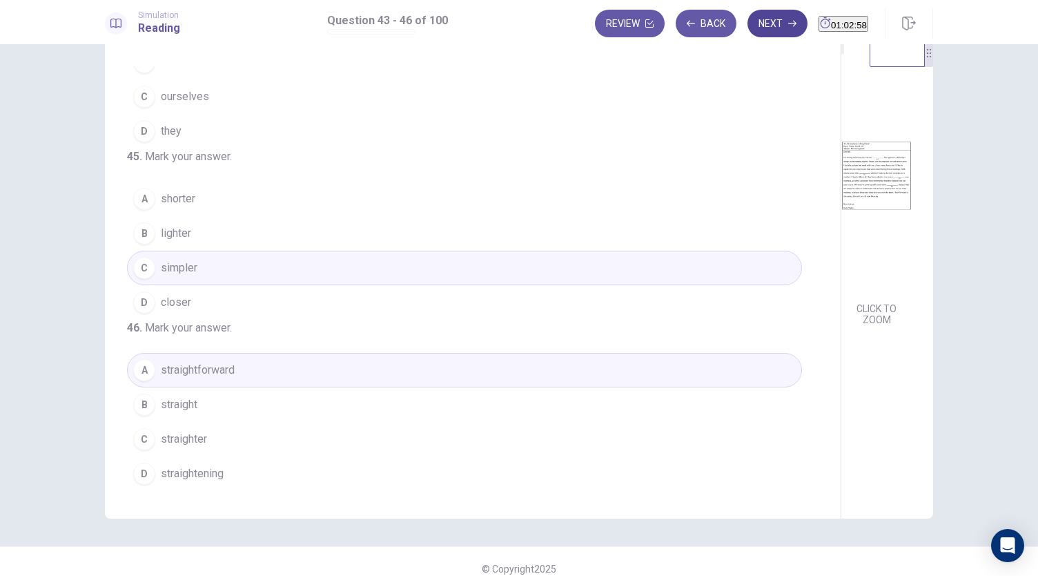
click at [748, 30] on button "Next" at bounding box center [778, 24] width 60 height 28
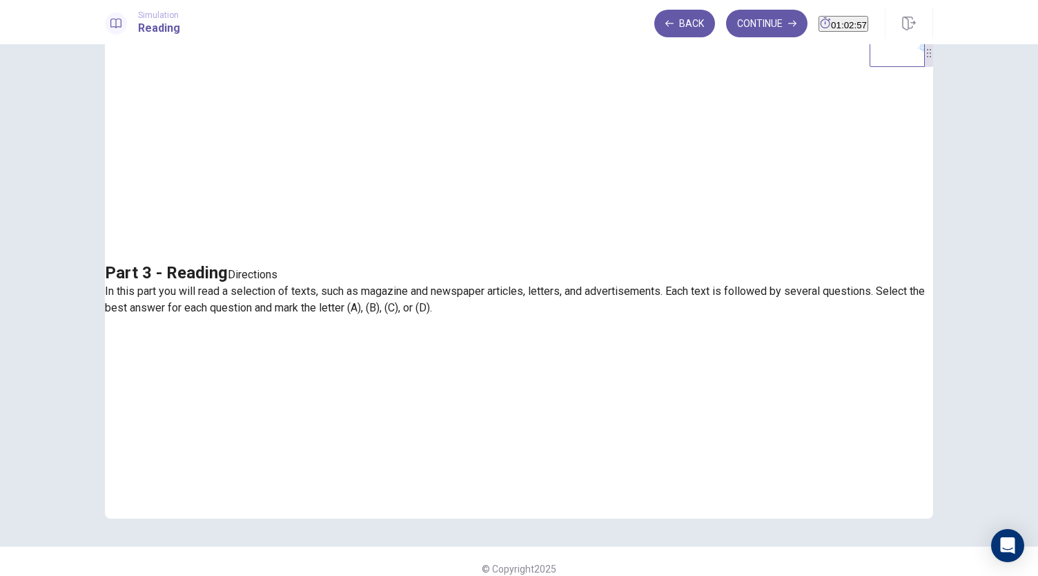
scroll to position [0, 0]
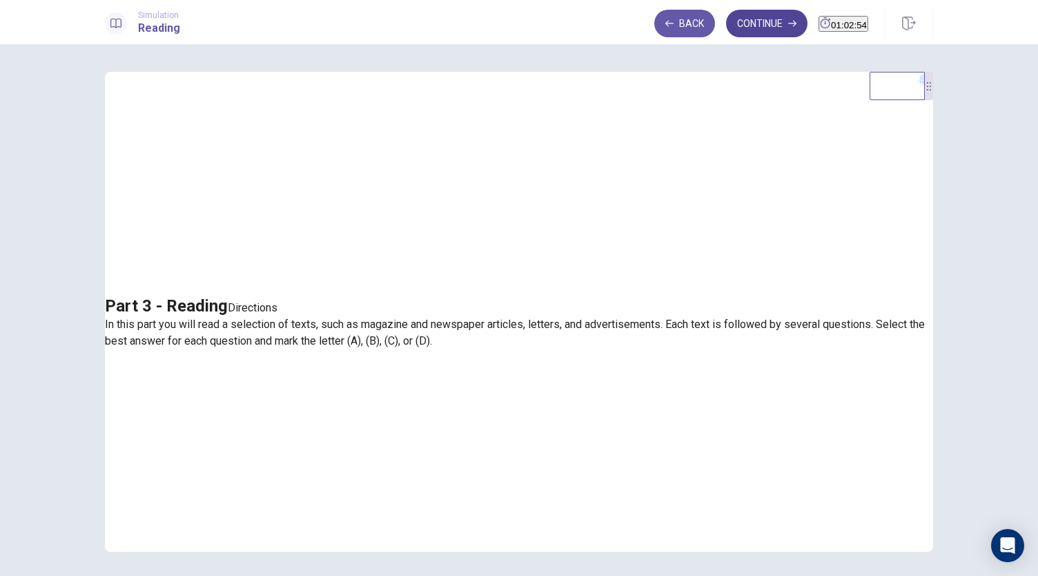
click at [746, 20] on button "Continue" at bounding box center [766, 24] width 81 height 28
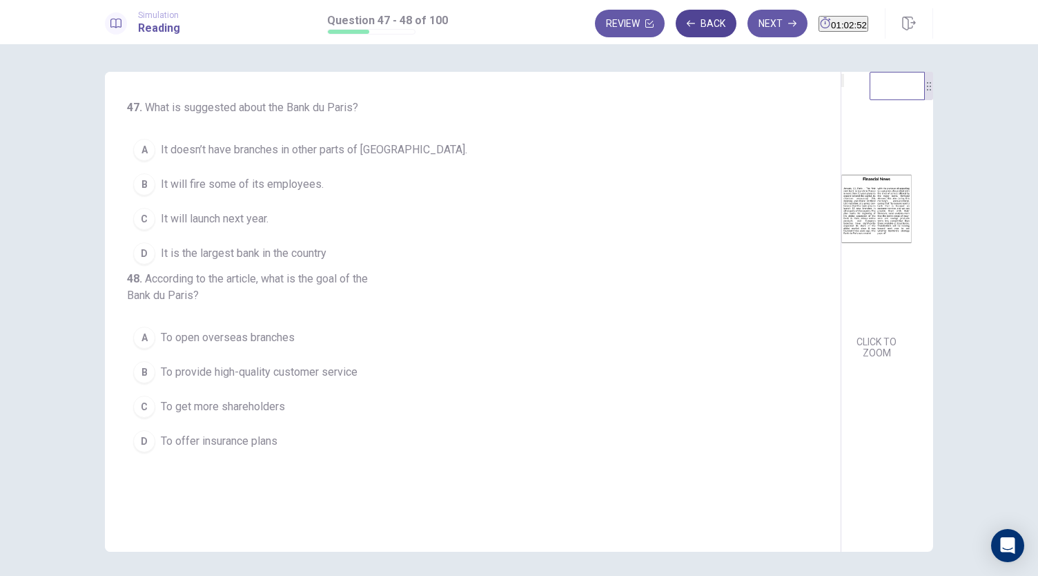
click at [695, 21] on button "Back" at bounding box center [706, 24] width 61 height 28
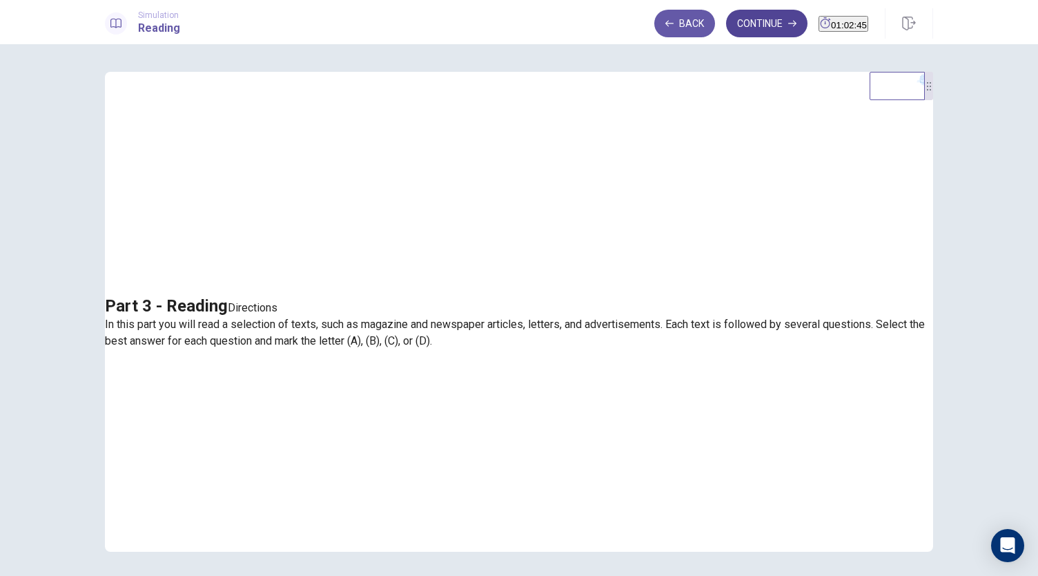
click at [744, 26] on button "Continue" at bounding box center [766, 24] width 81 height 28
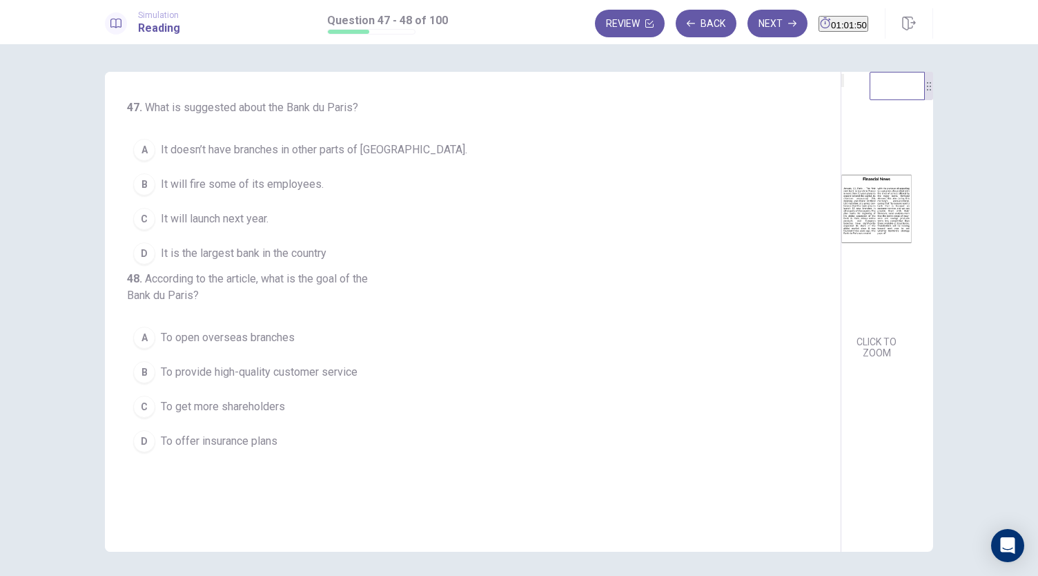
click at [268, 220] on span "It will launch next year." at bounding box center [215, 219] width 108 height 17
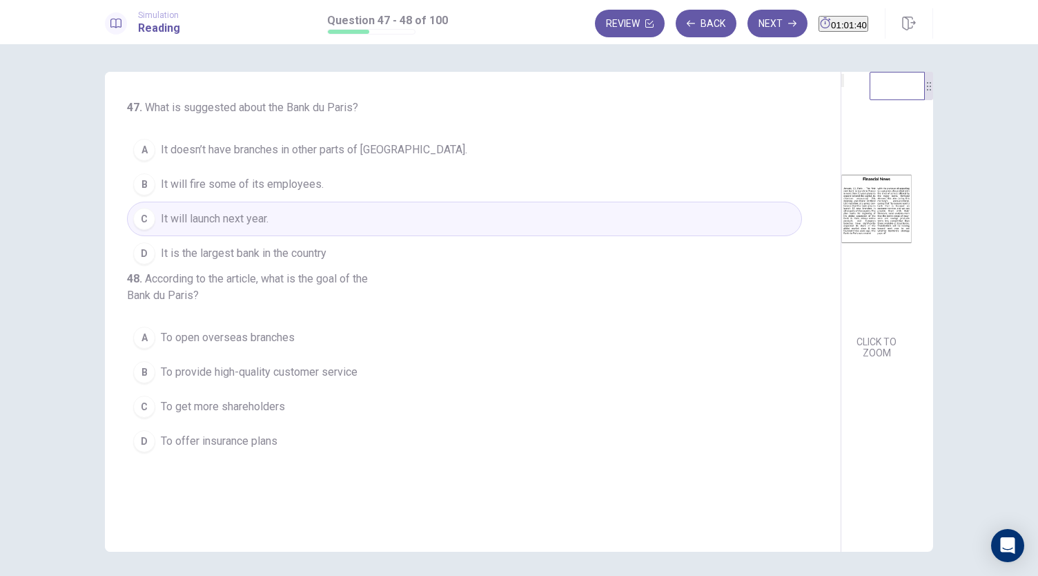
click at [257, 248] on span "It is the largest bank in the country" at bounding box center [244, 253] width 166 height 17
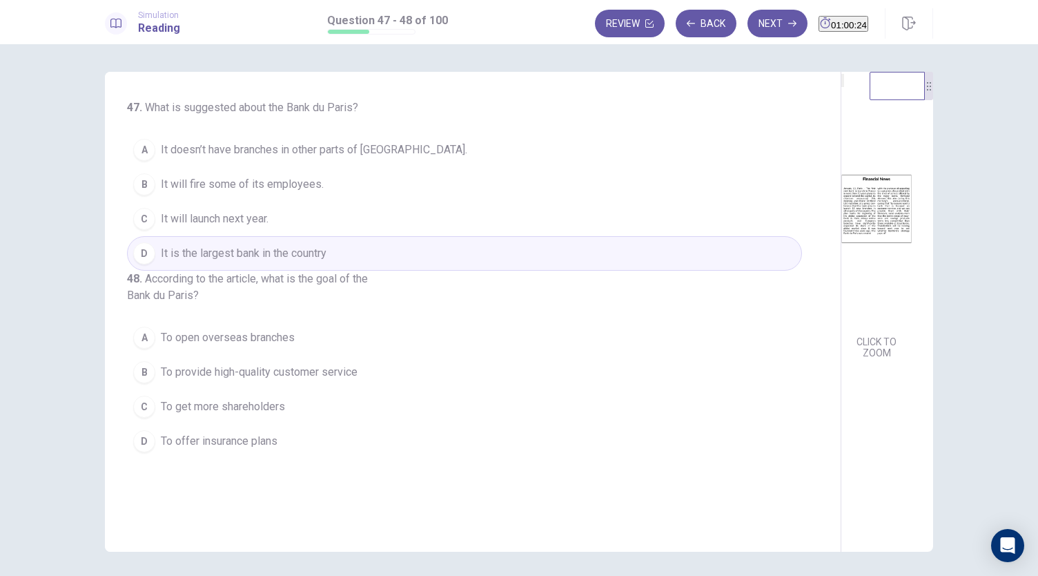
click at [257, 220] on span "It will launch next year." at bounding box center [215, 219] width 108 height 17
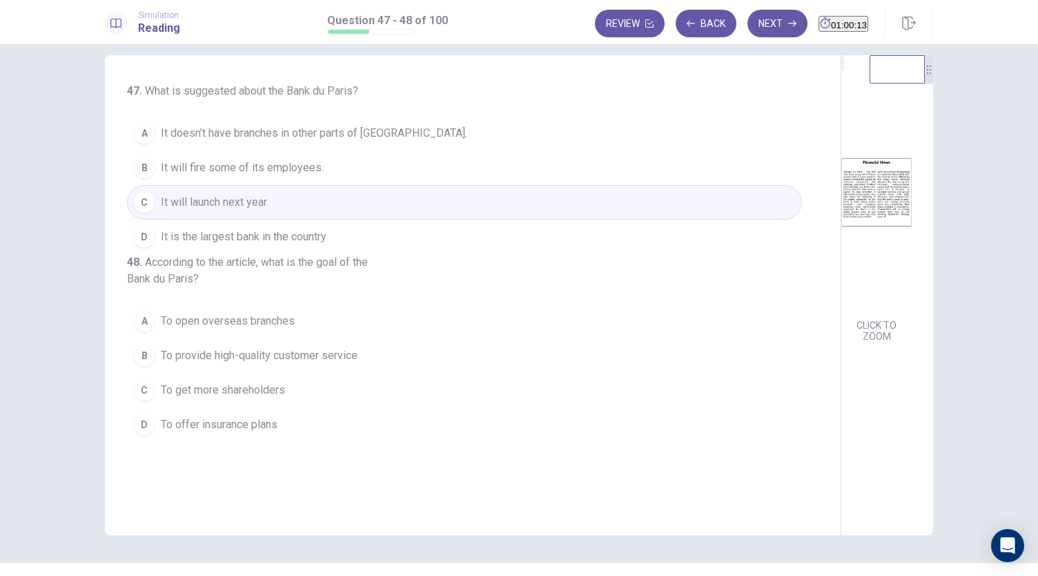
scroll to position [17, 0]
click at [260, 363] on span "To provide high-quality customer service" at bounding box center [259, 355] width 197 height 17
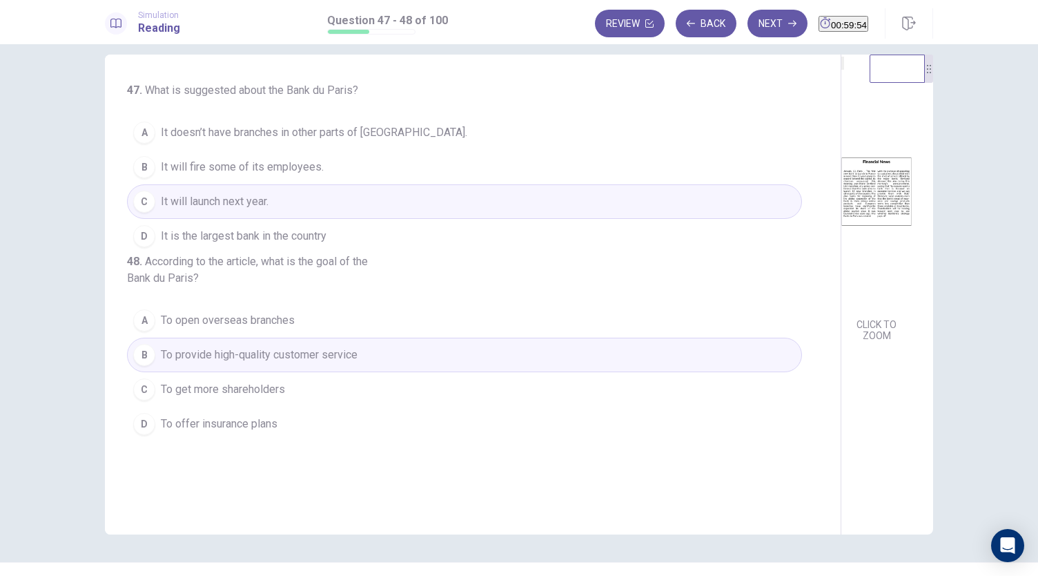
scroll to position [0, 0]
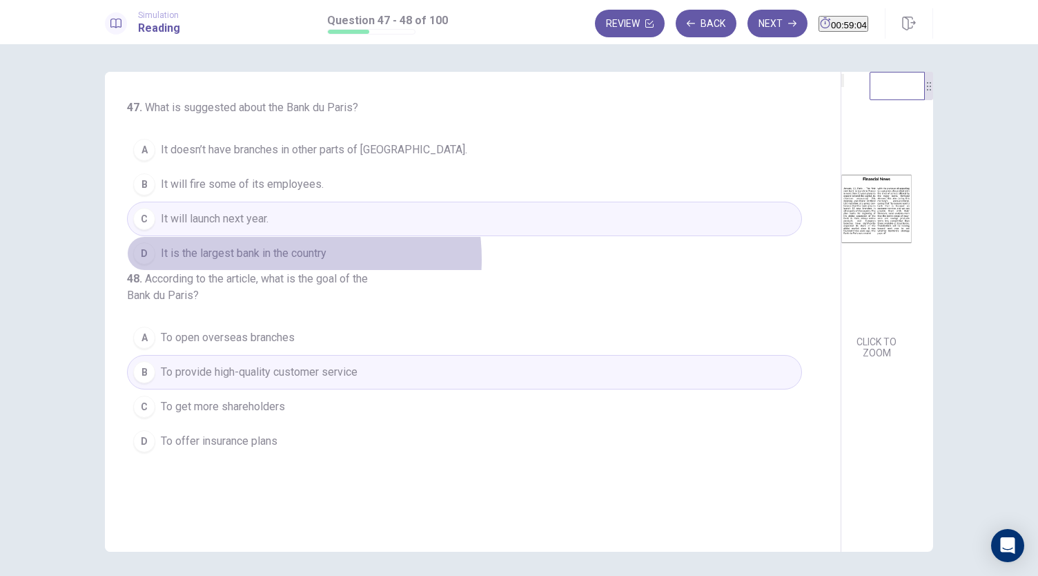
click at [279, 258] on span "It is the largest bank in the country" at bounding box center [244, 253] width 166 height 17
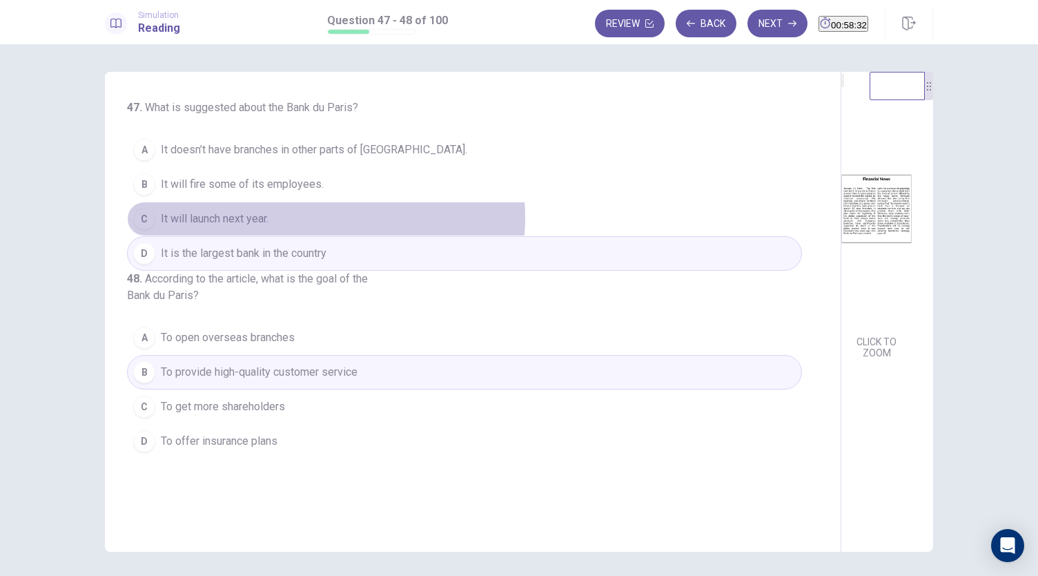
click at [322, 216] on button "C It will launch next year." at bounding box center [464, 219] width 675 height 35
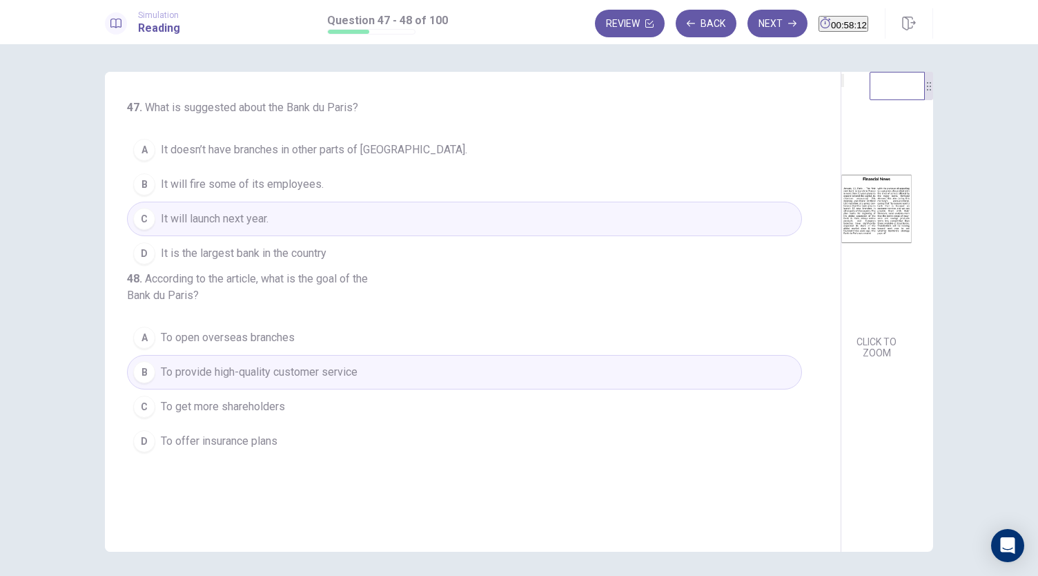
click at [313, 257] on span "It is the largest bank in the country" at bounding box center [244, 253] width 166 height 17
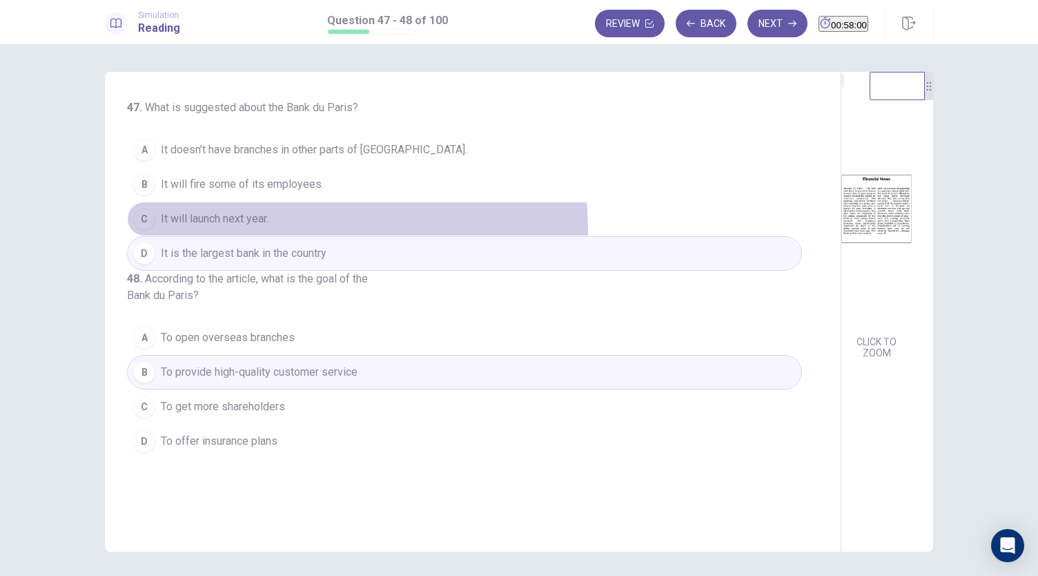
click at [353, 227] on button "C It will launch next year." at bounding box center [464, 219] width 675 height 35
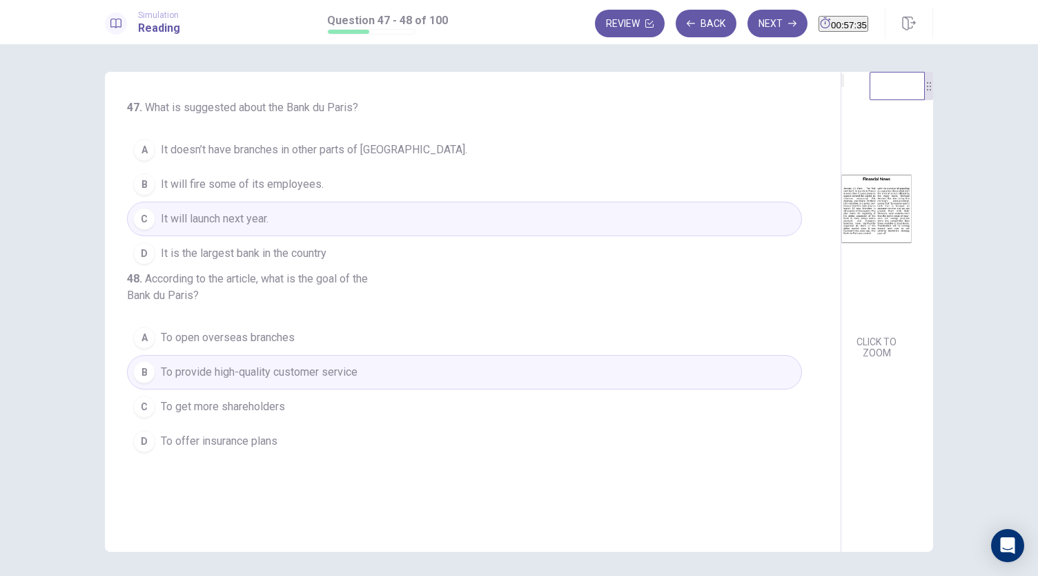
click at [329, 149] on span "It doesn’t have branches in other parts of [GEOGRAPHIC_DATA]." at bounding box center [314, 150] width 307 height 17
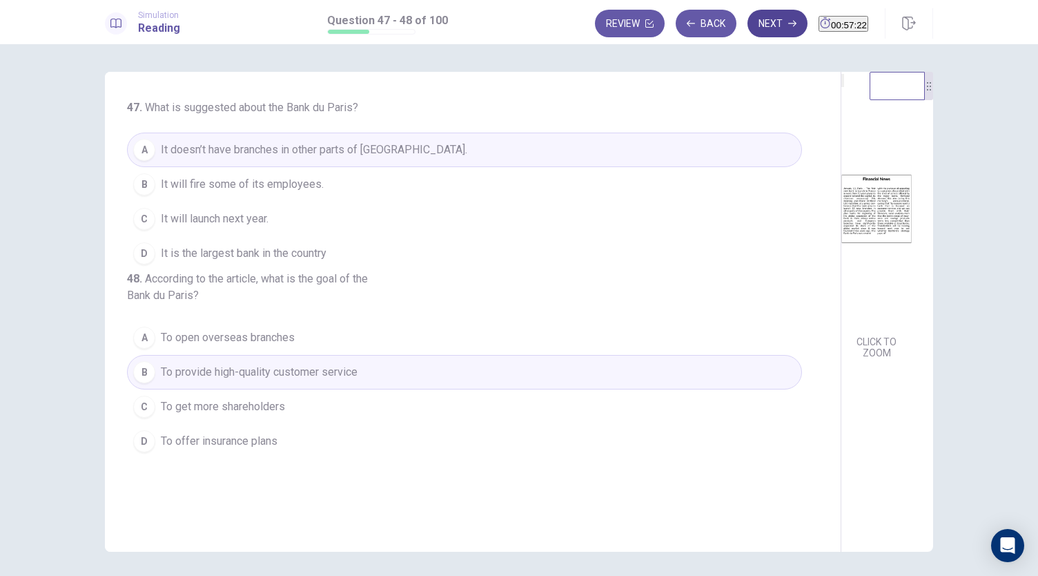
click at [748, 27] on button "Next" at bounding box center [778, 24] width 60 height 28
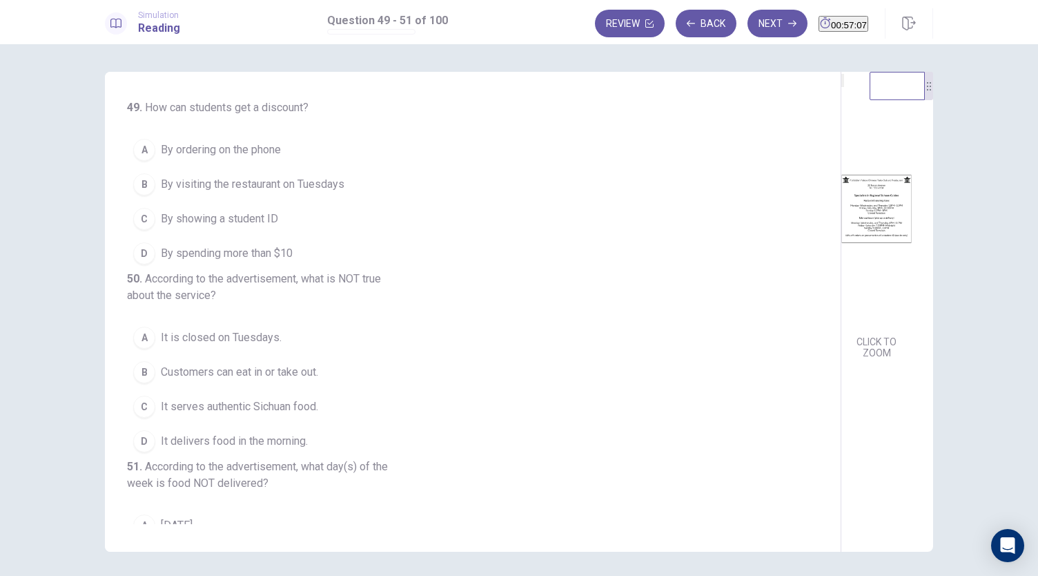
click at [242, 218] on span "By showing a student ID" at bounding box center [219, 219] width 117 height 17
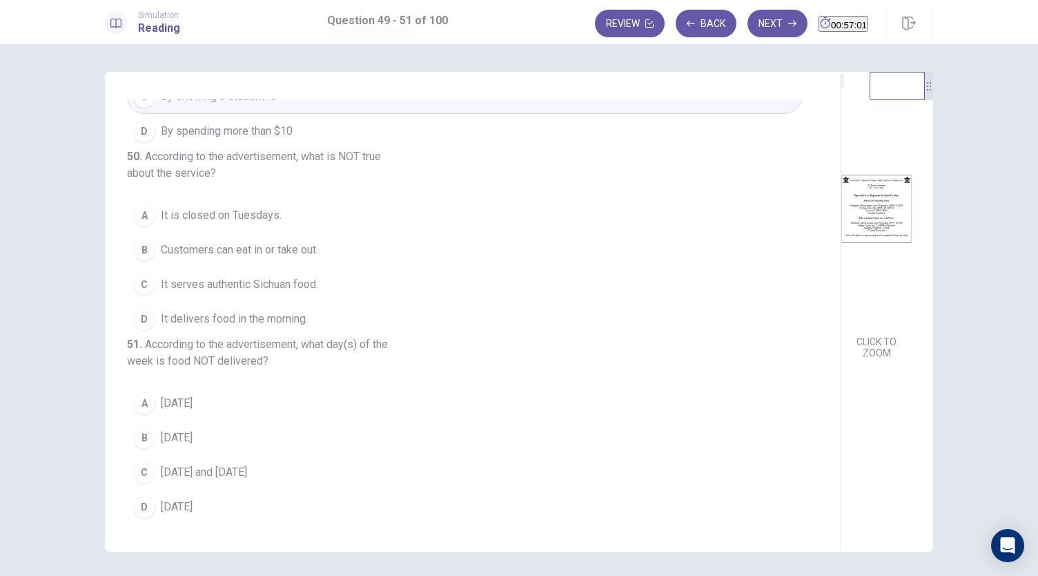
scroll to position [171, 0]
click at [242, 311] on span "It delivers food in the morning." at bounding box center [234, 319] width 147 height 17
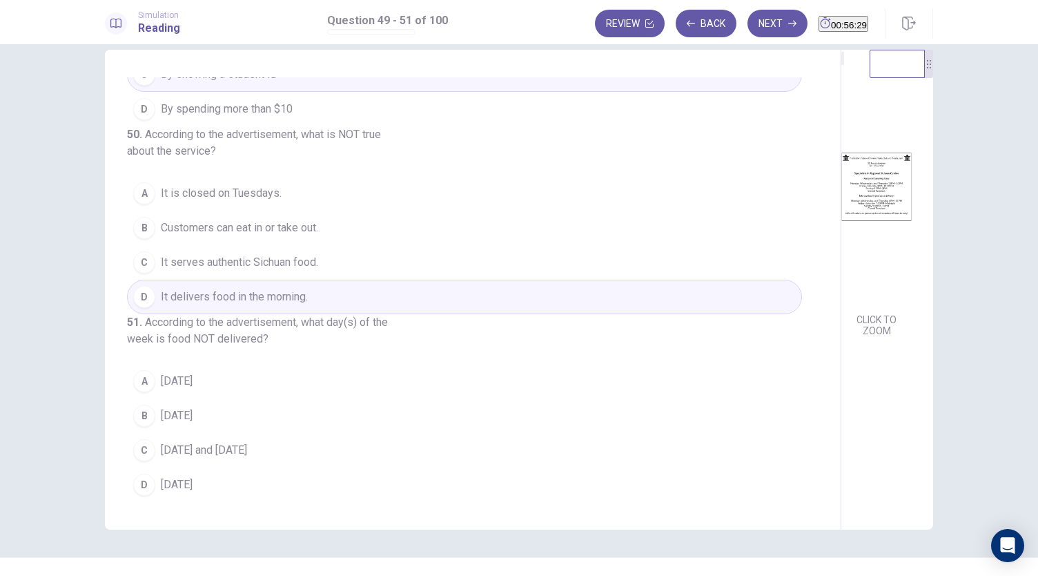
scroll to position [48, 0]
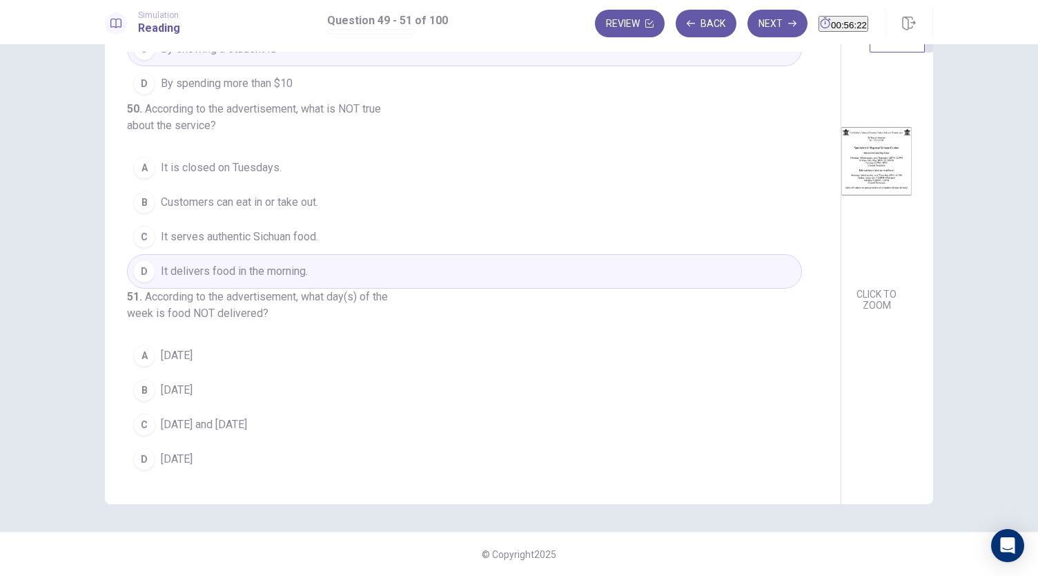
click at [194, 365] on button "A [DATE]" at bounding box center [464, 355] width 675 height 35
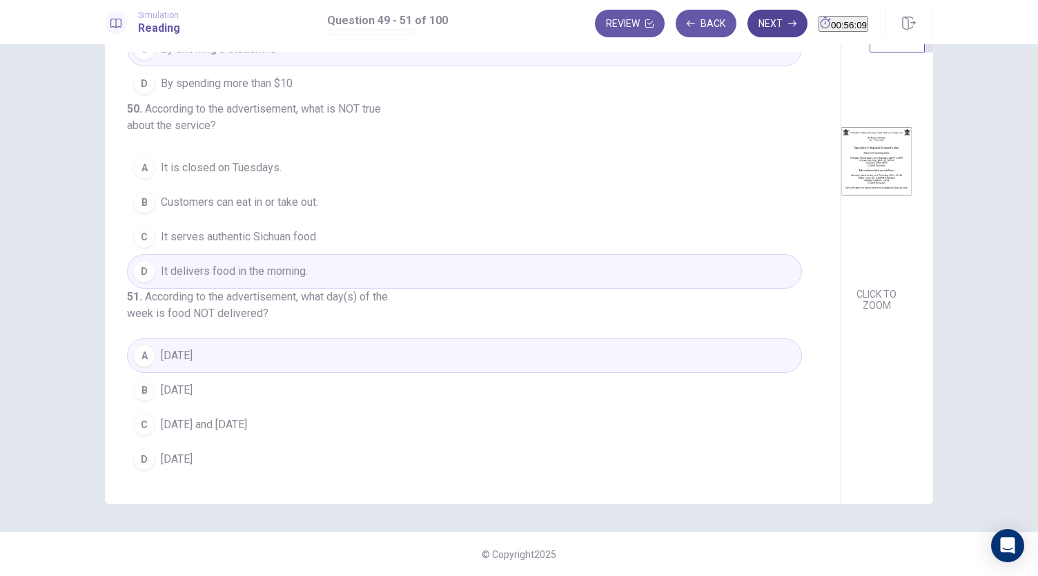
click at [754, 23] on button "Next" at bounding box center [778, 24] width 60 height 28
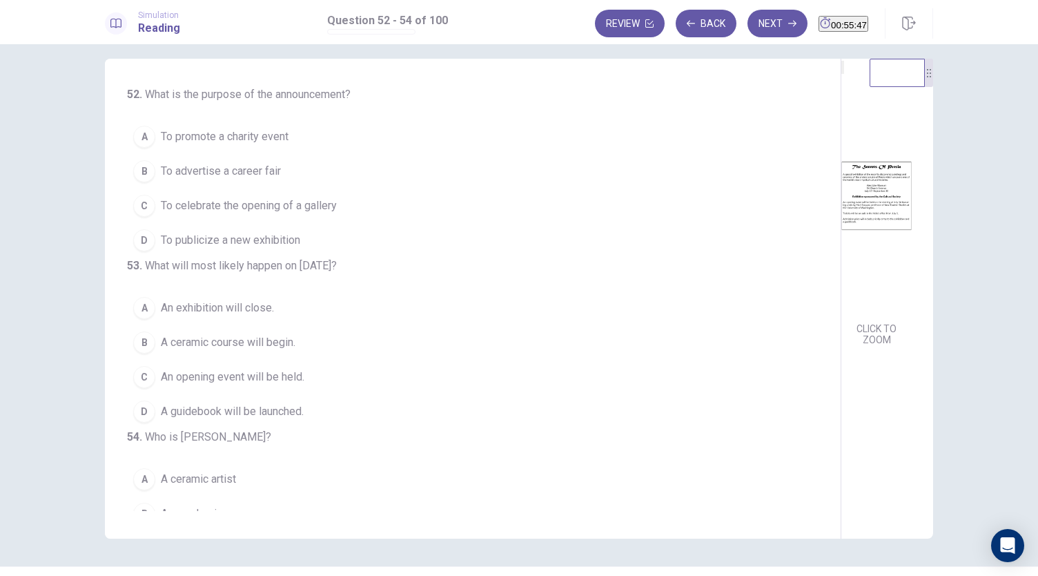
scroll to position [0, 0]
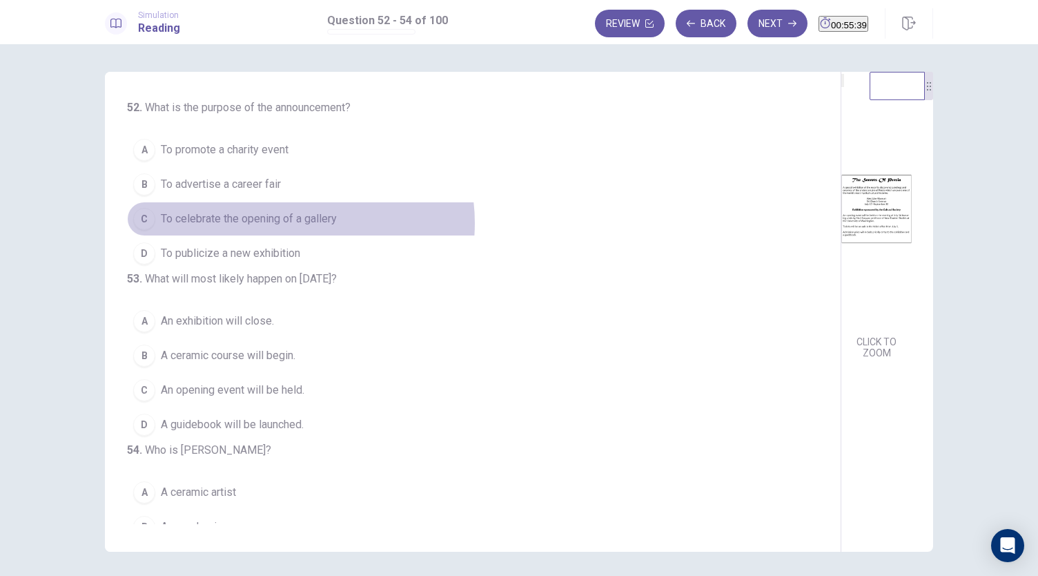
click at [290, 222] on span "To celebrate the opening of a gallery" at bounding box center [249, 219] width 176 height 17
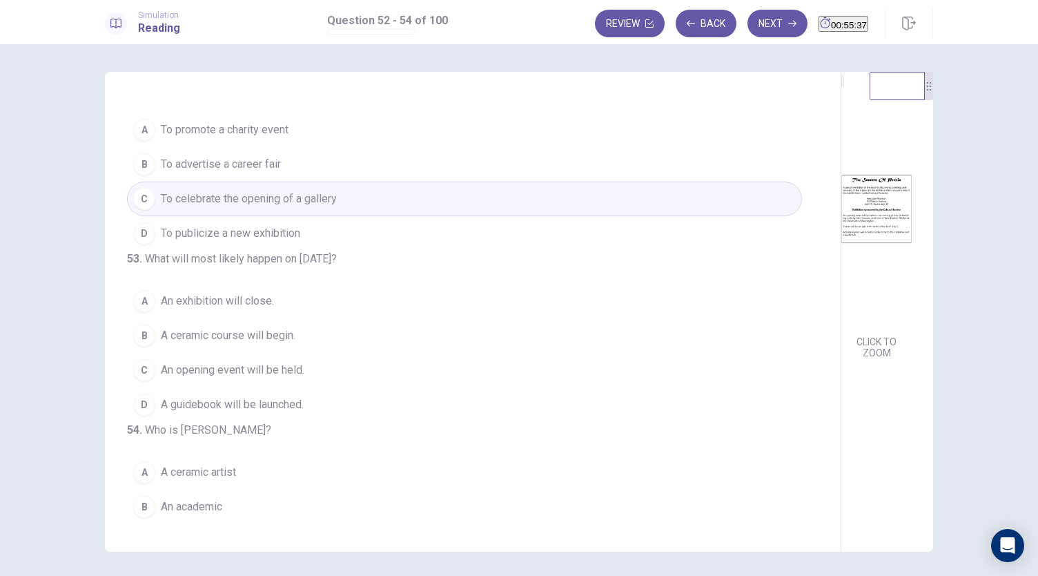
scroll to position [19, 0]
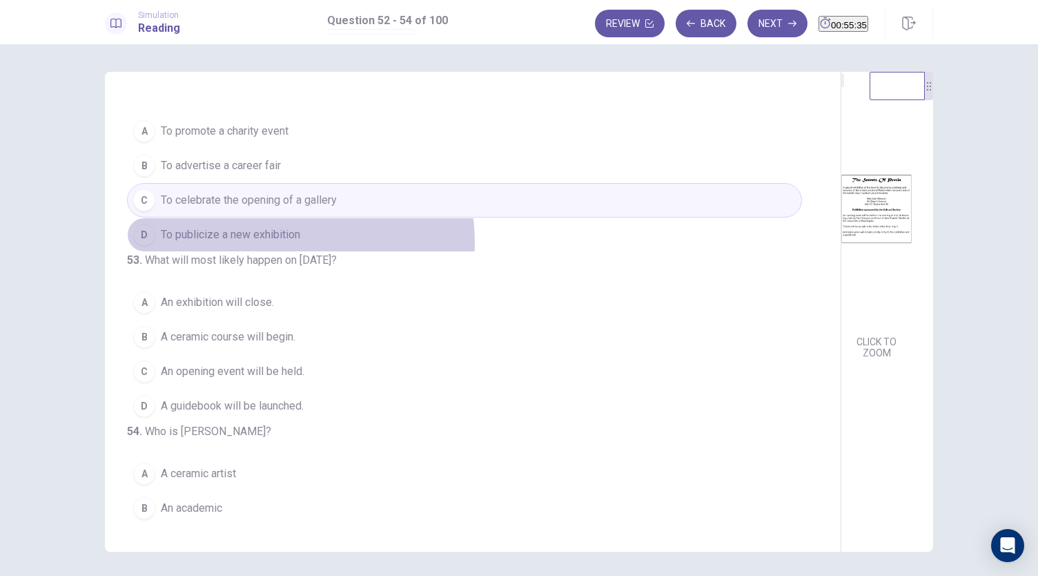
click at [276, 241] on span "To publicize a new exhibition" at bounding box center [230, 234] width 139 height 17
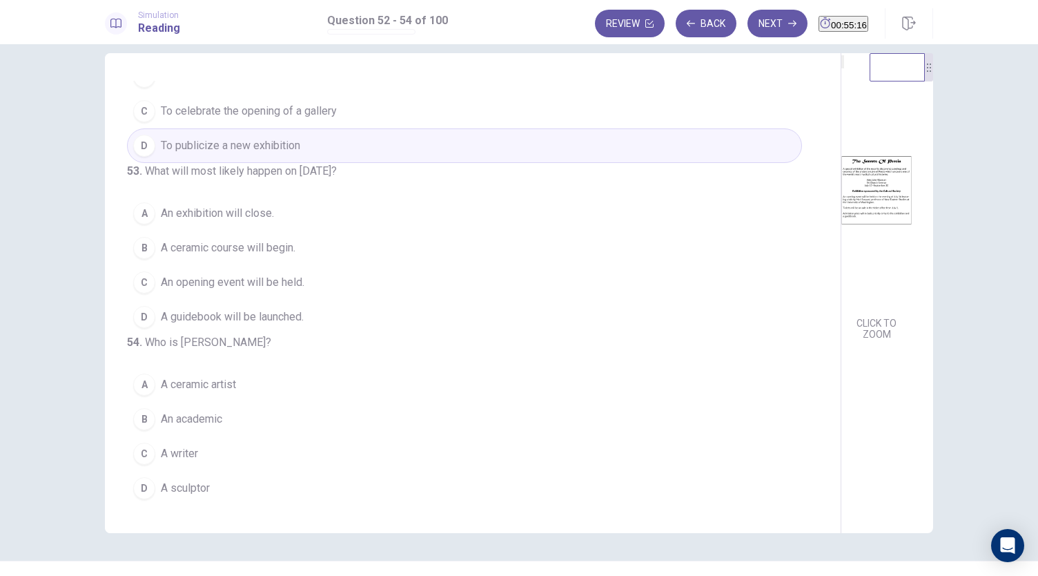
click at [255, 205] on span "An exhibition will close." at bounding box center [217, 213] width 113 height 17
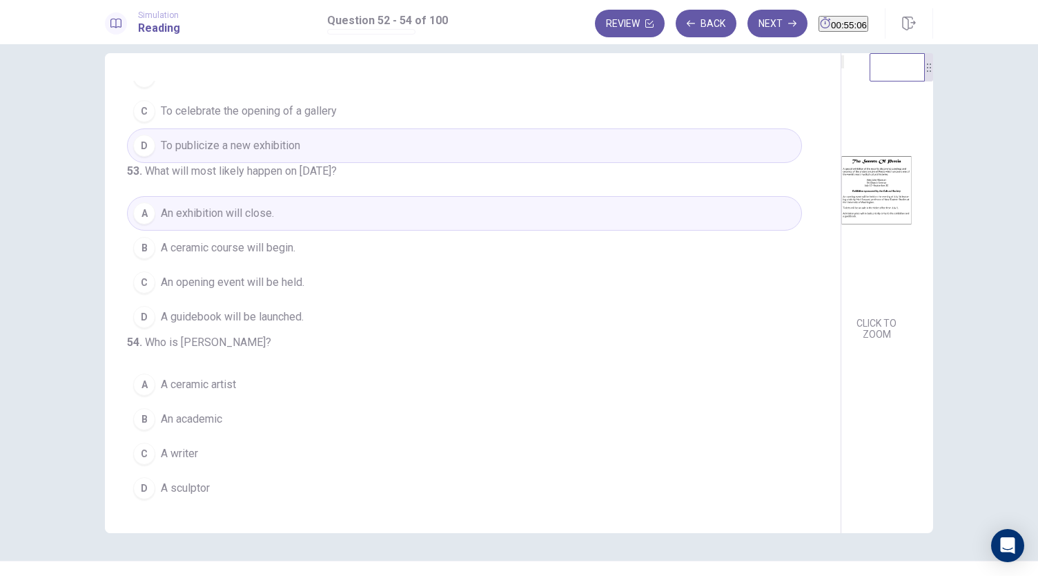
scroll to position [48, 0]
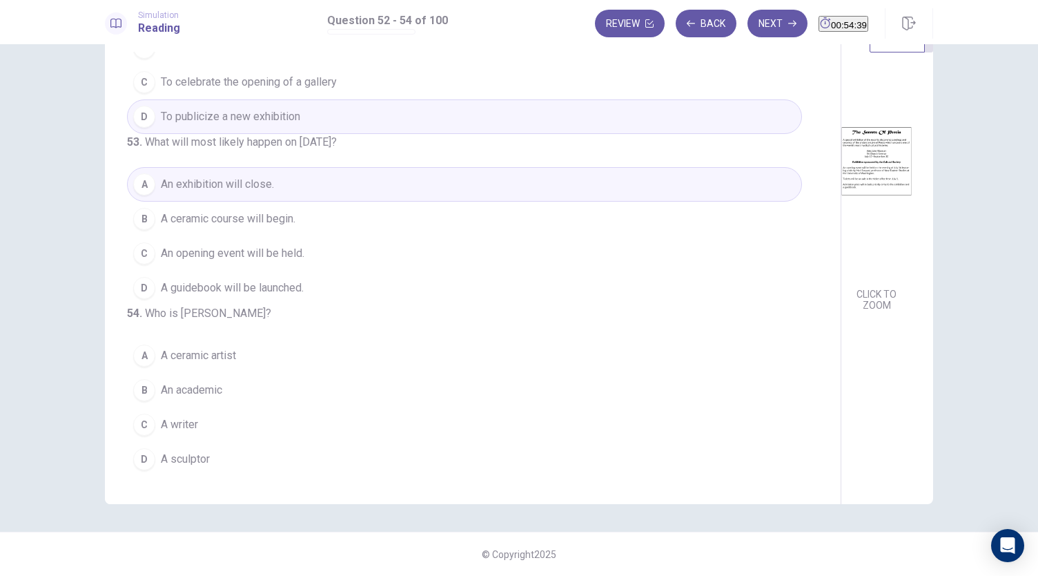
click at [204, 394] on span "An academic" at bounding box center [191, 390] width 61 height 17
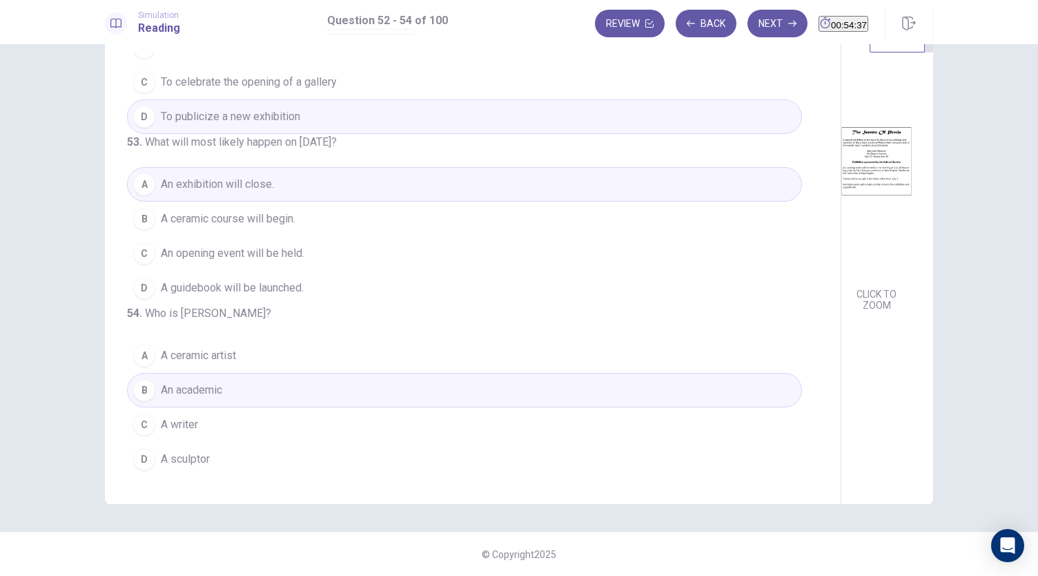
scroll to position [0, 0]
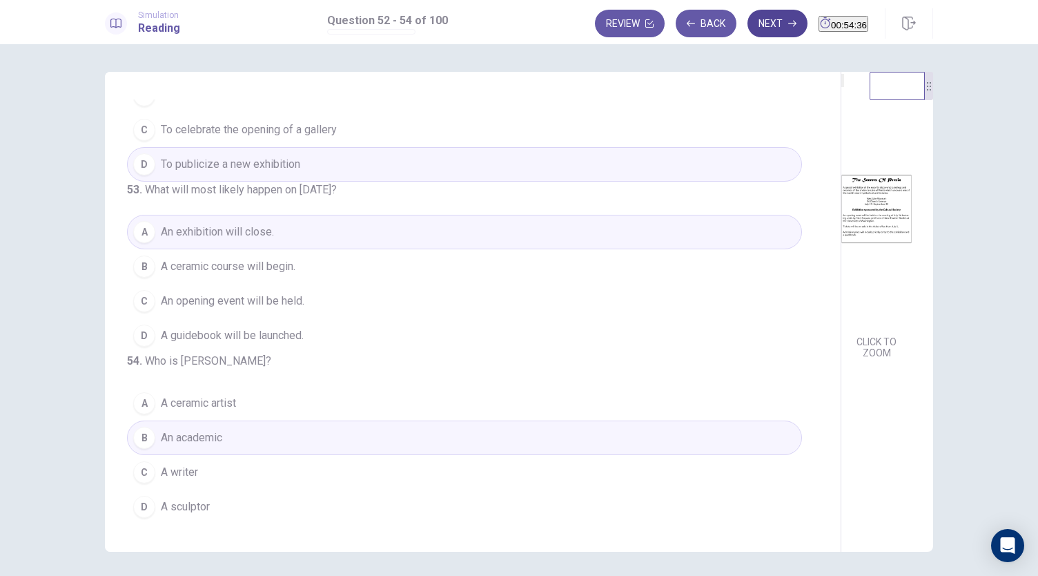
click at [759, 27] on button "Next" at bounding box center [778, 24] width 60 height 28
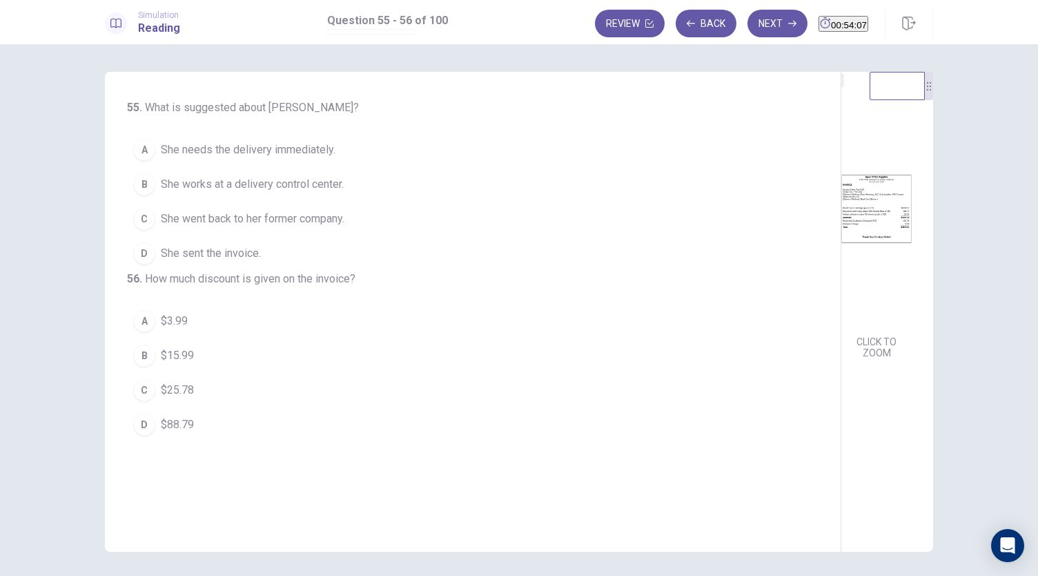
click at [298, 190] on span "She works at a delivery control center." at bounding box center [252, 184] width 183 height 17
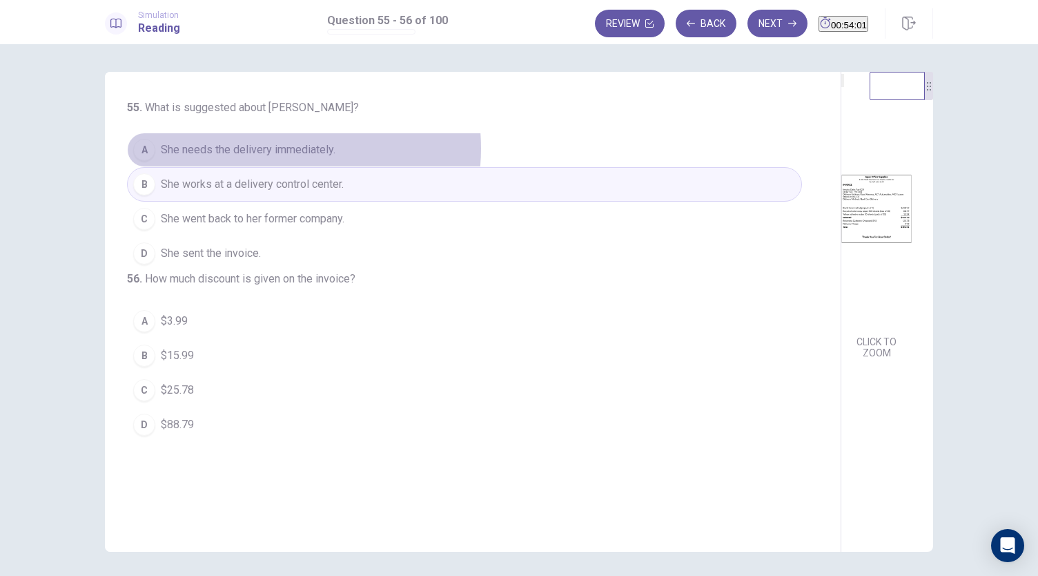
click at [268, 148] on span "She needs the delivery immediately." at bounding box center [248, 150] width 175 height 17
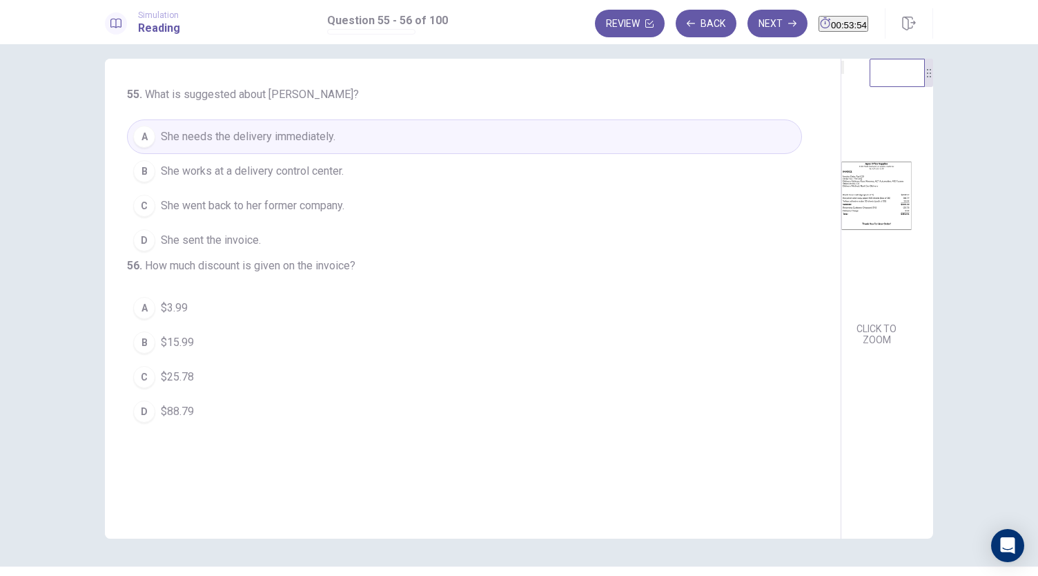
scroll to position [48, 0]
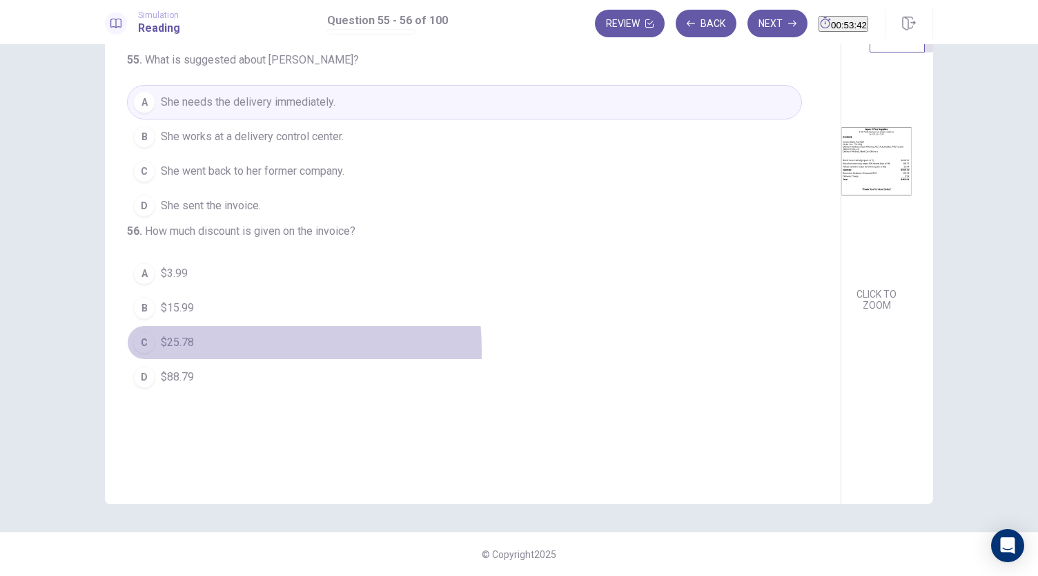
click at [186, 360] on button "C $25.78" at bounding box center [464, 342] width 675 height 35
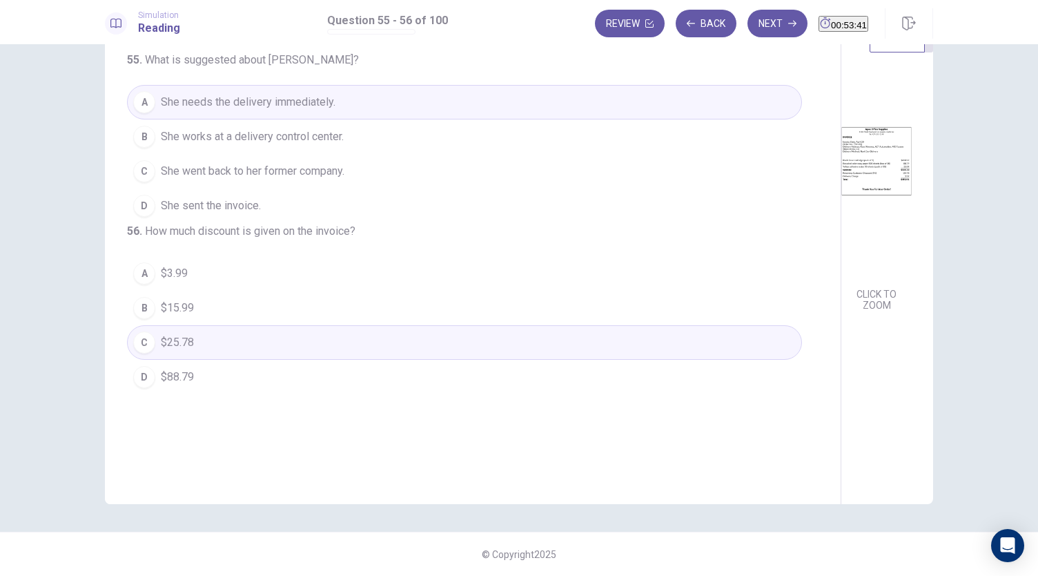
scroll to position [0, 0]
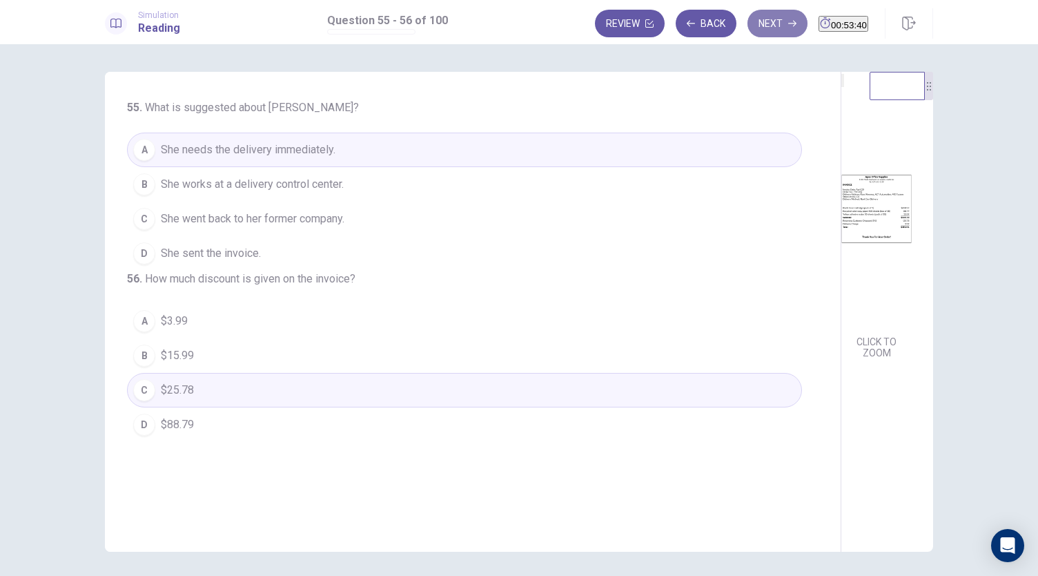
click at [750, 21] on button "Next" at bounding box center [778, 24] width 60 height 28
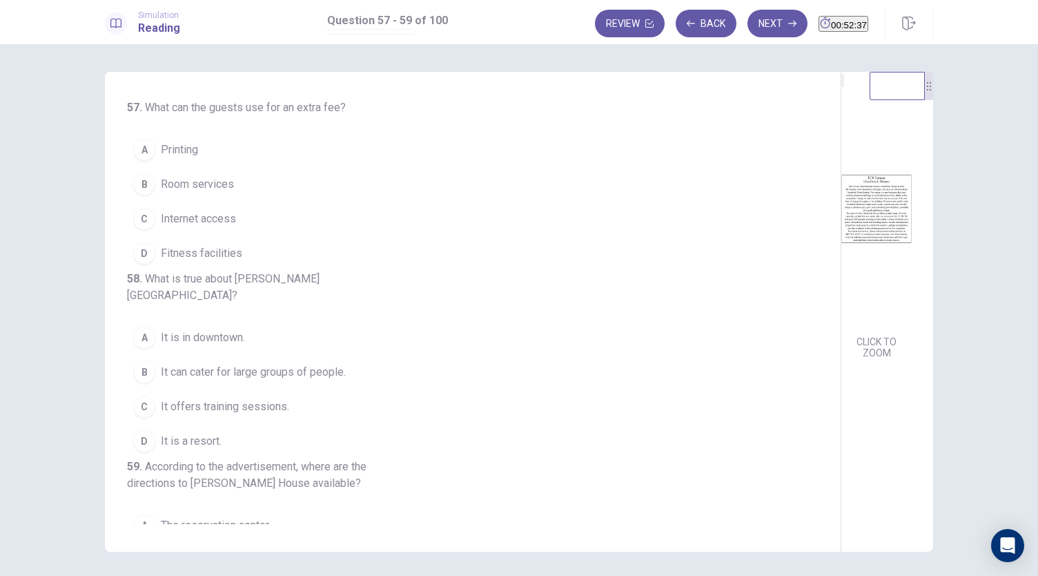
click at [197, 249] on span "Fitness facilities" at bounding box center [201, 253] width 81 height 17
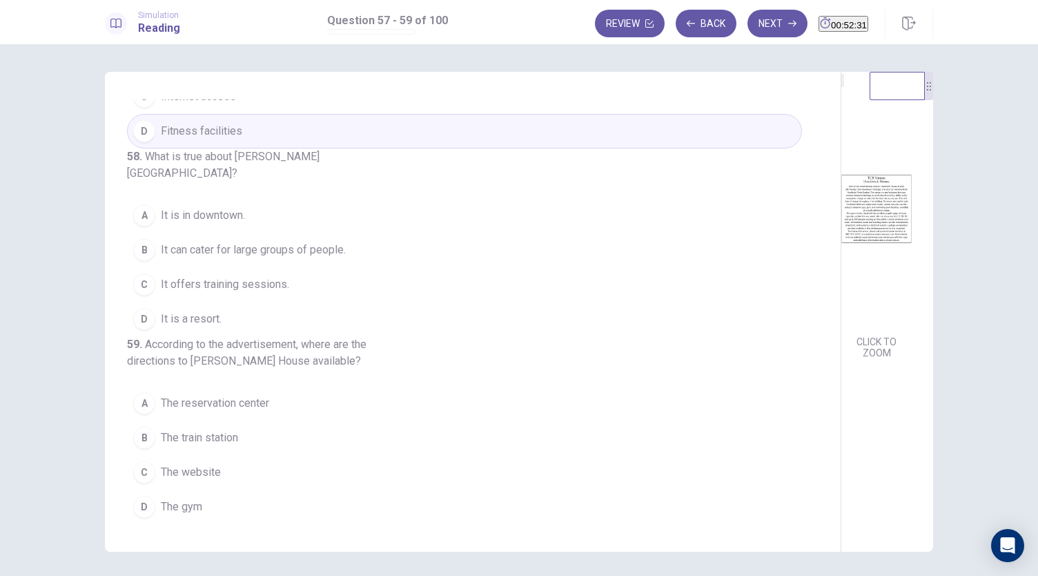
scroll to position [155, 0]
click at [309, 242] on span "It can cater for large groups of people." at bounding box center [253, 250] width 185 height 17
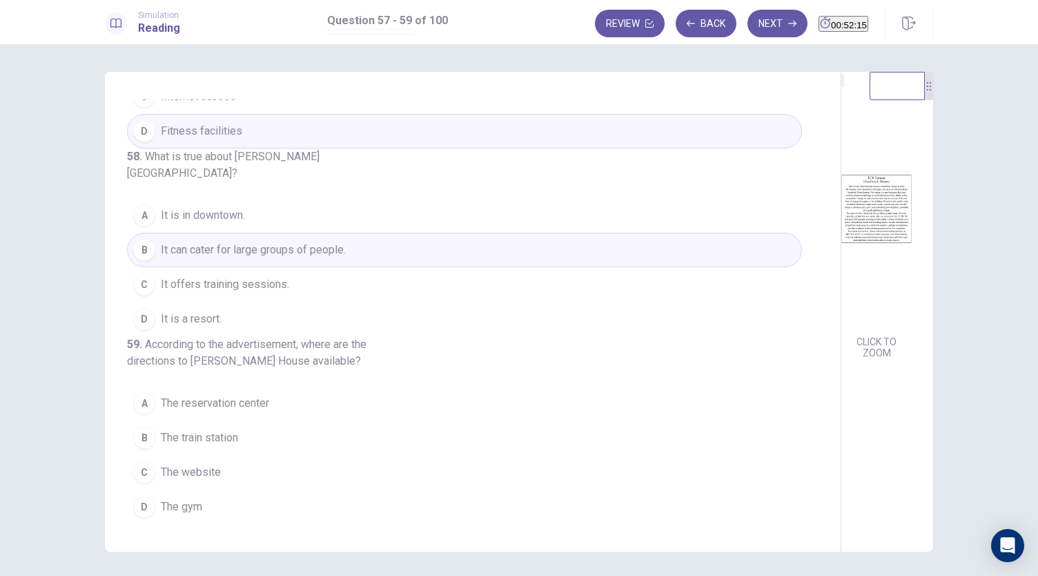
click at [258, 302] on button "D It is a resort." at bounding box center [464, 319] width 675 height 35
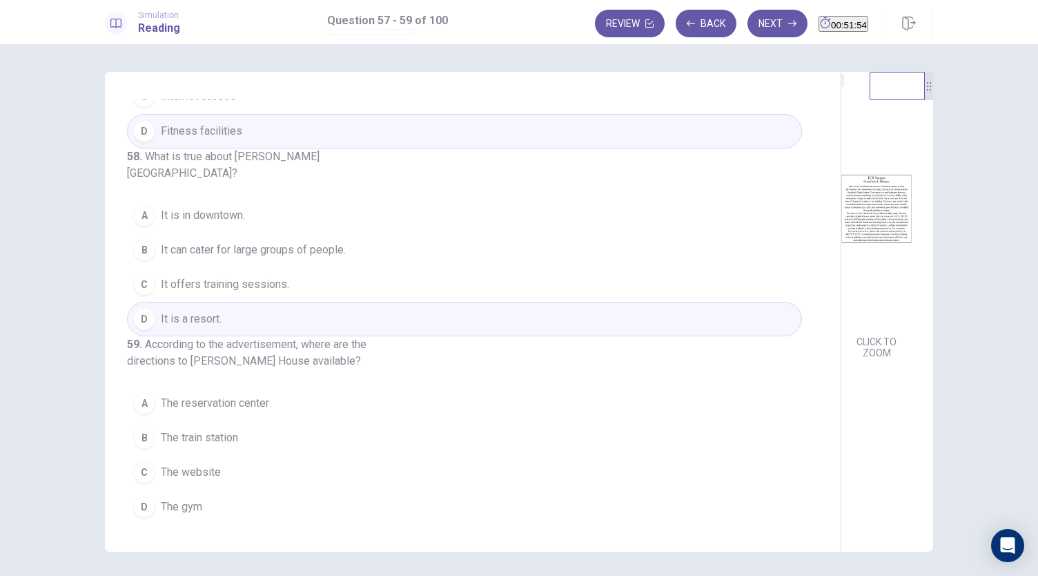
scroll to position [48, 0]
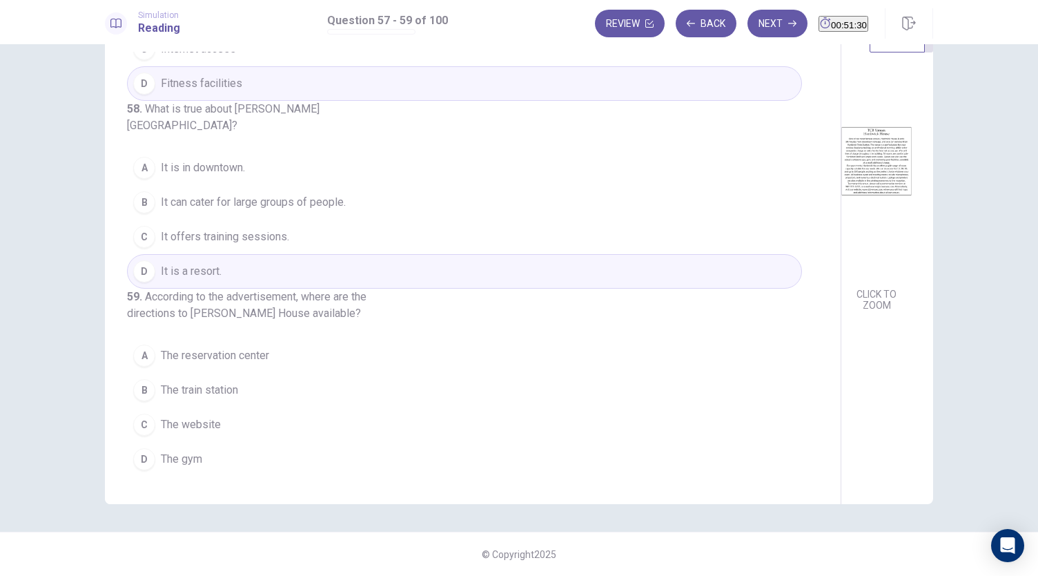
click at [199, 423] on span "The website" at bounding box center [191, 424] width 60 height 17
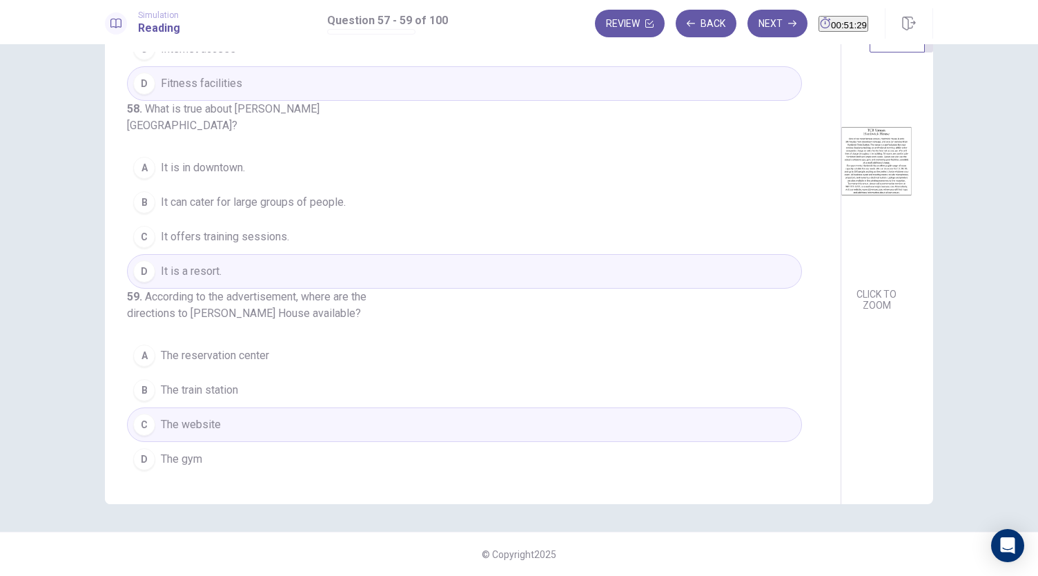
scroll to position [0, 0]
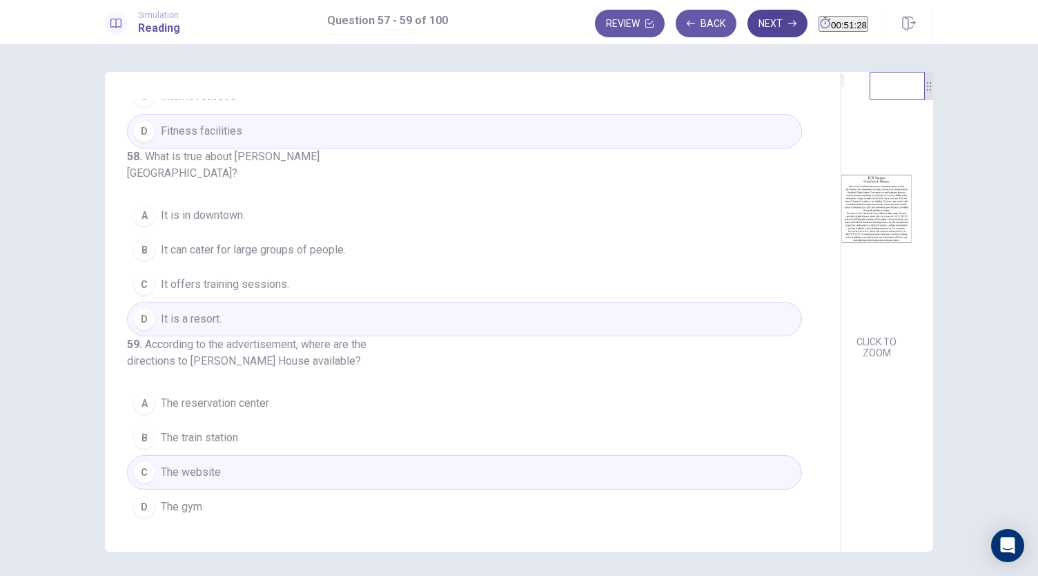
click at [748, 26] on button "Next" at bounding box center [778, 24] width 60 height 28
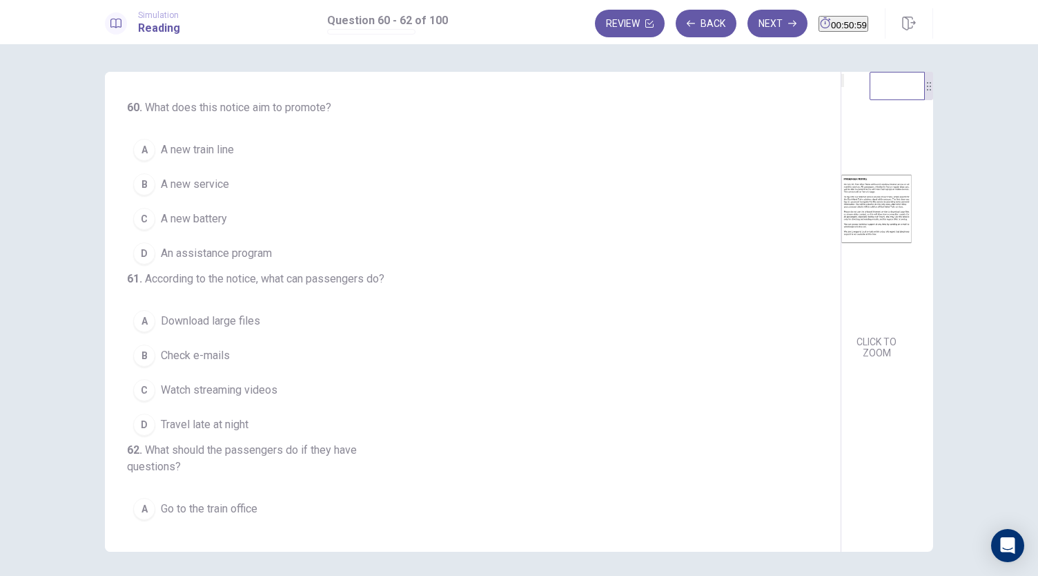
click at [228, 176] on button "B A new service" at bounding box center [464, 184] width 675 height 35
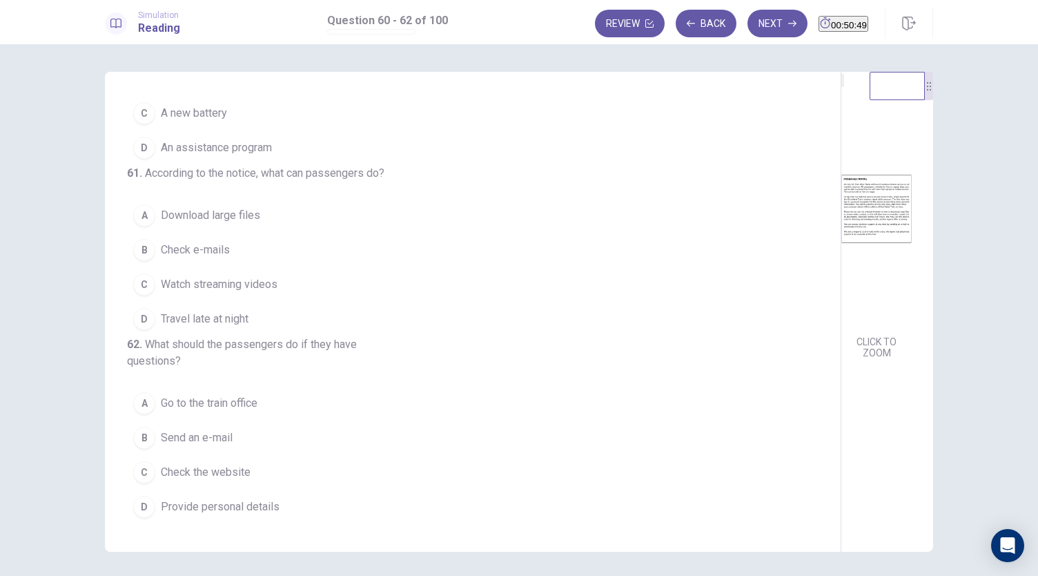
scroll to position [146, 0]
click at [224, 242] on span "Check e-mails" at bounding box center [195, 250] width 69 height 17
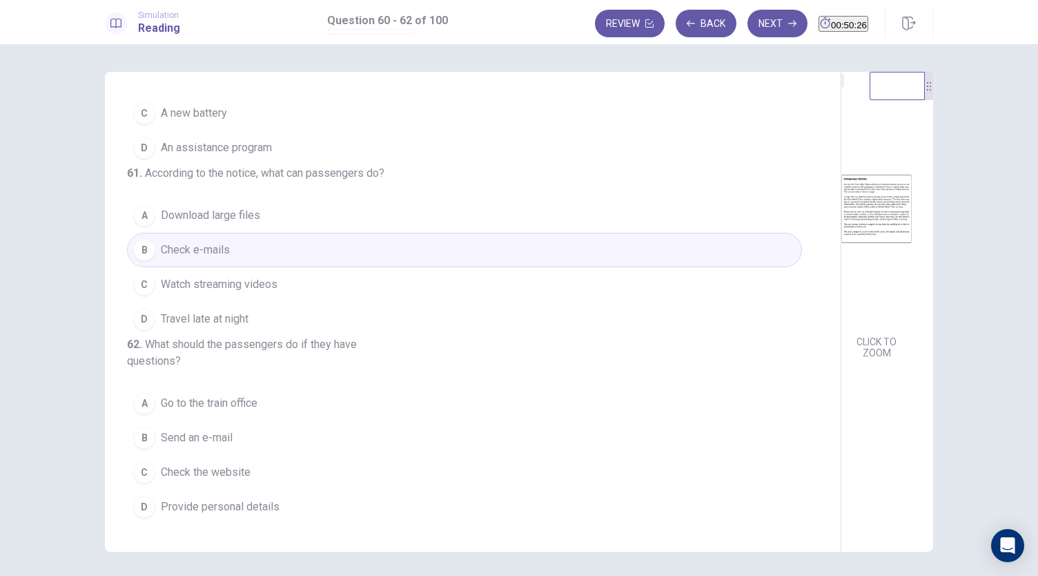
scroll to position [155, 0]
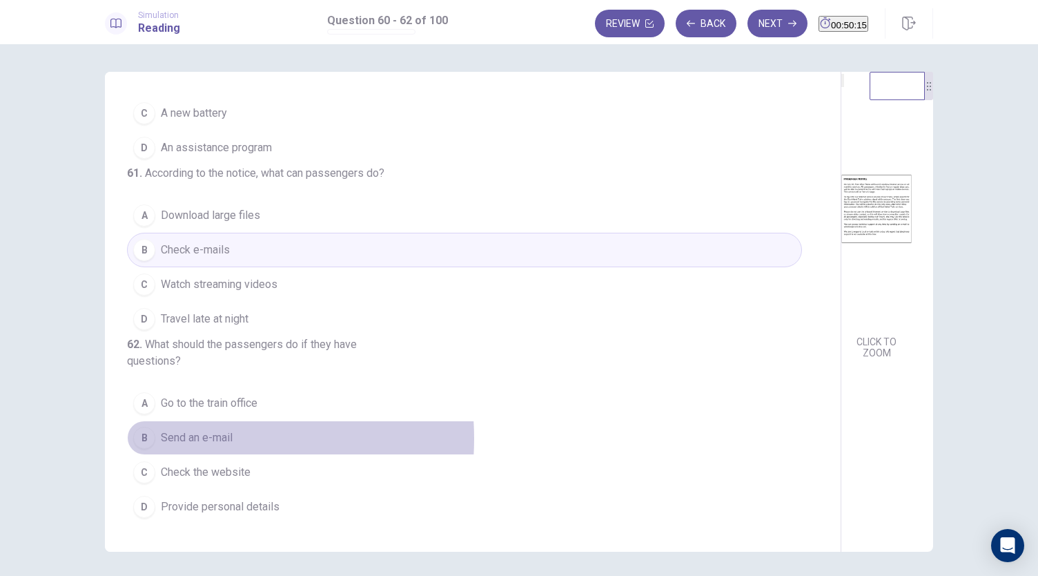
click at [184, 440] on span "Send an e-mail" at bounding box center [197, 437] width 72 height 17
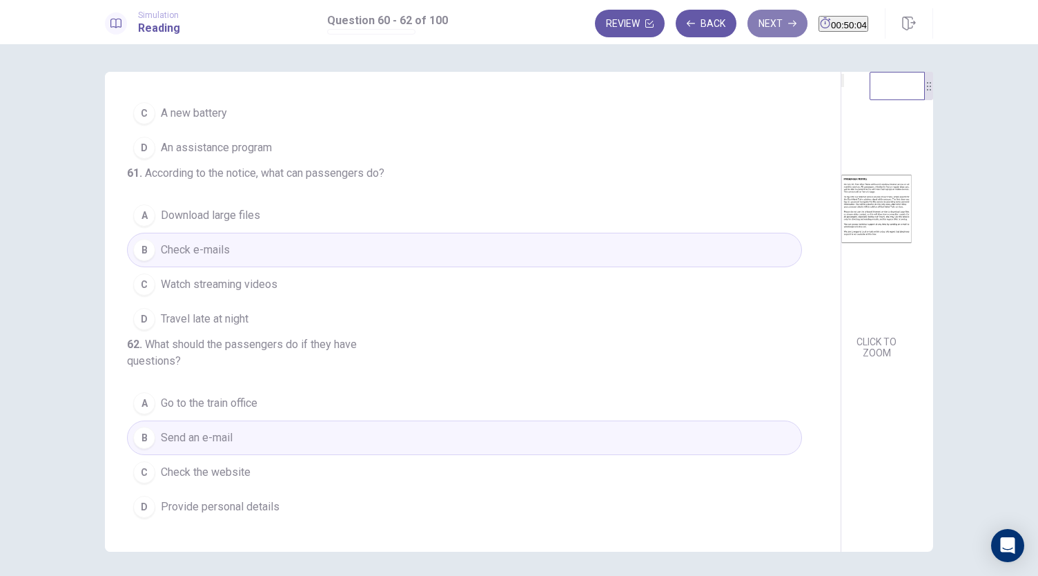
click at [754, 26] on button "Next" at bounding box center [778, 24] width 60 height 28
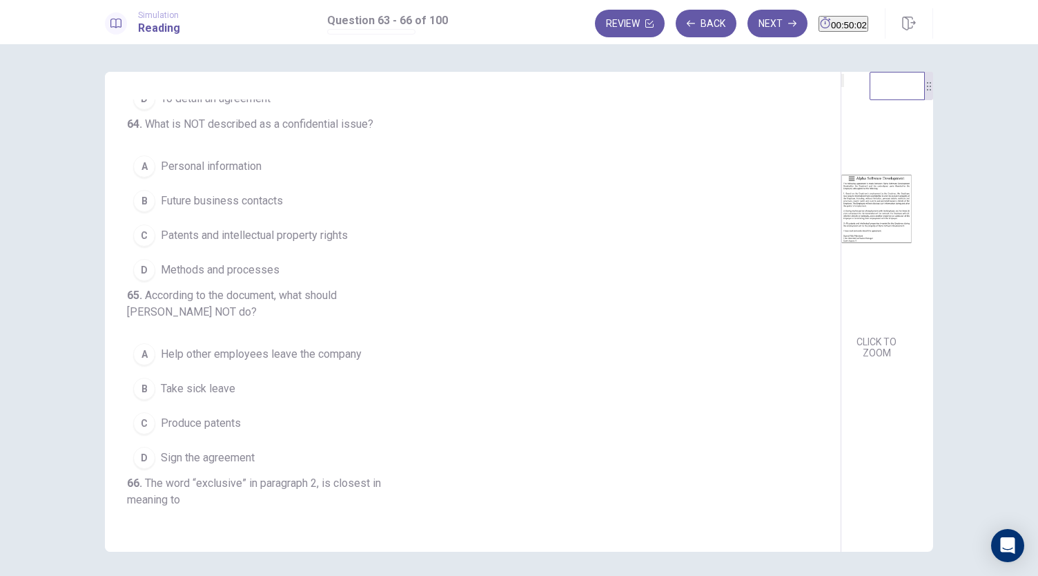
scroll to position [0, 0]
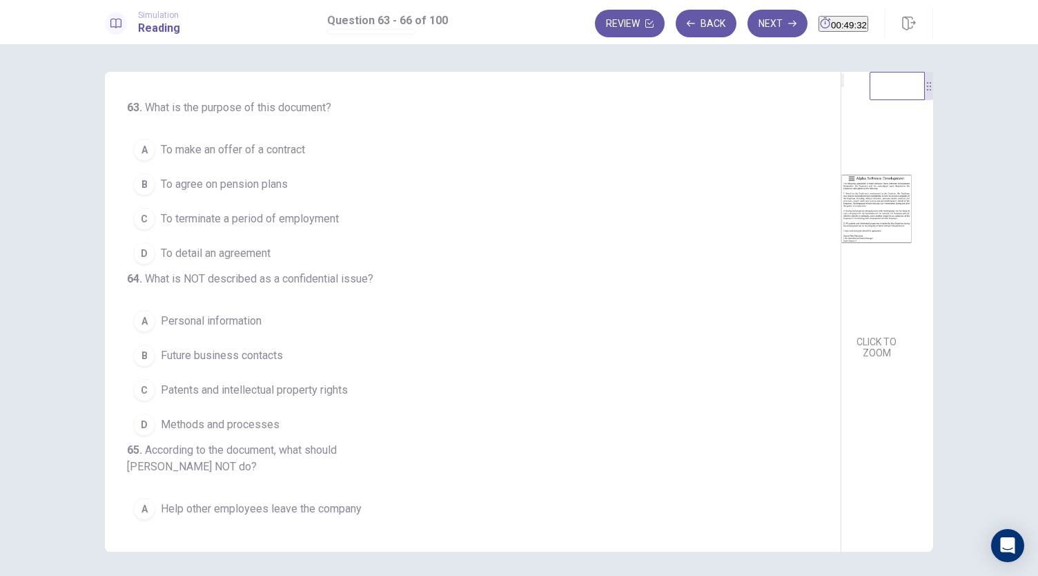
click at [225, 153] on span "To make an offer of a contract" at bounding box center [233, 150] width 144 height 17
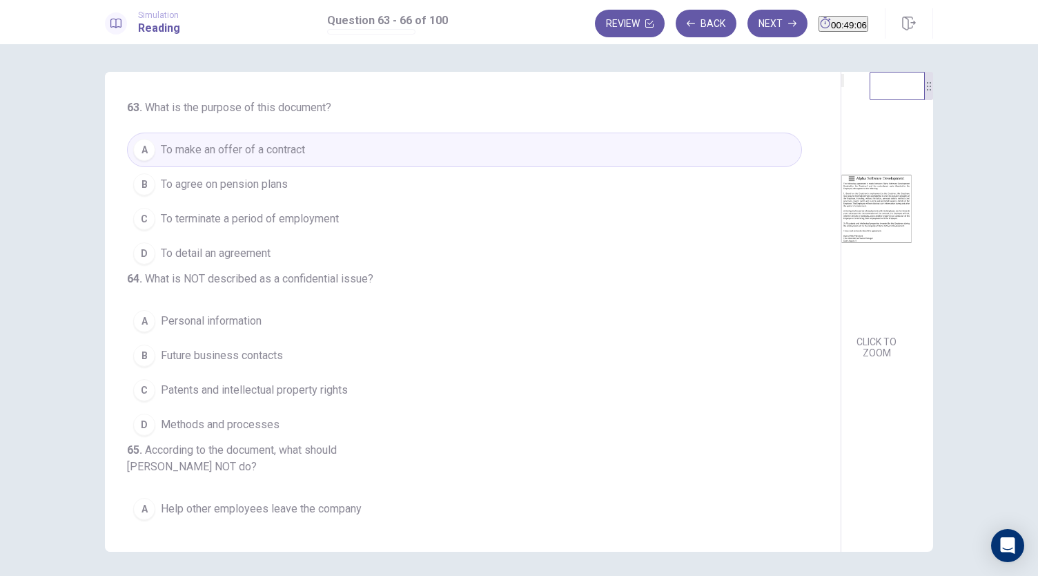
click at [270, 255] on button "D To detail an agreement" at bounding box center [464, 253] width 675 height 35
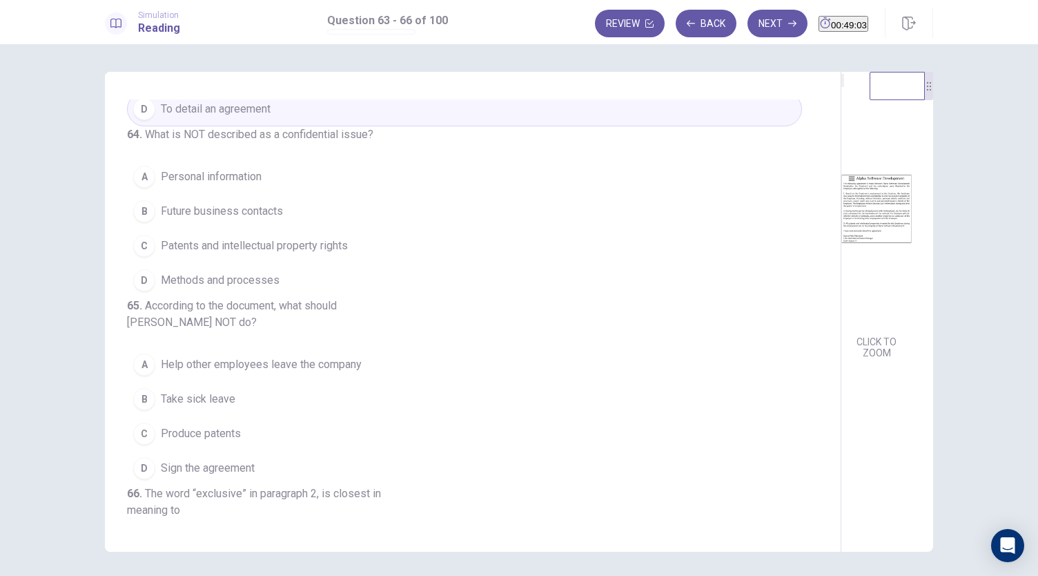
scroll to position [145, 0]
click at [282, 253] on span "Patents and intellectual property rights" at bounding box center [254, 245] width 187 height 17
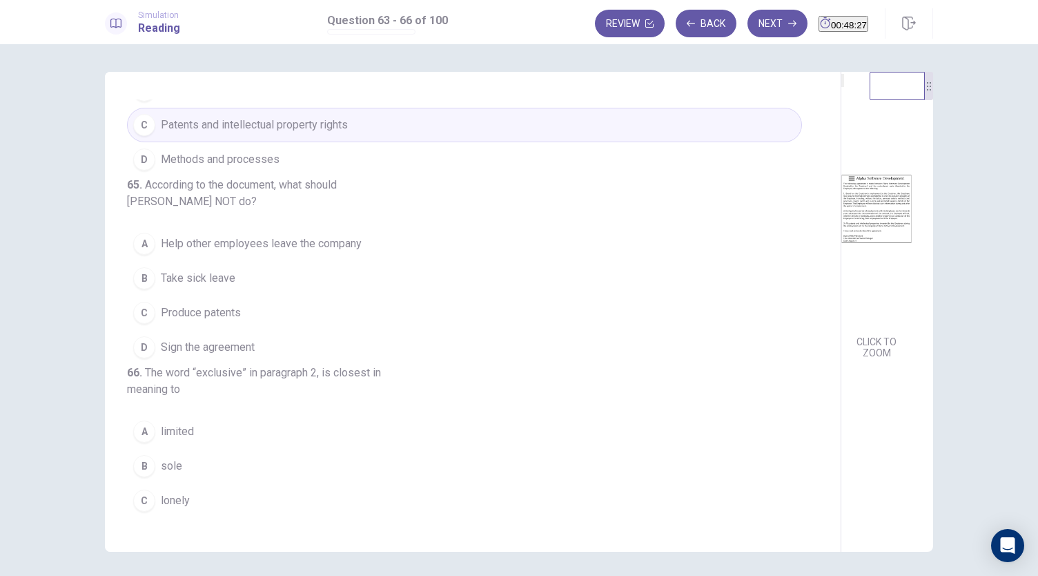
scroll to position [307, 0]
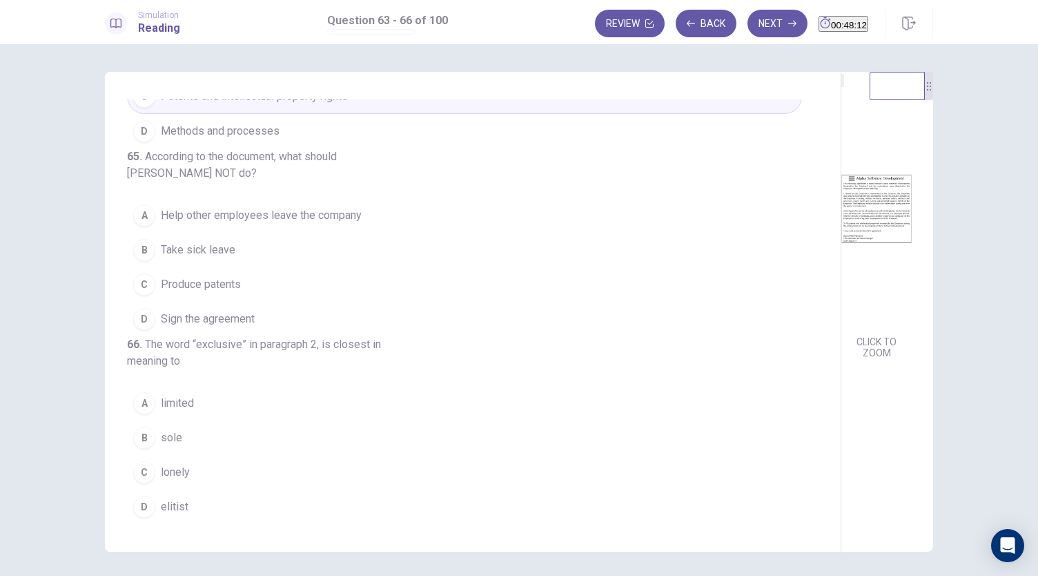
click at [297, 224] on span "Help other employees leave the company" at bounding box center [261, 215] width 201 height 17
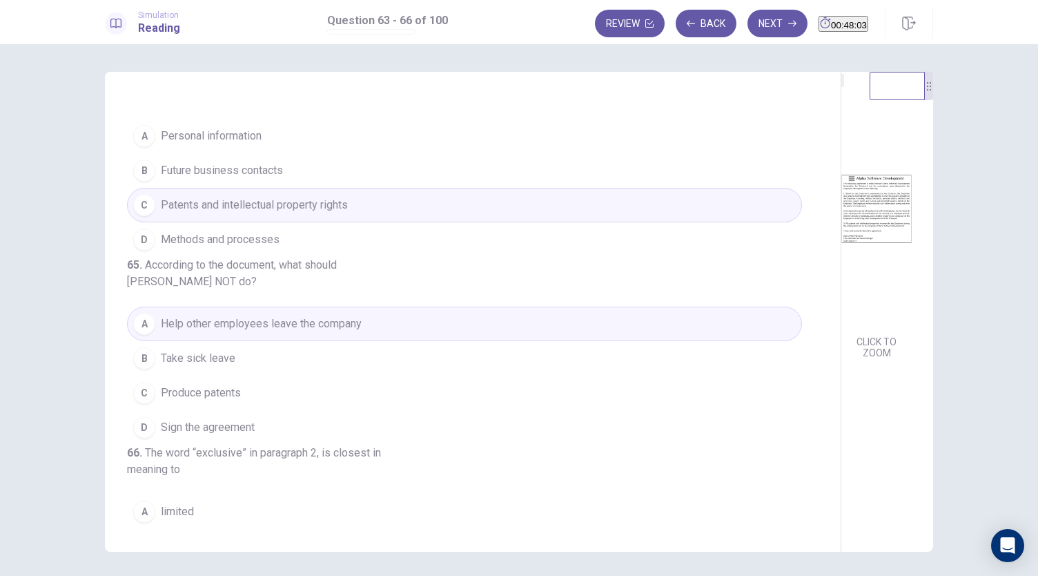
scroll to position [369, 0]
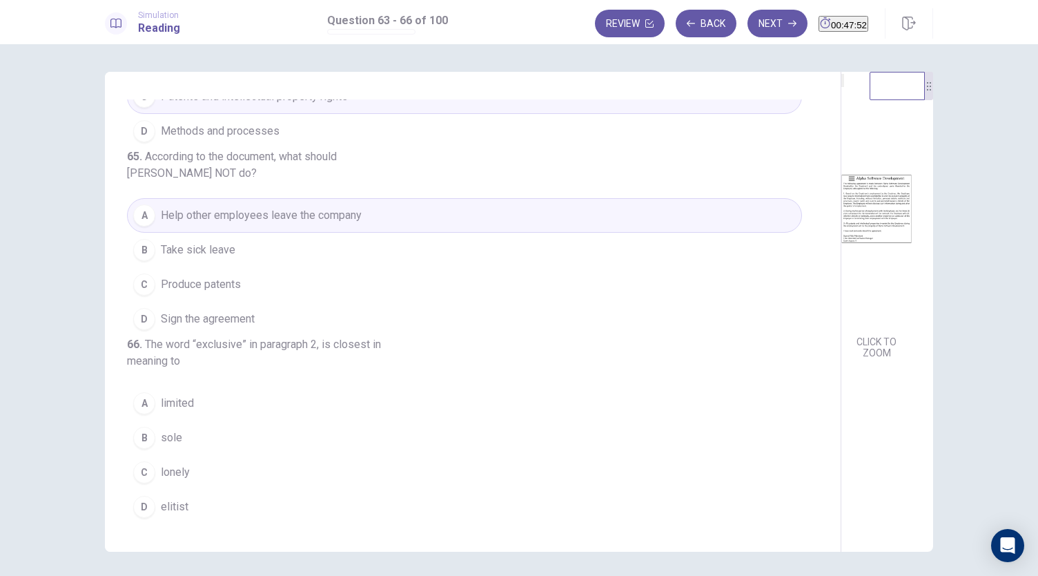
click at [193, 402] on button "A limited" at bounding box center [464, 403] width 675 height 35
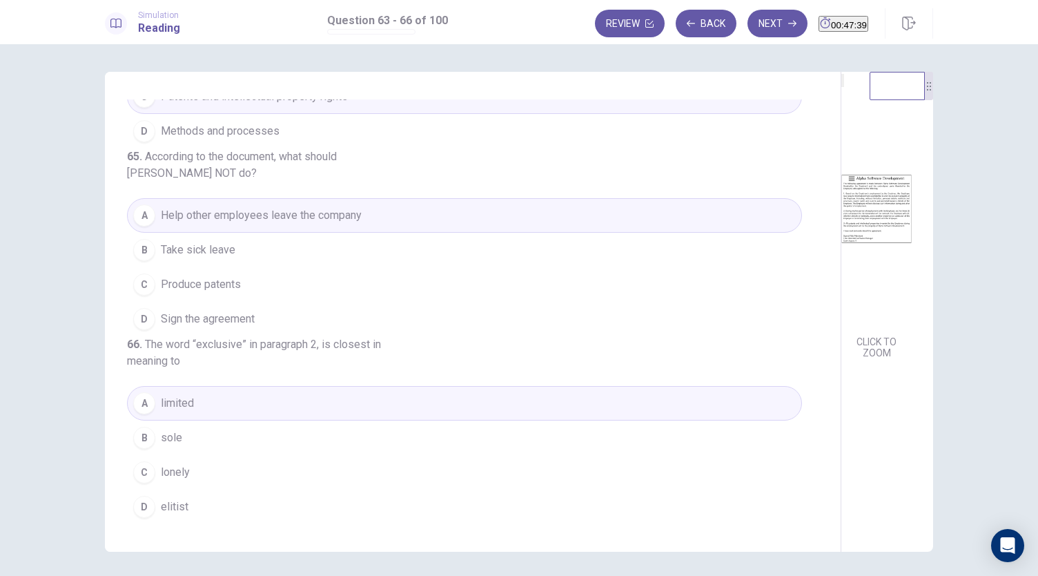
click at [181, 440] on button "B sole" at bounding box center [464, 437] width 675 height 35
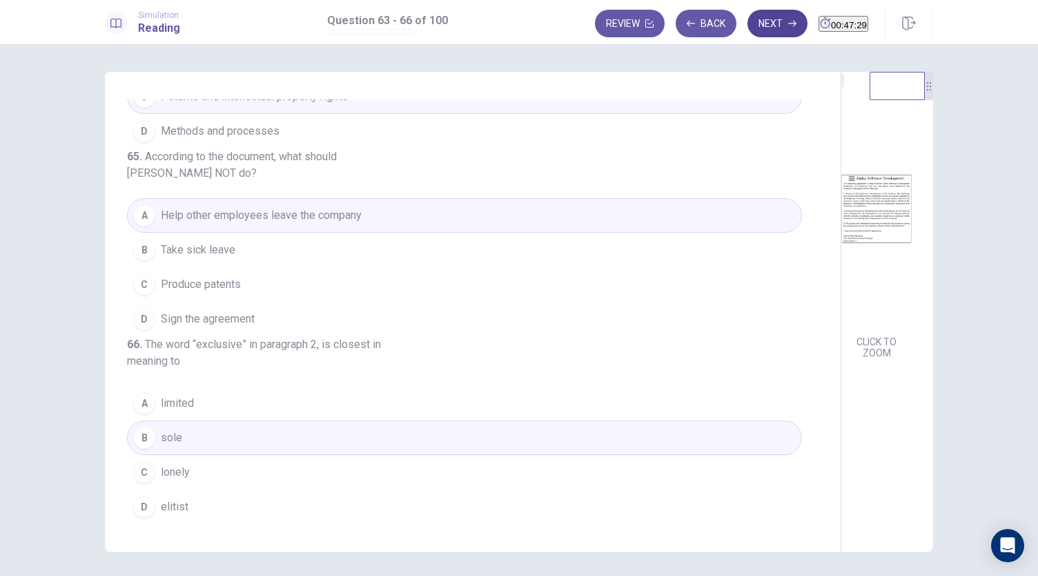
click at [748, 22] on button "Next" at bounding box center [778, 24] width 60 height 28
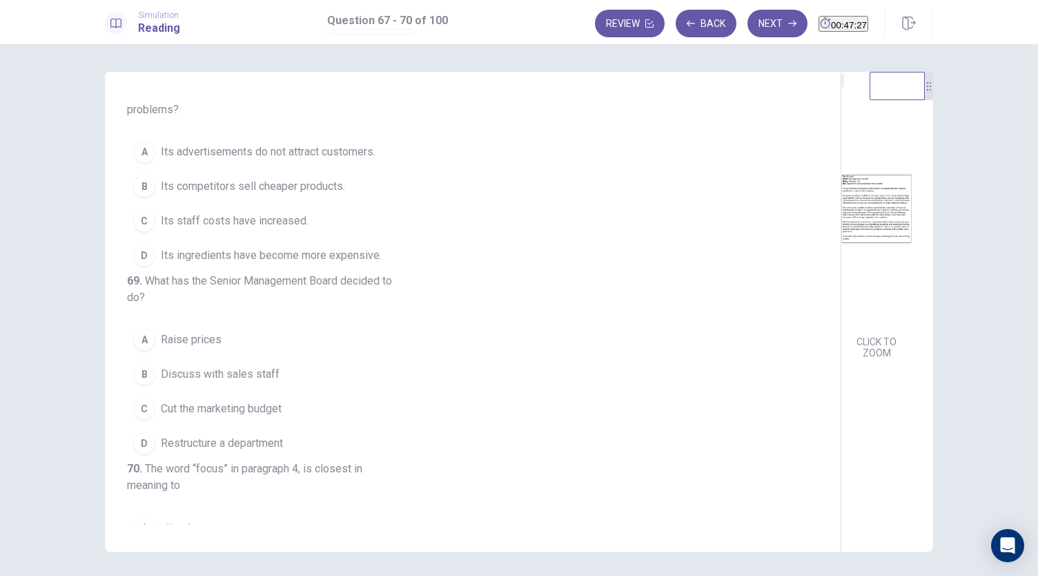
scroll to position [0, 0]
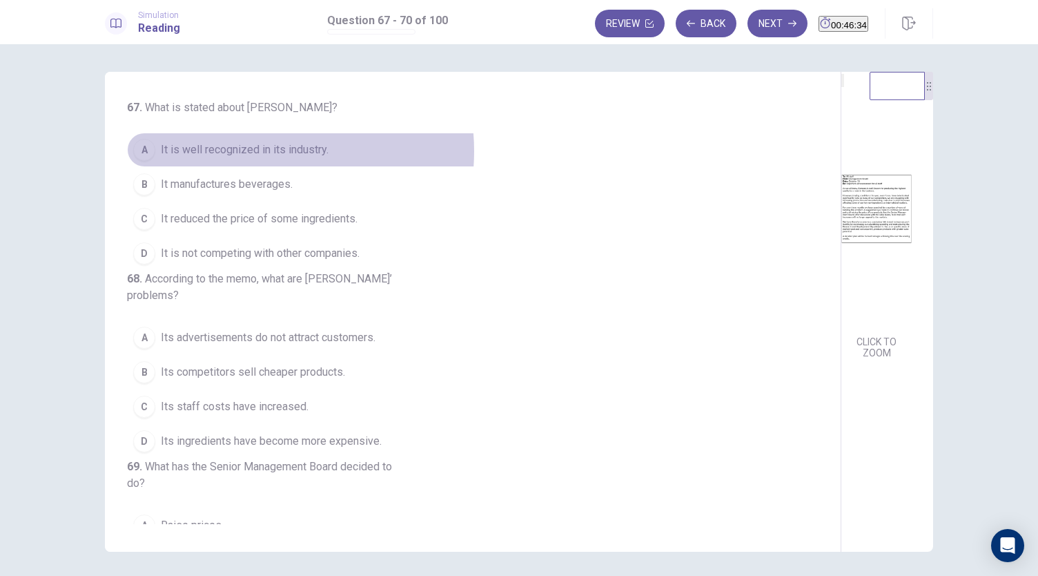
click at [251, 151] on span "It is well recognized in its industry." at bounding box center [245, 150] width 168 height 17
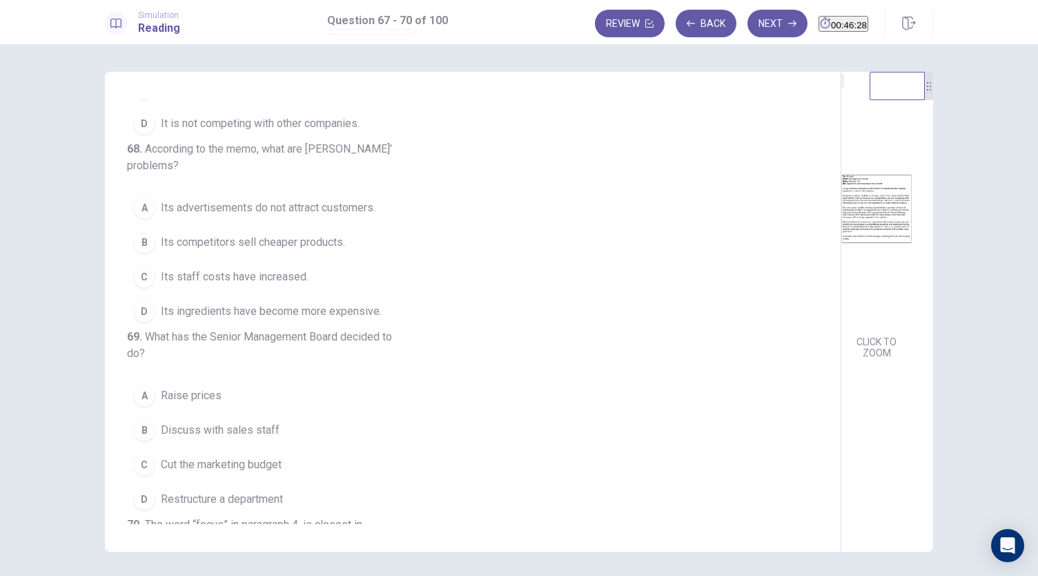
scroll to position [148, 0]
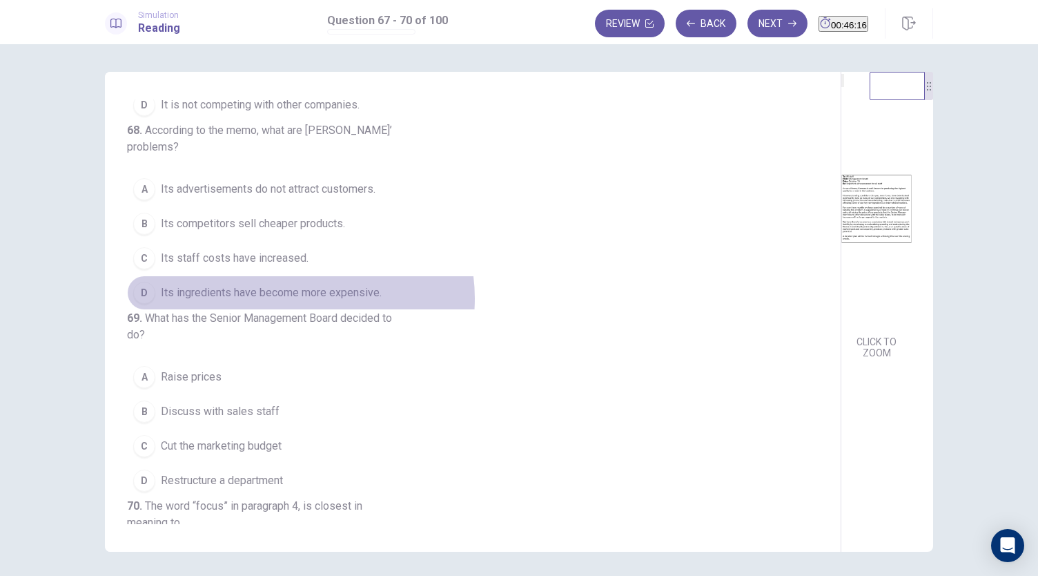
click at [296, 301] on span "Its ingredients have become more expensive." at bounding box center [271, 292] width 221 height 17
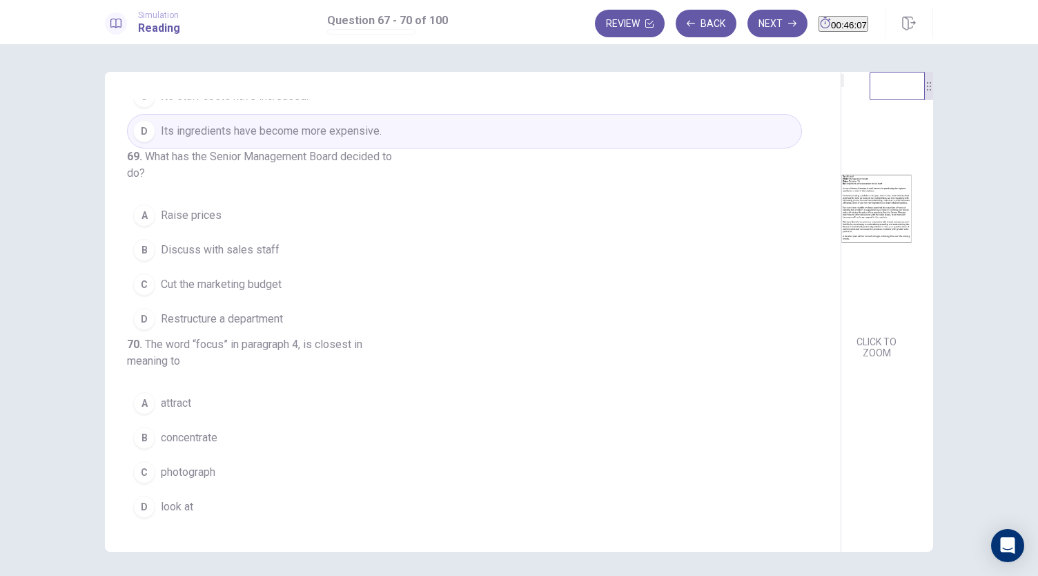
scroll to position [333, 0]
click at [235, 327] on span "Restructure a department" at bounding box center [222, 319] width 122 height 17
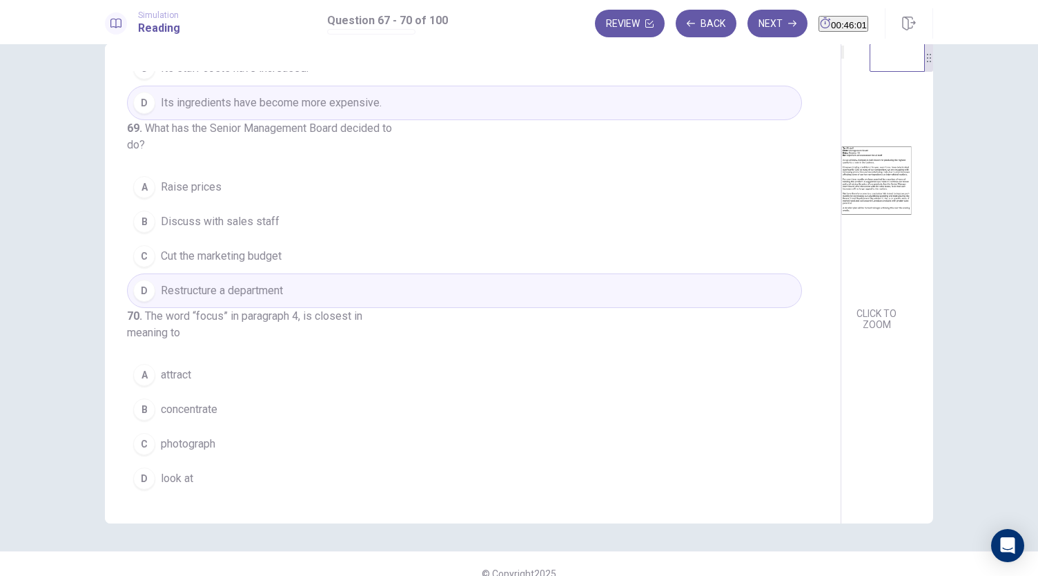
scroll to position [29, 0]
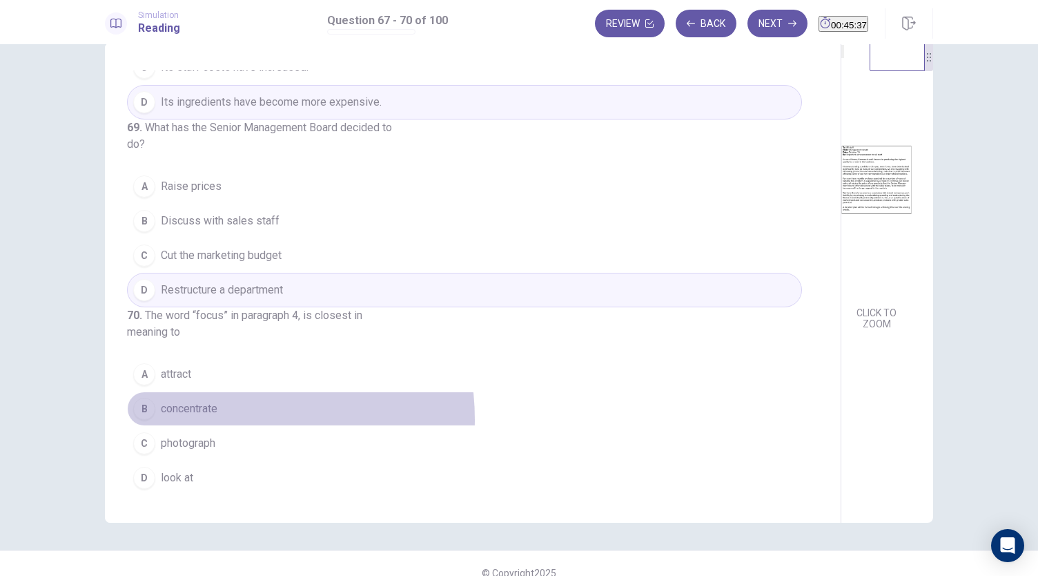
click at [222, 420] on button "B concentrate" at bounding box center [464, 408] width 675 height 35
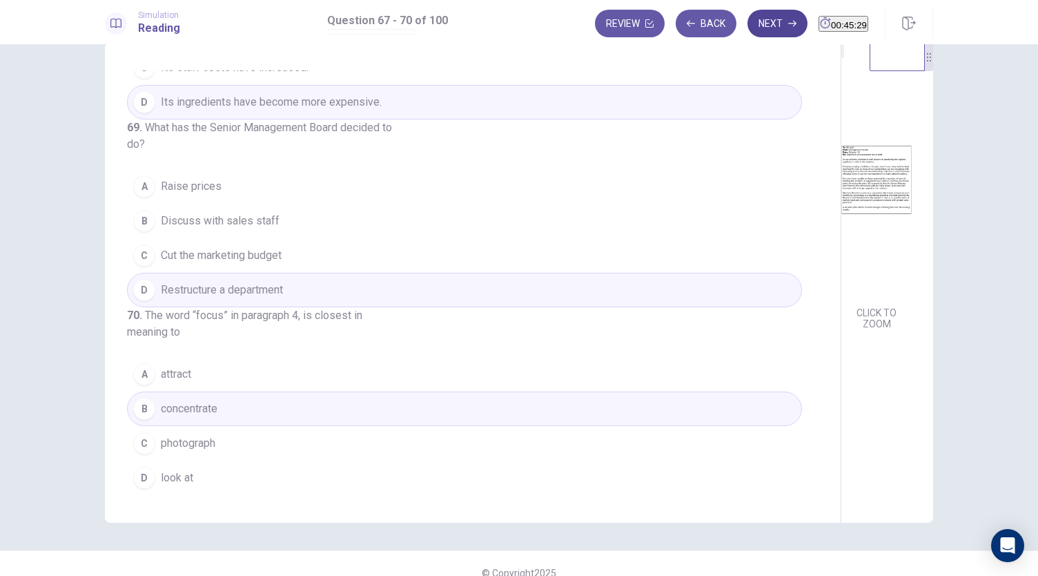
click at [766, 28] on button "Next" at bounding box center [778, 24] width 60 height 28
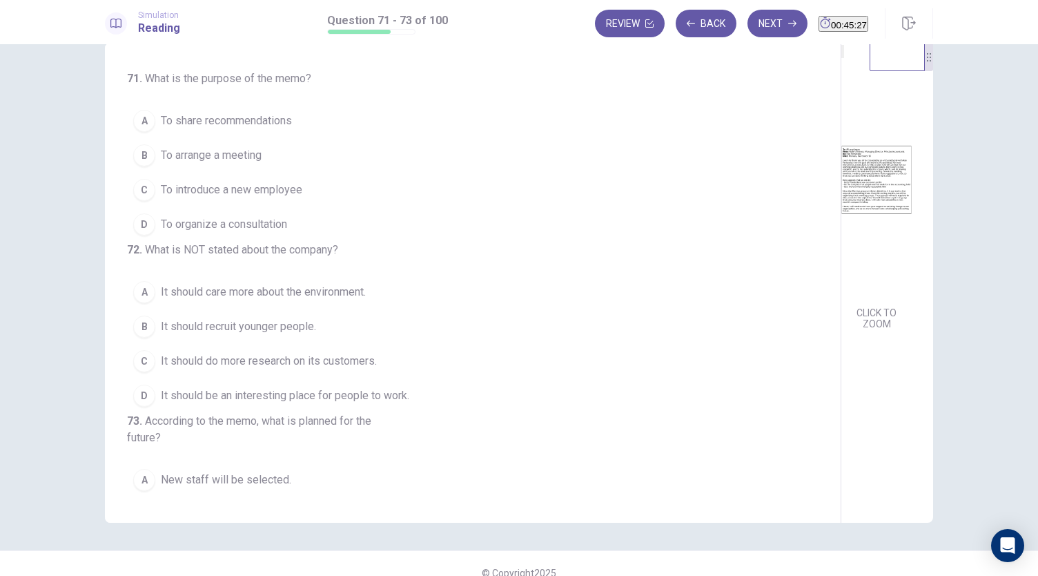
scroll to position [0, 0]
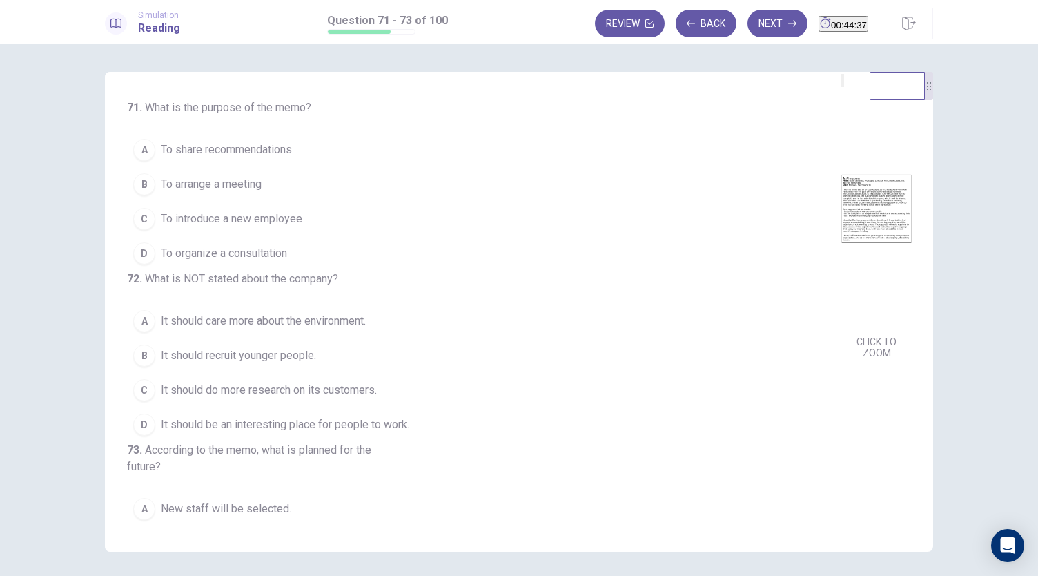
click at [166, 153] on span "To share recommendations" at bounding box center [226, 150] width 131 height 17
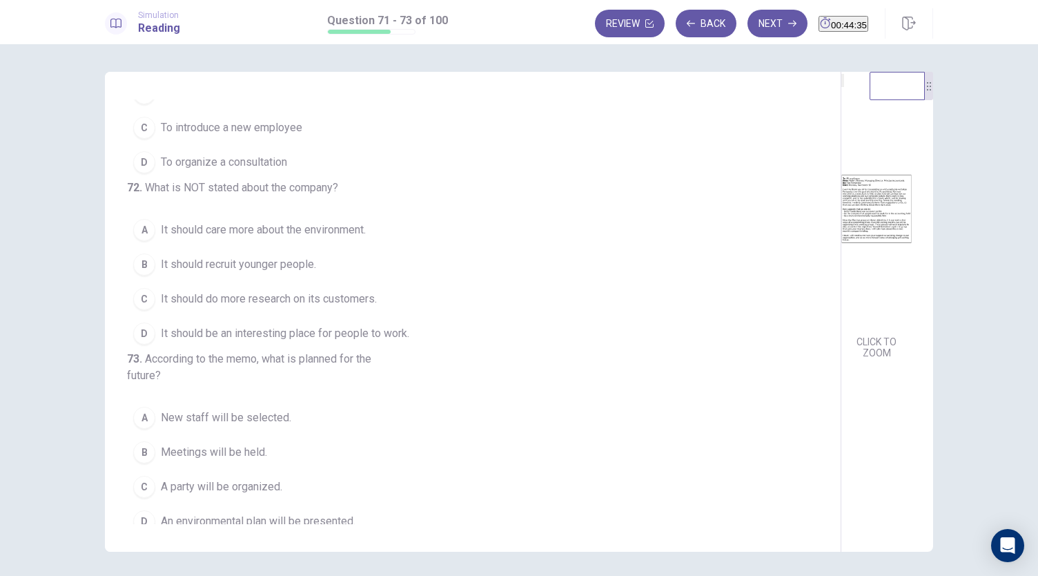
scroll to position [117, 0]
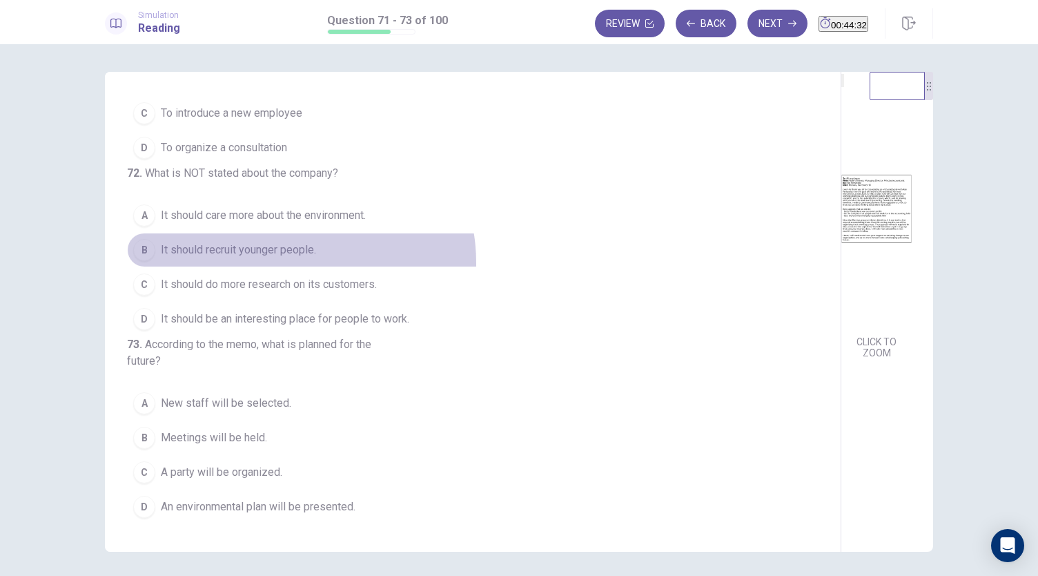
click at [284, 267] on button "B It should recruit younger people." at bounding box center [464, 250] width 675 height 35
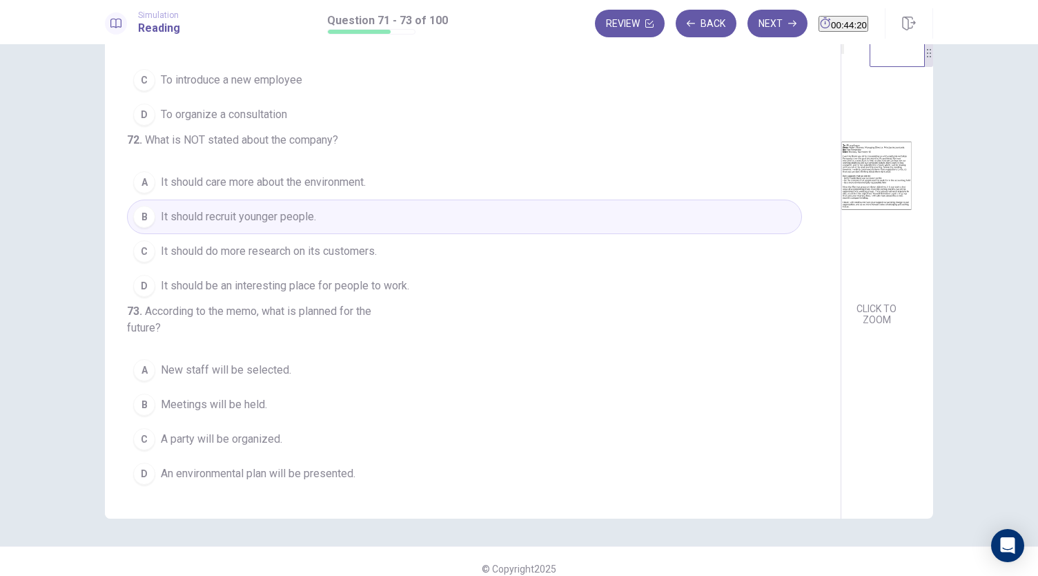
scroll to position [48, 0]
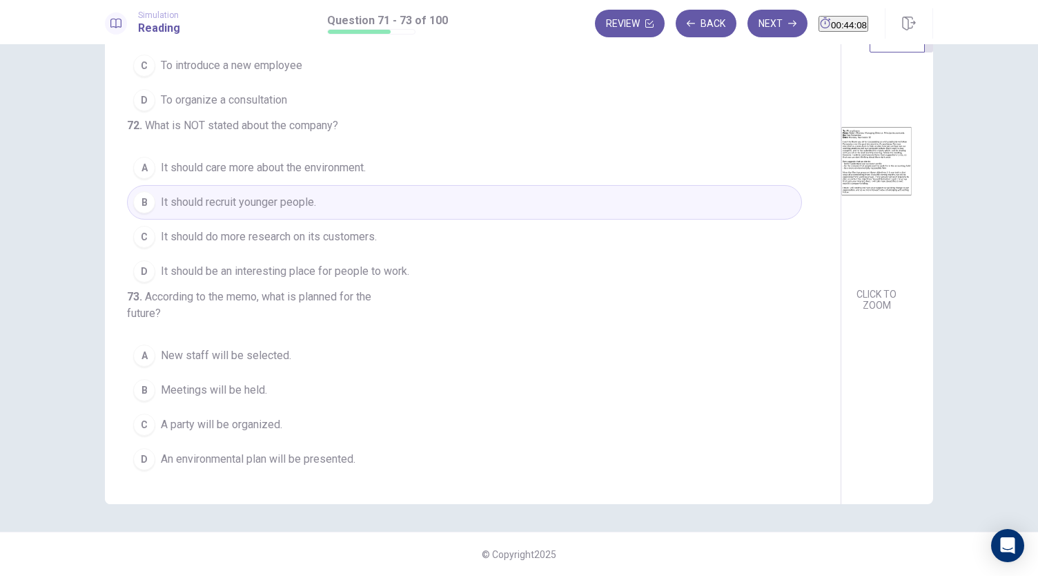
click at [253, 390] on span "Meetings will be held." at bounding box center [214, 390] width 106 height 17
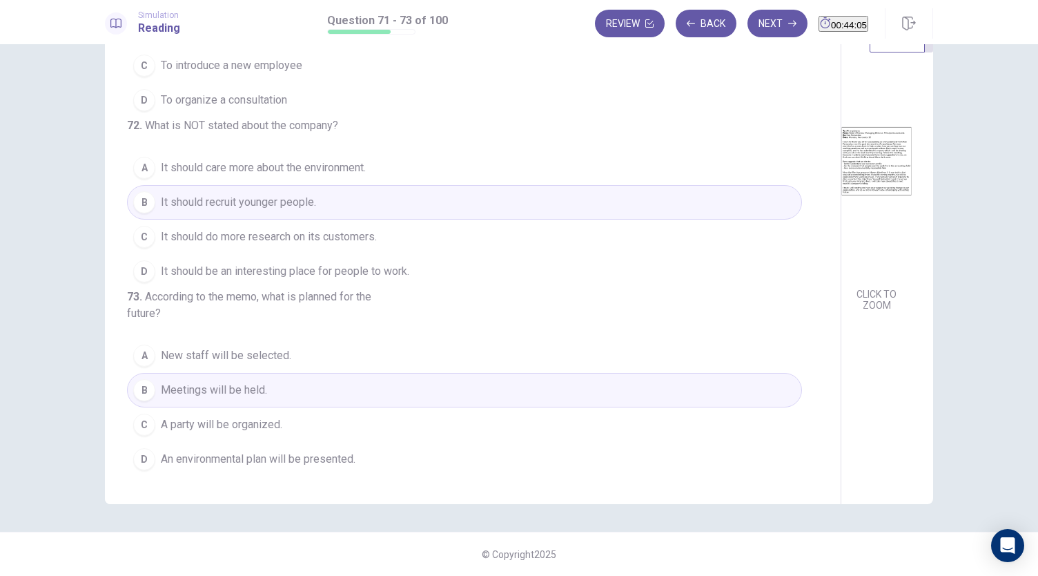
scroll to position [0, 0]
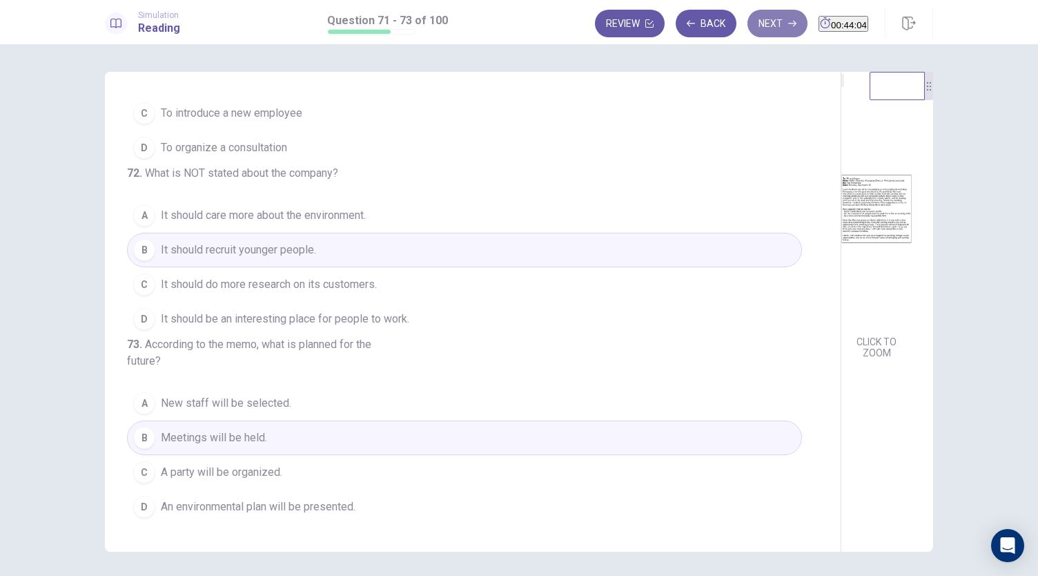
click at [759, 26] on button "Next" at bounding box center [778, 24] width 60 height 28
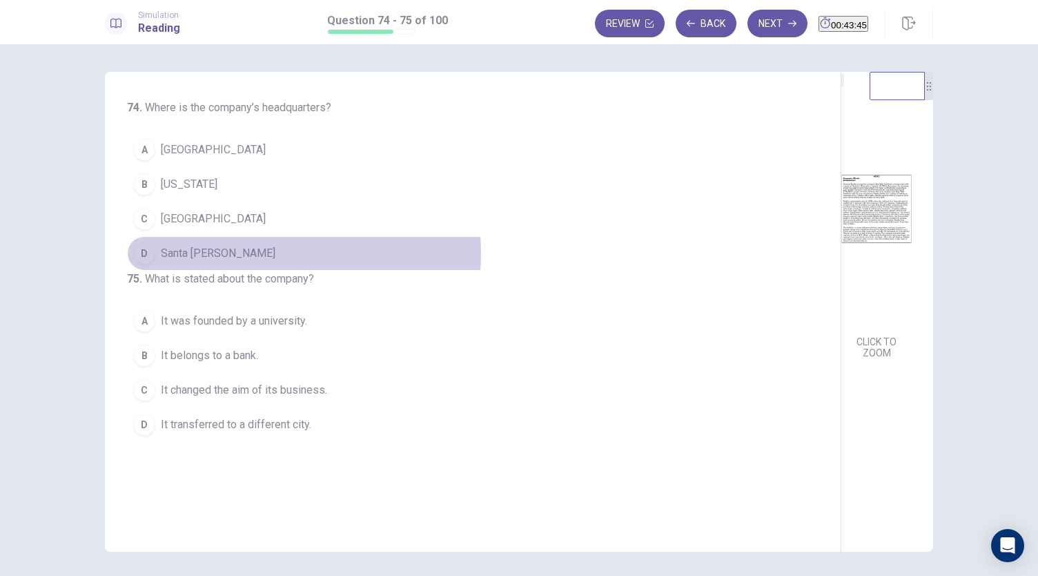
click at [262, 252] on button "D Santa [PERSON_NAME]" at bounding box center [464, 253] width 675 height 35
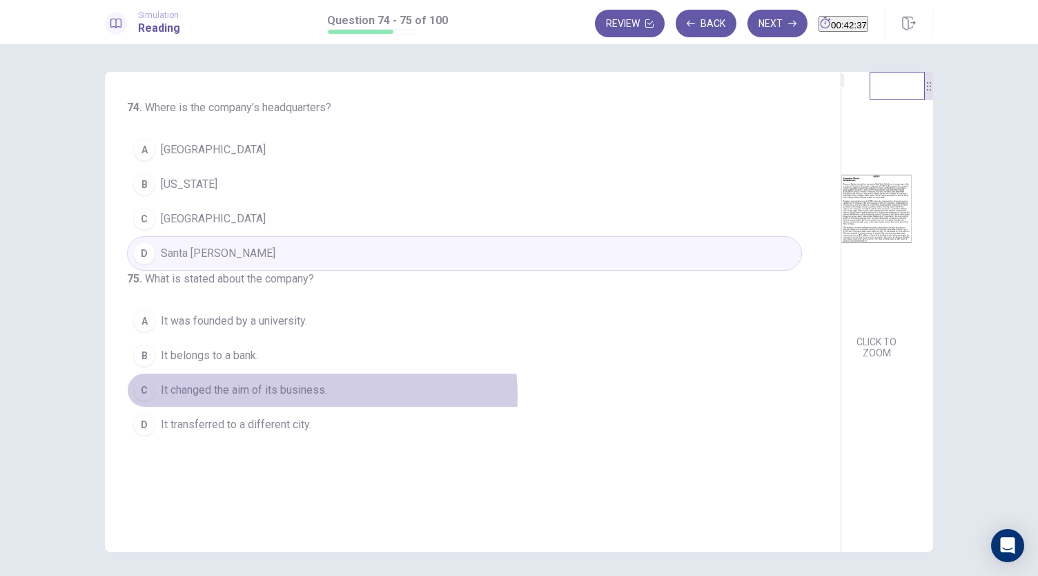
click at [318, 398] on span "It changed the aim of its business." at bounding box center [244, 390] width 166 height 17
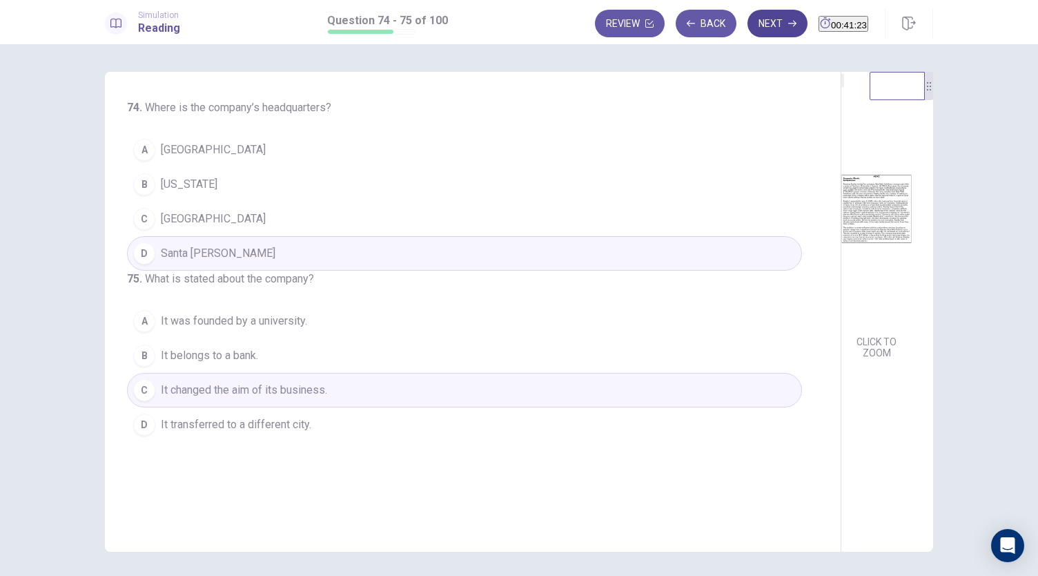
click at [757, 24] on button "Next" at bounding box center [778, 24] width 60 height 28
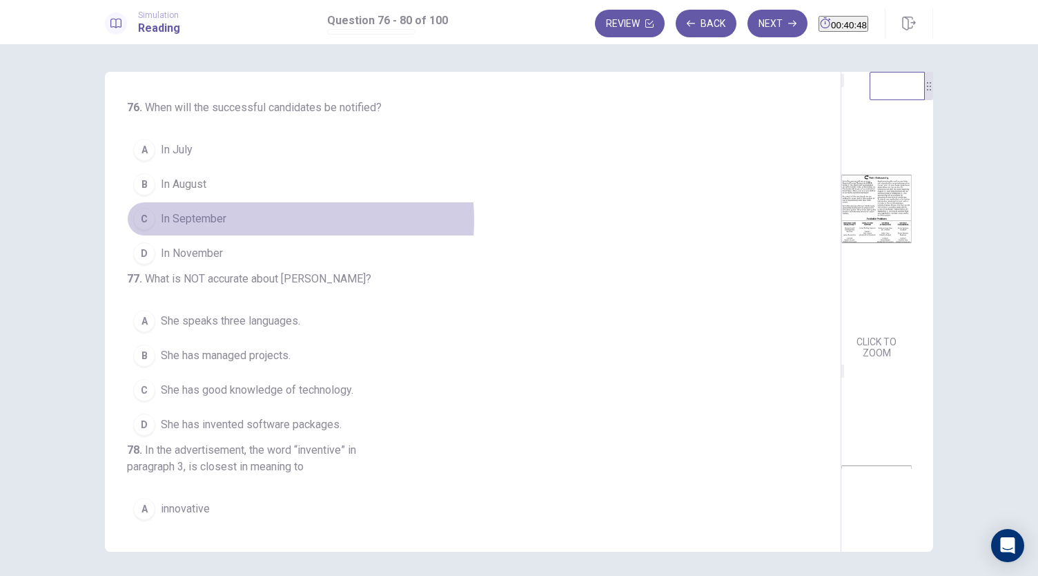
click at [257, 219] on button "C In September" at bounding box center [464, 219] width 675 height 35
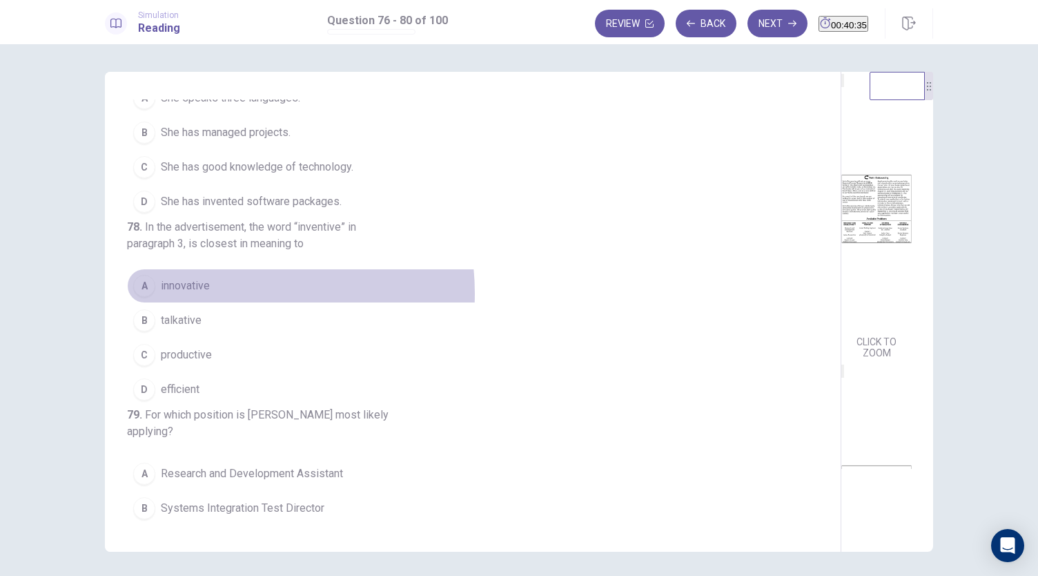
click at [215, 303] on button "A innovative" at bounding box center [464, 286] width 675 height 35
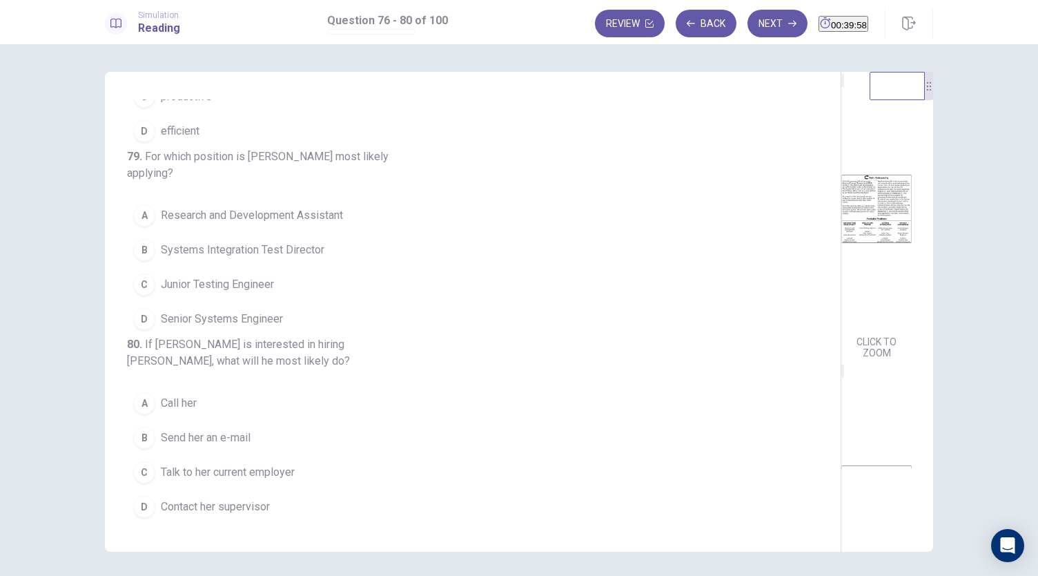
scroll to position [48, 0]
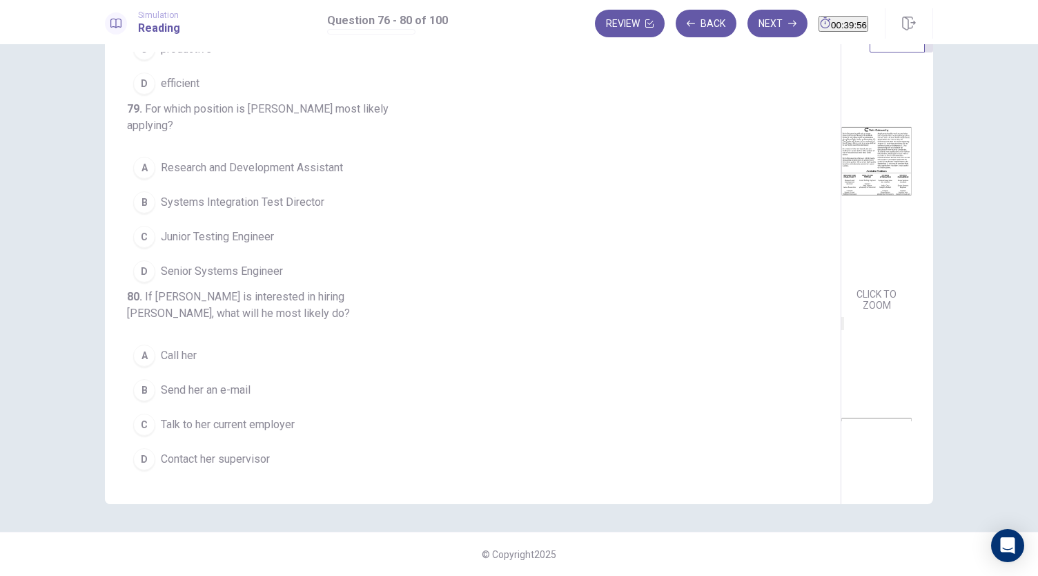
click at [224, 395] on span "Send her an e-mail" at bounding box center [206, 390] width 90 height 17
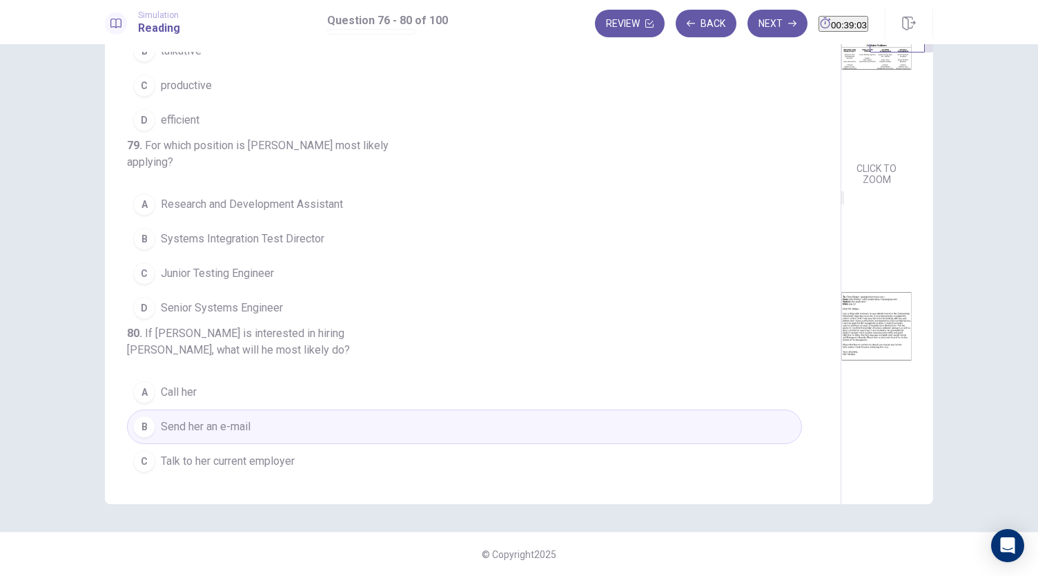
scroll to position [467, 0]
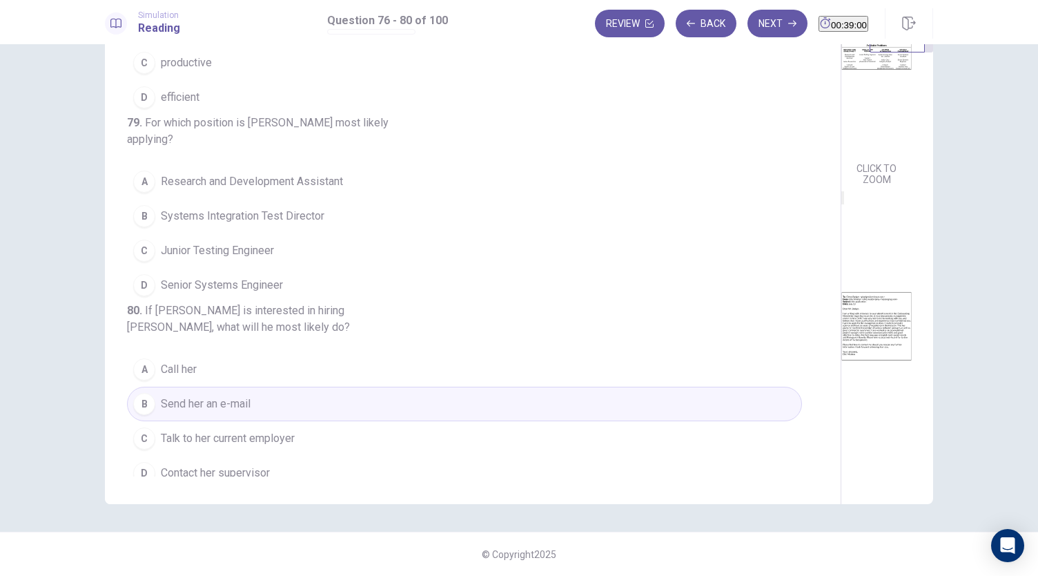
click at [273, 293] on span "Senior Systems Engineer" at bounding box center [222, 285] width 122 height 17
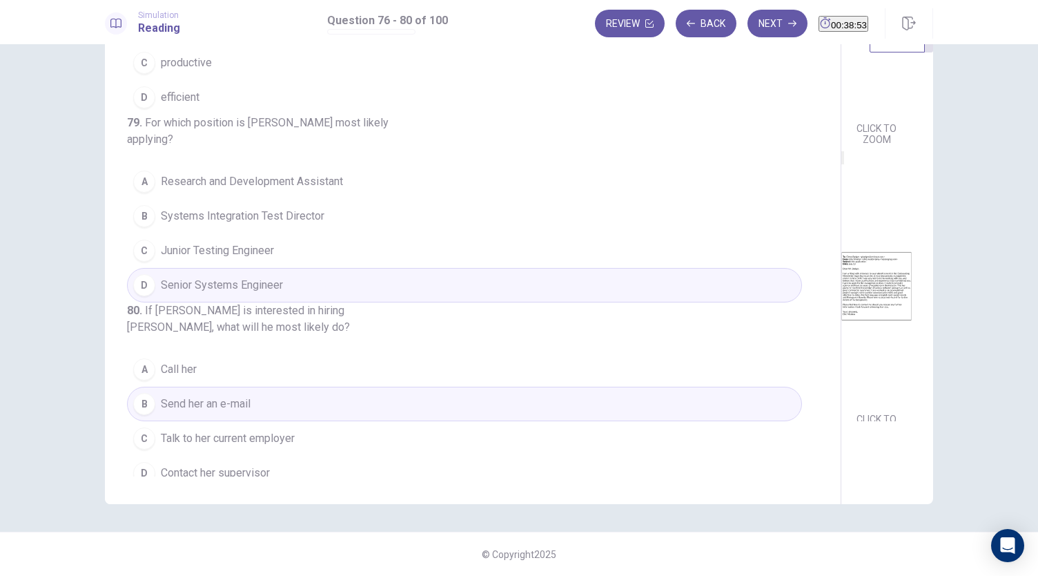
scroll to position [166, 0]
click at [311, 224] on span "Systems Integration Test Director" at bounding box center [243, 216] width 164 height 17
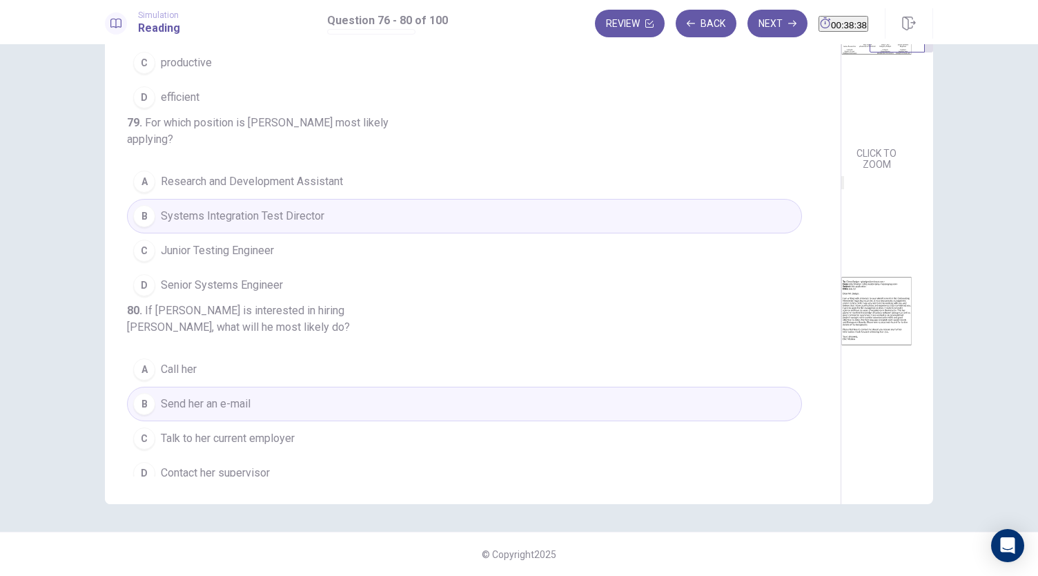
scroll to position [139, 0]
click at [253, 293] on span "Senior Systems Engineer" at bounding box center [222, 285] width 122 height 17
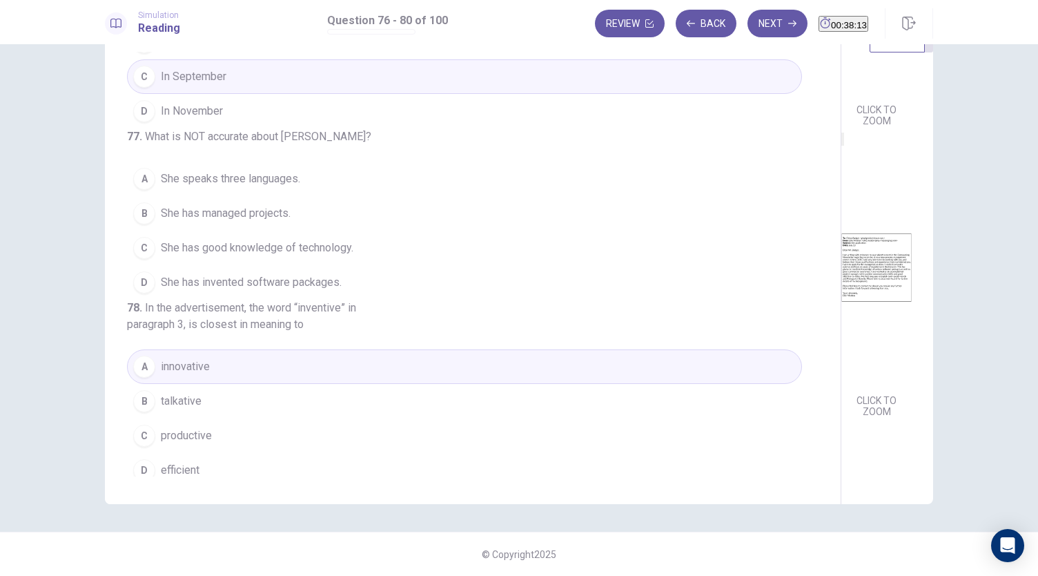
scroll to position [84, 0]
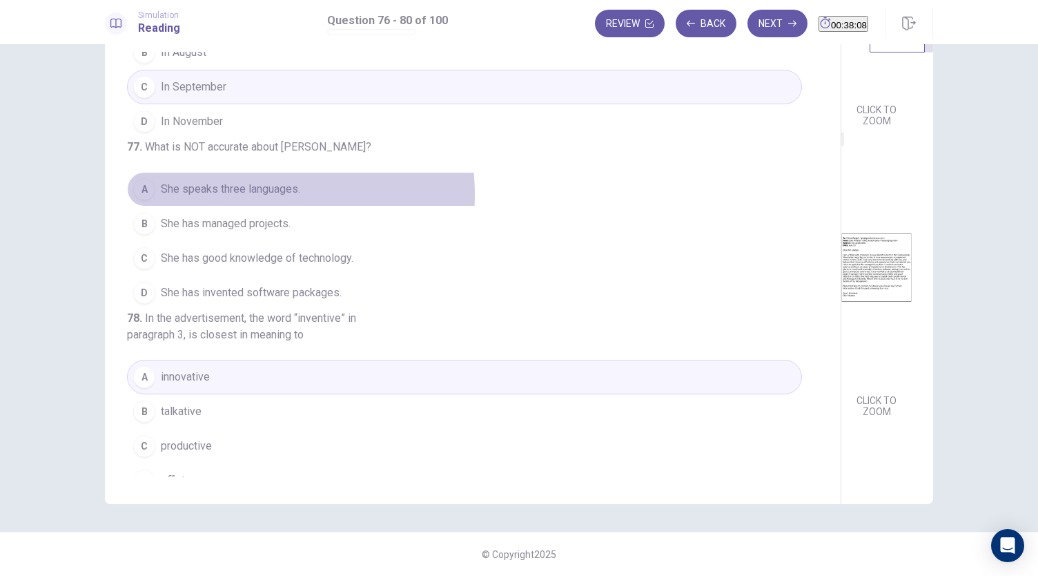
click at [234, 197] on span "She speaks three languages." at bounding box center [230, 189] width 139 height 17
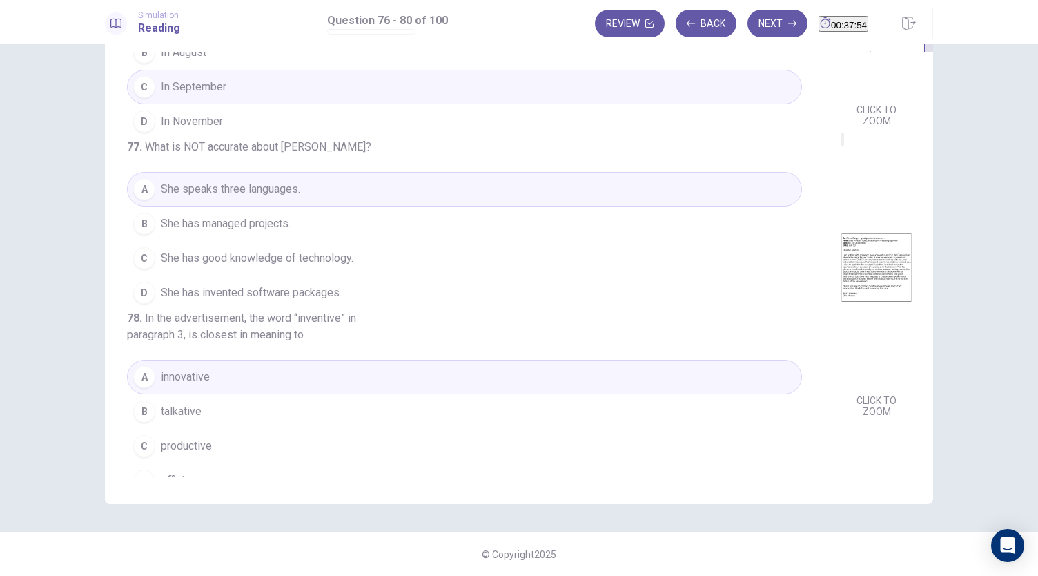
click at [291, 301] on span "She has invented software packages." at bounding box center [251, 292] width 181 height 17
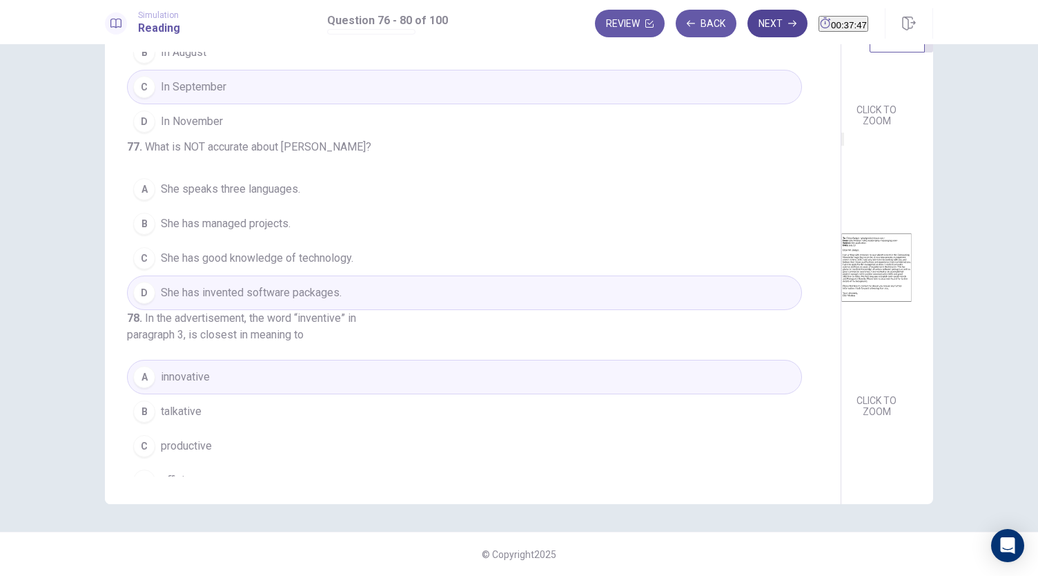
click at [748, 26] on button "Next" at bounding box center [778, 24] width 60 height 28
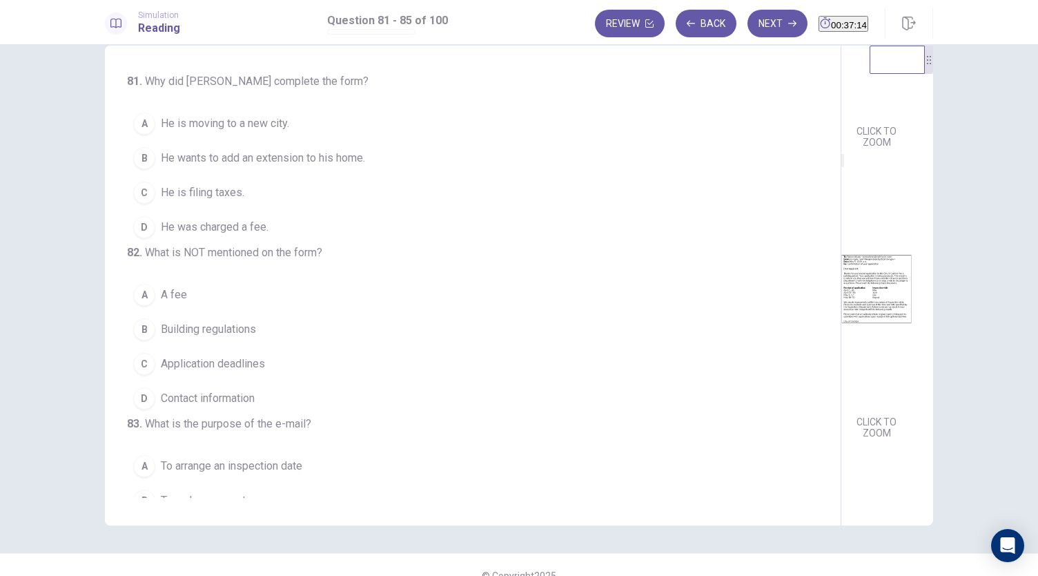
scroll to position [0, 0]
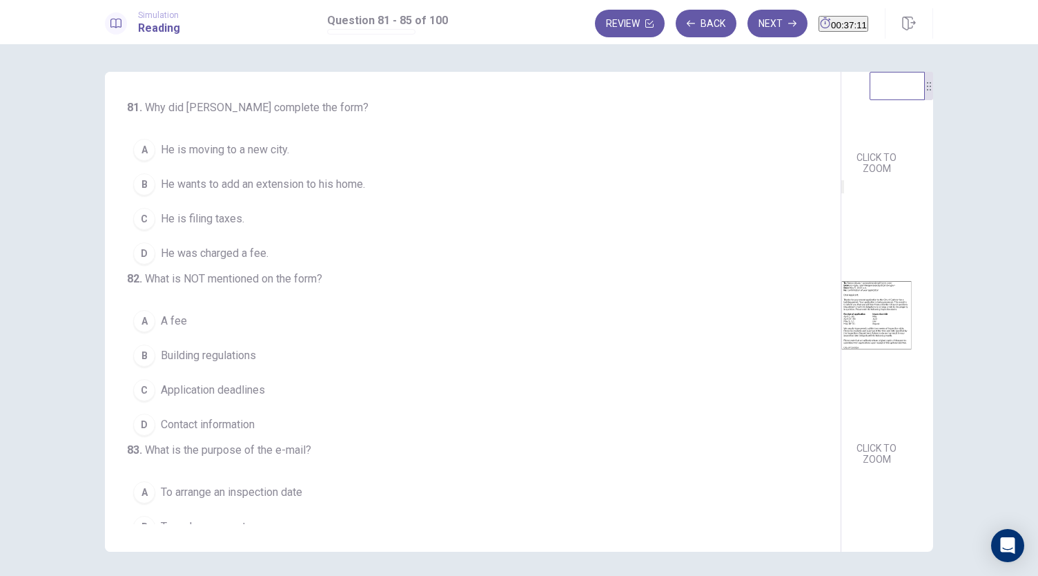
click at [292, 186] on span "He wants to add an extension to his home." at bounding box center [263, 184] width 204 height 17
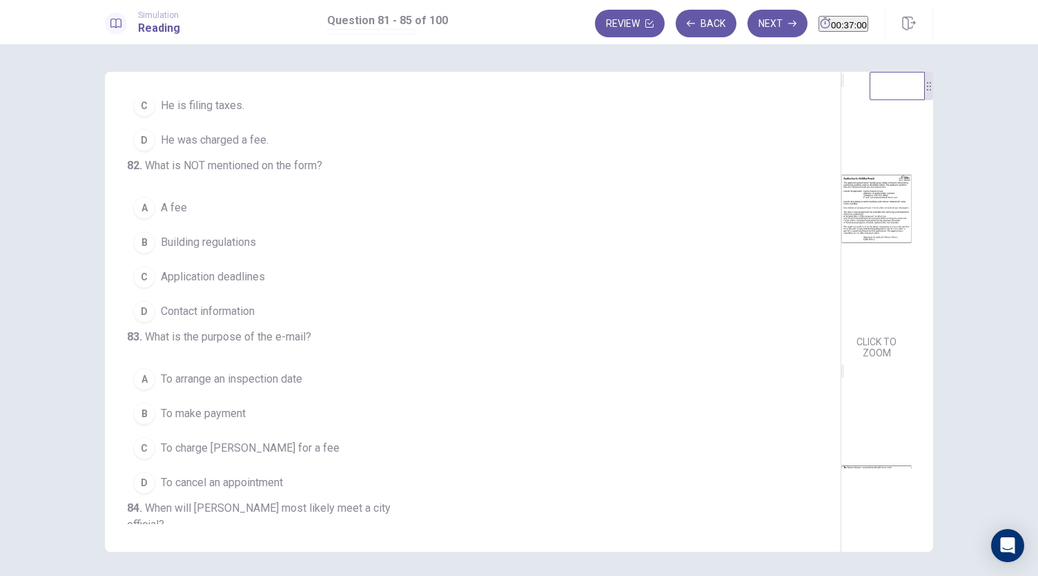
scroll to position [118, 0]
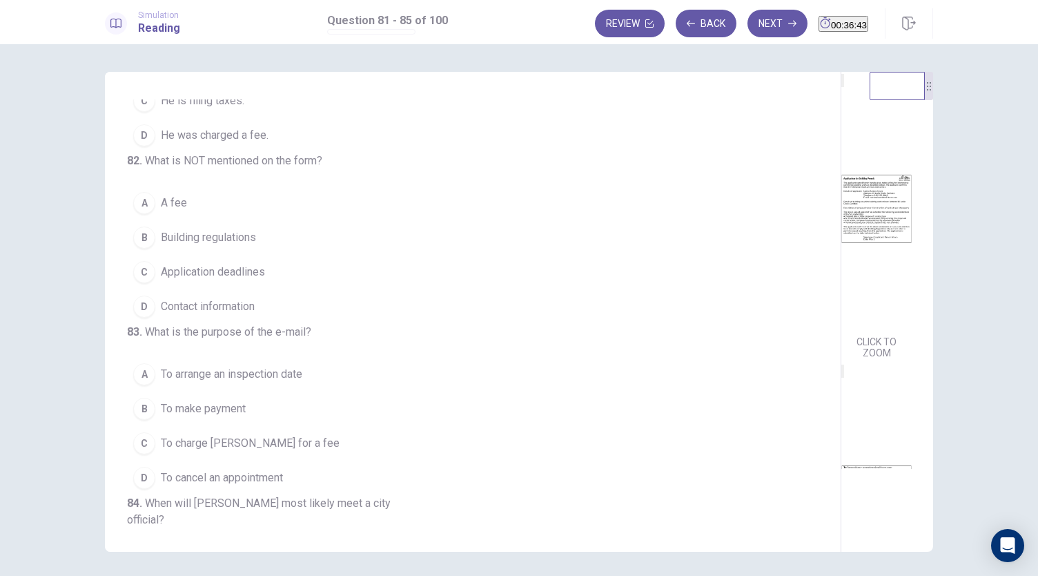
click at [217, 280] on span "Application deadlines" at bounding box center [213, 272] width 104 height 17
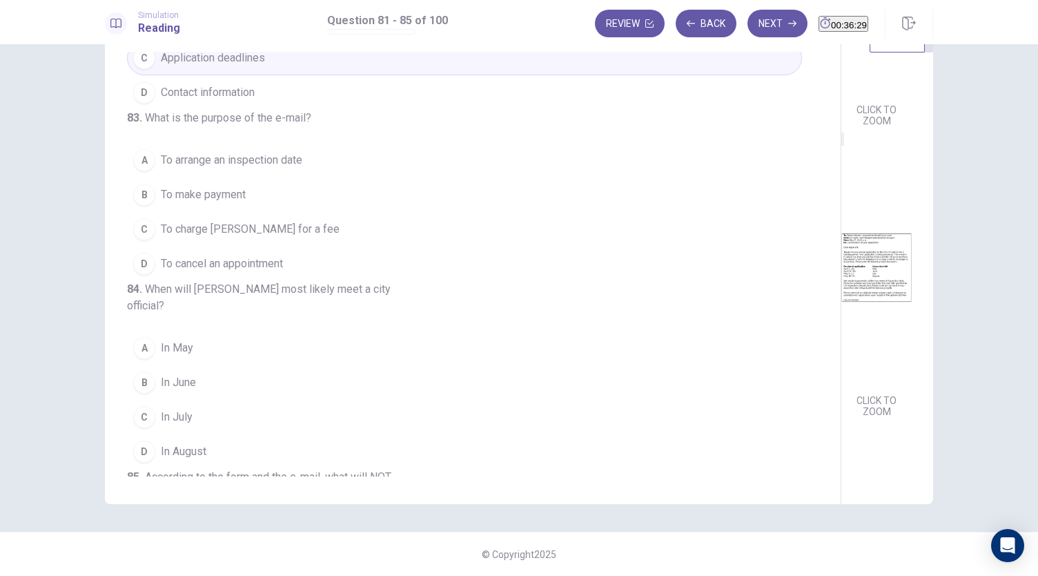
scroll to position [285, 0]
click at [215, 168] on span "To arrange an inspection date" at bounding box center [232, 159] width 142 height 17
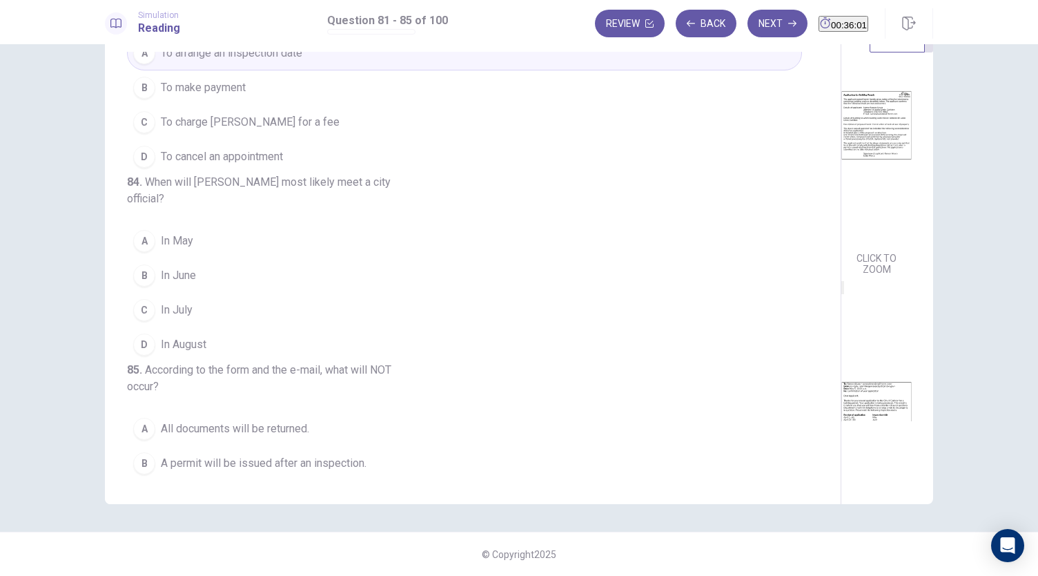
scroll to position [206, 0]
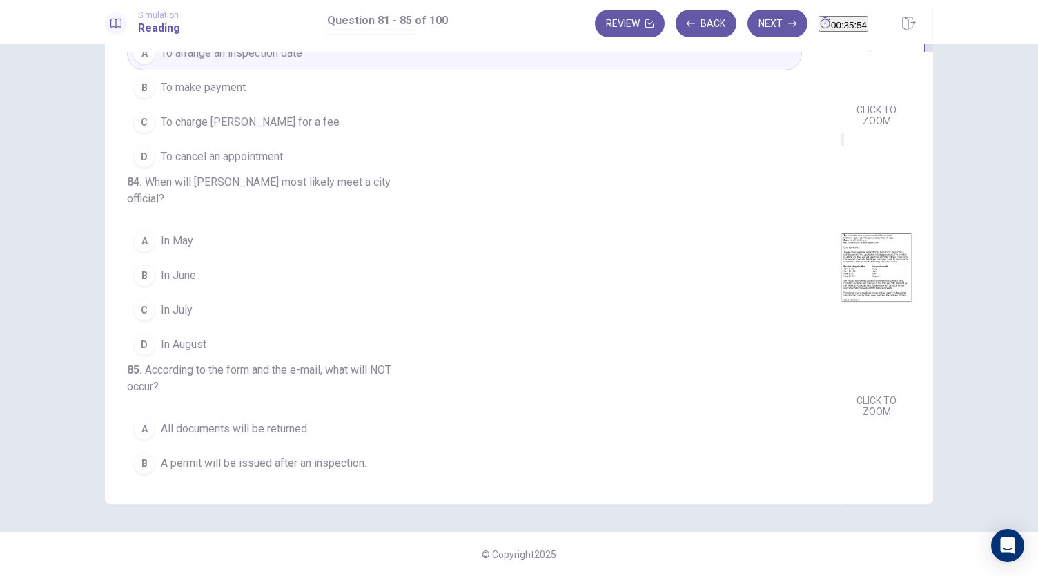
click at [171, 327] on button "C In July" at bounding box center [464, 310] width 675 height 35
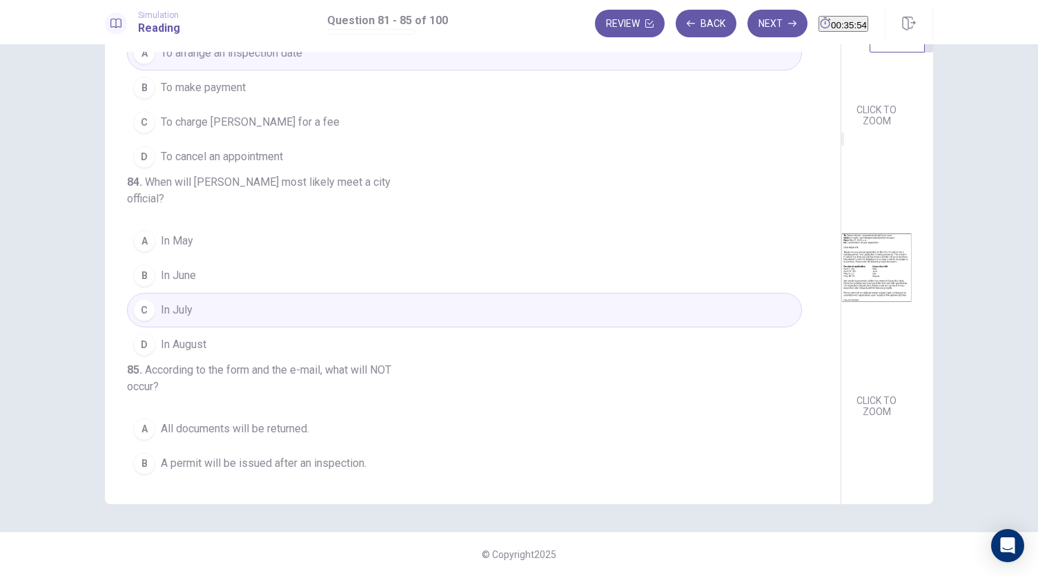
scroll to position [565, 0]
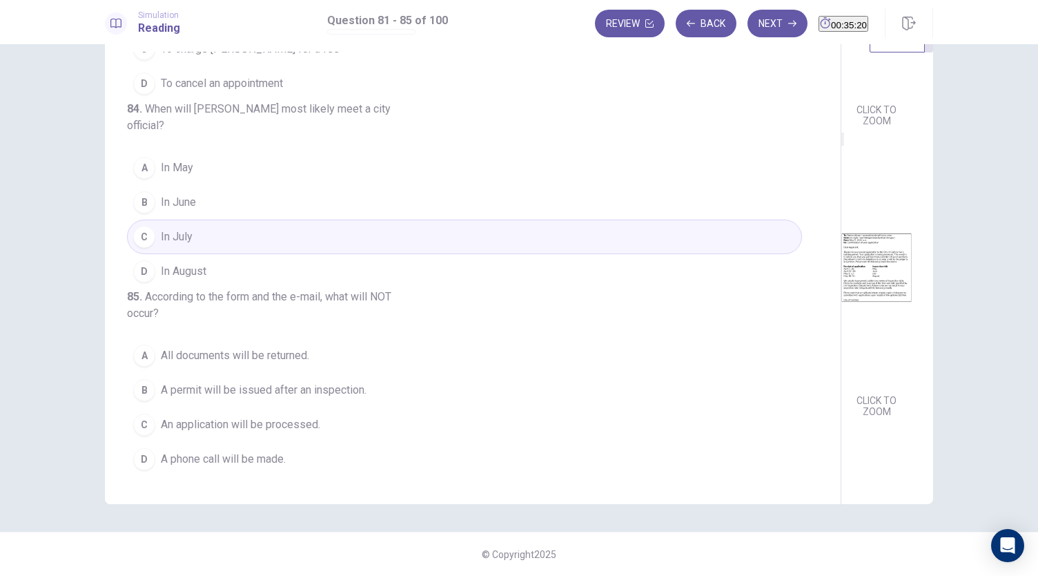
click at [218, 362] on span "All documents will be returned." at bounding box center [235, 355] width 148 height 17
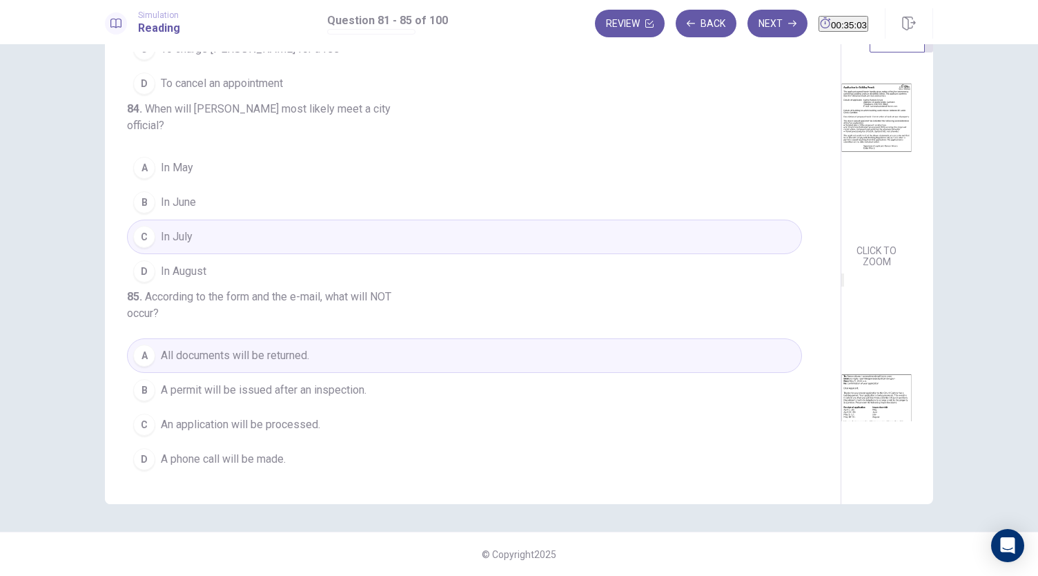
scroll to position [206, 0]
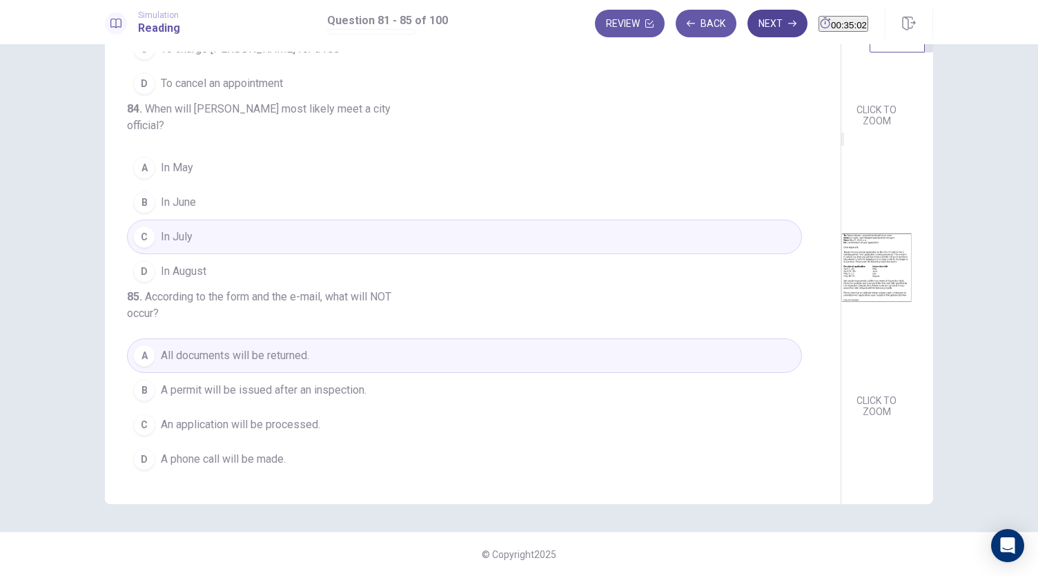
click at [759, 28] on button "Next" at bounding box center [778, 24] width 60 height 28
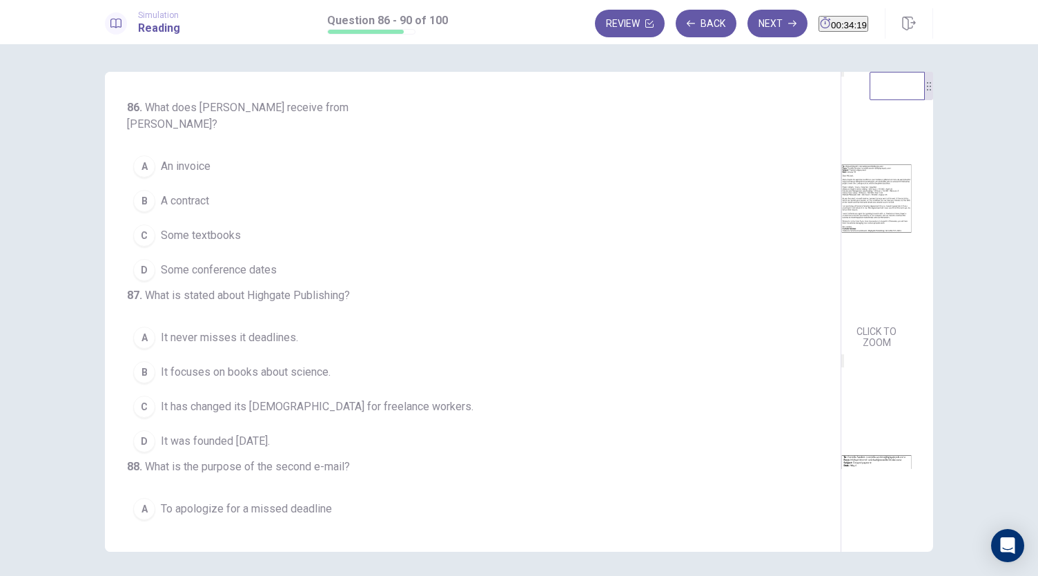
scroll to position [11, 0]
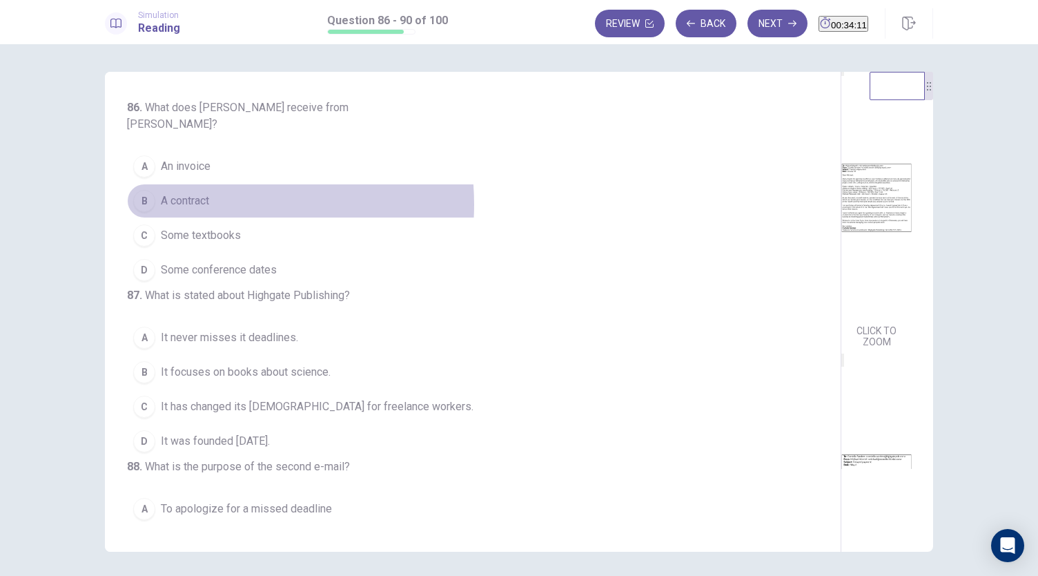
click at [197, 193] on span "A contract" at bounding box center [185, 201] width 48 height 17
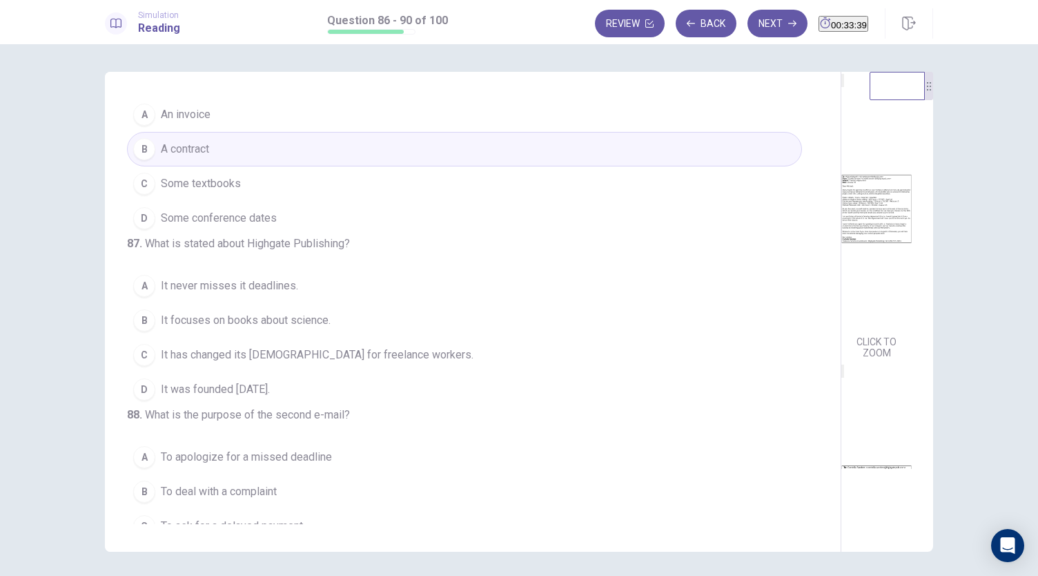
scroll to position [82, 0]
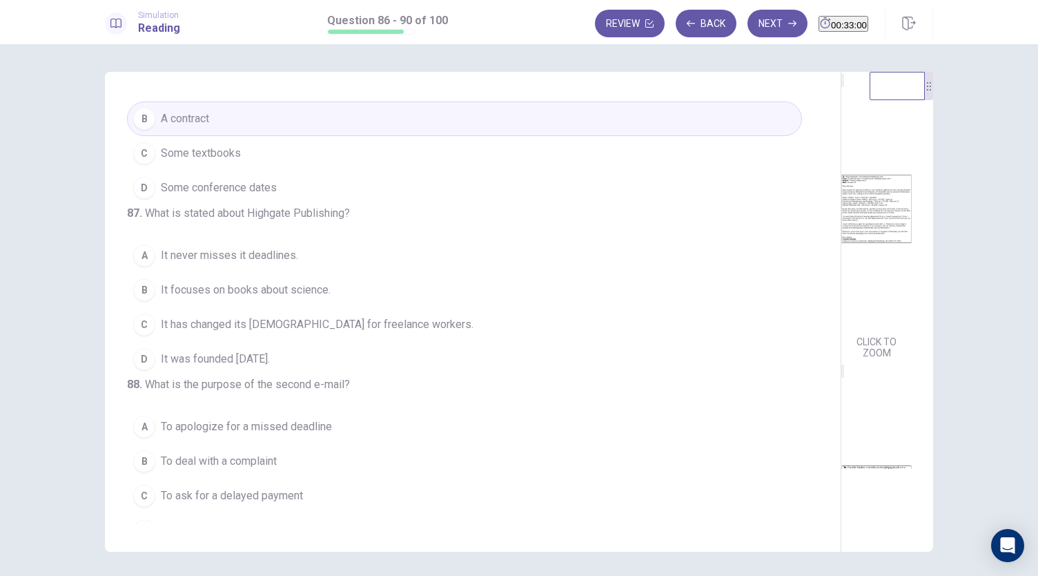
click at [249, 333] on span "It has changed its [DEMOGRAPHIC_DATA] for freelance workers." at bounding box center [317, 324] width 313 height 17
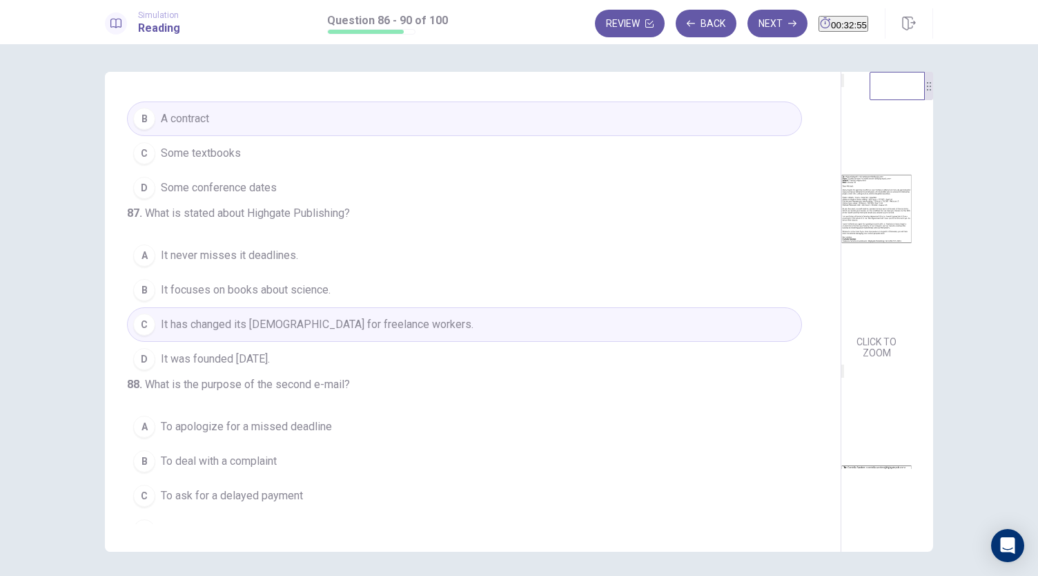
click at [244, 367] on span "It was founded [DATE]." at bounding box center [215, 359] width 109 height 17
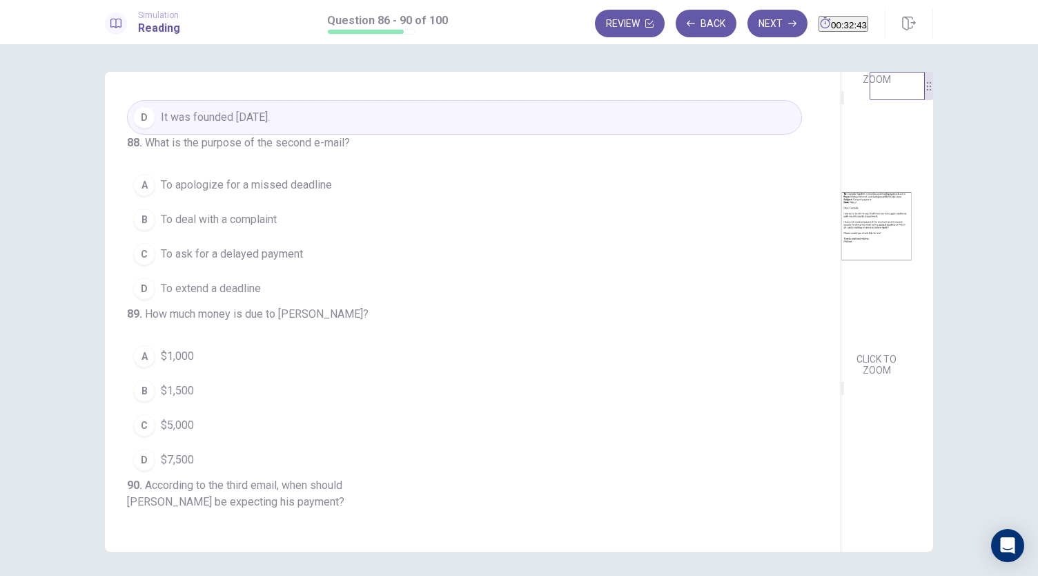
scroll to position [258, 0]
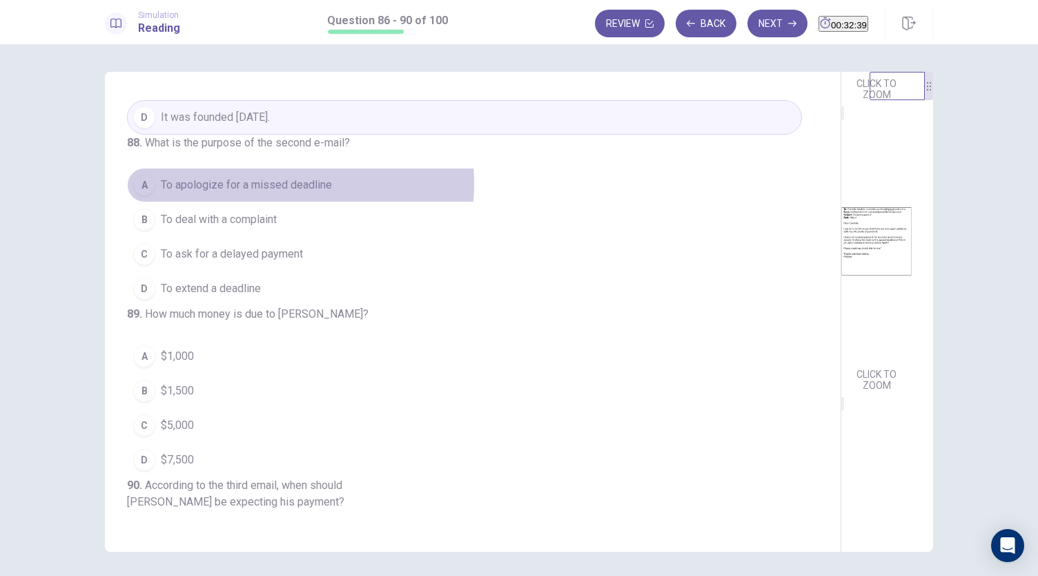
click at [247, 193] on span "To apologize for a missed deadline" at bounding box center [246, 185] width 171 height 17
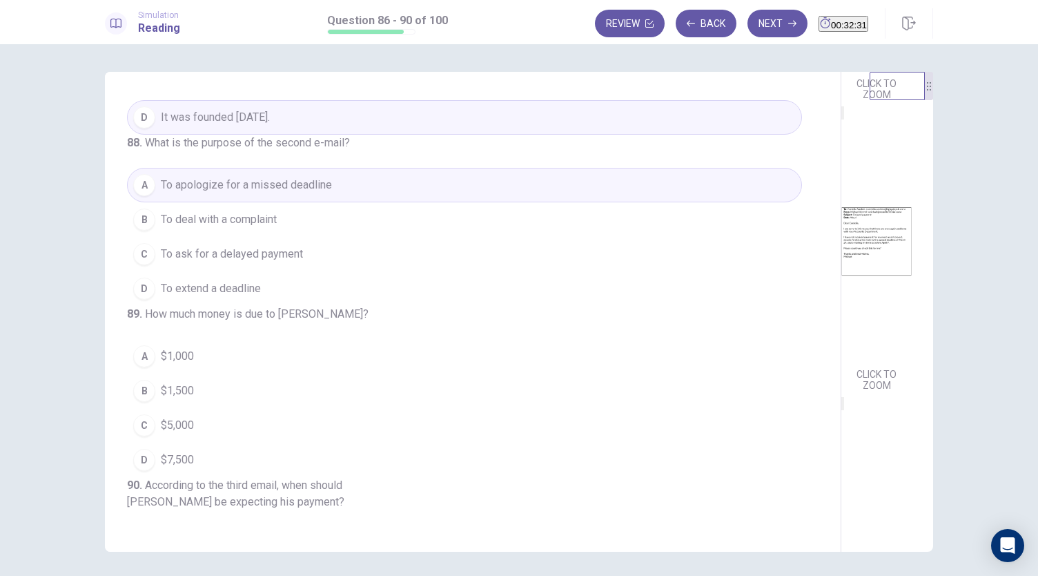
click at [225, 262] on span "To ask for a delayed payment" at bounding box center [232, 254] width 142 height 17
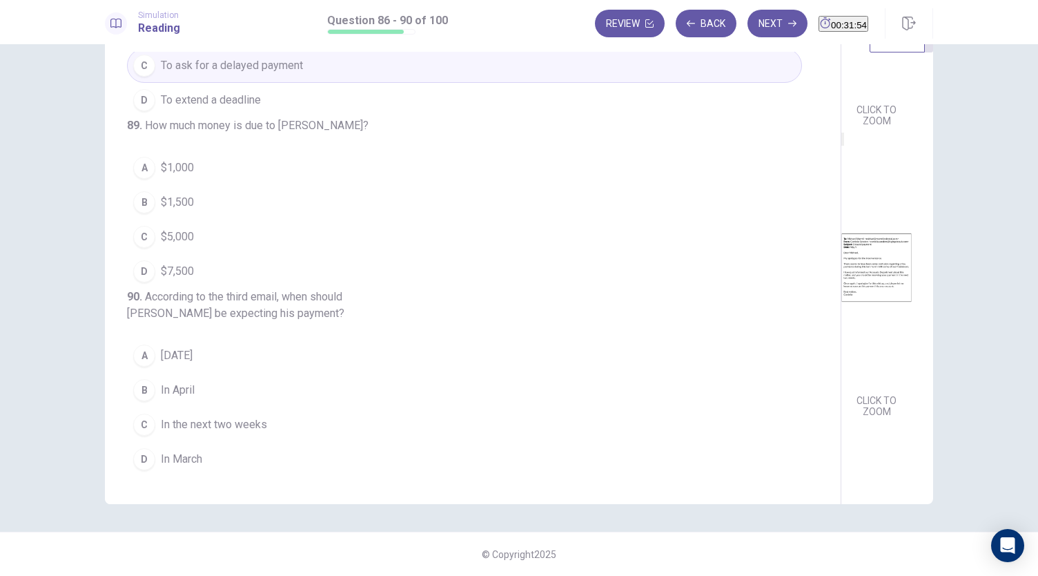
scroll to position [549, 0]
click at [208, 423] on span "In the next two weeks" at bounding box center [214, 424] width 106 height 17
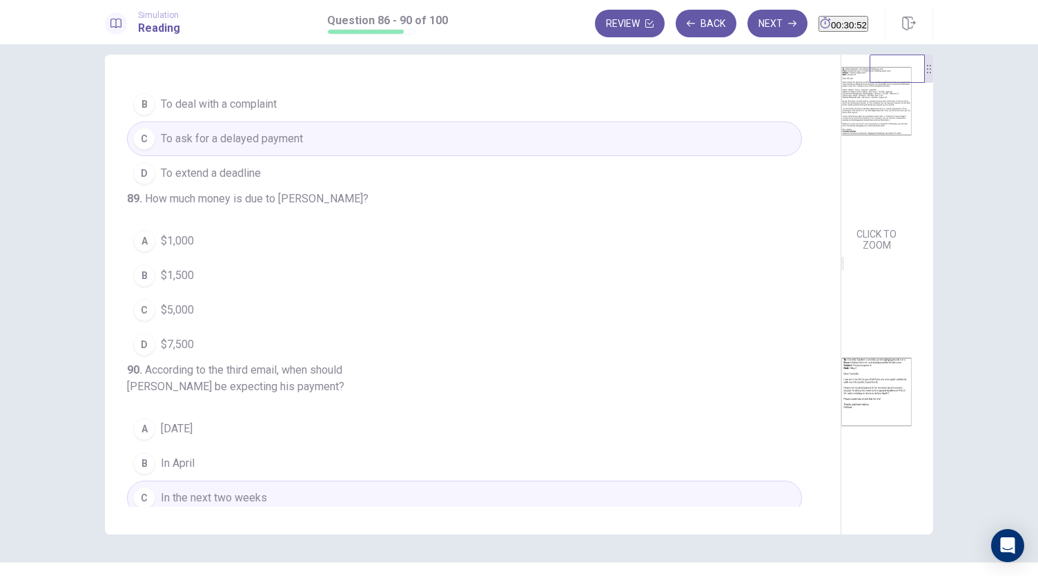
scroll to position [90, 0]
click at [153, 293] on button "B $1,500" at bounding box center [464, 275] width 675 height 35
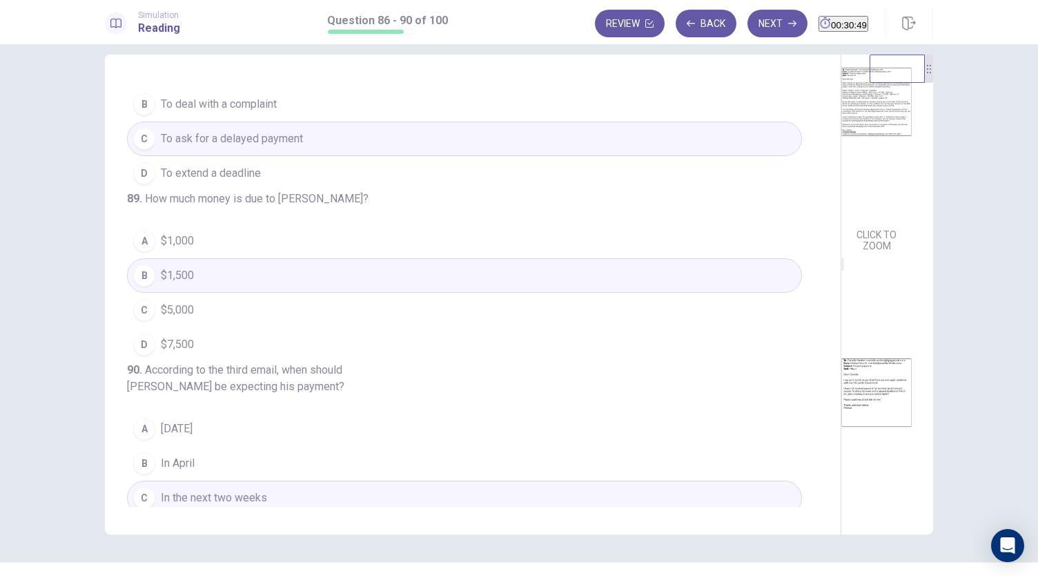
scroll to position [549, 0]
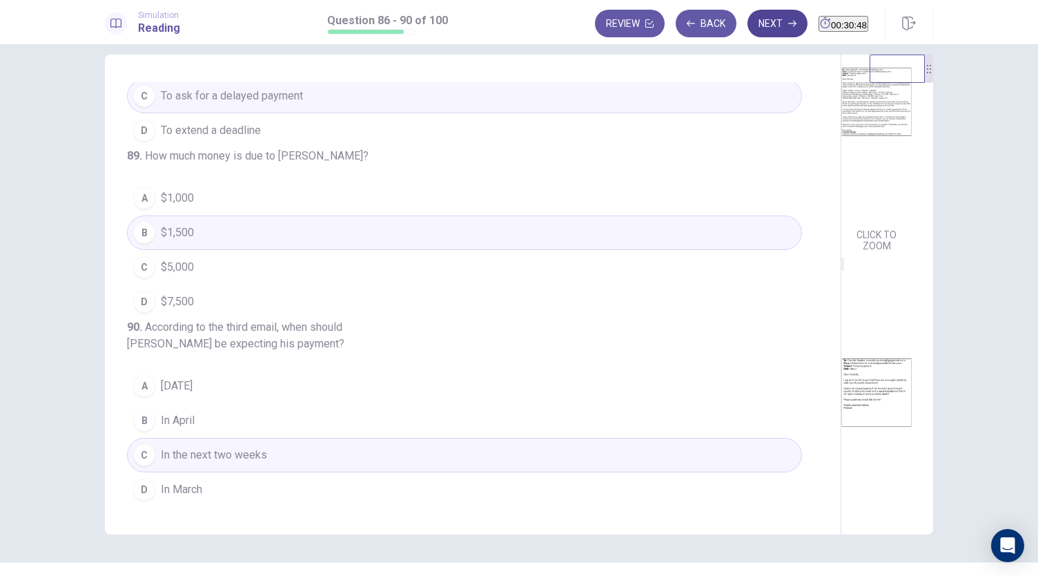
click at [748, 23] on button "Next" at bounding box center [778, 24] width 60 height 28
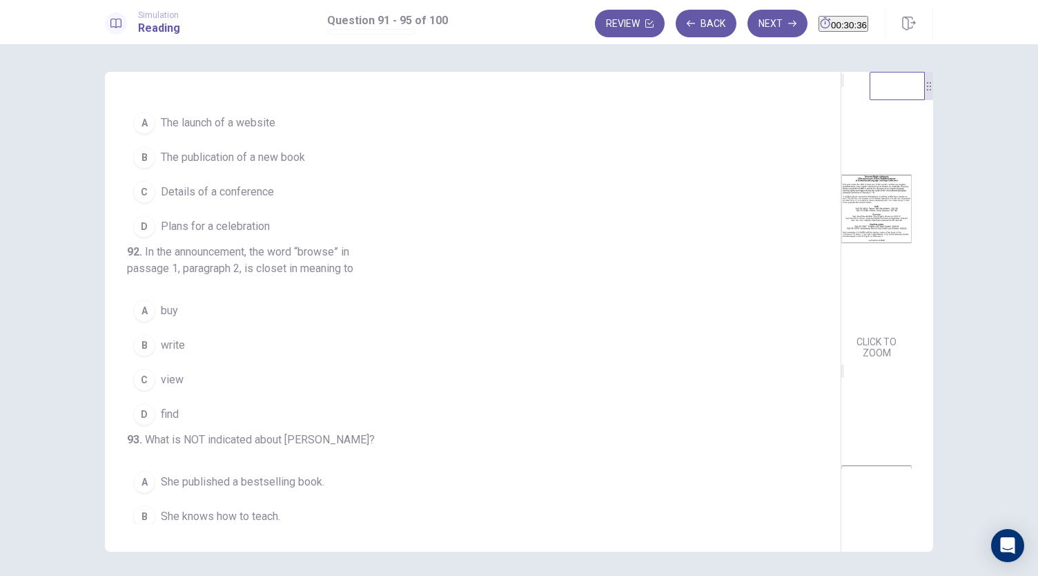
scroll to position [0, 0]
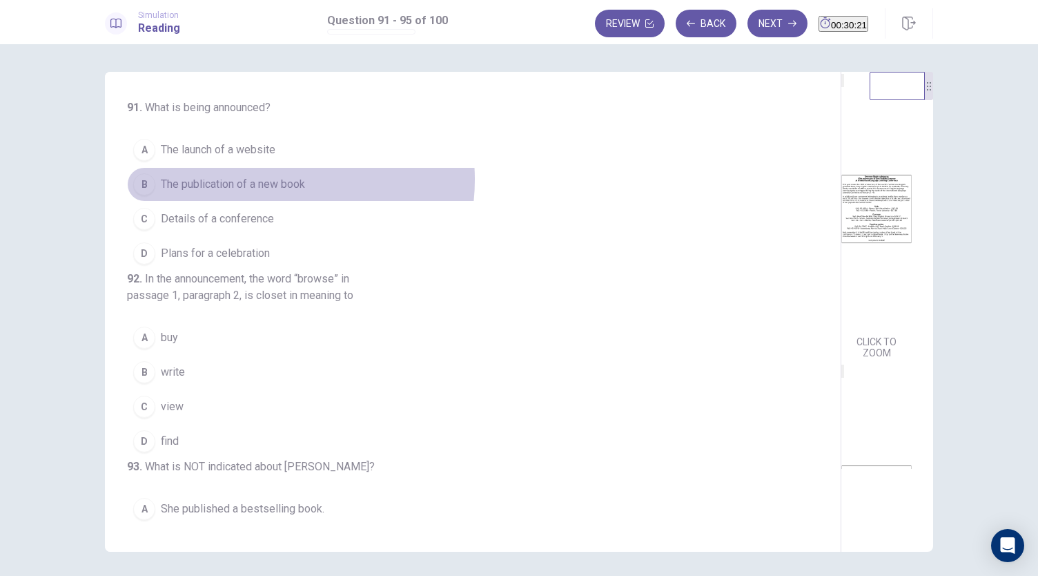
click at [267, 179] on span "The publication of a new book" at bounding box center [233, 184] width 144 height 17
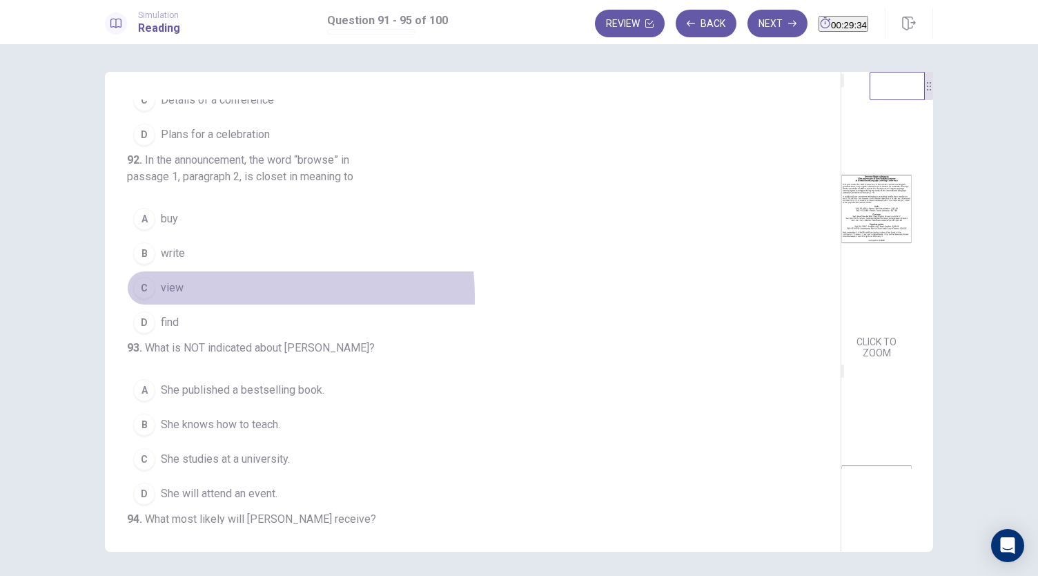
click at [215, 305] on button "C view" at bounding box center [464, 288] width 675 height 35
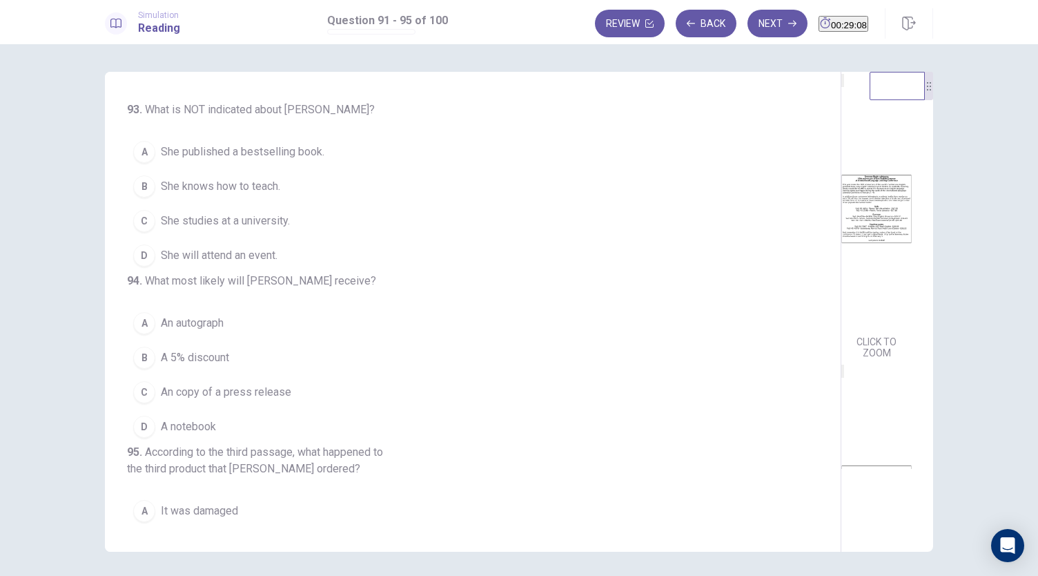
click at [269, 195] on span "She knows how to teach." at bounding box center [220, 186] width 119 height 17
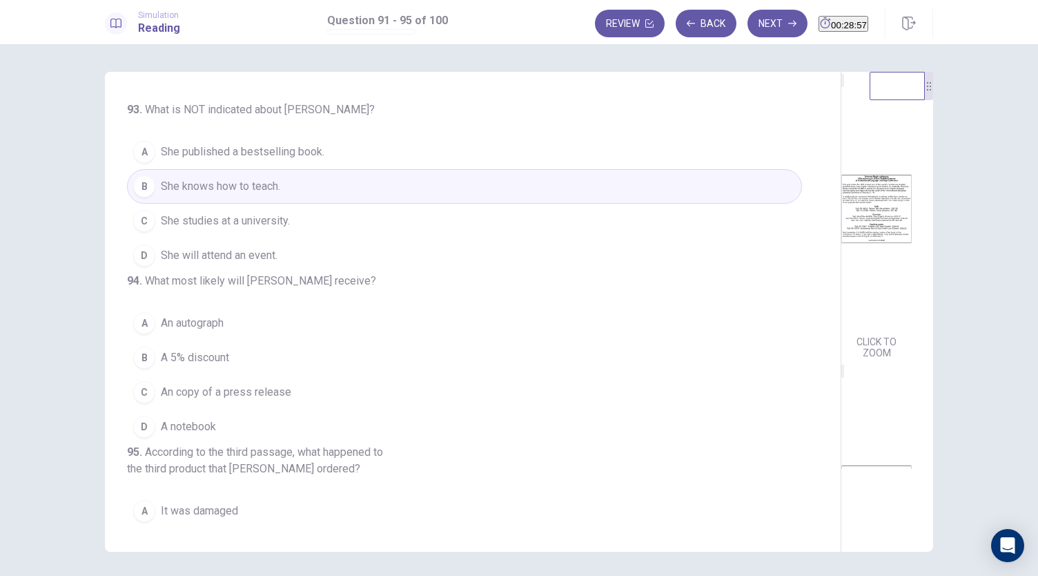
click at [276, 238] on button "C She studies at a university." at bounding box center [464, 221] width 675 height 35
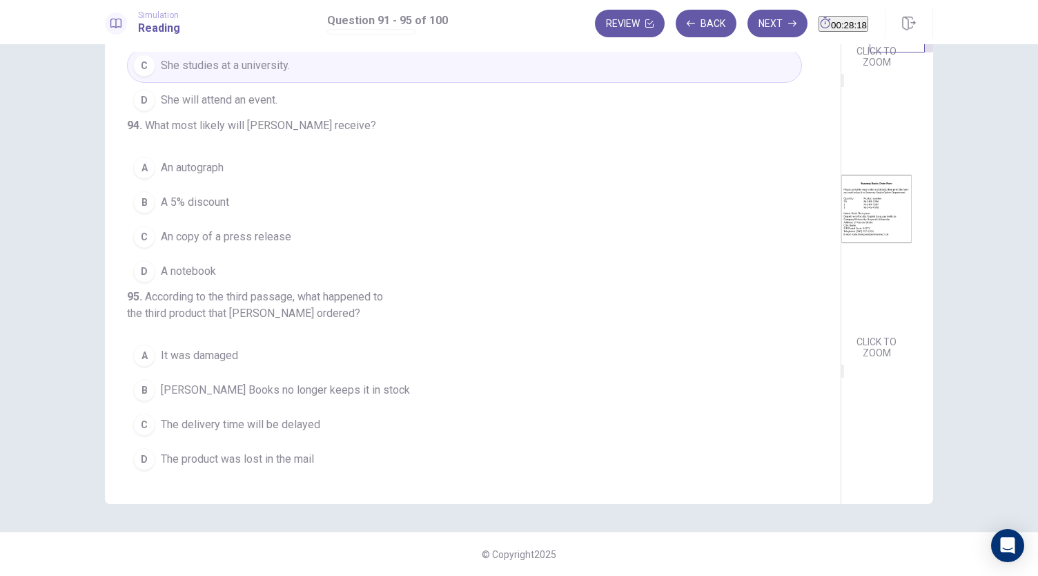
scroll to position [508, 0]
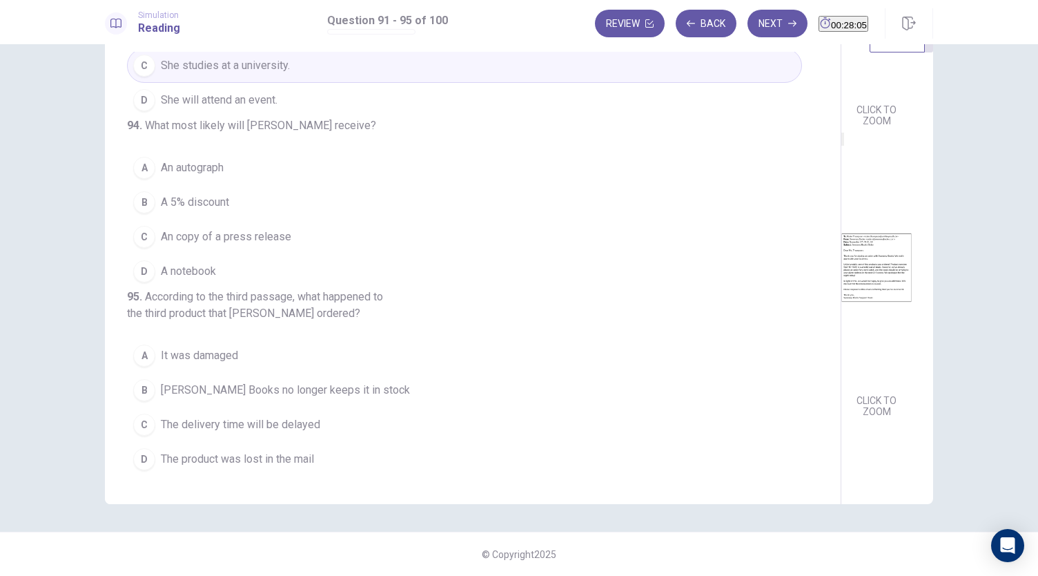
click at [270, 229] on span "An copy of a press release" at bounding box center [226, 237] width 130 height 17
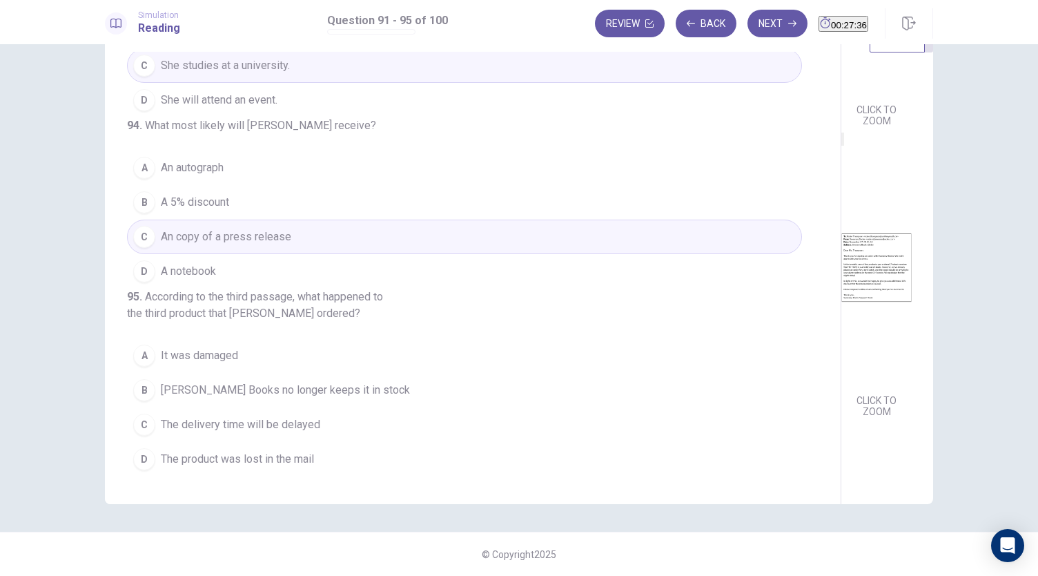
click at [307, 394] on span "[PERSON_NAME] Books no longer keeps it in stock" at bounding box center [285, 390] width 249 height 17
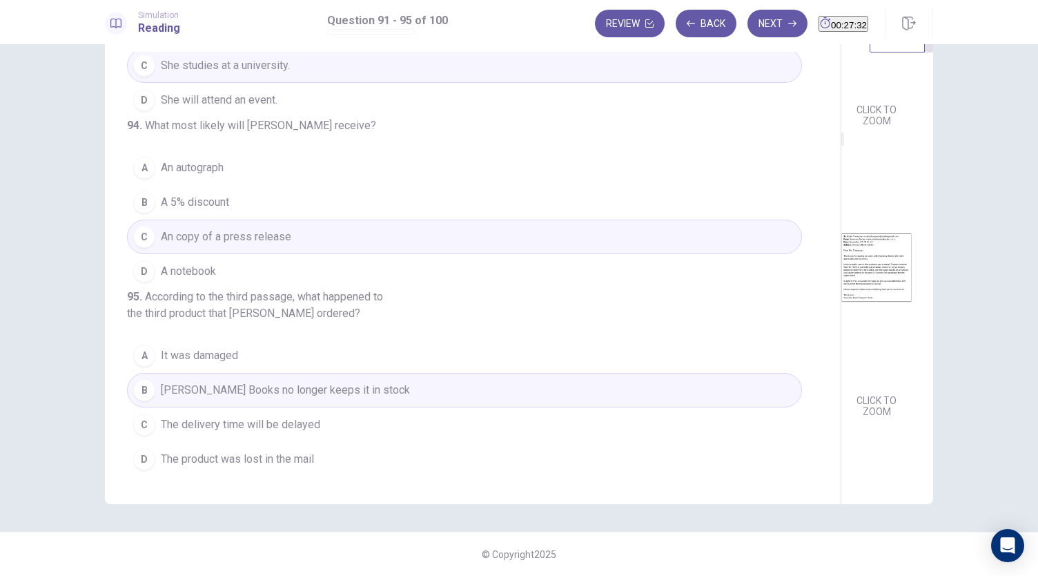
click at [269, 435] on button "C The delivery time will be delayed" at bounding box center [464, 424] width 675 height 35
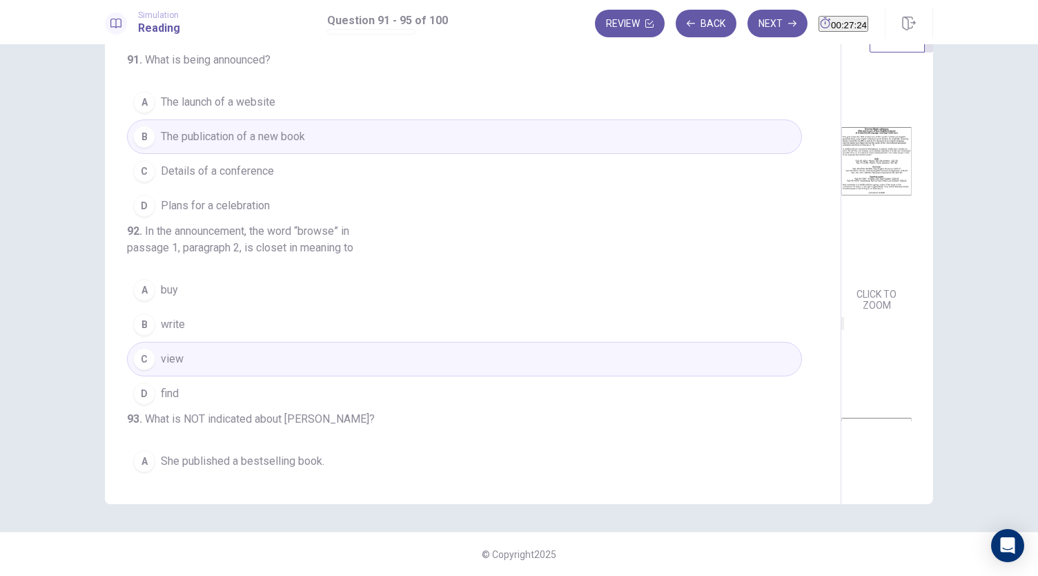
scroll to position [0, 0]
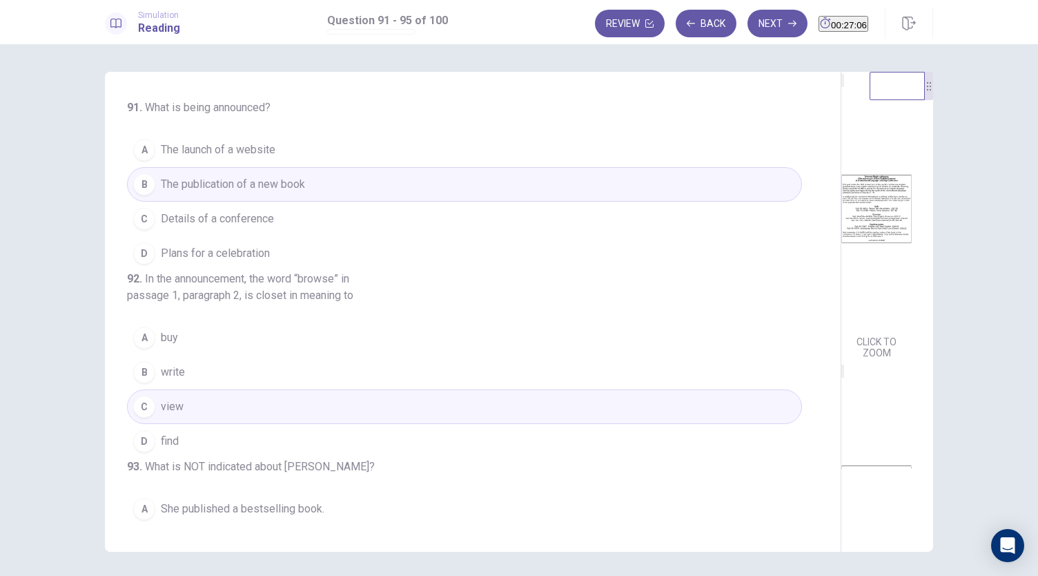
click at [266, 221] on span "Details of a conference" at bounding box center [217, 219] width 113 height 17
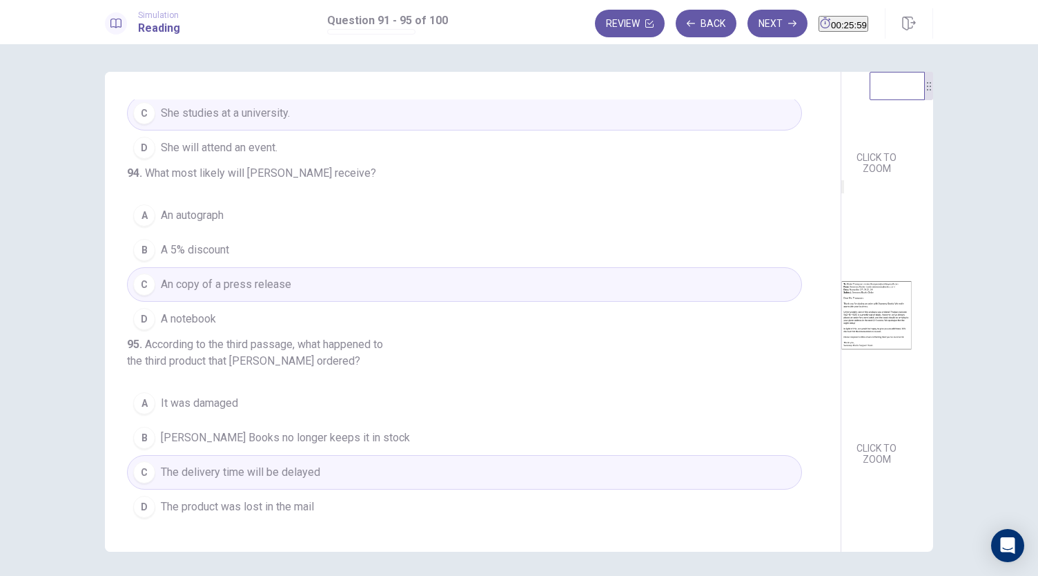
scroll to position [476, 0]
click at [184, 327] on span "A notebook" at bounding box center [188, 319] width 55 height 17
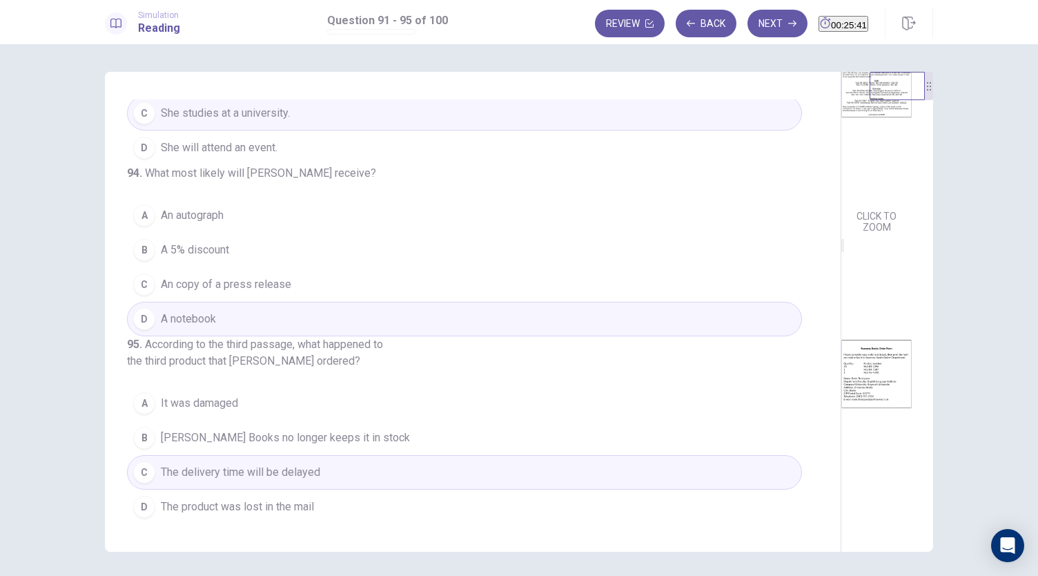
scroll to position [122, 0]
click at [305, 302] on button "C An copy of a press release" at bounding box center [464, 284] width 675 height 35
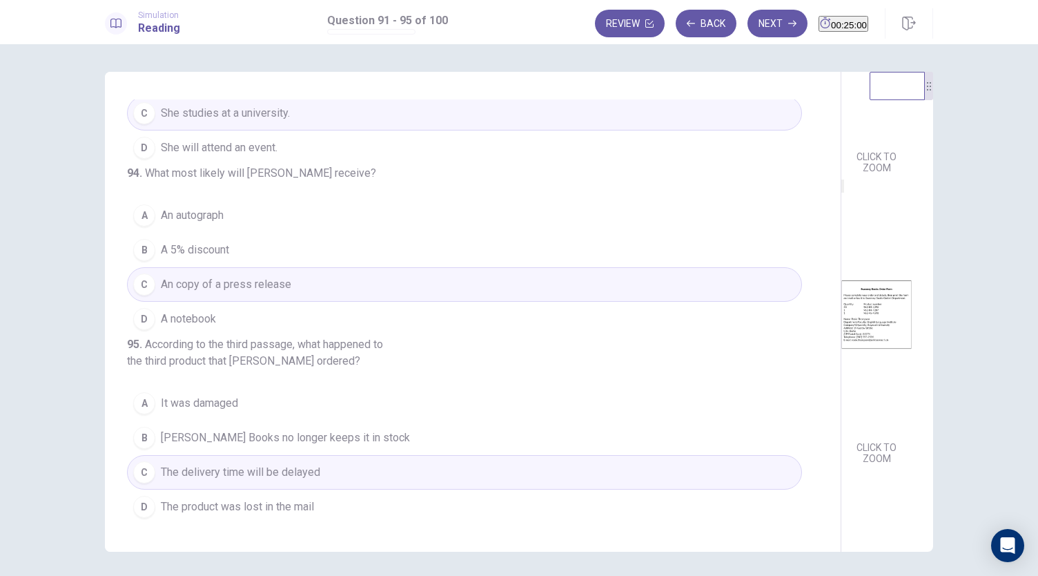
scroll to position [215, 0]
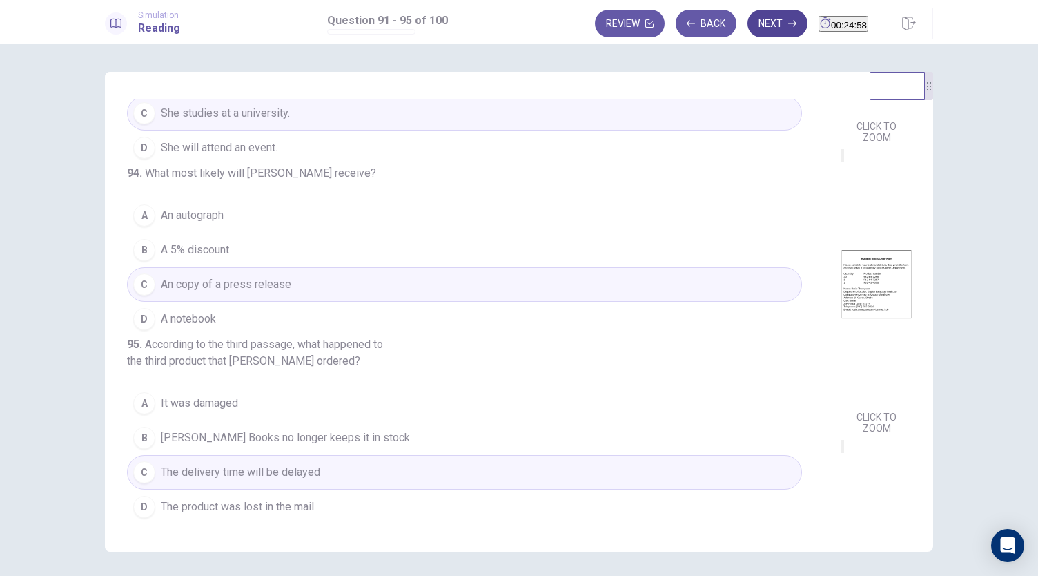
click at [755, 21] on button "Next" at bounding box center [778, 24] width 60 height 28
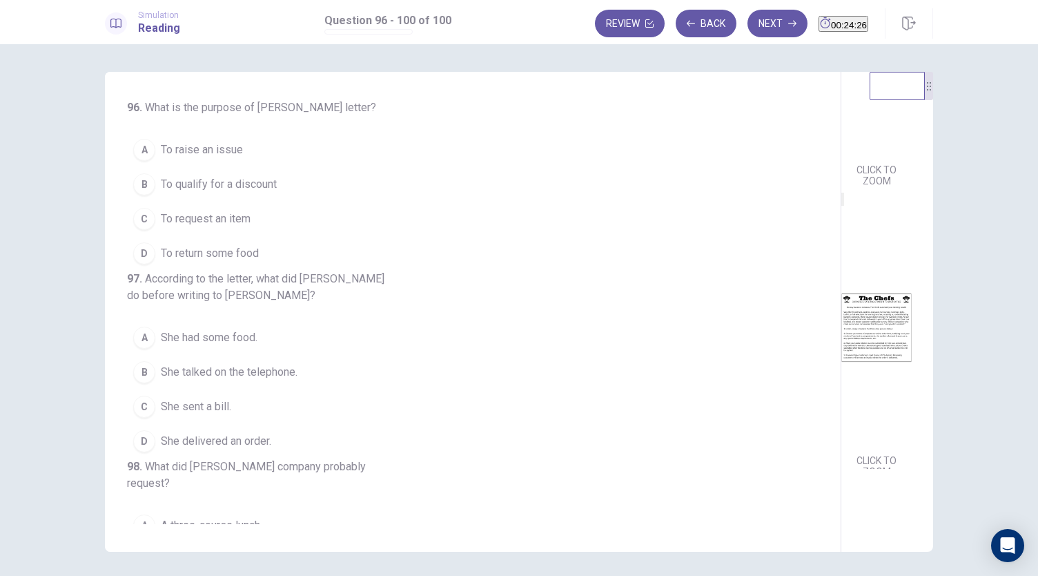
scroll to position [0, 0]
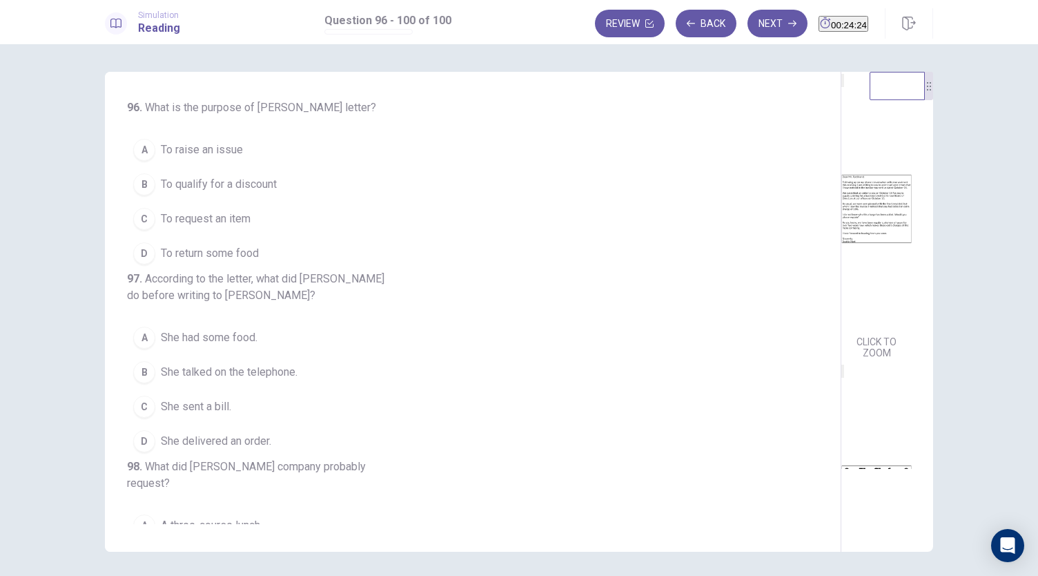
click at [217, 153] on span "To raise an issue" at bounding box center [202, 150] width 82 height 17
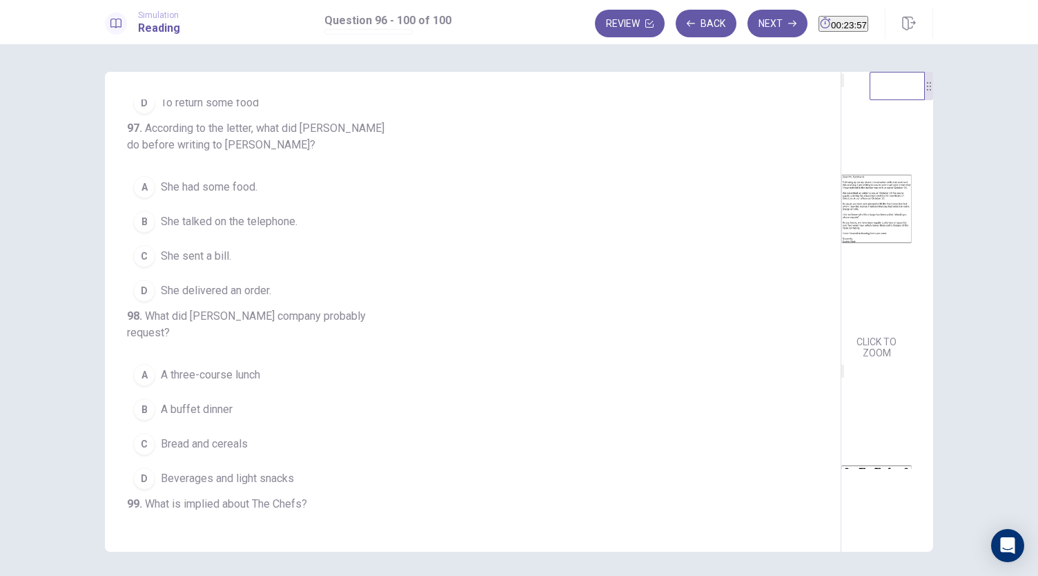
click at [235, 230] on span "She talked on the telephone." at bounding box center [229, 221] width 137 height 17
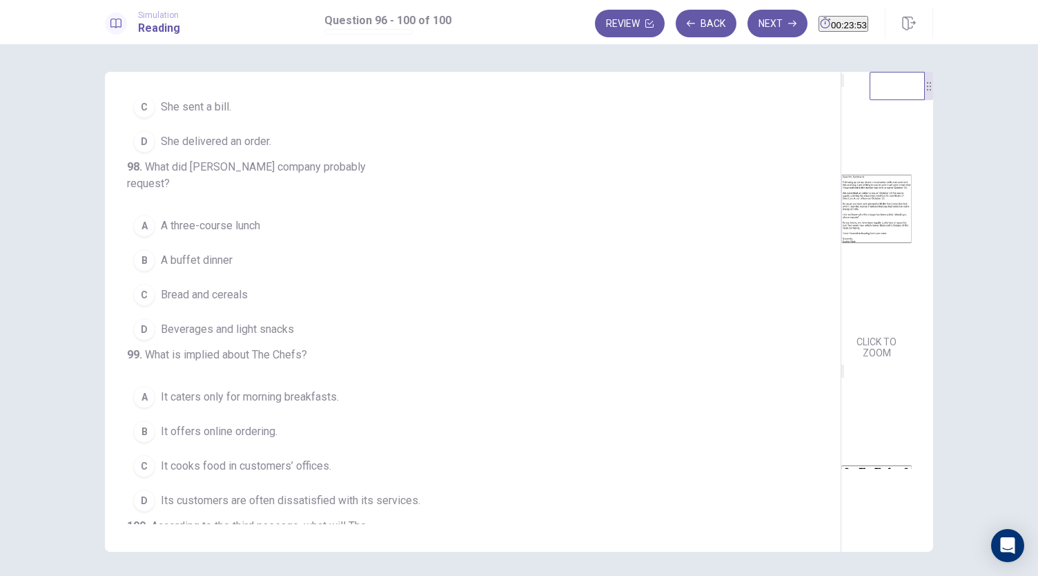
scroll to position [320, 0]
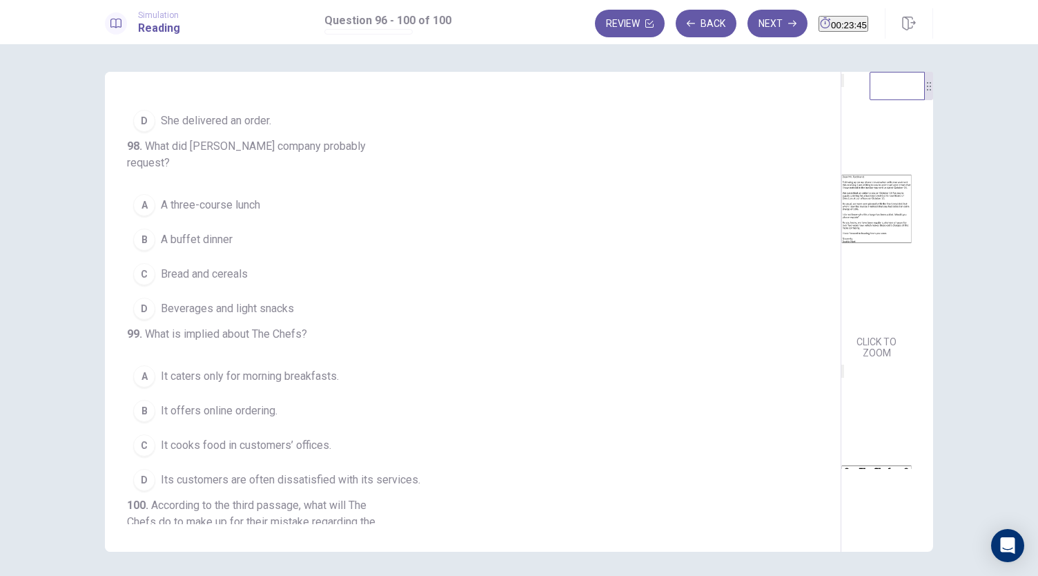
click at [240, 282] on span "Bread and cereals" at bounding box center [204, 274] width 87 height 17
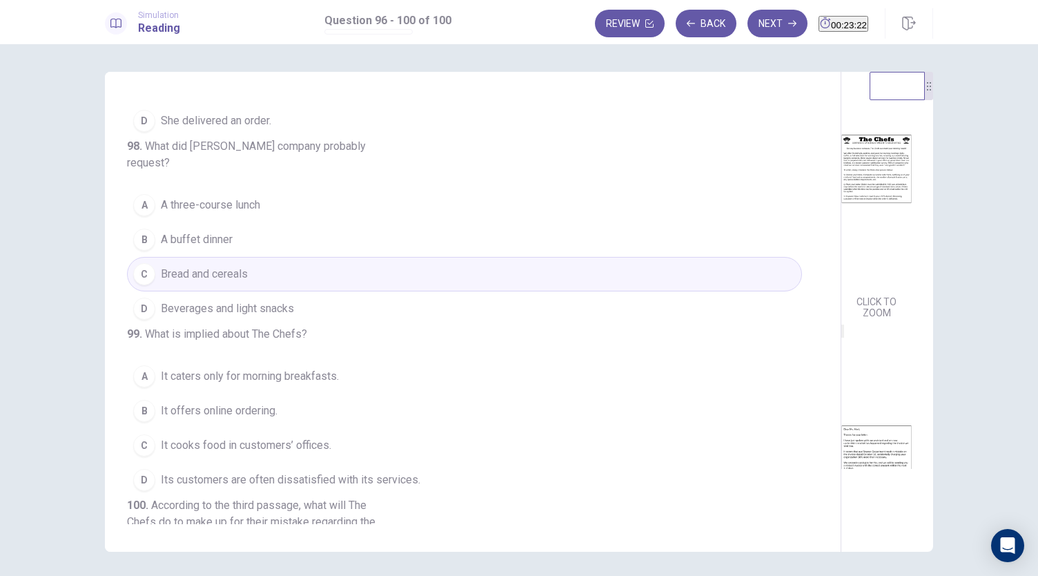
scroll to position [328, 0]
click at [260, 317] on span "Beverages and light snacks" at bounding box center [227, 308] width 133 height 17
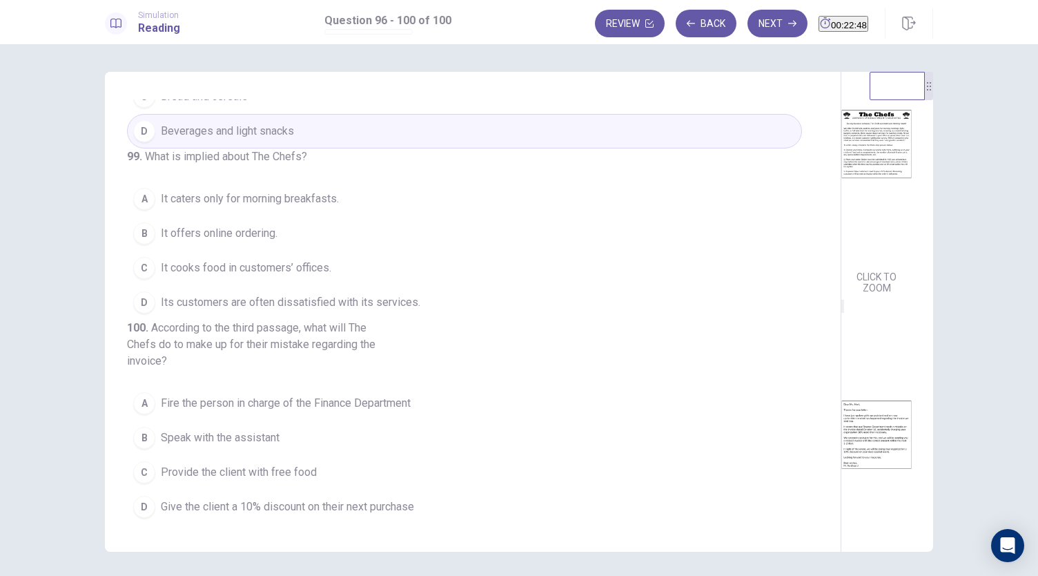
scroll to position [552, 0]
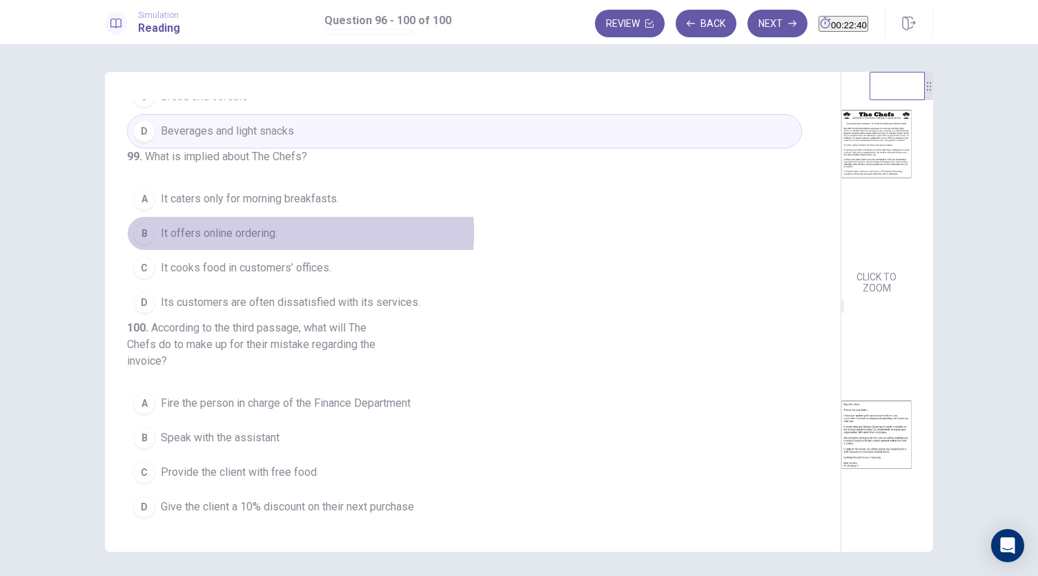
click at [293, 238] on button "B It offers online ordering." at bounding box center [464, 233] width 675 height 35
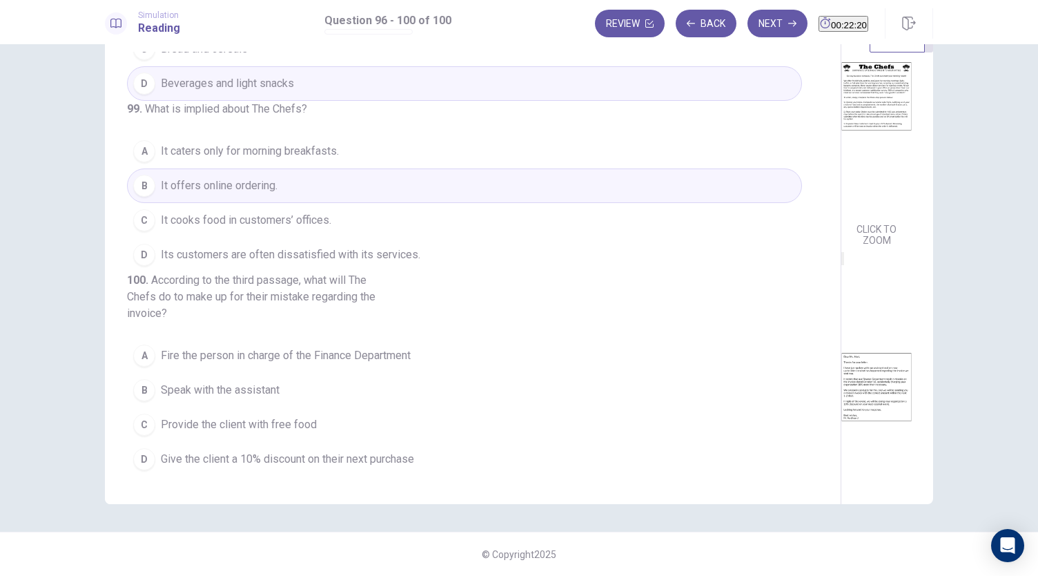
scroll to position [508, 0]
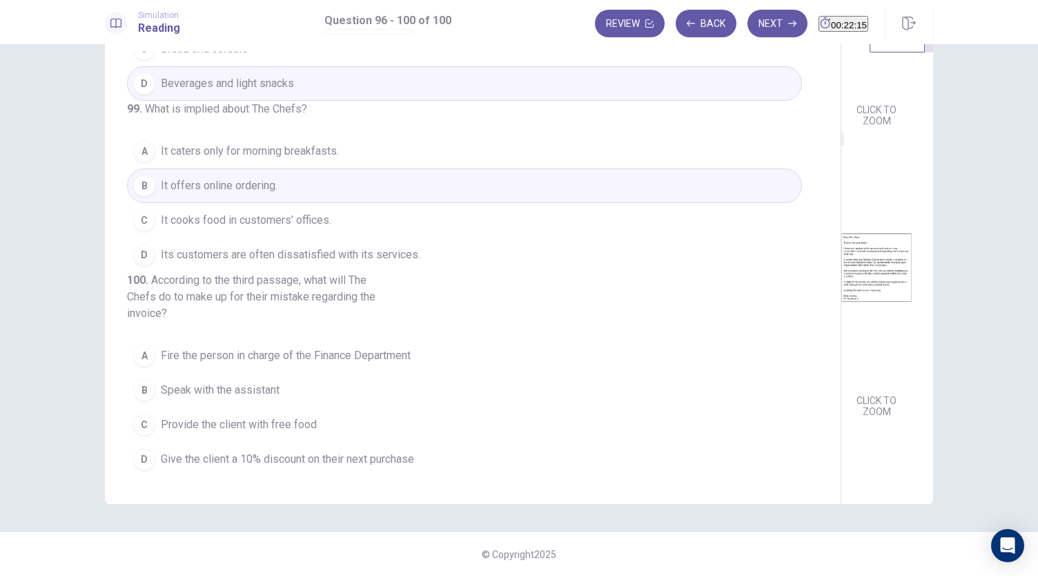
click at [269, 458] on span "Give the client a 10% discount on their next purchase" at bounding box center [287, 459] width 253 height 17
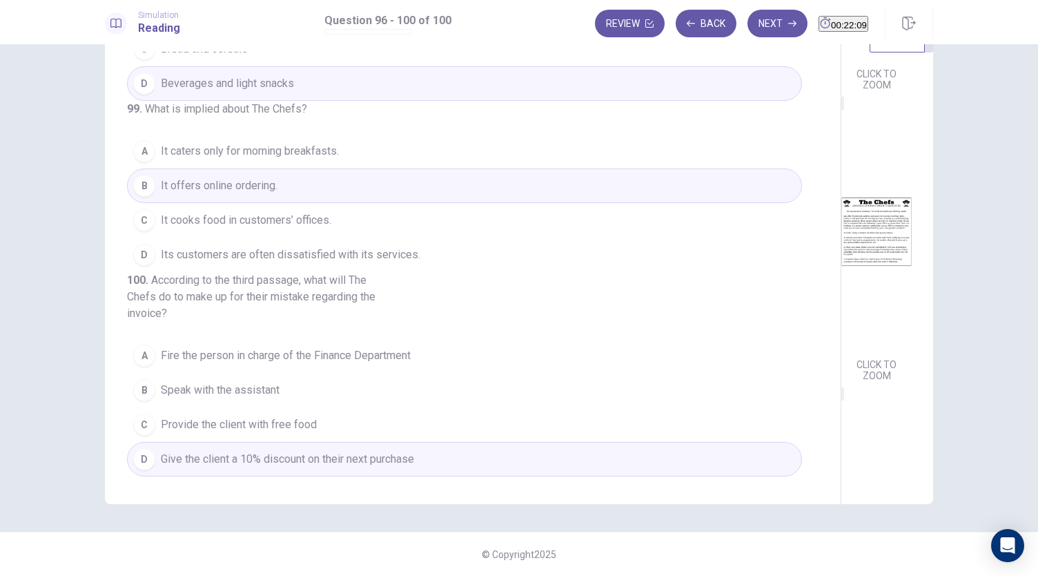
scroll to position [220, 0]
click at [750, 18] on button "Next" at bounding box center [778, 24] width 60 height 28
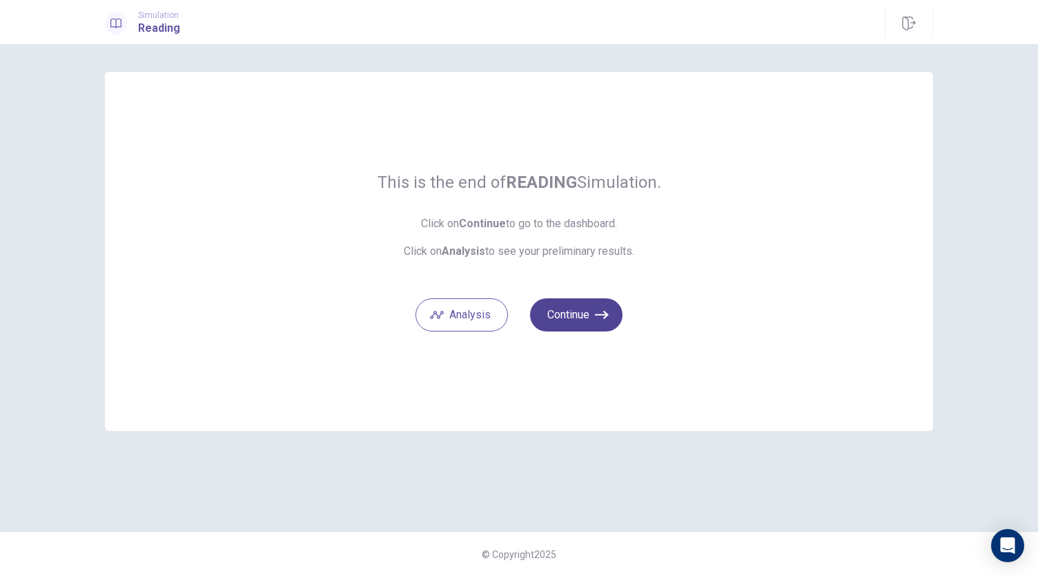
click at [581, 321] on button "Continue" at bounding box center [576, 314] width 93 height 33
